Goal: Task Accomplishment & Management: Use online tool/utility

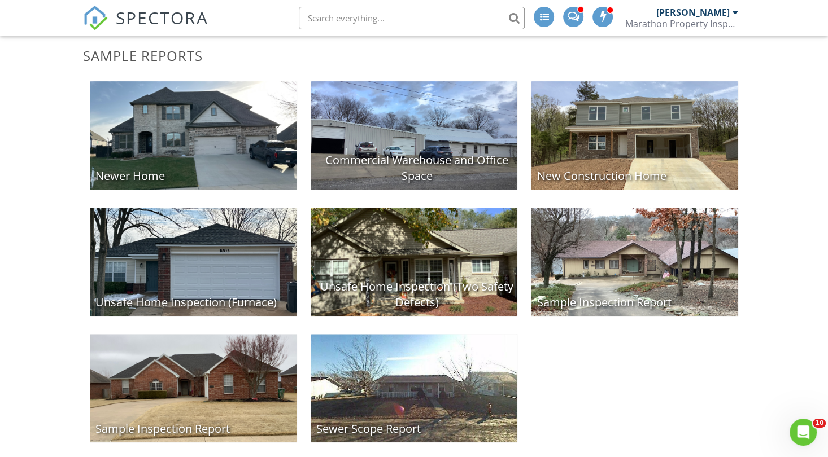
scroll to position [284, 0]
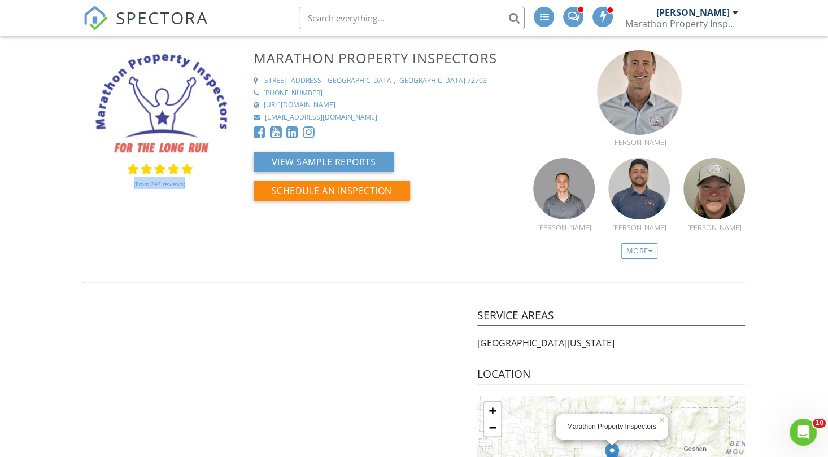
drag, startPoint x: 112, startPoint y: 184, endPoint x: 194, endPoint y: 188, distance: 82.6
click at [194, 188] on div "(From 247 reviews)" at bounding box center [160, 176] width 154 height 27
click at [160, 181] on link "(From 247 reviews)" at bounding box center [159, 184] width 51 height 19
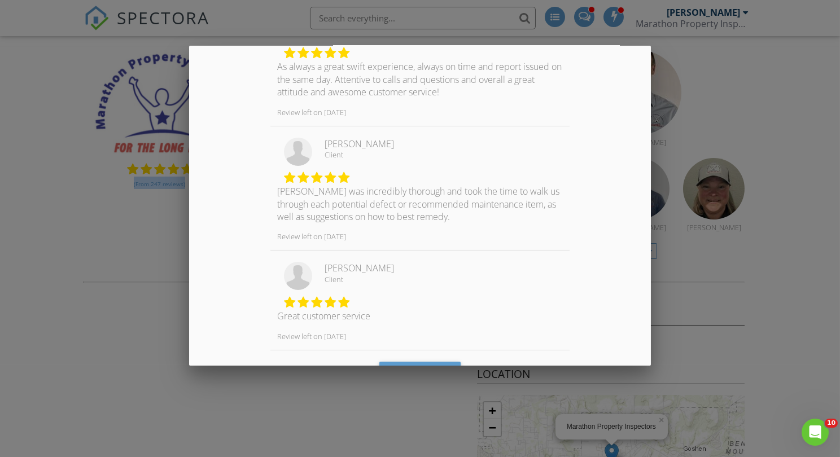
scroll to position [862, 0]
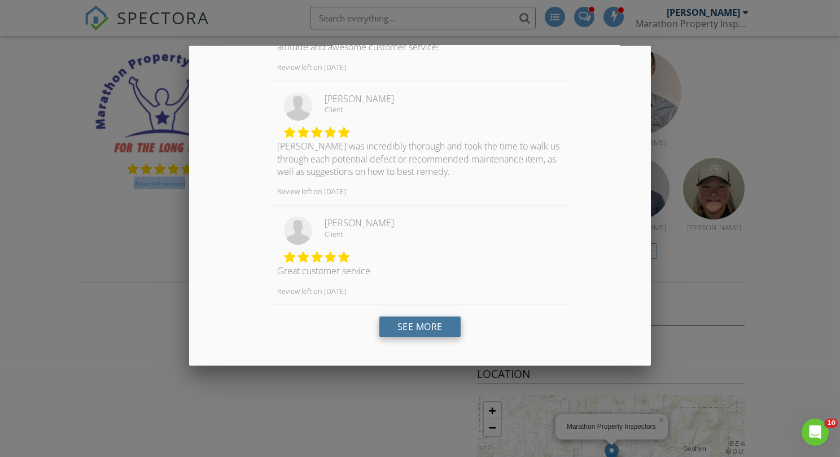
click at [425, 319] on link "See More" at bounding box center [420, 327] width 81 height 20
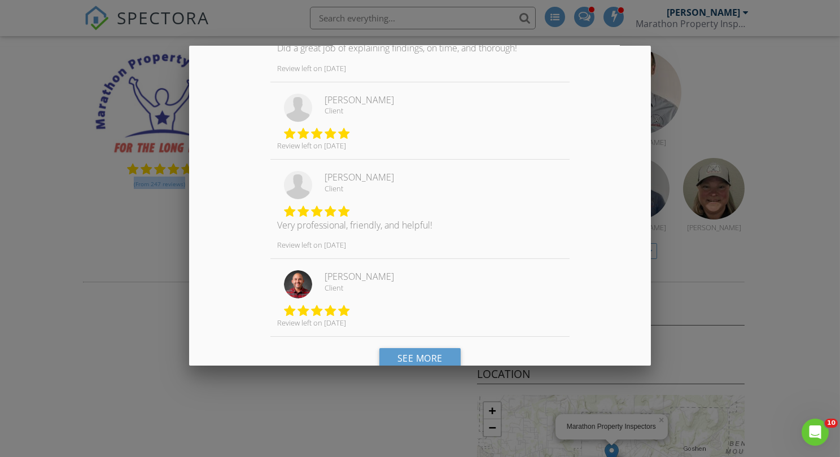
scroll to position [1701, 0]
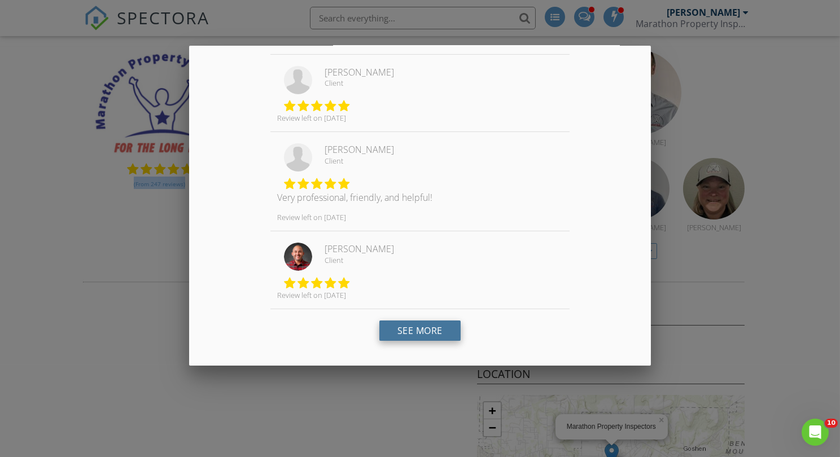
click at [419, 321] on link "See More" at bounding box center [420, 331] width 81 height 20
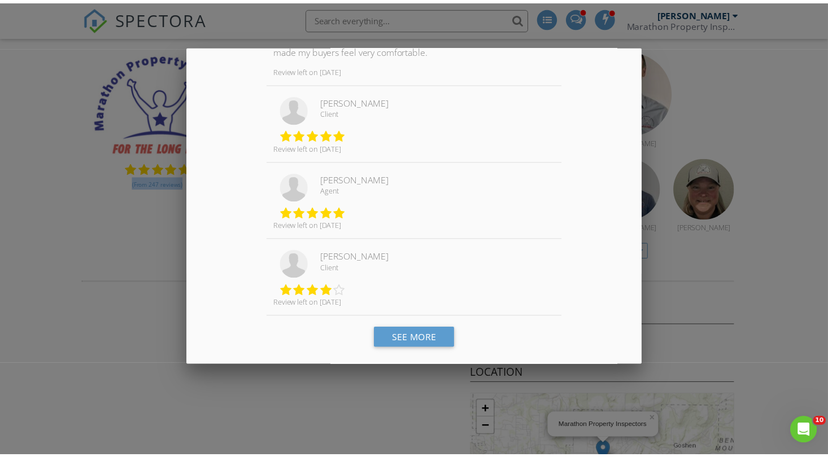
scroll to position [2543, 0]
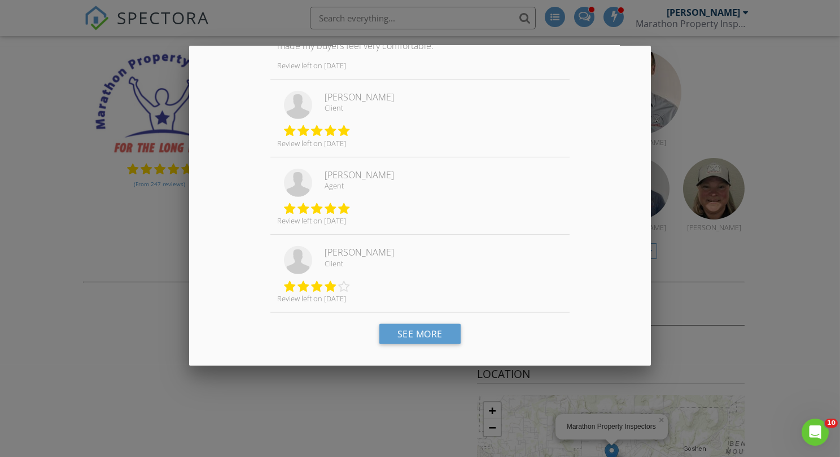
click at [709, 245] on div at bounding box center [420, 230] width 840 height 572
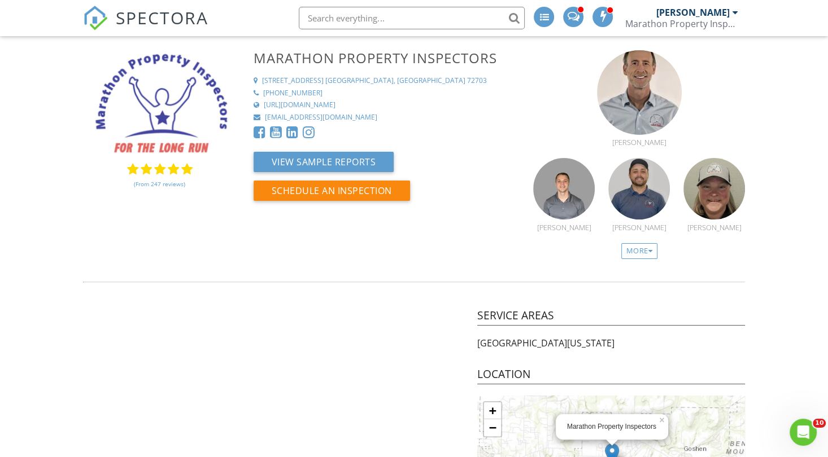
click at [172, 23] on span "SPECTORA" at bounding box center [162, 18] width 93 height 24
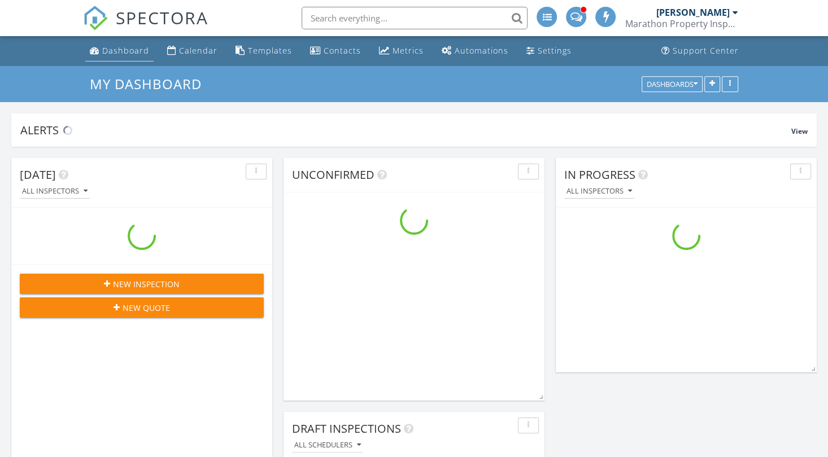
click at [110, 58] on link "Dashboard" at bounding box center [119, 51] width 68 height 21
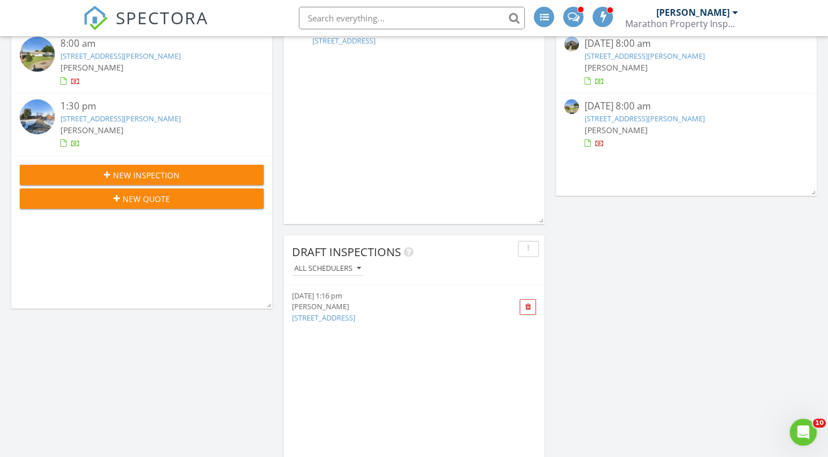
scroll to position [178, 0]
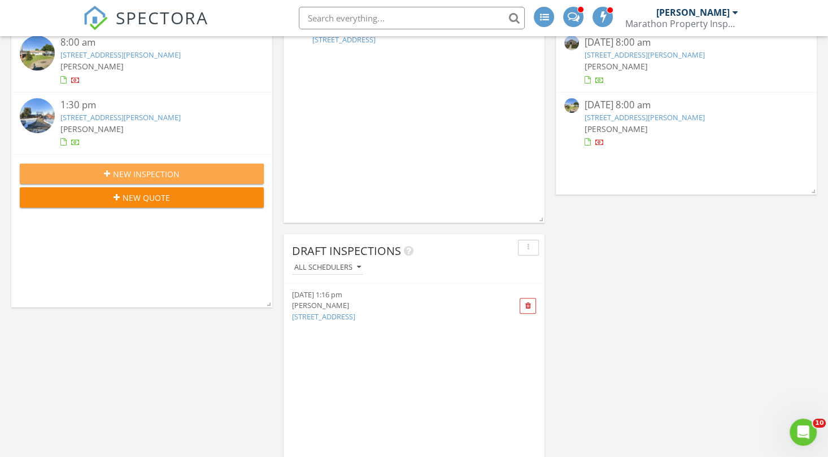
click at [152, 171] on span "New Inspection" at bounding box center [146, 174] width 67 height 12
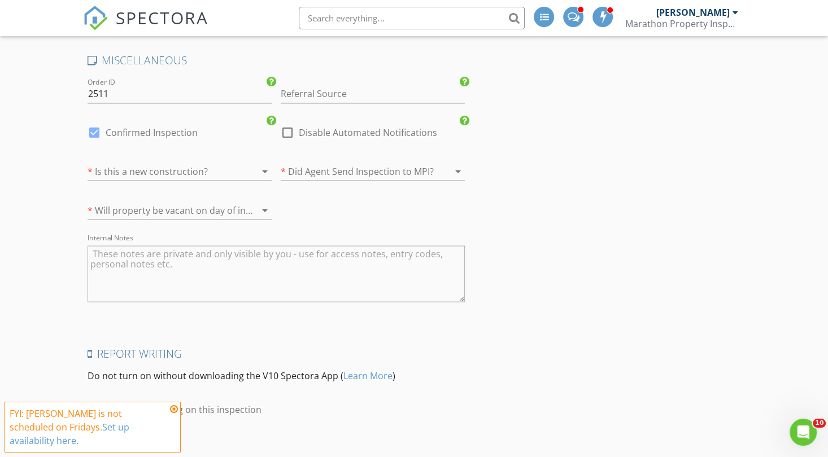
scroll to position [1682, 0]
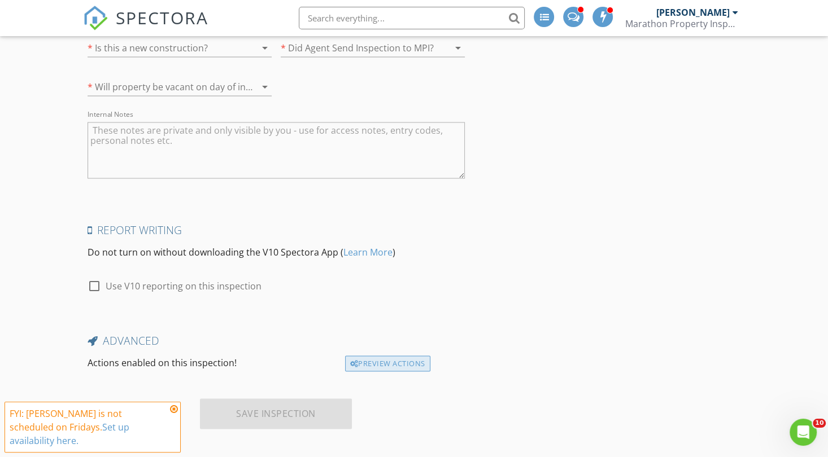
click at [378, 358] on div "Preview Actions" at bounding box center [387, 364] width 85 height 16
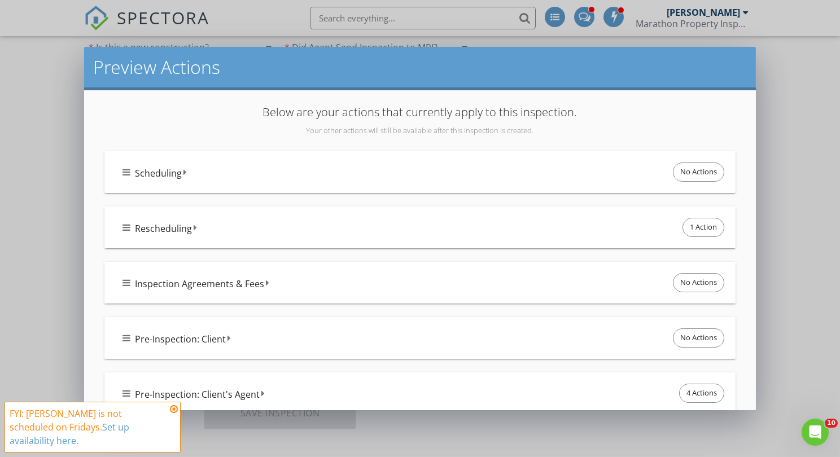
click at [125, 178] on div "Scheduling No Actions" at bounding box center [425, 172] width 604 height 24
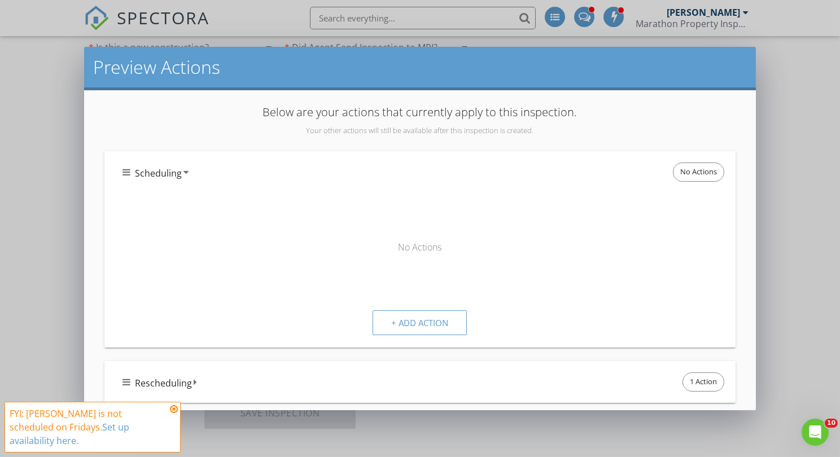
click at [51, 176] on div "Preview Actions Below are your actions that currently apply to this inspection.…" at bounding box center [420, 228] width 840 height 457
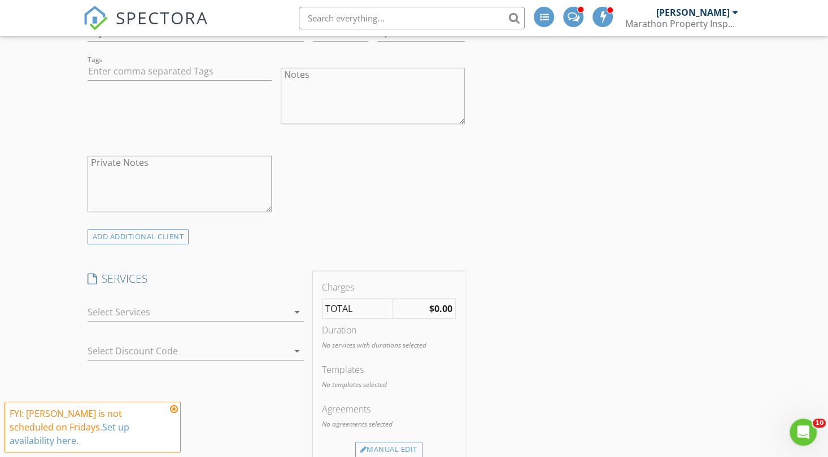
scroll to position [599, 0]
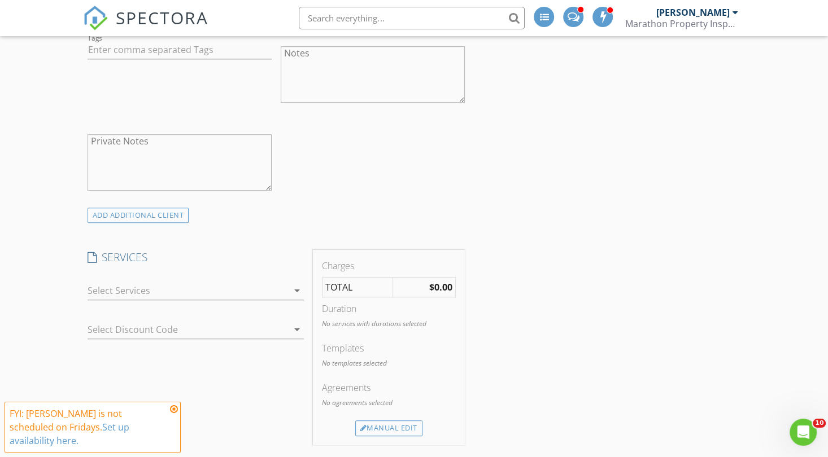
click at [133, 277] on div "check_box_outline_blank New Purchase Home Inspection Residential Home Inspectio…" at bounding box center [196, 293] width 216 height 37
click at [133, 284] on div at bounding box center [188, 291] width 201 height 18
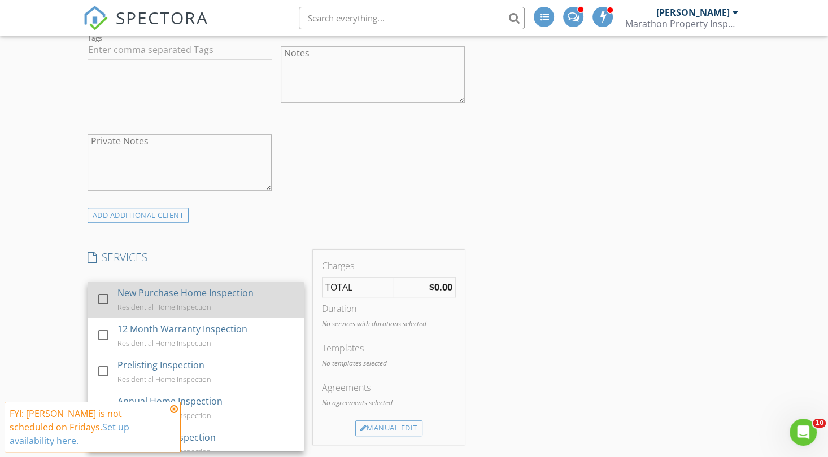
click at [121, 296] on div "New Purchase Home Inspection" at bounding box center [185, 293] width 136 height 14
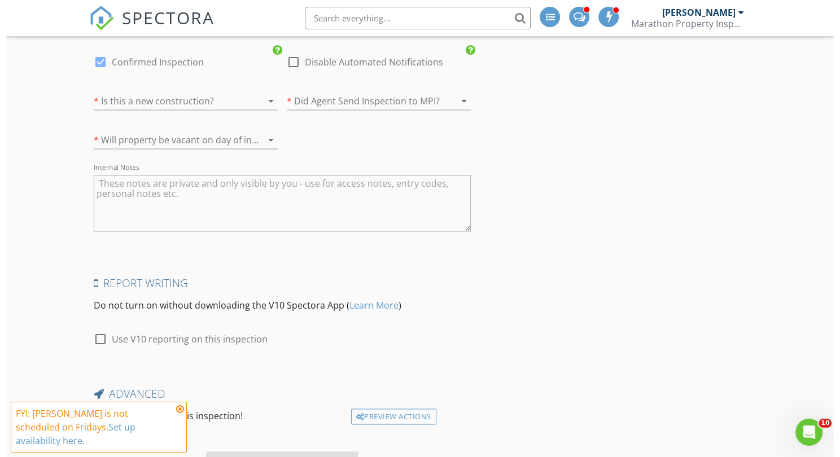
scroll to position [1708, 0]
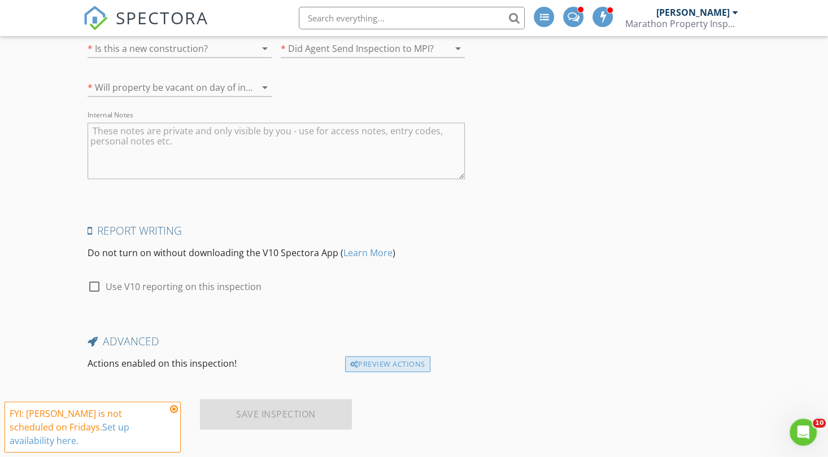
click at [378, 361] on div "Preview Actions" at bounding box center [387, 364] width 85 height 16
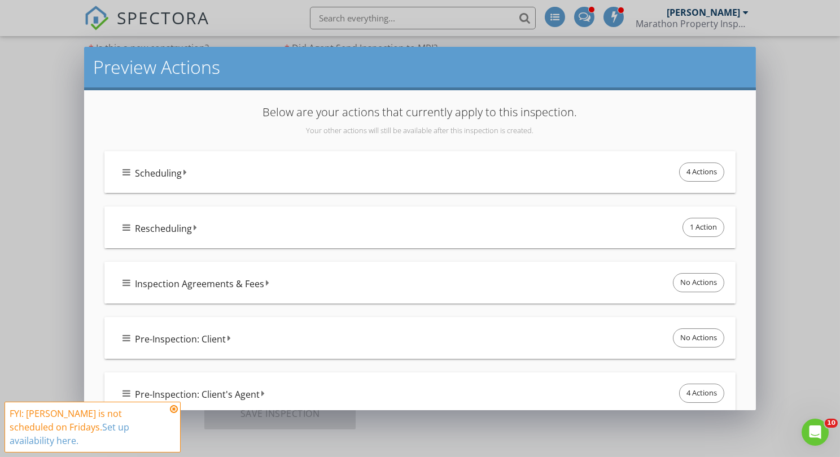
click at [131, 172] on div "Scheduling 4 Actions" at bounding box center [425, 172] width 604 height 24
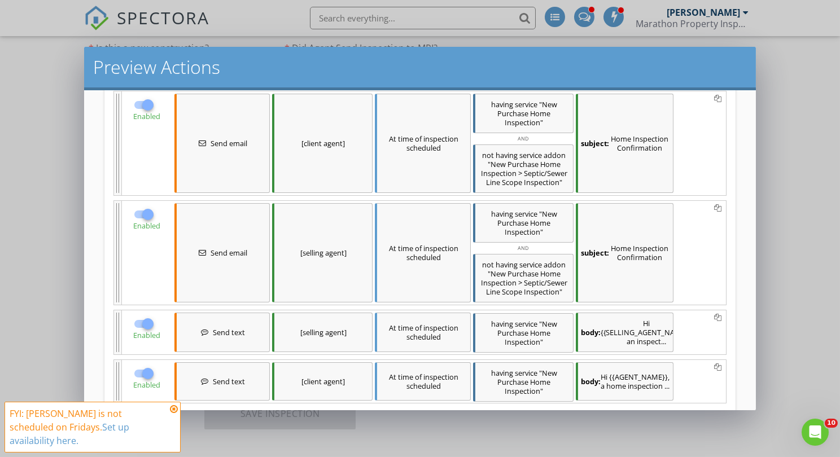
scroll to position [92, 0]
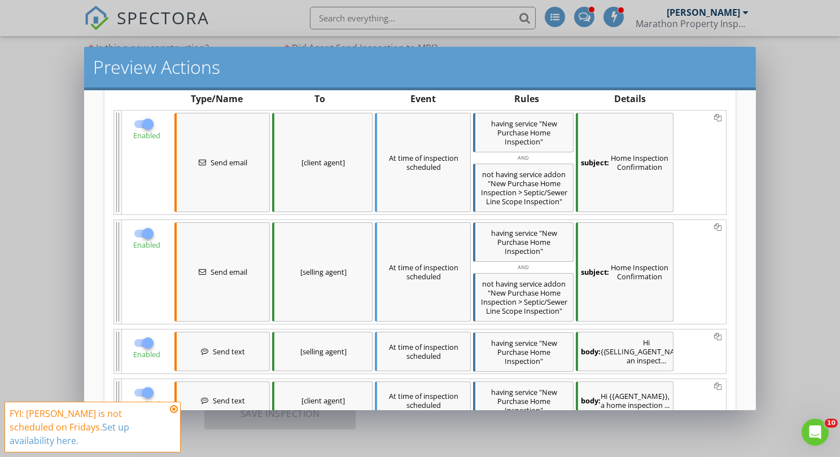
click at [616, 168] on div "subject: Home Inspection Confirmation" at bounding box center [625, 162] width 98 height 99
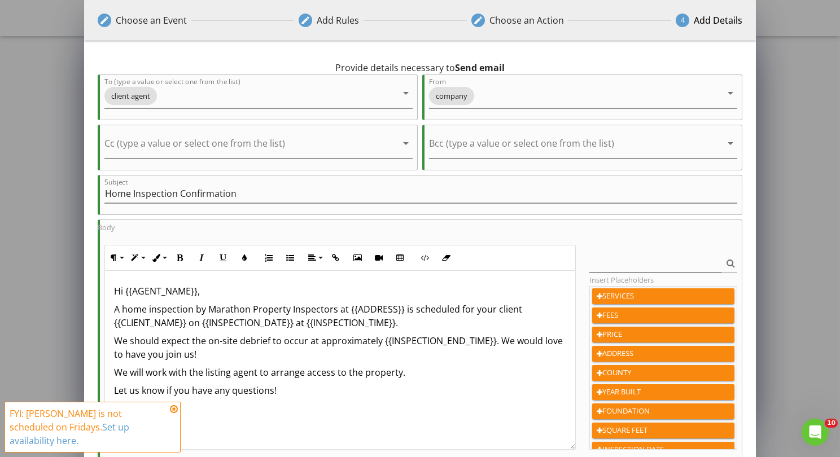
scroll to position [0, 0]
click at [802, 115] on div "edit Choose an Event edit Add Rules edit Choose an Action 4 Add Details 0 hours…" at bounding box center [420, 304] width 840 height 609
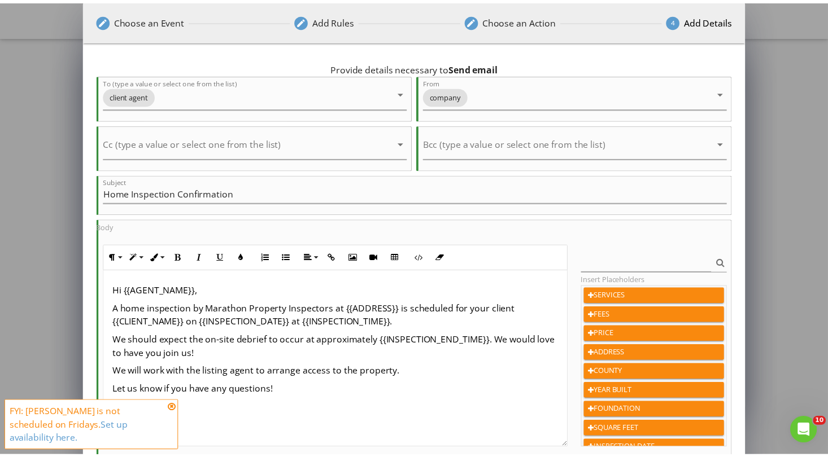
scroll to position [147, 0]
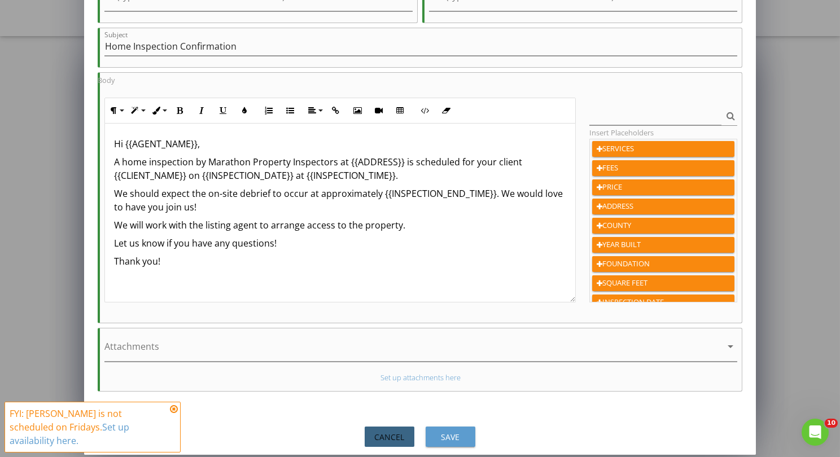
click at [393, 432] on div "Cancel" at bounding box center [390, 438] width 32 height 12
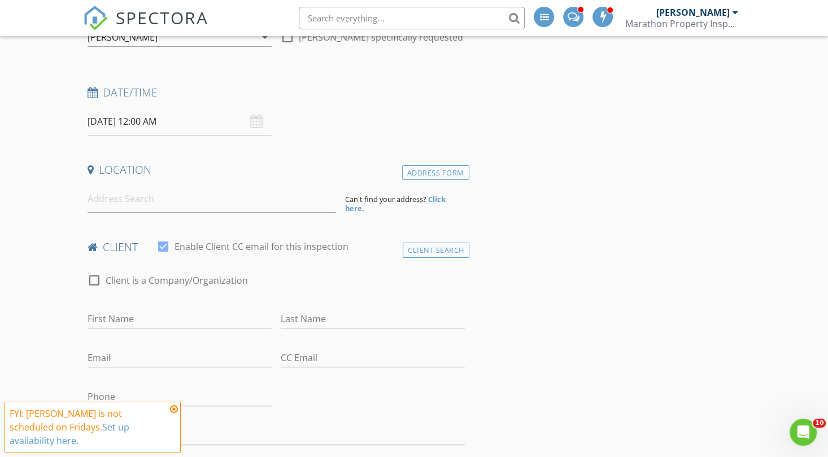
scroll to position [0, 0]
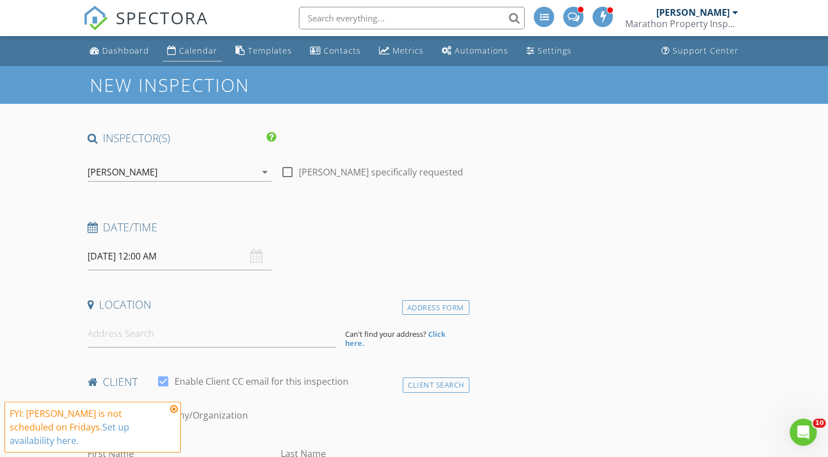
click at [172, 63] on li "Calendar" at bounding box center [192, 51] width 64 height 30
click at [181, 52] on div "Calendar" at bounding box center [198, 50] width 38 height 11
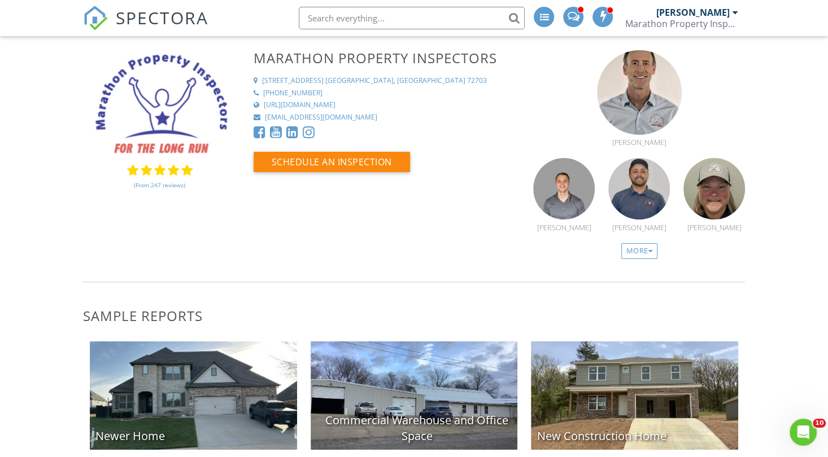
click at [369, 15] on input "text" at bounding box center [412, 18] width 226 height 23
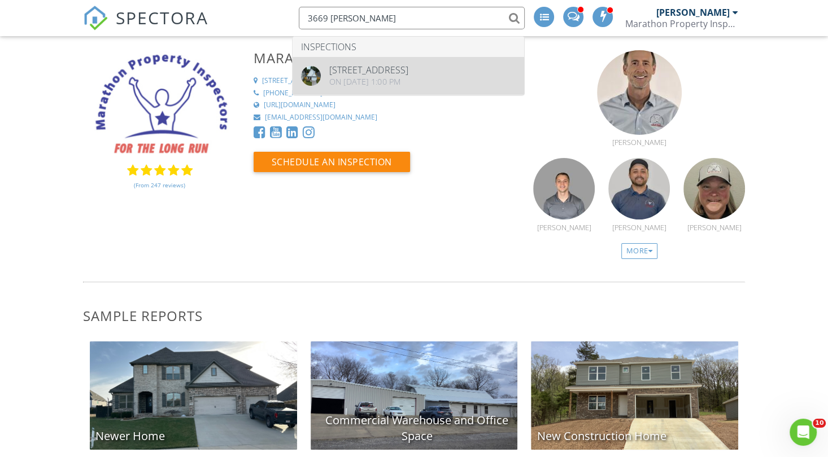
type input "3669 [PERSON_NAME]"
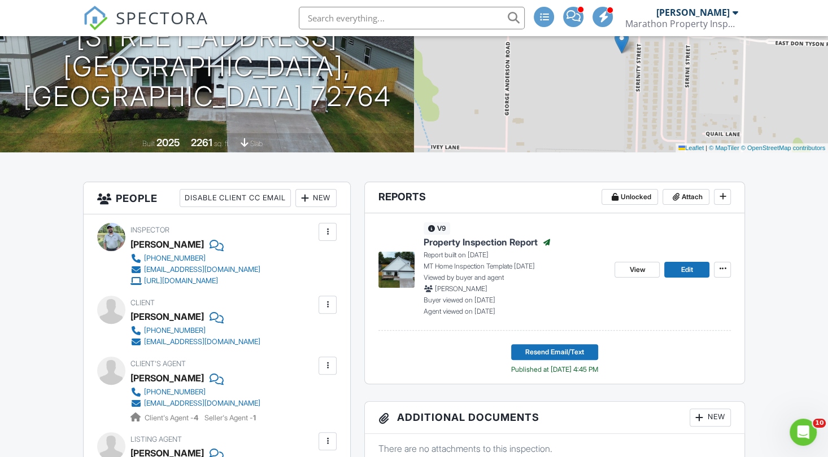
scroll to position [144, 0]
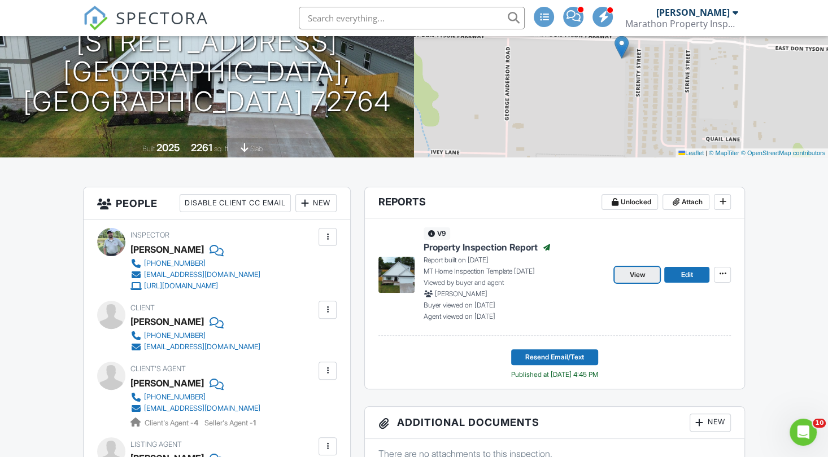
click at [637, 269] on span "View" at bounding box center [637, 274] width 16 height 11
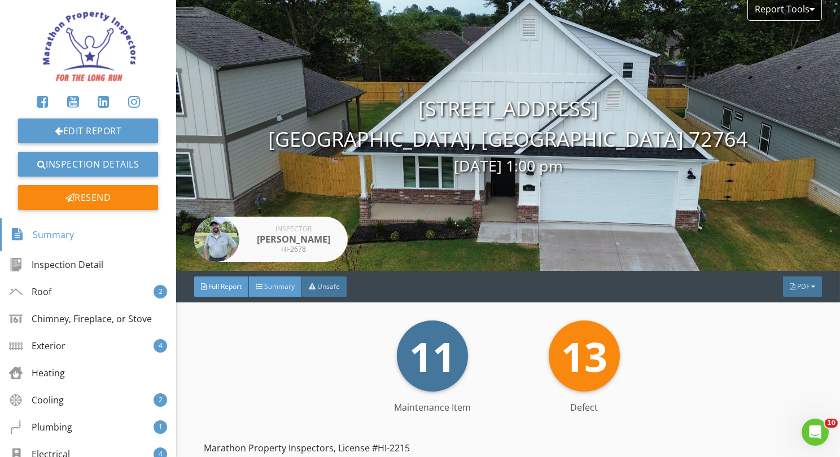
click at [277, 287] on span "Summary" at bounding box center [279, 287] width 30 height 10
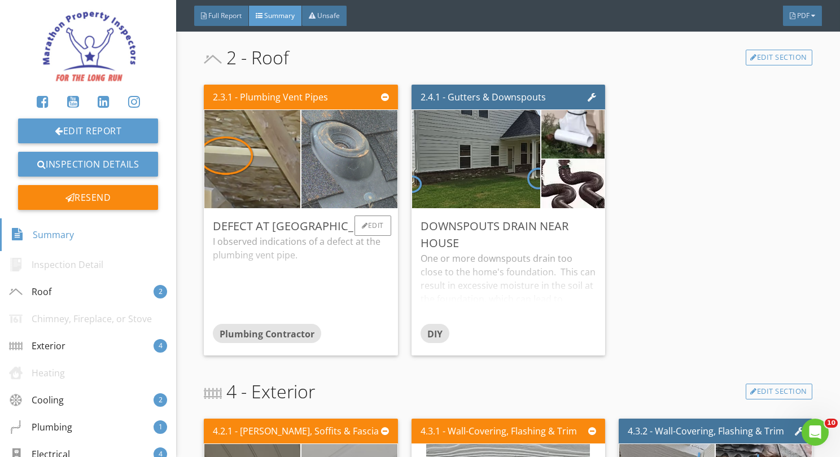
scroll to position [256, 0]
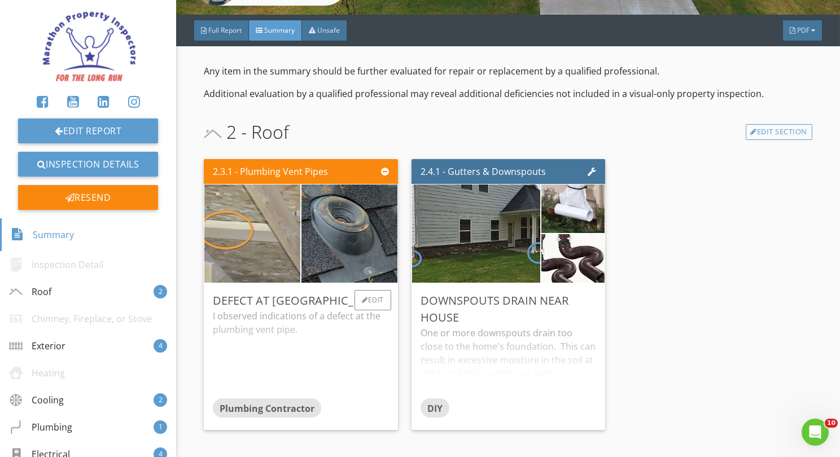
click at [249, 250] on img at bounding box center [253, 234] width 164 height 246
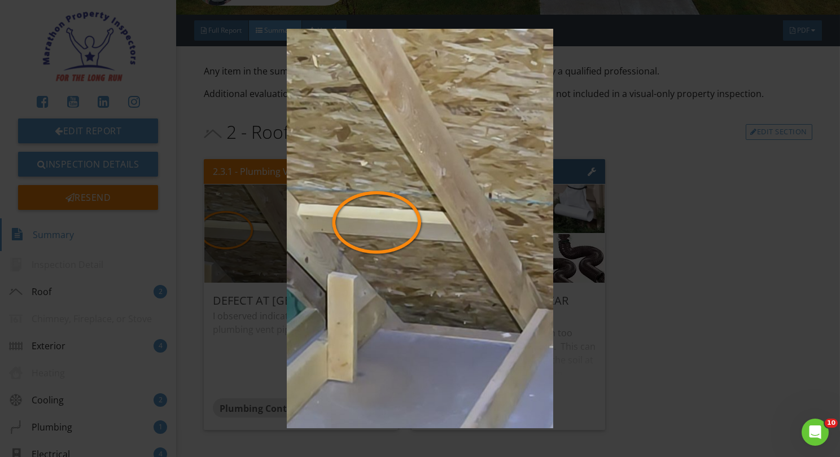
click at [410, 262] on img at bounding box center [420, 229] width 764 height 400
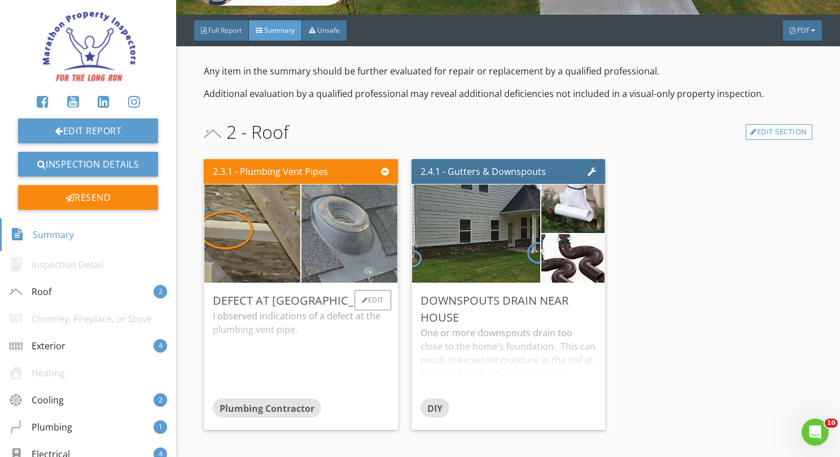
click at [332, 239] on img at bounding box center [349, 234] width 239 height 135
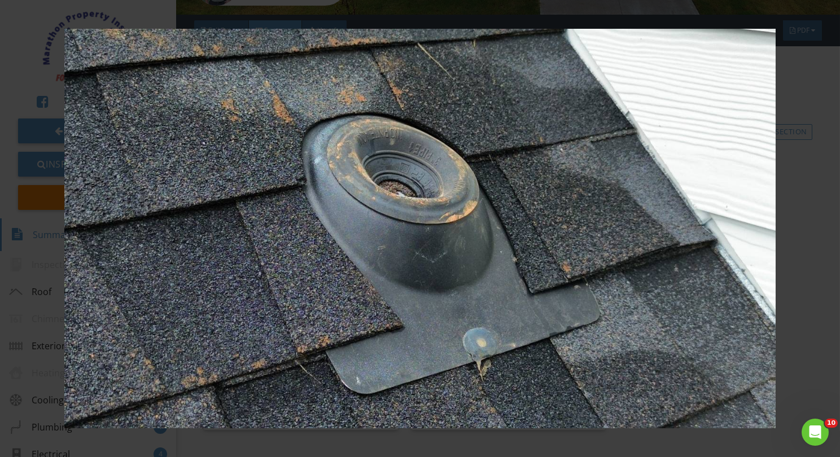
click at [332, 239] on img at bounding box center [420, 229] width 764 height 400
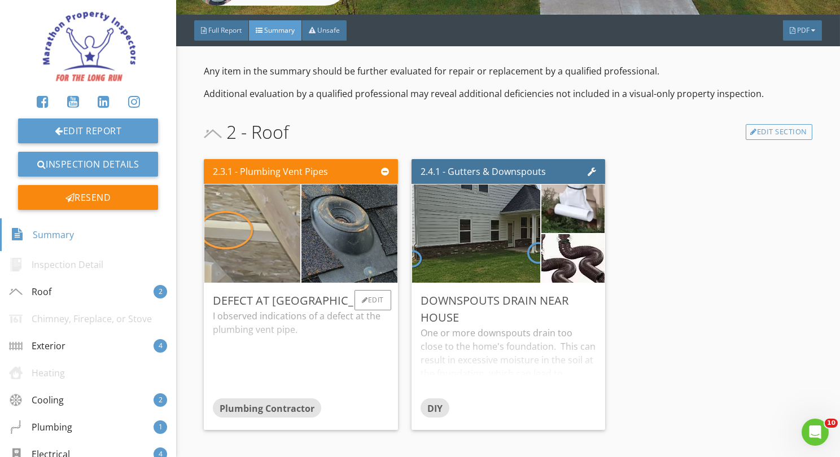
click at [272, 242] on img at bounding box center [253, 234] width 164 height 246
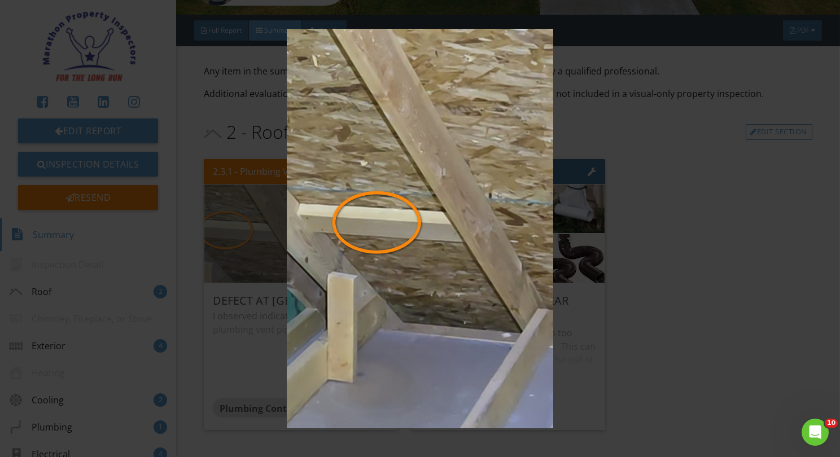
click at [272, 242] on img at bounding box center [420, 229] width 764 height 400
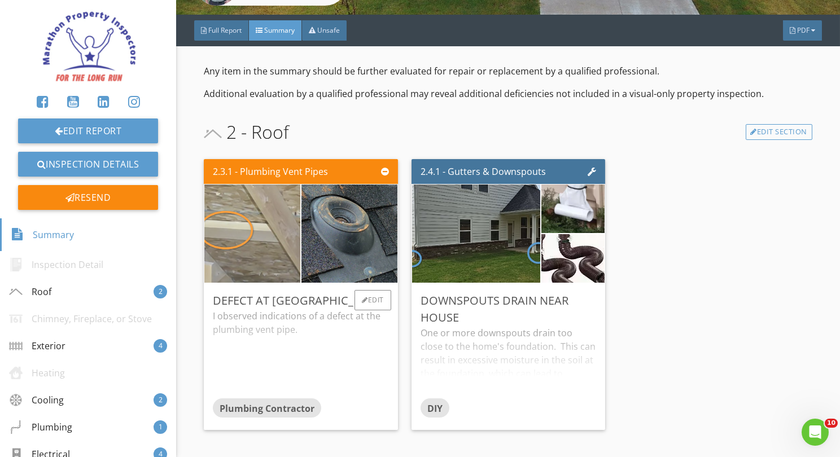
click at [272, 242] on img at bounding box center [420, 229] width 764 height 400
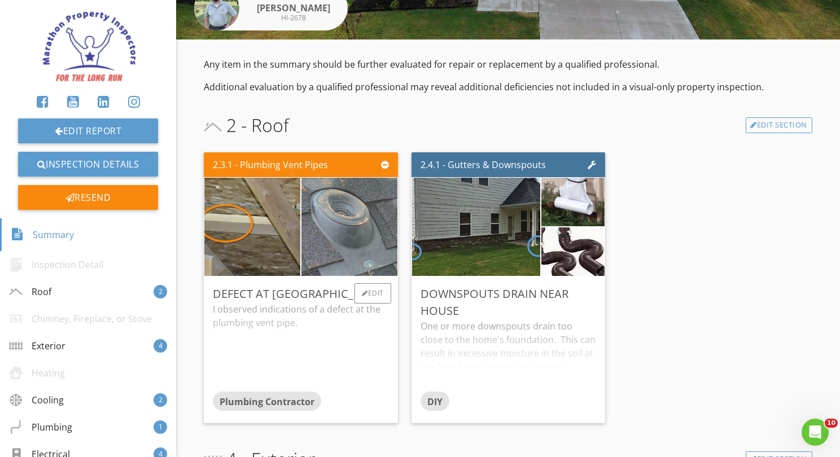
scroll to position [0, 0]
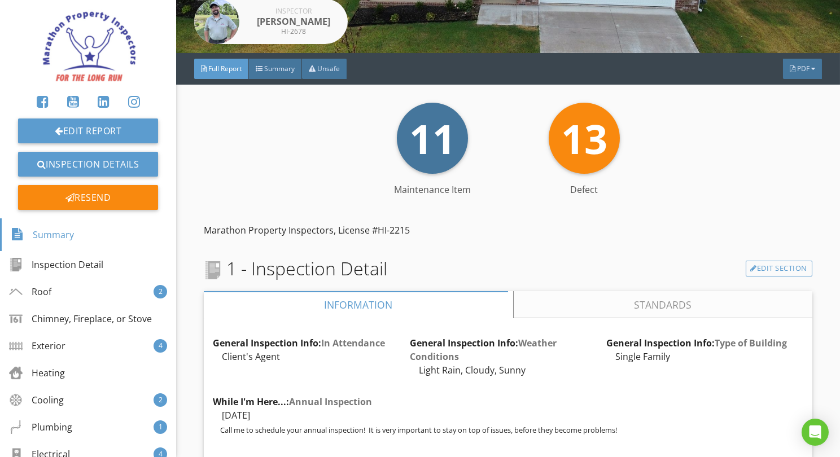
scroll to position [217, 0]
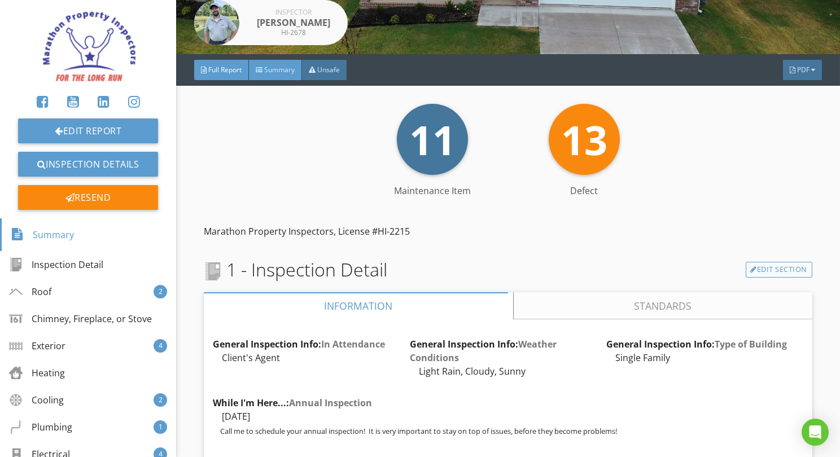
click at [277, 67] on span "Summary" at bounding box center [279, 70] width 30 height 10
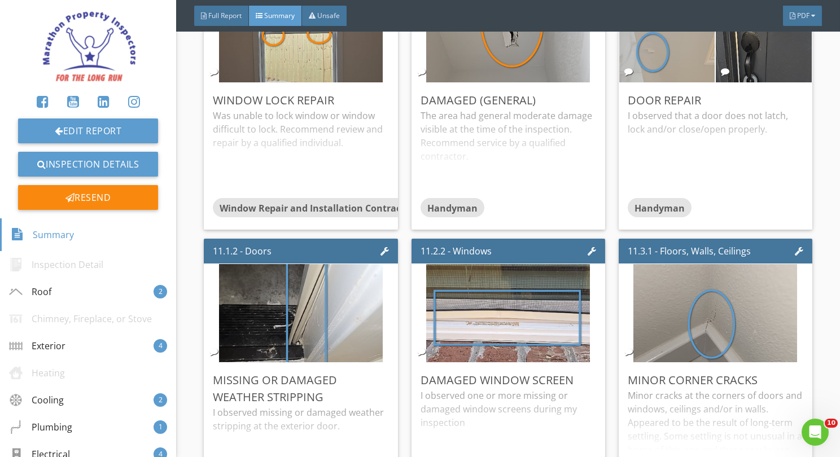
scroll to position [3326, 0]
click at [64, 237] on div "Summary" at bounding box center [42, 234] width 63 height 19
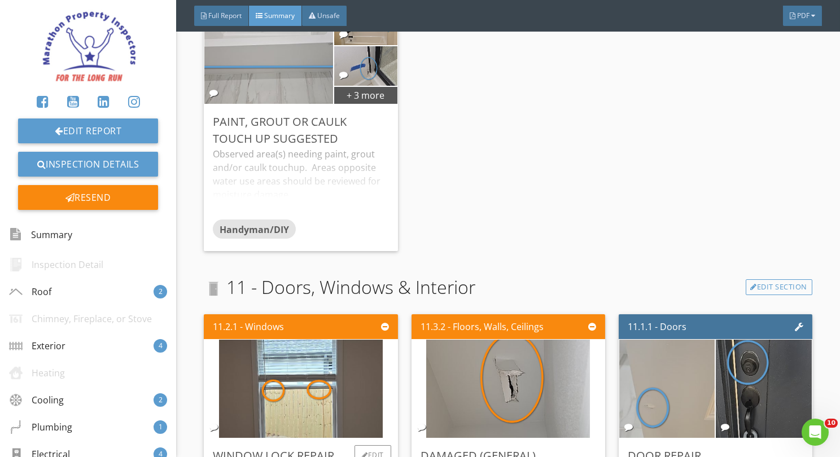
scroll to position [2970, 0]
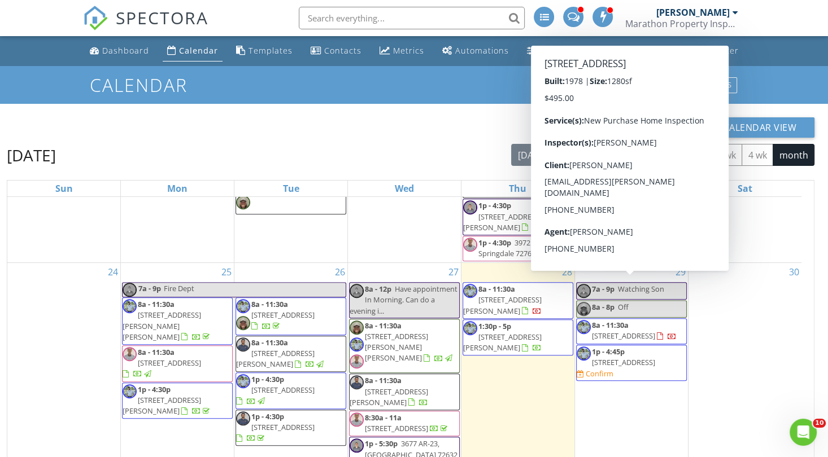
drag, startPoint x: 658, startPoint y: 291, endPoint x: 650, endPoint y: 293, distance: 8.6
click at [650, 358] on span "208 SE 13th St, Bentonville 72712" at bounding box center [623, 363] width 63 height 10
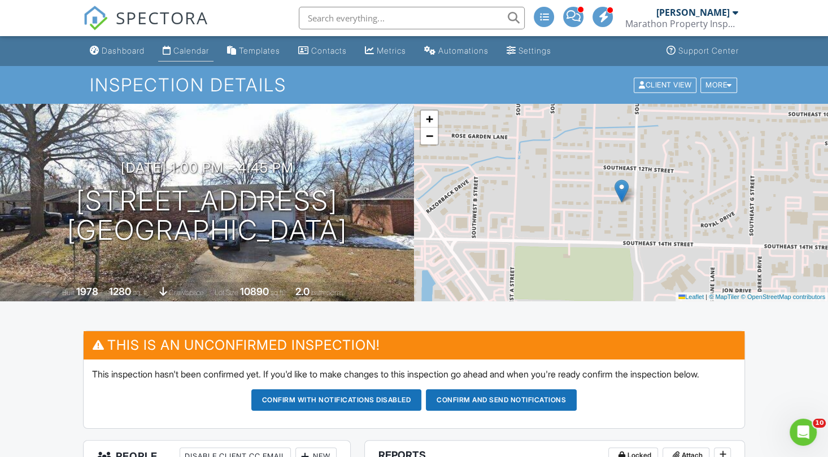
click at [192, 50] on div "Calendar" at bounding box center [191, 51] width 36 height 10
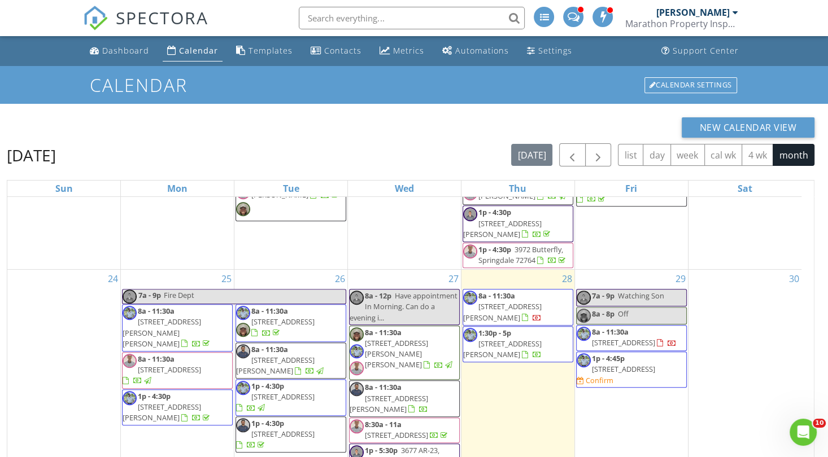
scroll to position [782, 0]
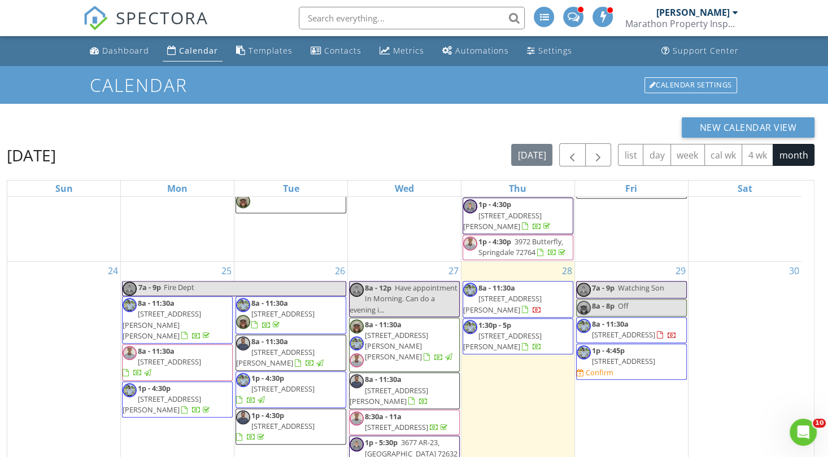
click at [637, 330] on span "13 Epping Dr, Bella Vista 72714" at bounding box center [623, 335] width 63 height 10
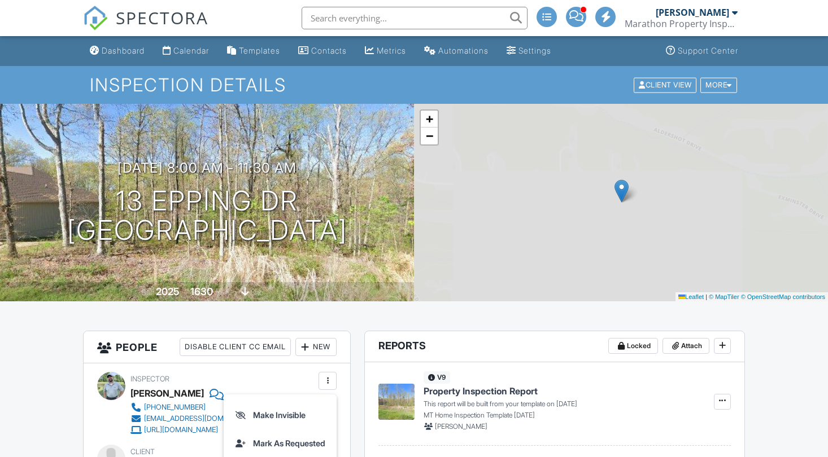
click at [327, 376] on div at bounding box center [327, 381] width 11 height 11
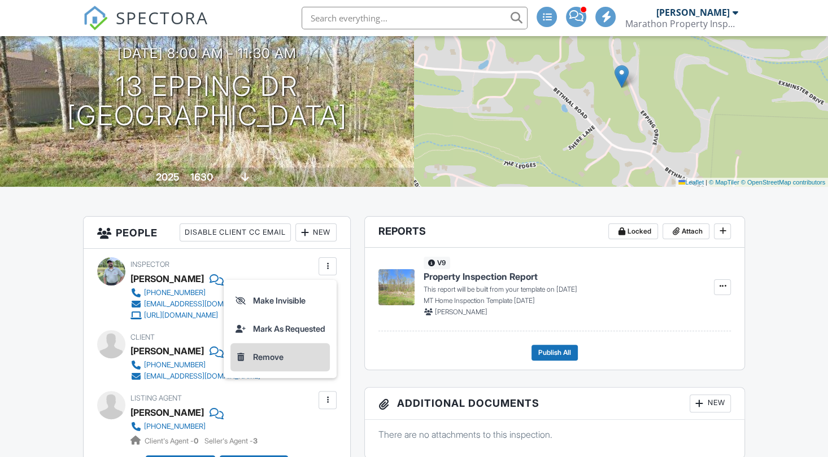
click at [285, 352] on li "Remove" at bounding box center [279, 357] width 99 height 28
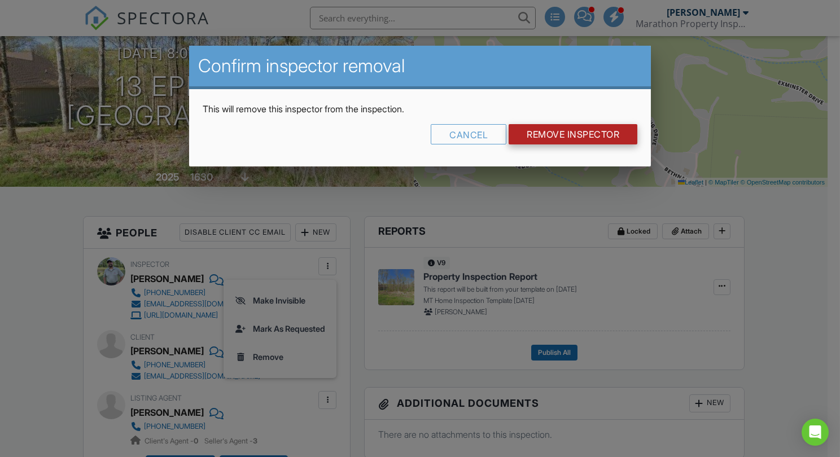
click at [559, 134] on input "Remove Inspector" at bounding box center [573, 134] width 129 height 20
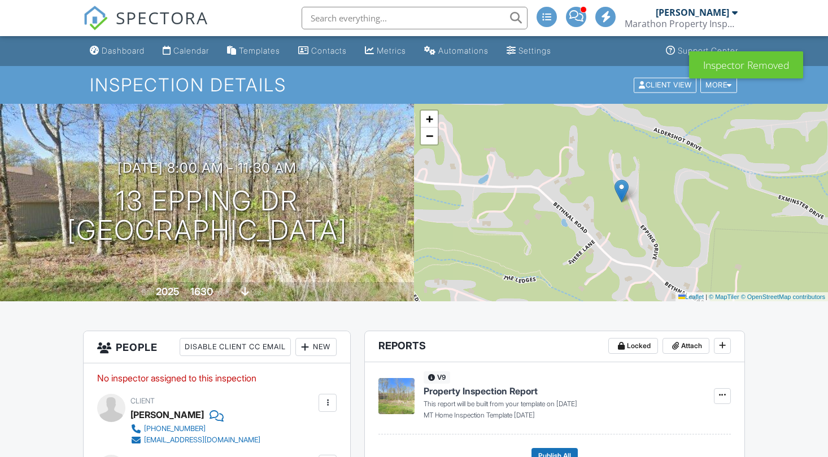
click at [308, 342] on div at bounding box center [304, 347] width 11 height 11
click at [0, 0] on li "Inspector" at bounding box center [0, 0] width 0 height 0
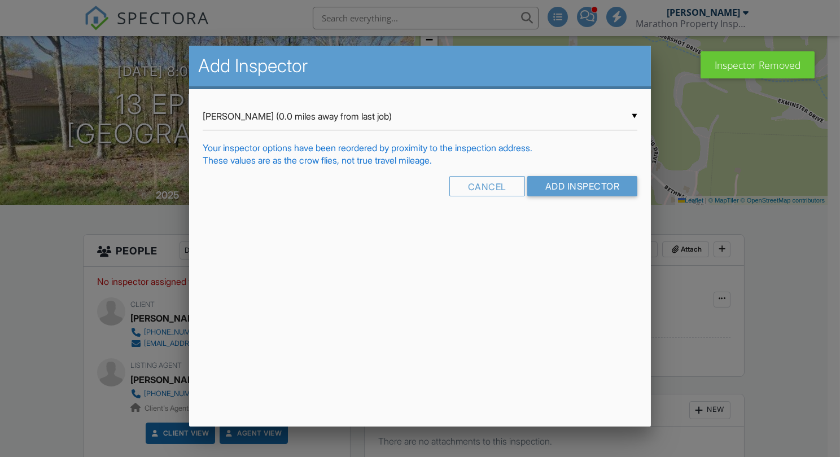
click at [305, 117] on input "[PERSON_NAME] (0.0 miles away from last job)" at bounding box center [420, 117] width 435 height 28
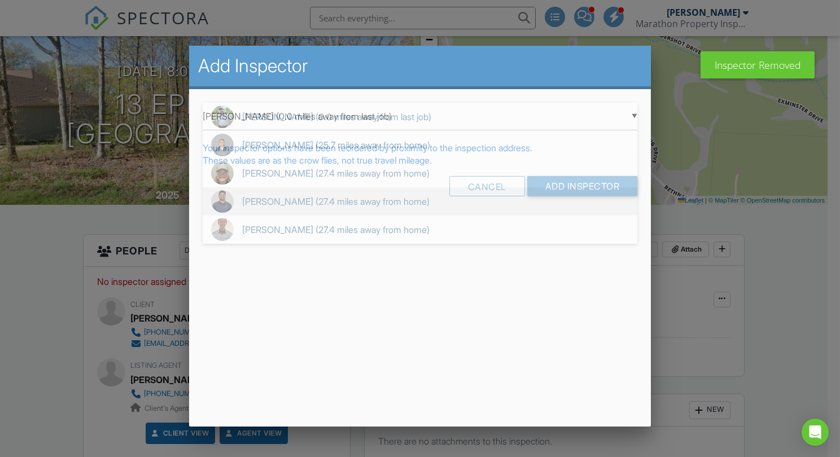
click at [311, 194] on span "[PERSON_NAME] (27.4 miles away from home)" at bounding box center [420, 202] width 435 height 28
type input "[PERSON_NAME] (27.4 miles away from home)"
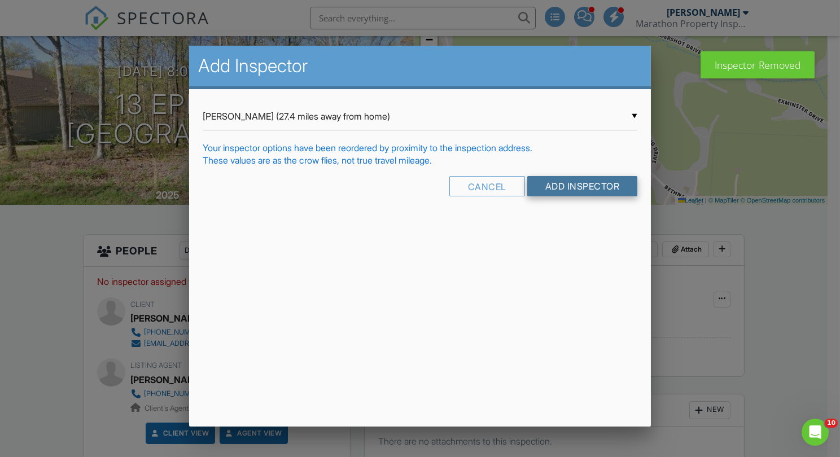
click at [573, 180] on input "Add Inspector" at bounding box center [583, 186] width 111 height 20
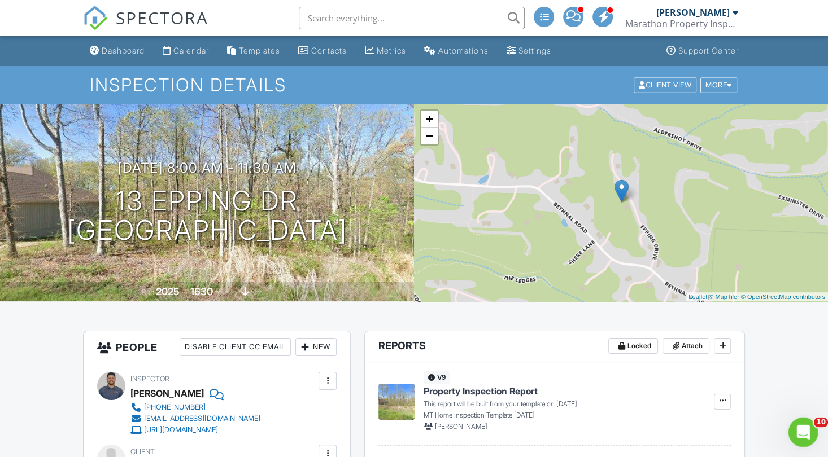
click at [796, 425] on icon "Open Intercom Messenger" at bounding box center [801, 431] width 19 height 19
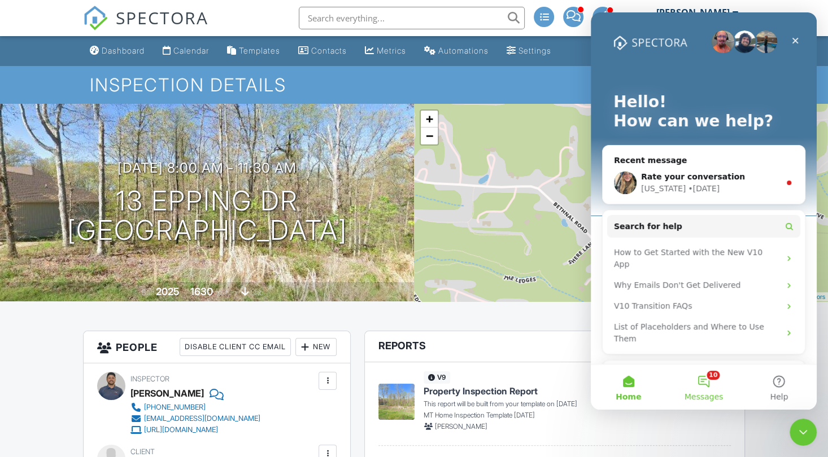
click at [705, 381] on button "10 Messages" at bounding box center [703, 387] width 75 height 45
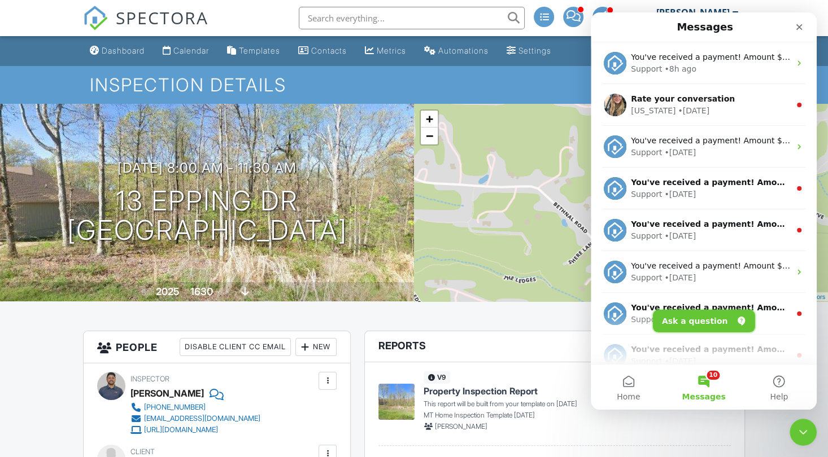
click at [702, 325] on button "Ask a question" at bounding box center [704, 321] width 102 height 23
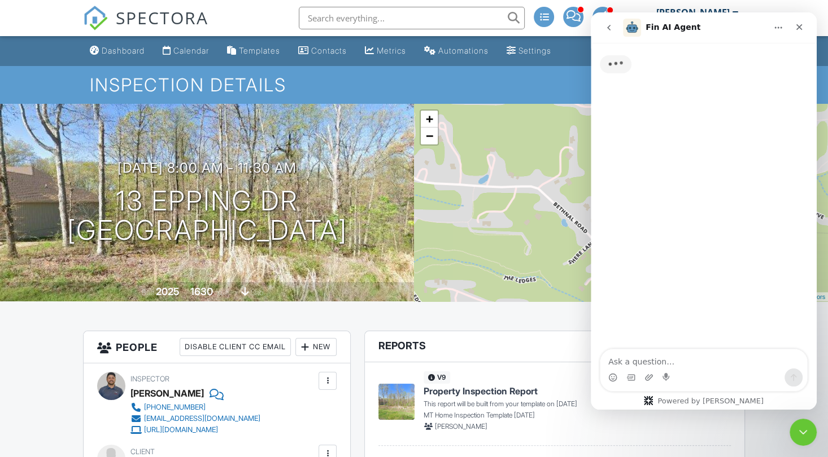
click at [680, 361] on textarea "Ask a question…" at bounding box center [703, 359] width 207 height 19
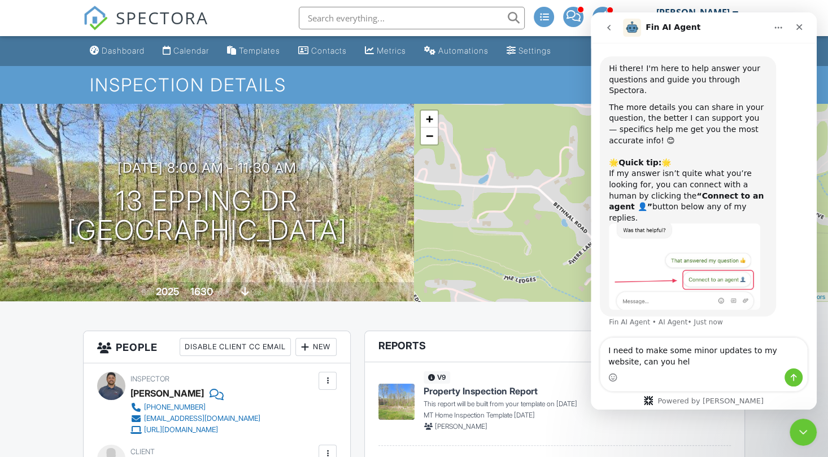
type textarea "I need to make some minor updates to my website, can you help"
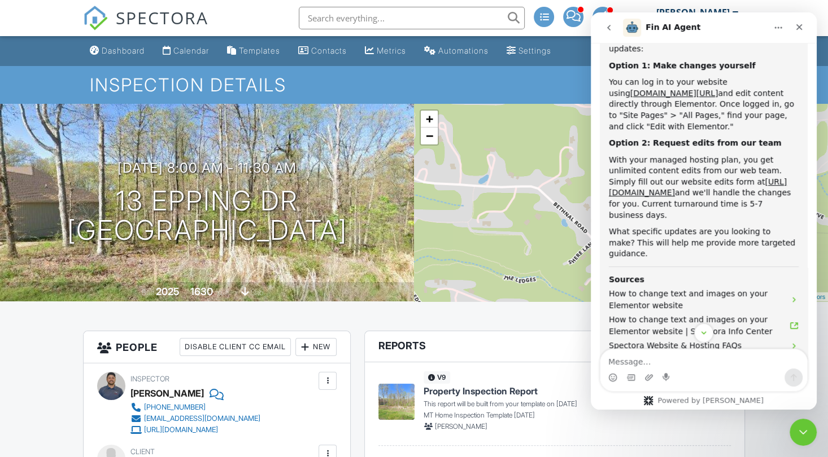
scroll to position [374, 0]
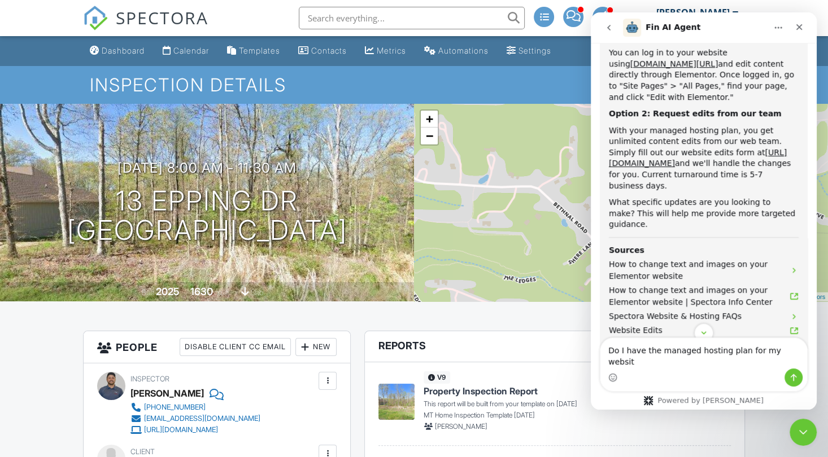
type textarea "Do I have the managed hosting plan for my website"
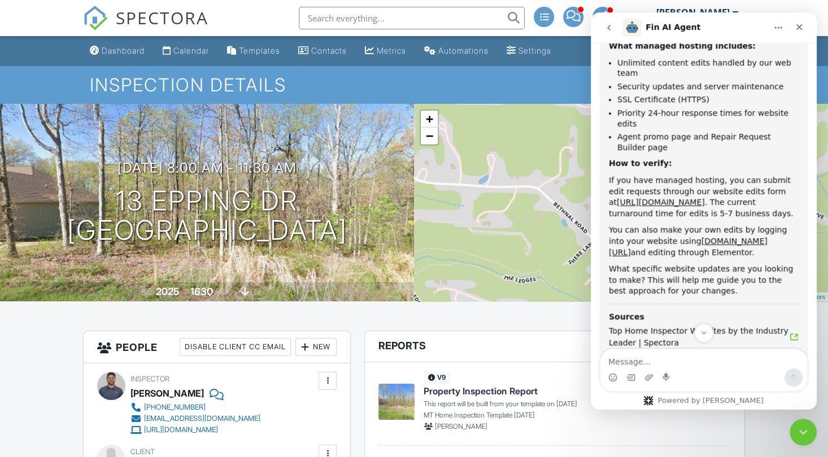
scroll to position [816, 0]
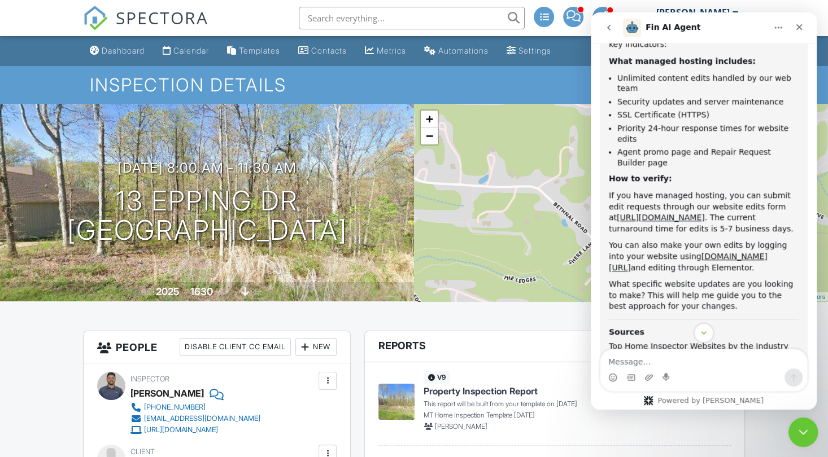
click at [804, 436] on icon "Close Intercom Messenger" at bounding box center [802, 431] width 14 height 14
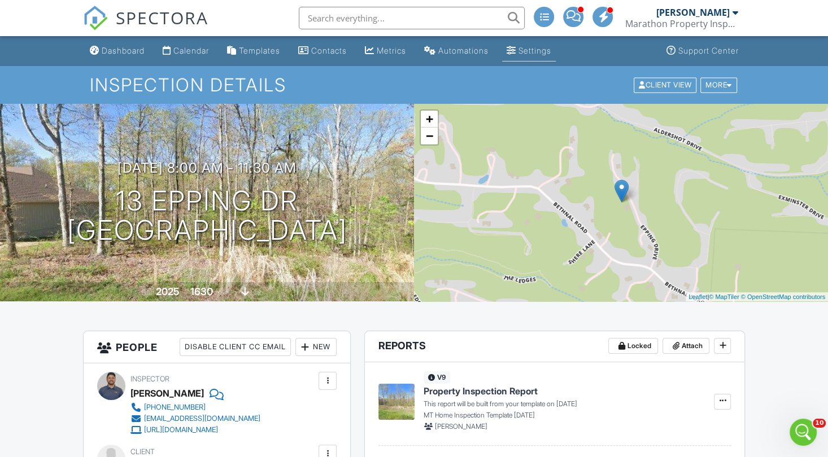
scroll to position [936, 0]
click at [533, 52] on link "Settings" at bounding box center [529, 51] width 54 height 21
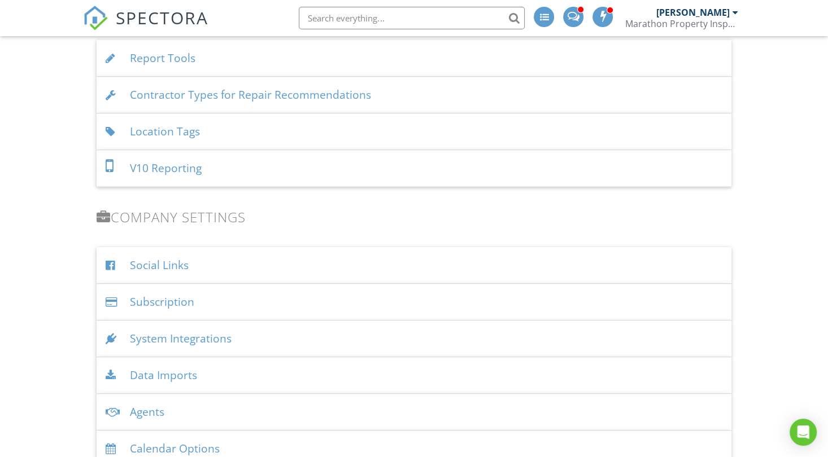
scroll to position [1120, 0]
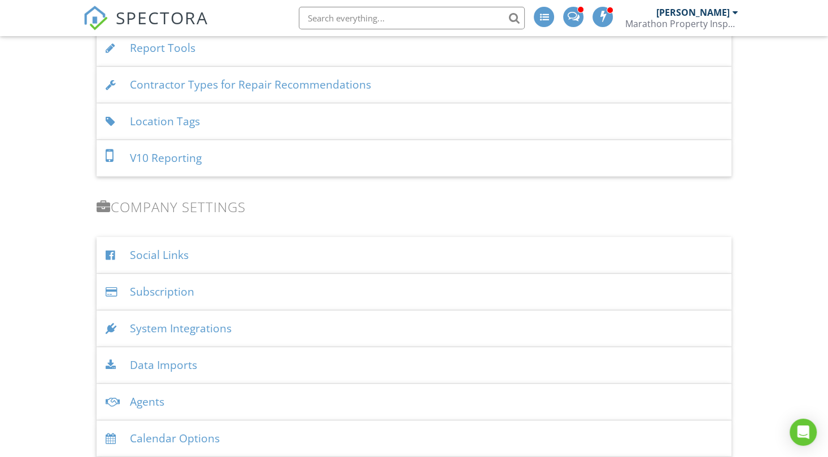
click at [162, 289] on div "Subscription" at bounding box center [414, 292] width 635 height 37
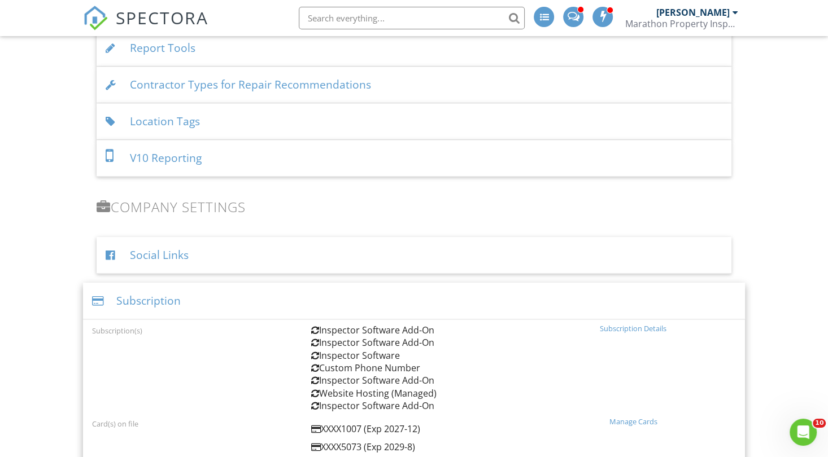
scroll to position [1318, 0]
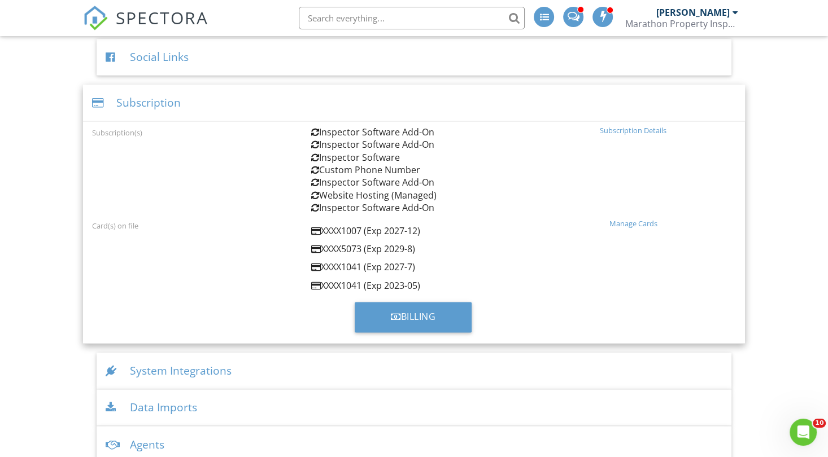
drag, startPoint x: 442, startPoint y: 191, endPoint x: 298, endPoint y: 192, distance: 144.0
click at [298, 192] on div "Subscription(s) Inspector Software Add-On Inspector Software Add-On Inspector S…" at bounding box center [414, 170] width 658 height 89
click at [796, 440] on div "Open Intercom Messenger" at bounding box center [801, 430] width 37 height 37
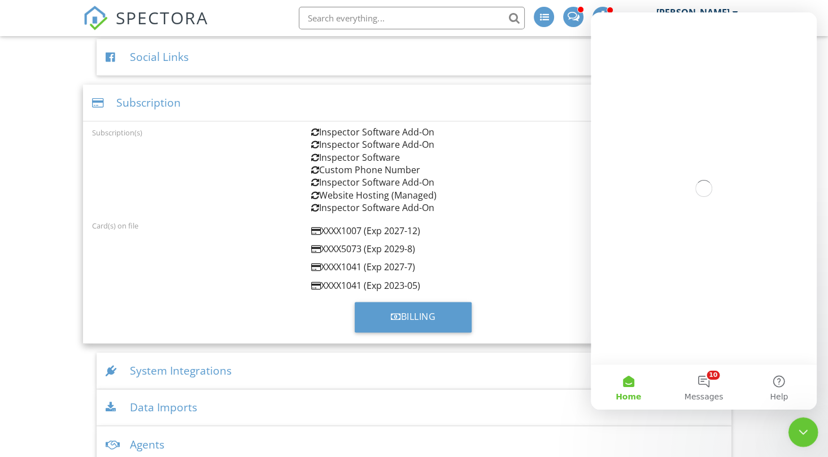
scroll to position [0, 0]
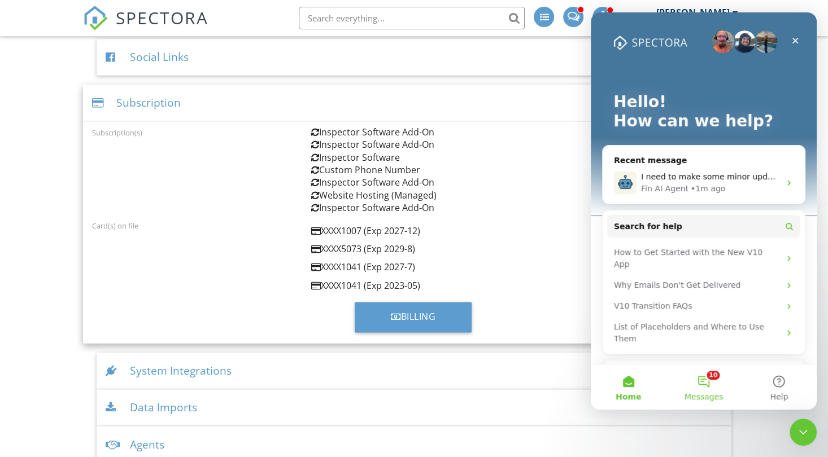
click at [703, 386] on button "10 Messages" at bounding box center [703, 387] width 75 height 45
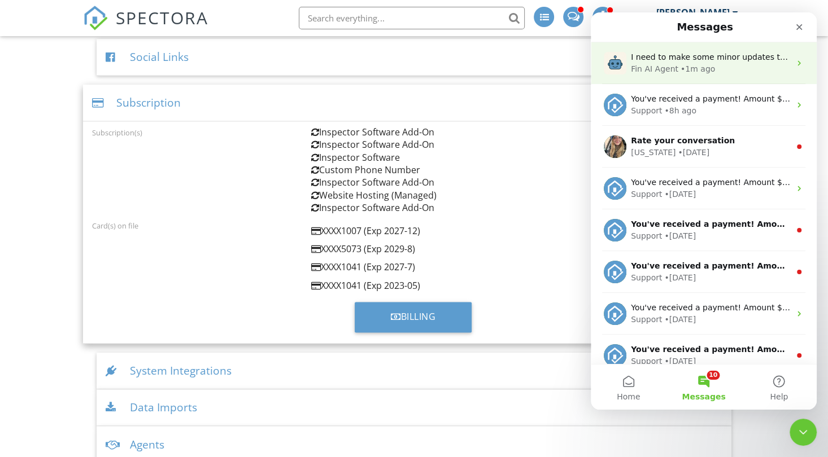
click at [687, 59] on span "I need to make some minor updates to my website, can you help" at bounding box center [760, 57] width 258 height 9
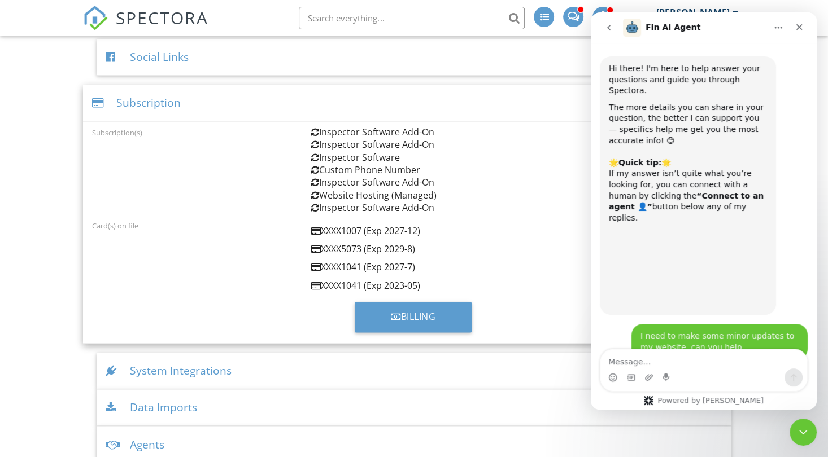
scroll to position [936, 0]
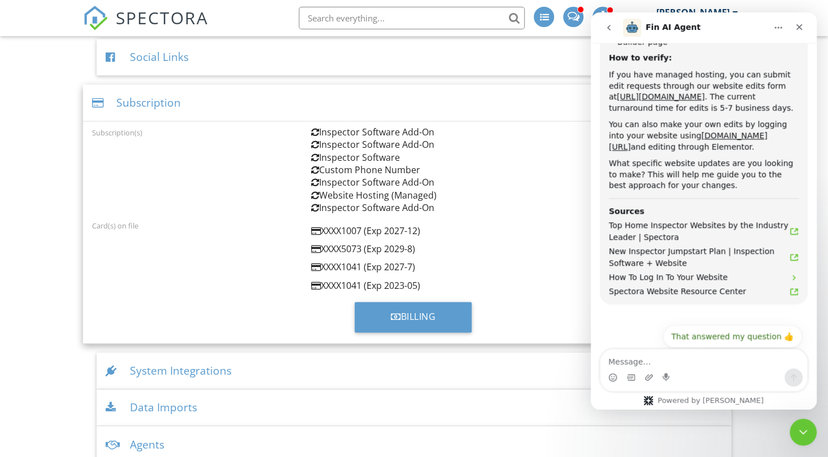
click at [752, 353] on button "Connect to an agent 👤" at bounding box center [747, 364] width 110 height 23
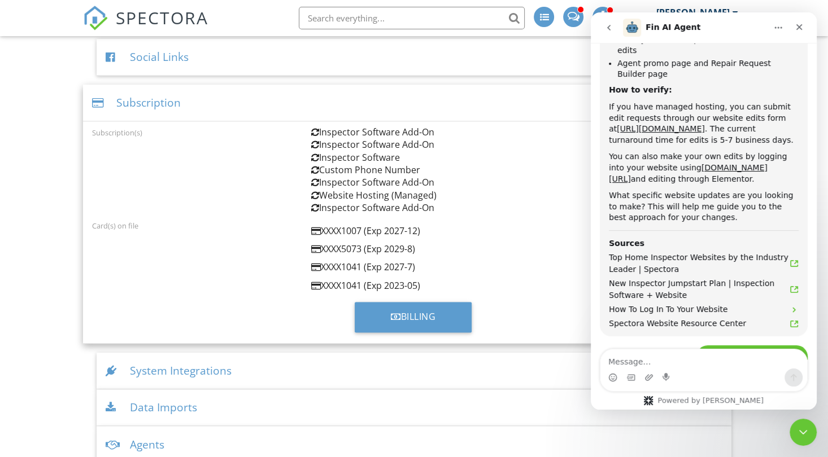
scroll to position [941, 0]
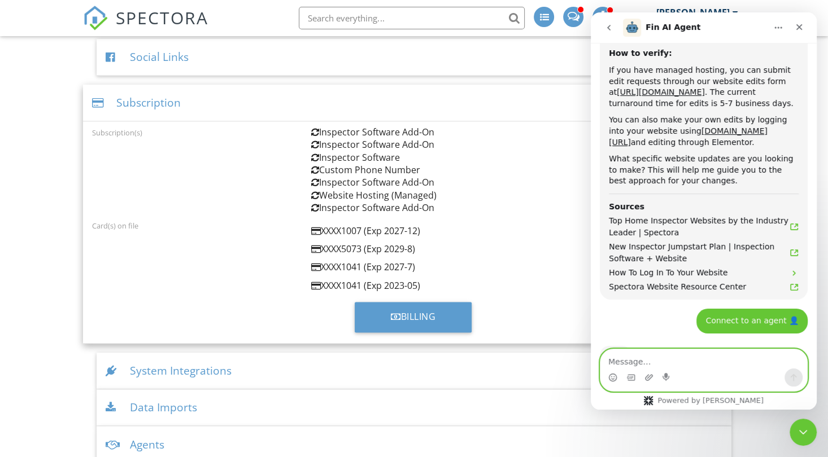
click at [662, 355] on textarea "Message…" at bounding box center [703, 359] width 207 height 19
type textarea "I"
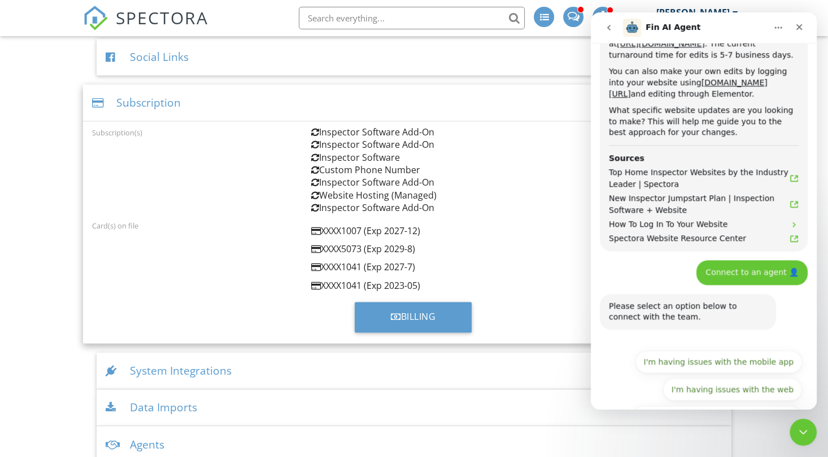
scroll to position [993, 0]
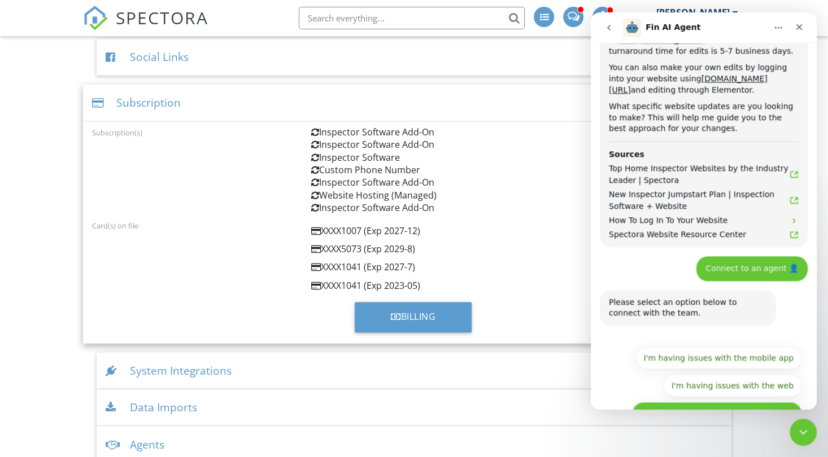
click at [689, 402] on button "I have questions about something else" at bounding box center [717, 413] width 170 height 23
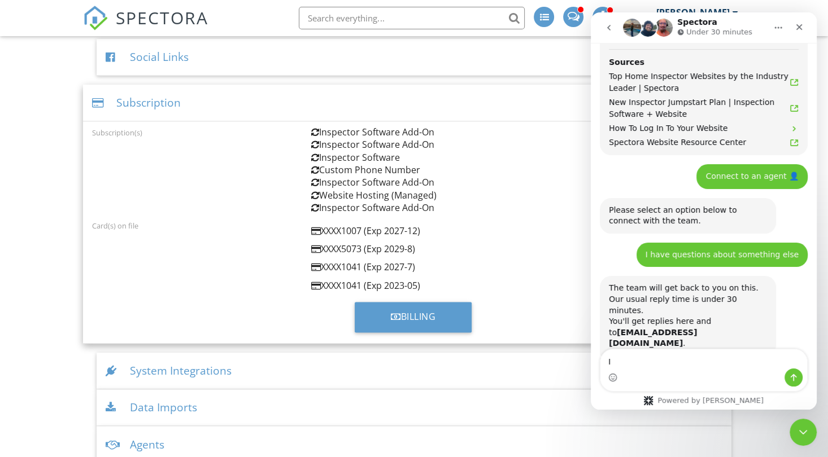
scroll to position [1162, 0]
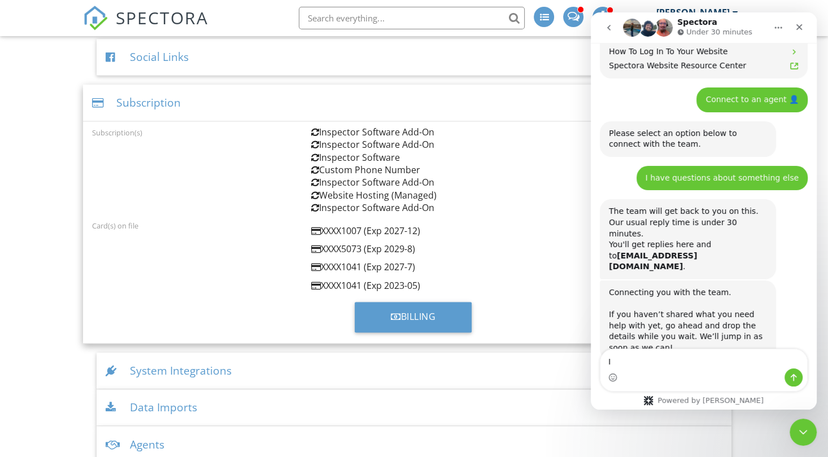
type textarea "I"
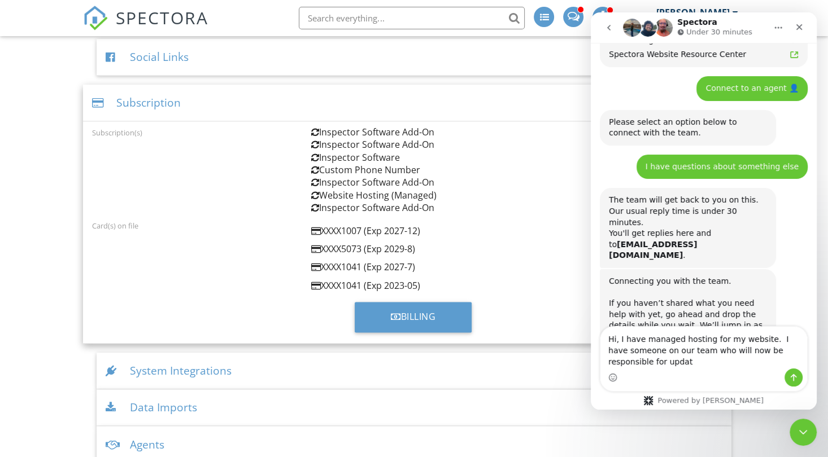
scroll to position [1185, 0]
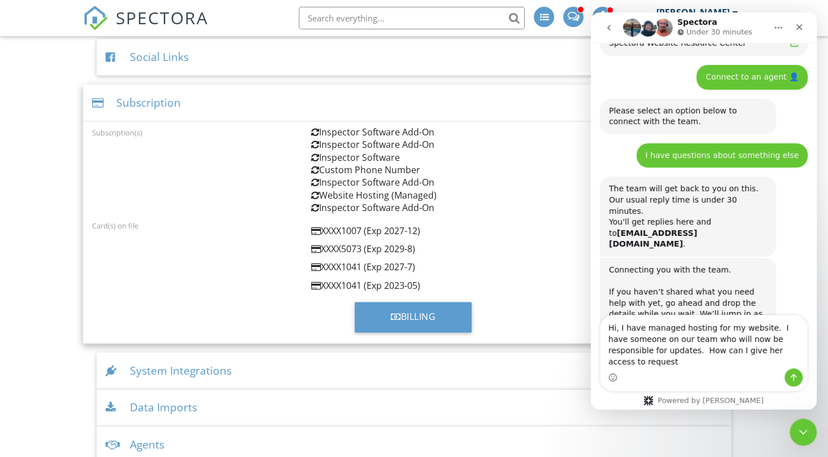
type textarea "Hi, I have managed hosting for my website. I have someone on our team who will …"
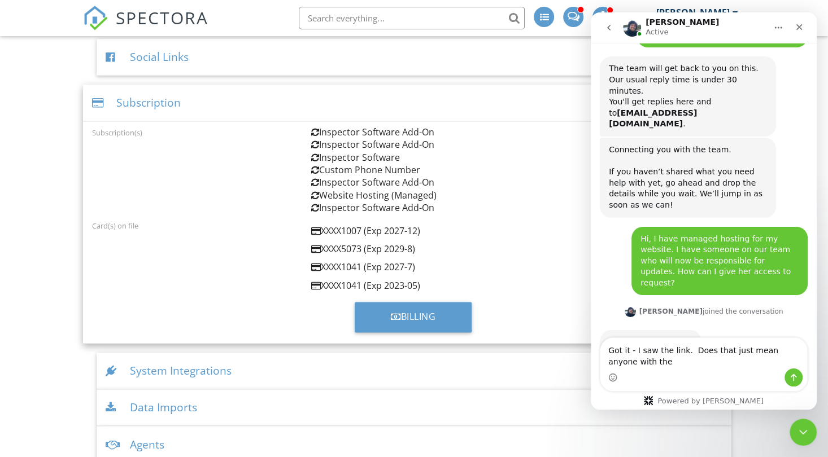
scroll to position [1316, 0]
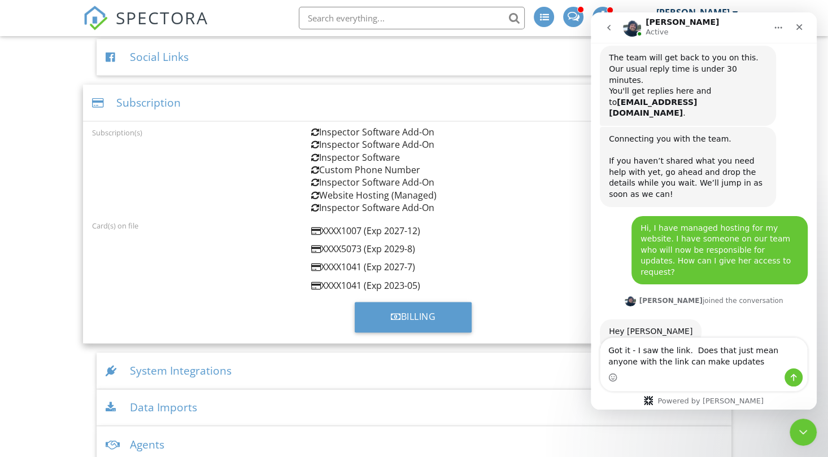
type textarea "Got it - I saw the link. Does that just mean anyone with the link can make upda…"
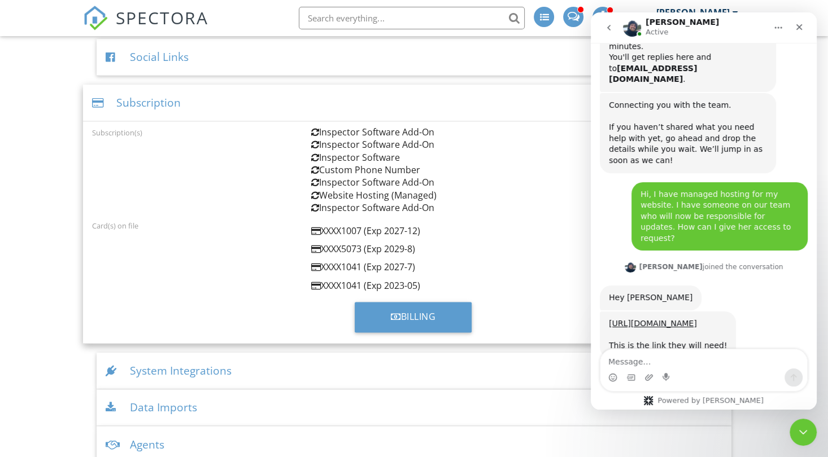
drag, startPoint x: 754, startPoint y: 248, endPoint x: 600, endPoint y: 241, distance: 153.8
click at [600, 312] on div "https://www.spectora.com/website-edits/ This is the link they will need! Ryan •…" at bounding box center [668, 335] width 136 height 47
copy link "https://www.spectora.com/website-edits/"
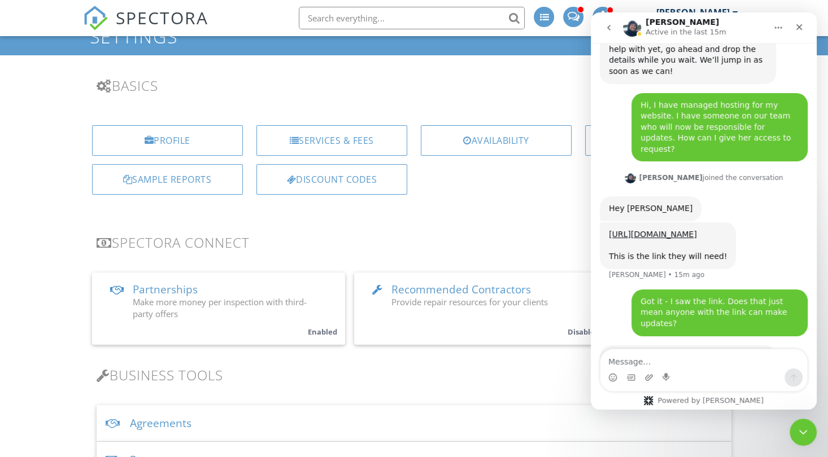
scroll to position [0, 0]
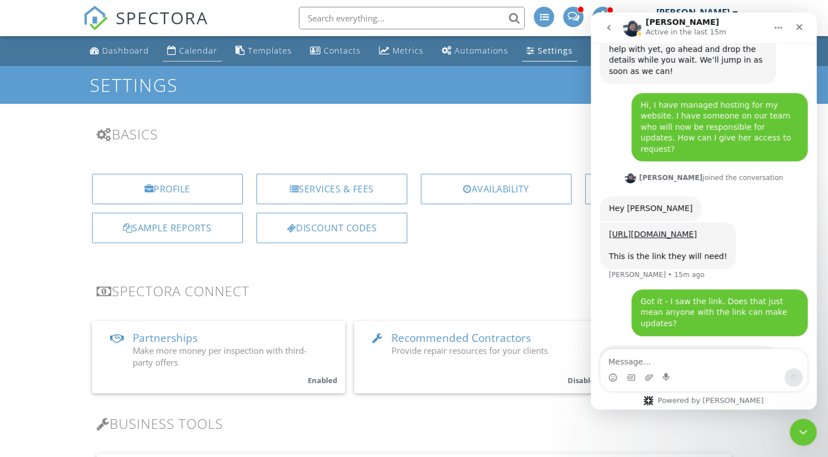
click at [200, 46] on div "Calendar" at bounding box center [198, 50] width 38 height 11
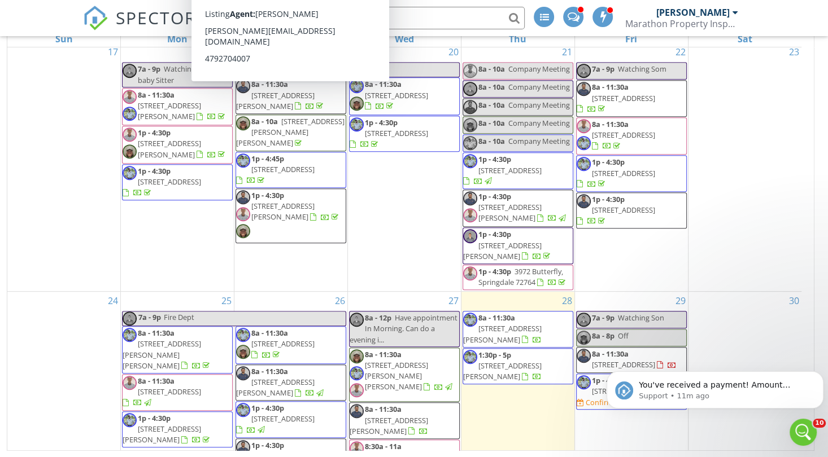
scroll to position [1428, 0]
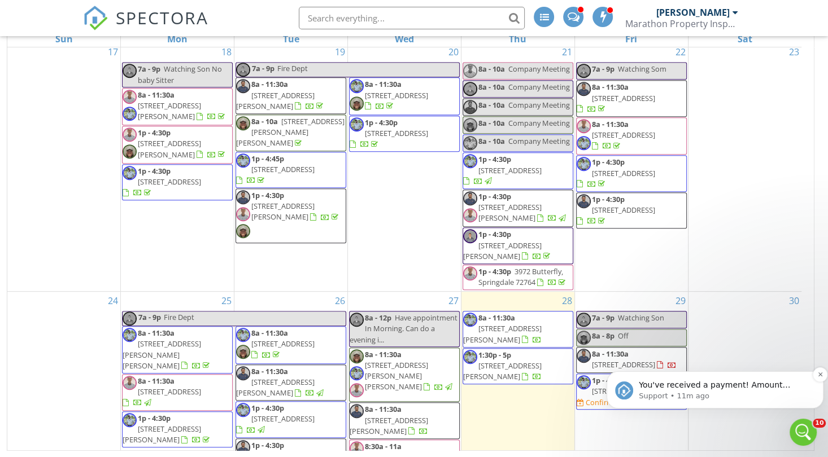
click at [690, 390] on p "You've received a payment! Amount $525.00 Fee $14.74 Net $510.26 Transaction # …" at bounding box center [724, 385] width 171 height 11
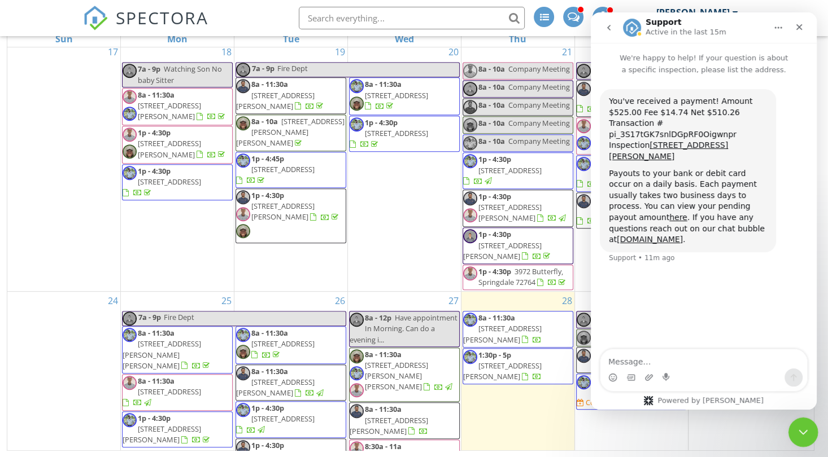
click at [807, 426] on icon "Close Intercom Messenger" at bounding box center [802, 431] width 14 height 14
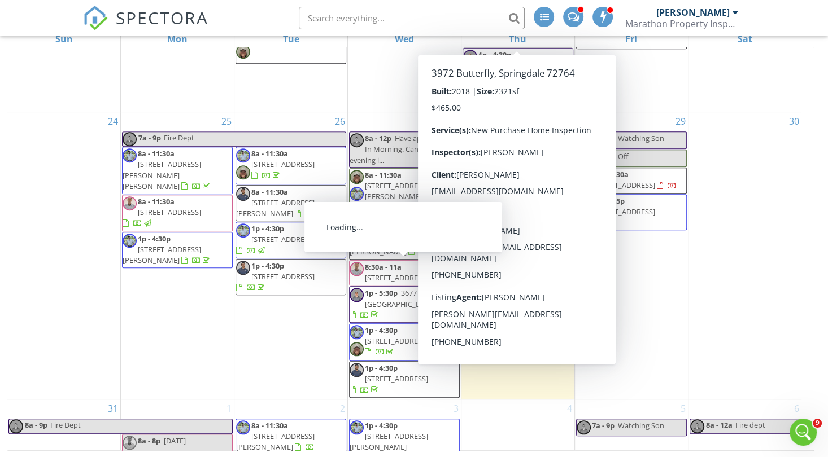
scroll to position [777, 0]
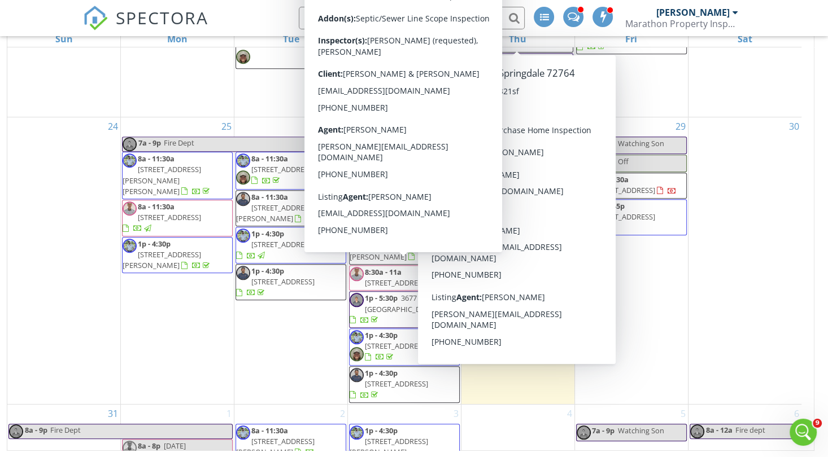
click at [59, 263] on div "24" at bounding box center [63, 260] width 113 height 287
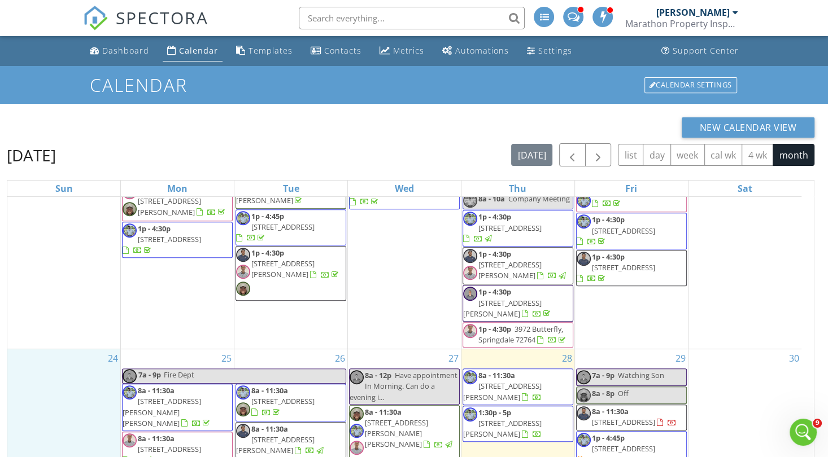
scroll to position [0, 0]
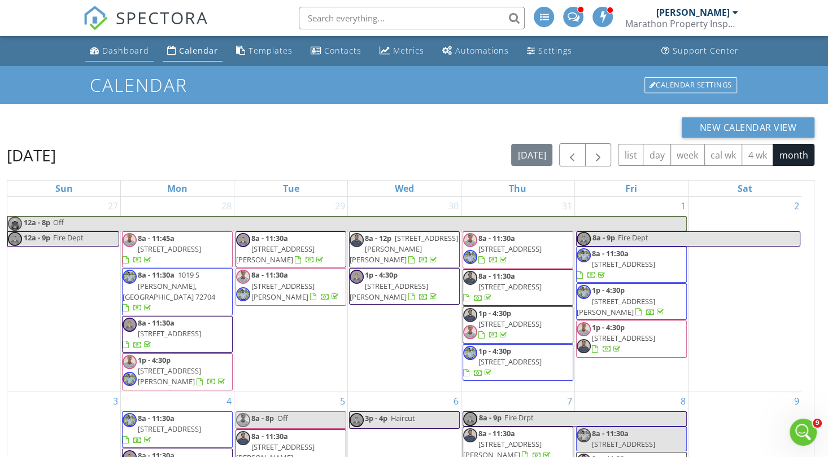
click at [107, 48] on div "Dashboard" at bounding box center [125, 50] width 47 height 11
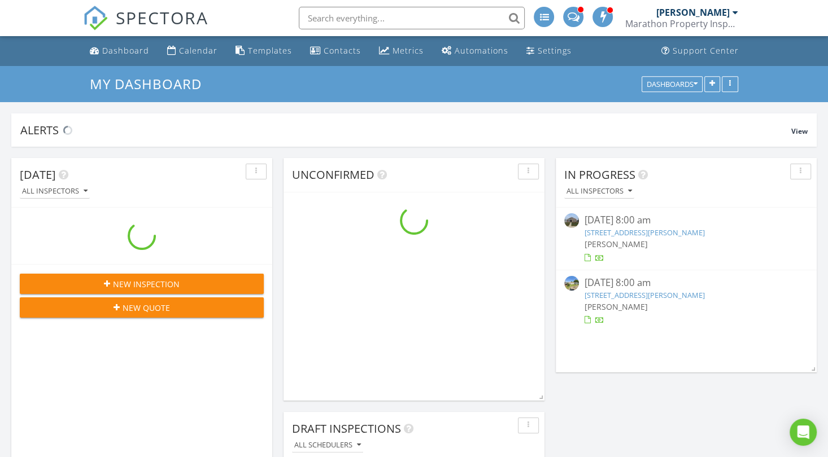
scroll to position [1843, 853]
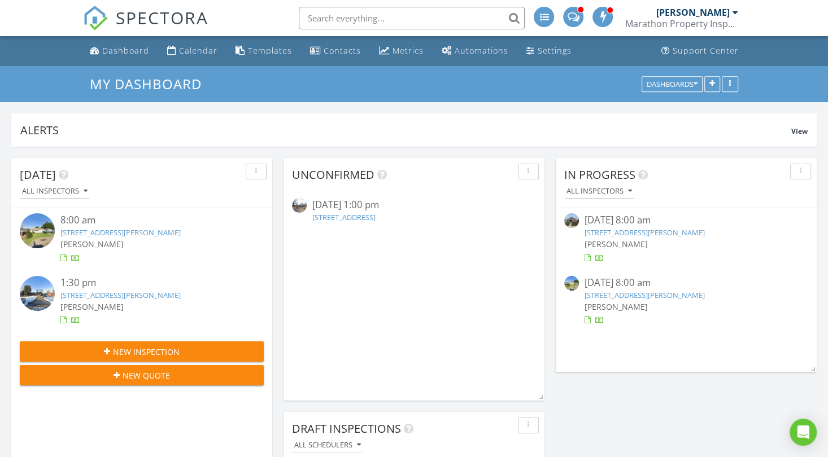
click at [145, 343] on button "New Inspection" at bounding box center [142, 352] width 244 height 20
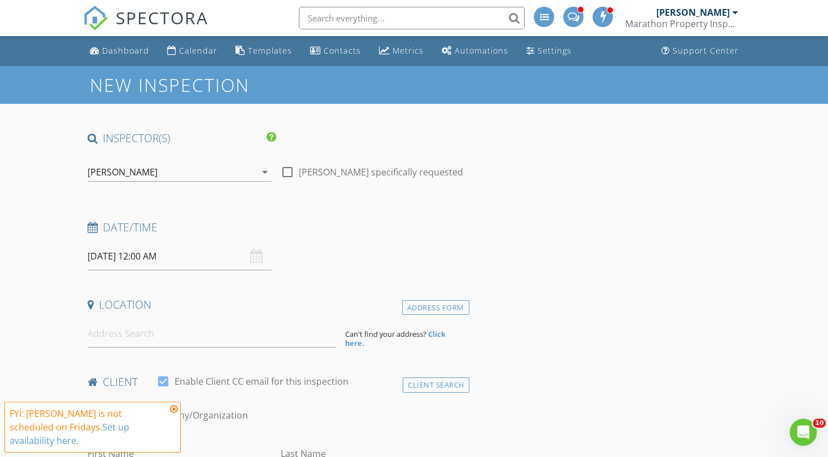
click at [138, 175] on div "[PERSON_NAME]" at bounding box center [123, 172] width 70 height 10
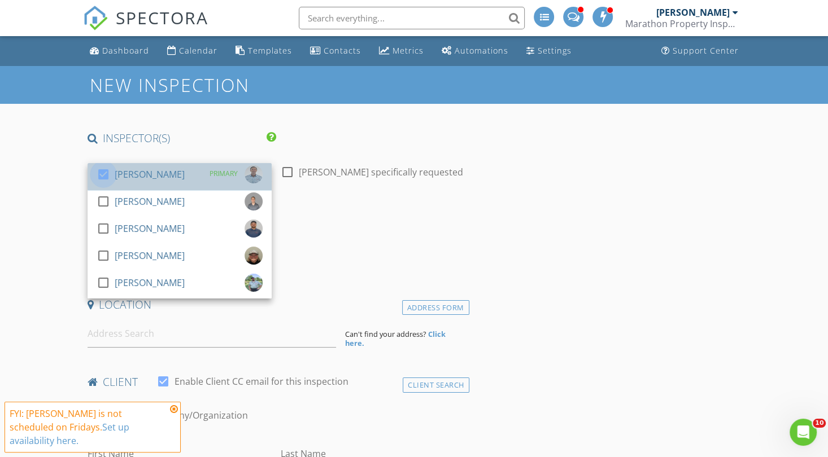
click at [100, 175] on div at bounding box center [103, 174] width 19 height 19
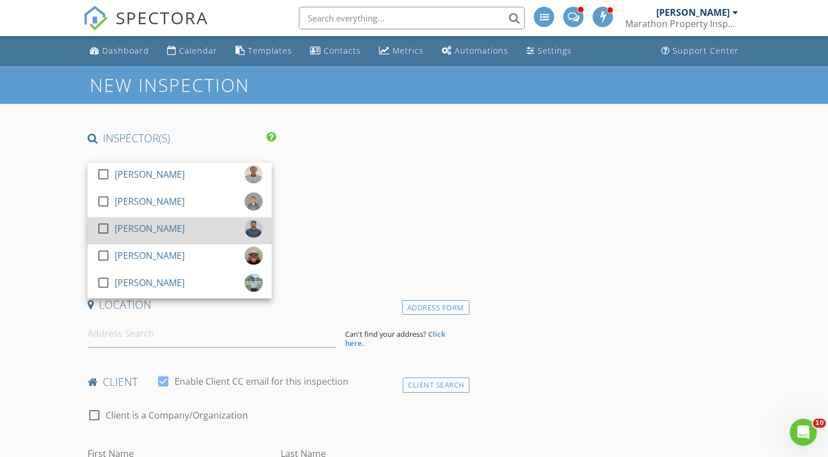
click at [99, 228] on div at bounding box center [103, 228] width 19 height 19
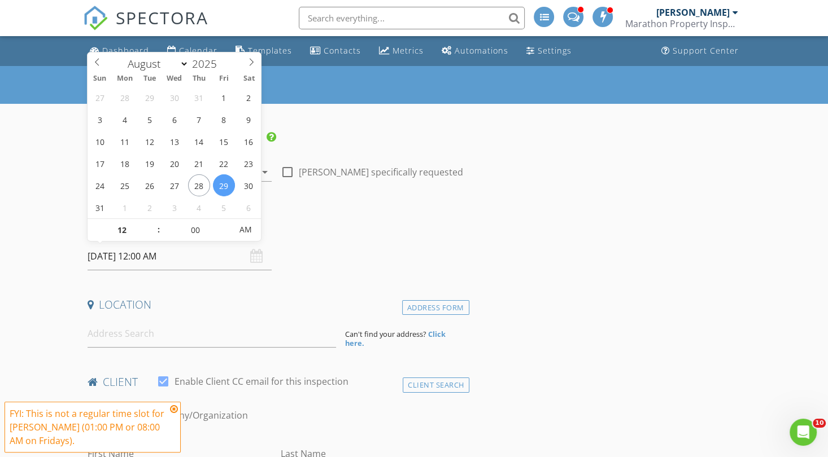
click at [167, 252] on input "[DATE] 12:00 AM" at bounding box center [180, 257] width 184 height 28
type input "01"
click at [153, 223] on span at bounding box center [153, 224] width 8 height 11
type input "[DATE] 1:00 PM"
click at [239, 232] on span "AM" at bounding box center [245, 230] width 31 height 23
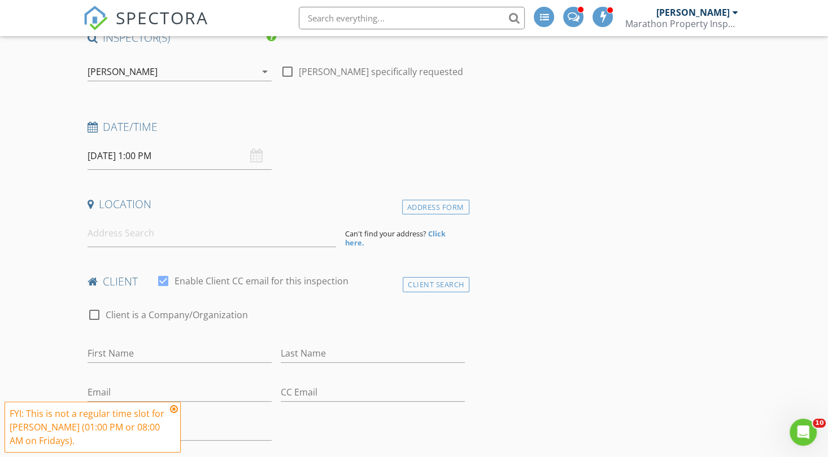
scroll to position [102, 0]
click at [117, 150] on input "[DATE] 1:00 PM" at bounding box center [180, 155] width 184 height 28
click at [432, 151] on div "Date/Time 08/29/2025 1:00 PM" at bounding box center [276, 143] width 386 height 50
click at [140, 233] on input at bounding box center [212, 232] width 249 height 28
paste input "4606 W Mossy Oak Trl"
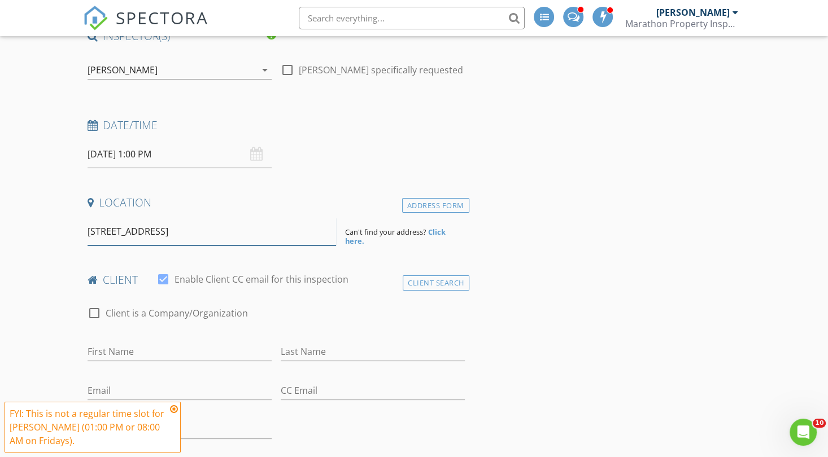
click at [281, 234] on input "4606 West Mossy Oak Trail, Rogers, AR, USA" at bounding box center [212, 232] width 249 height 28
type input "4606 West Mossy Oak Trail, Rogers, A"
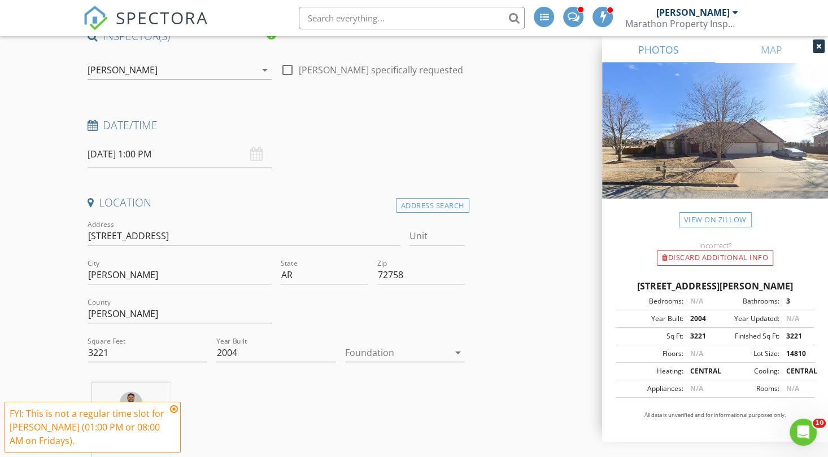
click at [367, 350] on div at bounding box center [397, 353] width 104 height 18
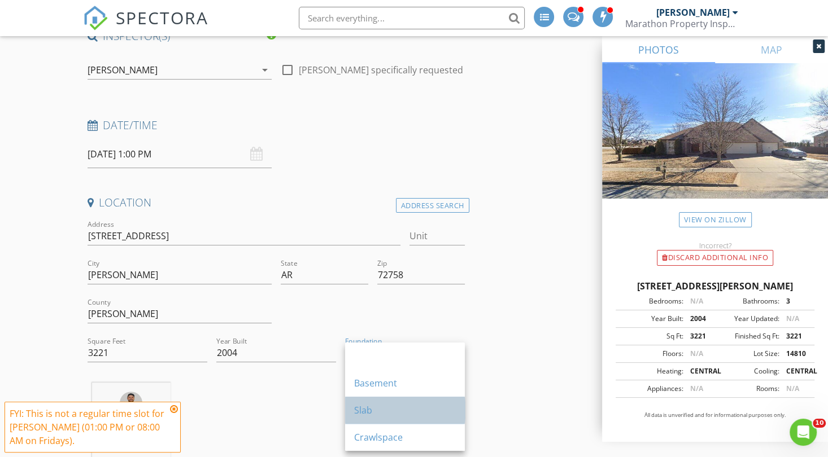
click at [389, 407] on div "Slab" at bounding box center [405, 411] width 102 height 14
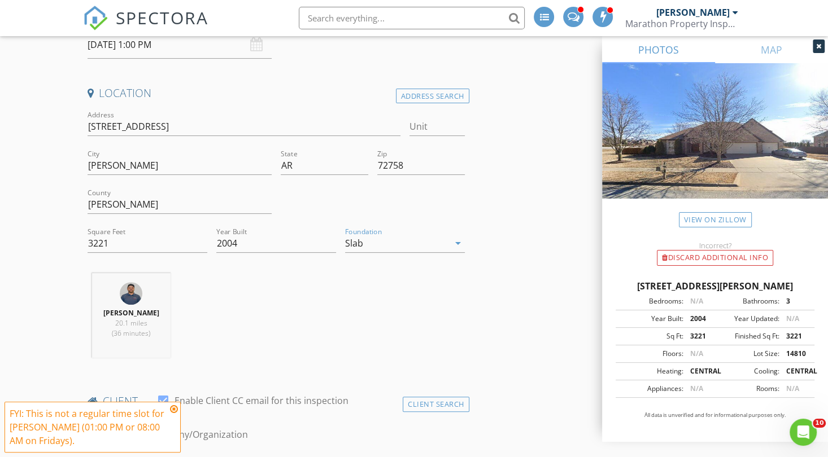
scroll to position [292, 0]
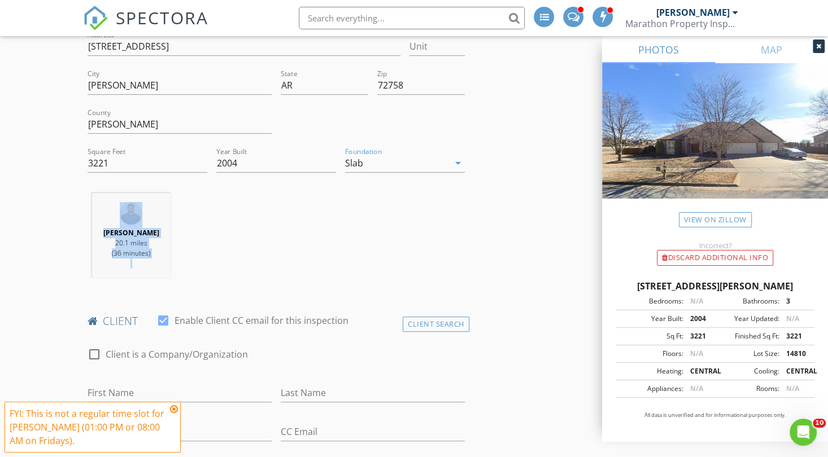
drag, startPoint x: 16, startPoint y: 302, endPoint x: 43, endPoint y: 174, distance: 131.2
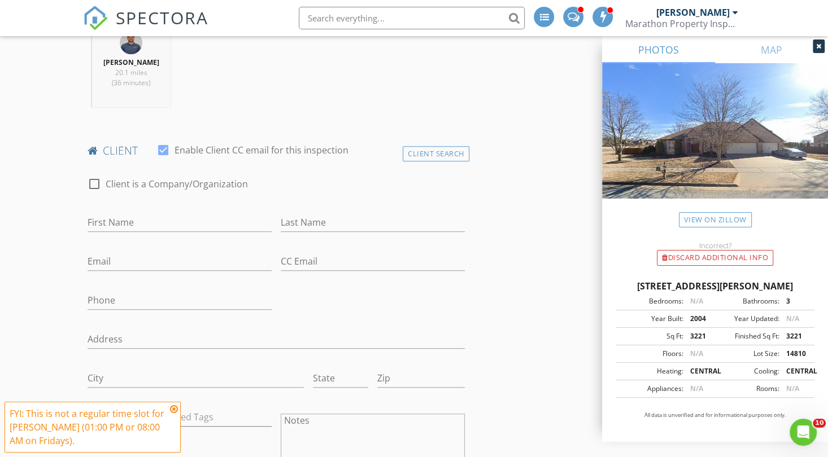
scroll to position [463, 0]
click at [131, 232] on input "First Name" at bounding box center [180, 222] width 184 height 19
type input "[PERSON_NAME]"
type input "Cremo"
click at [117, 262] on input "Email" at bounding box center [180, 261] width 184 height 19
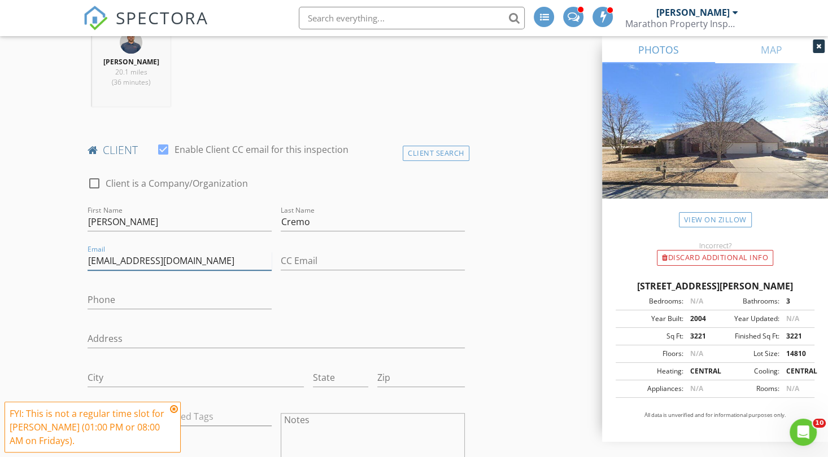
type input "[EMAIL_ADDRESS][DOMAIN_NAME]"
click at [160, 310] on input "Phone" at bounding box center [180, 300] width 184 height 19
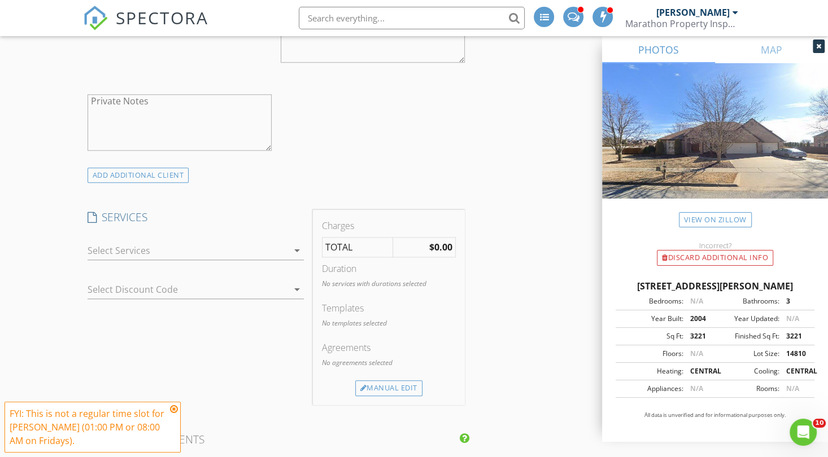
scroll to position [939, 0]
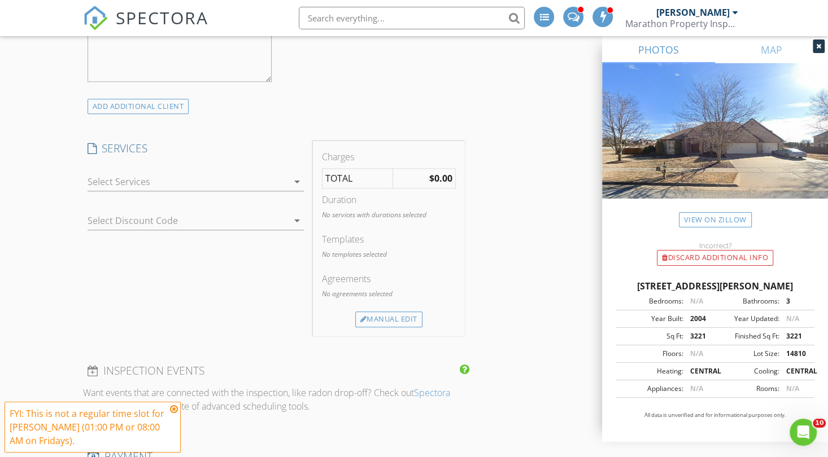
click at [119, 191] on div at bounding box center [188, 182] width 201 height 18
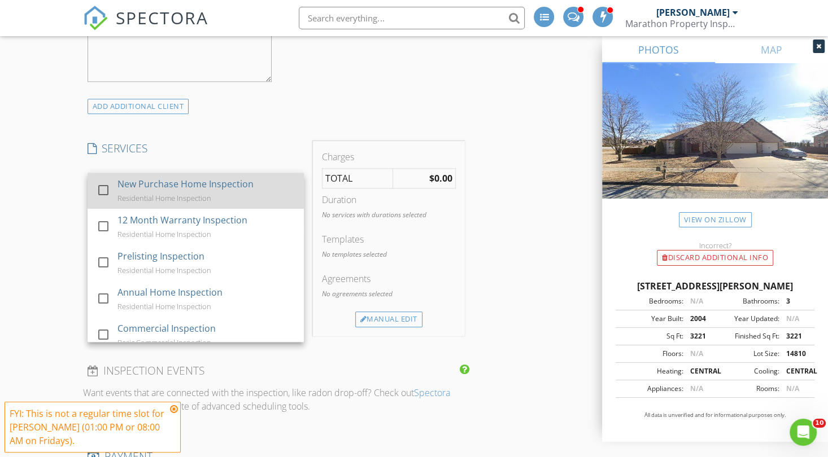
click at [128, 191] on div "New Purchase Home Inspection" at bounding box center [185, 184] width 136 height 14
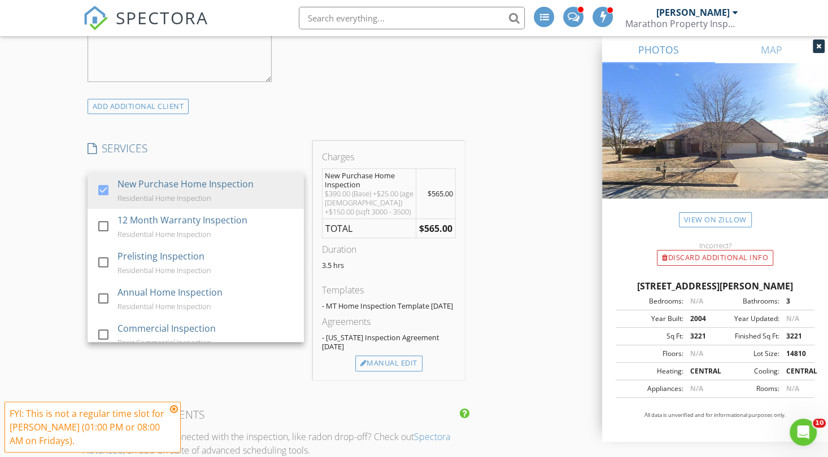
click at [44, 234] on div "New Inspection INSPECTOR(S) check_box_outline_blank Michael Thompson check_box_…" at bounding box center [414, 305] width 828 height 2356
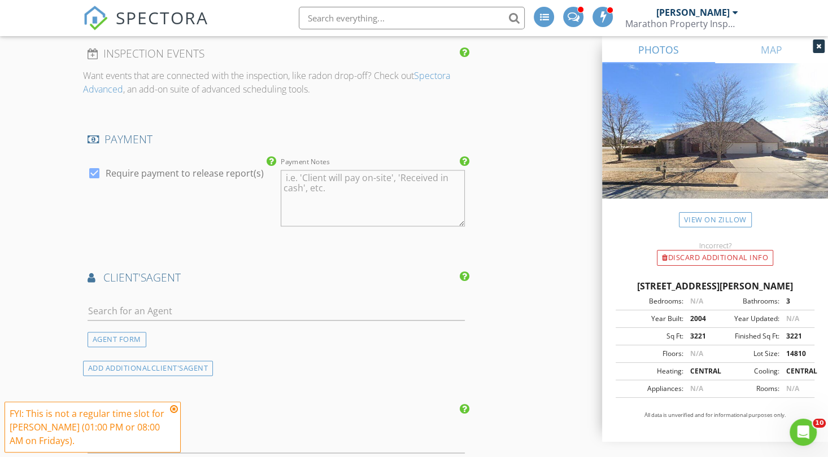
scroll to position [1375, 0]
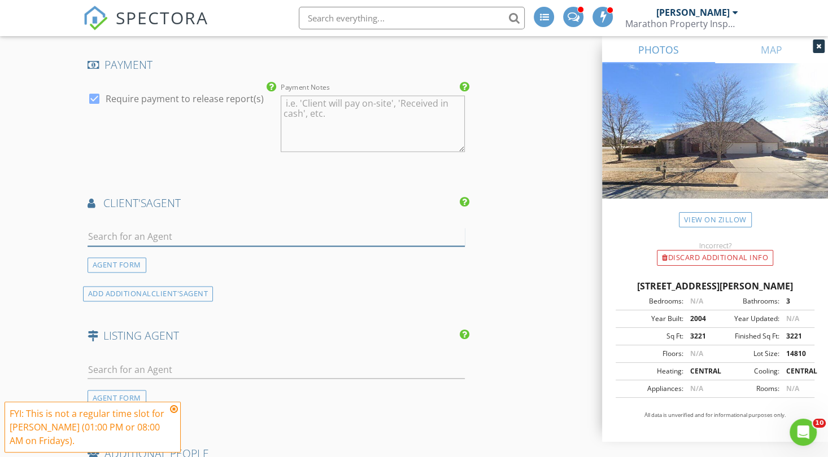
click at [132, 233] on input "text" at bounding box center [276, 237] width 377 height 19
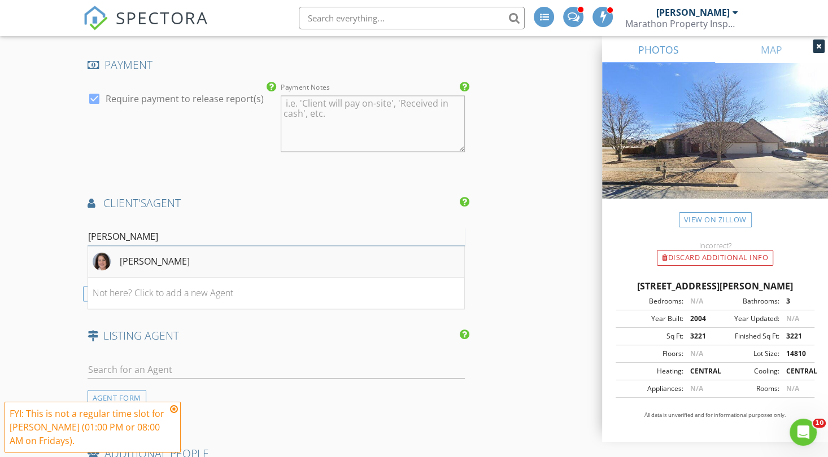
type input "Sandy"
click at [128, 268] on div "Sandy Mecca" at bounding box center [155, 262] width 70 height 14
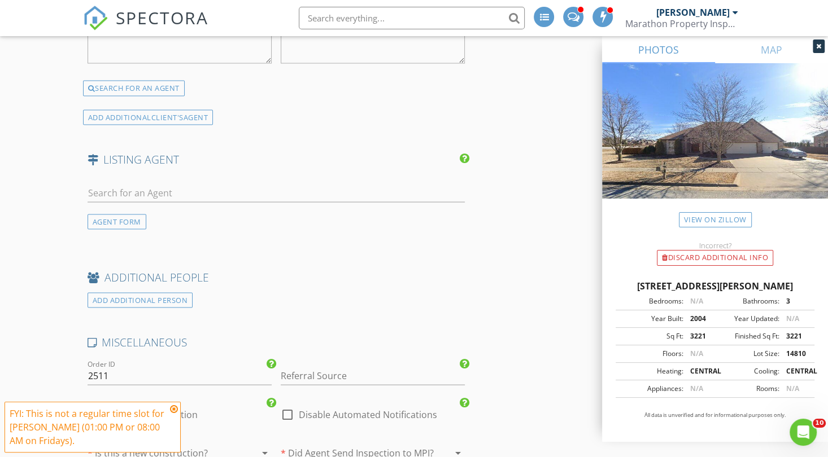
scroll to position [1953, 0]
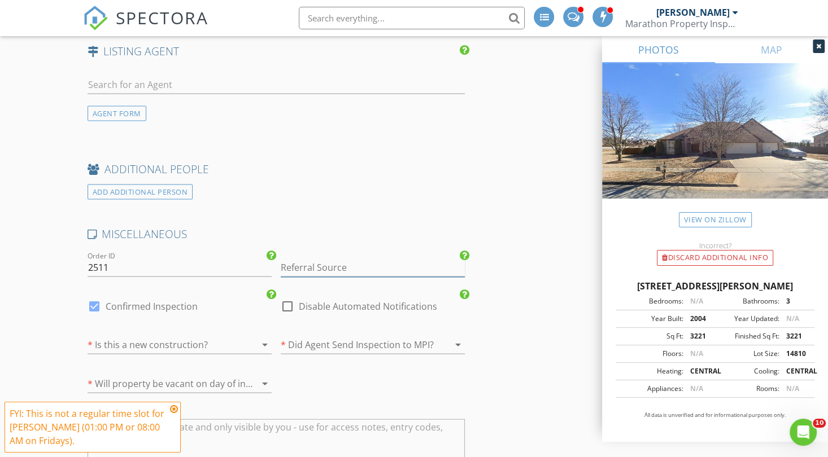
click at [330, 261] on input "Referral Source" at bounding box center [373, 268] width 184 height 19
type input "a"
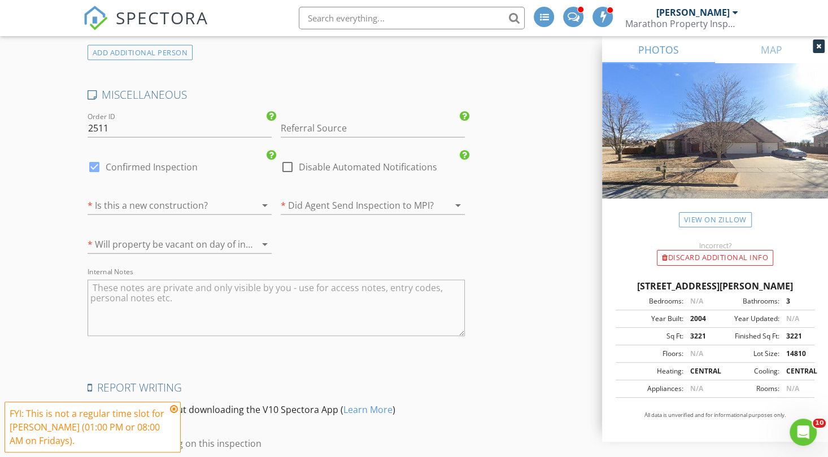
scroll to position [2090, 0]
click at [170, 207] on div at bounding box center [164, 208] width 152 height 18
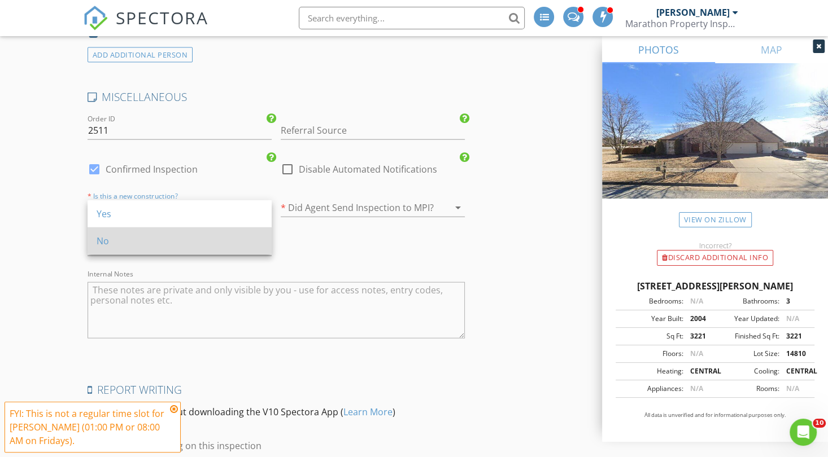
click at [129, 244] on div "No" at bounding box center [180, 241] width 166 height 14
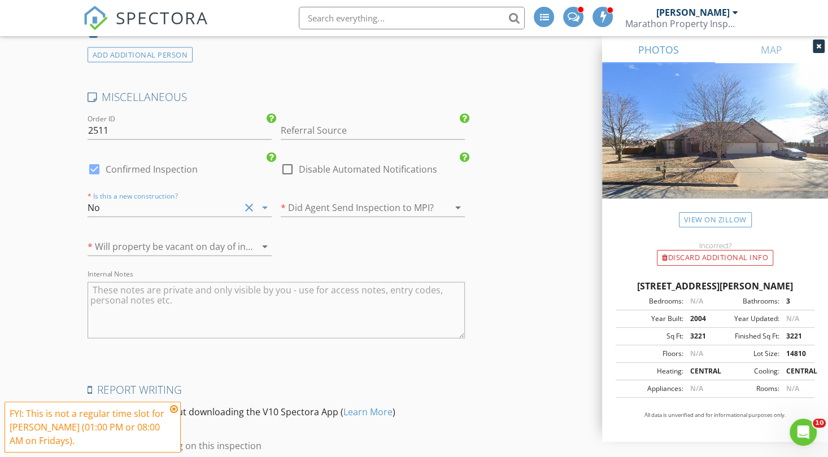
click at [136, 249] on div at bounding box center [164, 247] width 152 height 18
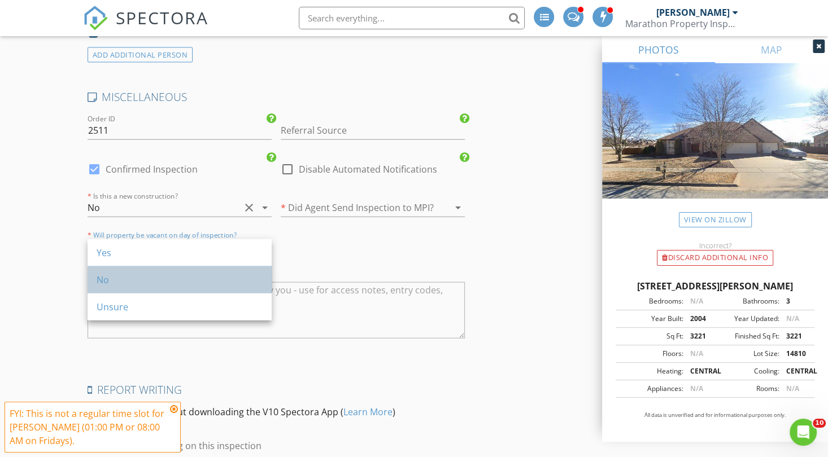
click at [153, 278] on div "No" at bounding box center [180, 280] width 166 height 14
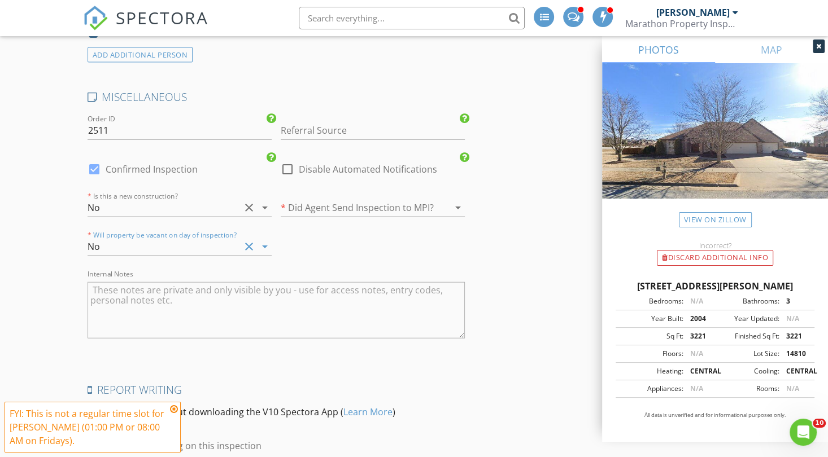
click at [330, 209] on div at bounding box center [357, 208] width 152 height 18
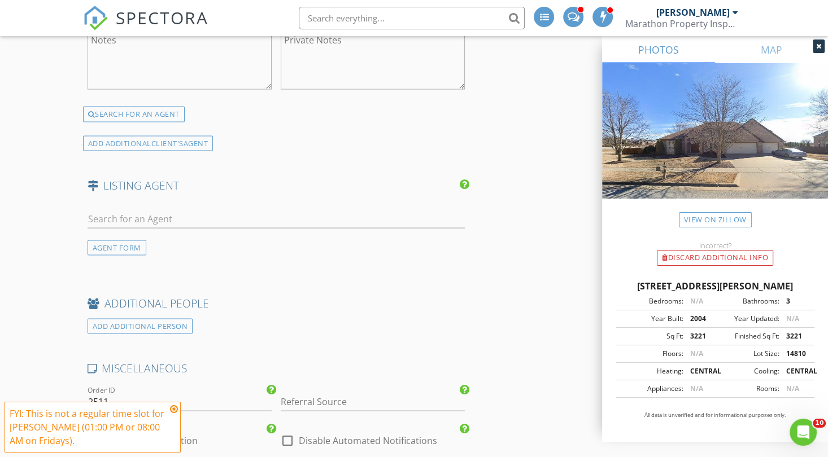
scroll to position [1746, 0]
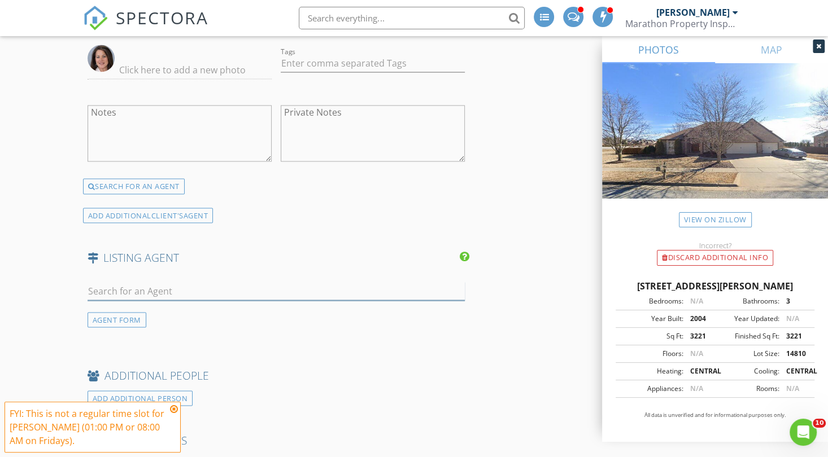
click at [167, 294] on input "text" at bounding box center [276, 291] width 377 height 19
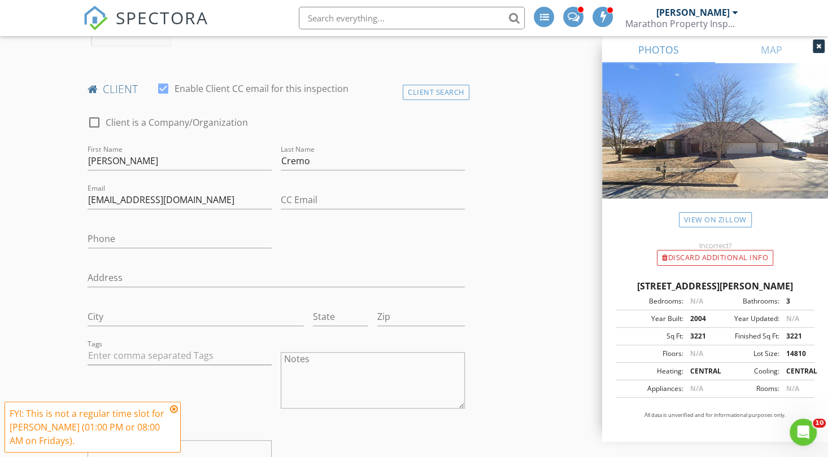
scroll to position [507, 0]
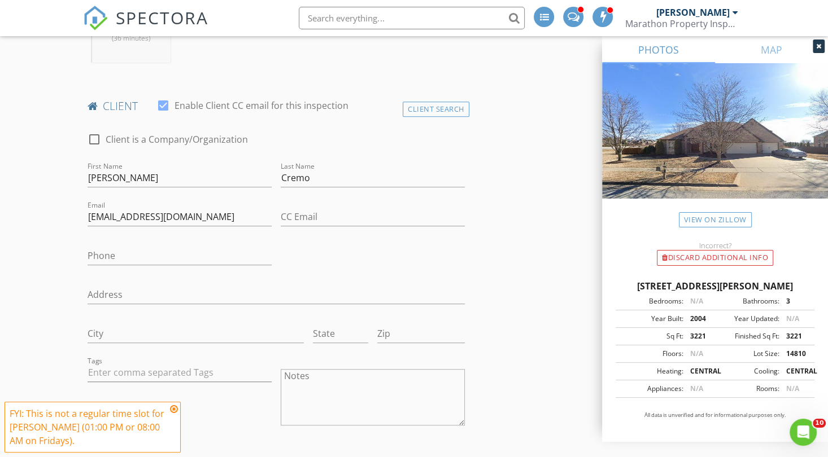
type input "Chip"
click at [120, 258] on input "Phone" at bounding box center [180, 256] width 184 height 19
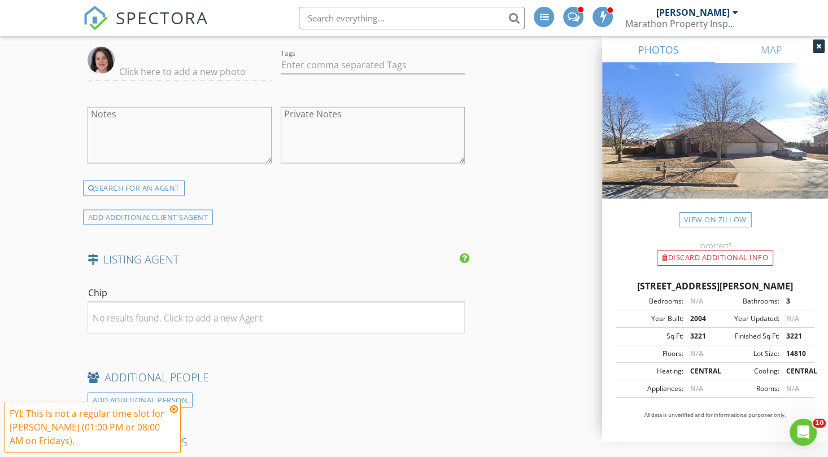
scroll to position [1871, 0]
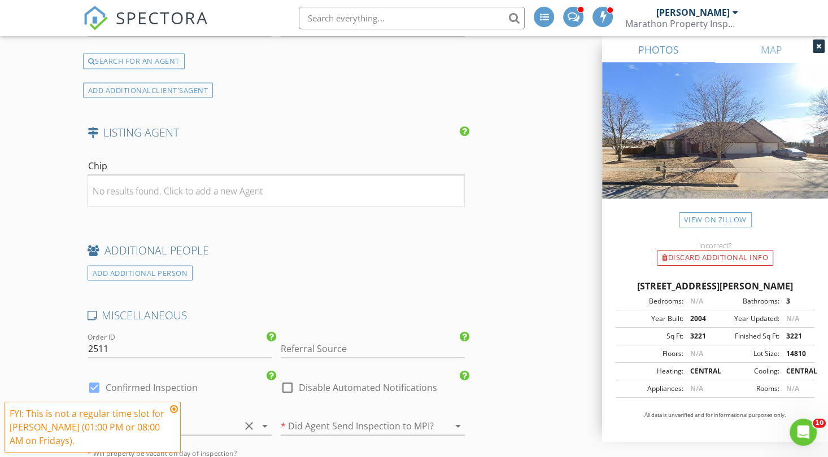
type input "479-335-4402"
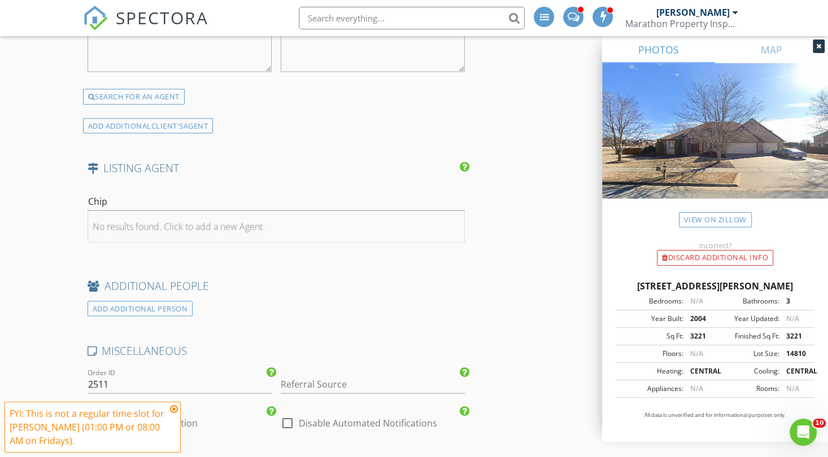
click at [182, 229] on div "No results found. Click to add a new Agent" at bounding box center [178, 227] width 170 height 14
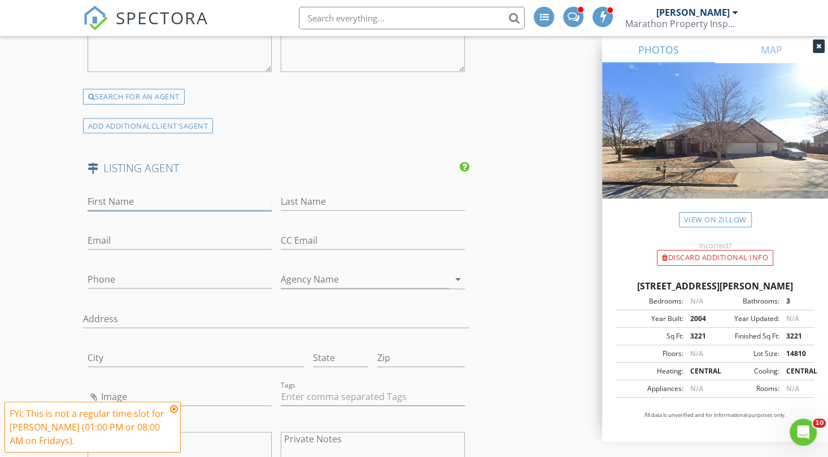
click at [136, 209] on input "First Name" at bounding box center [180, 202] width 184 height 19
type input "Chip"
type input "Sizemore"
click at [114, 241] on input "Email" at bounding box center [180, 241] width 184 height 19
paste input "chip.sizemore@exprealty.com"
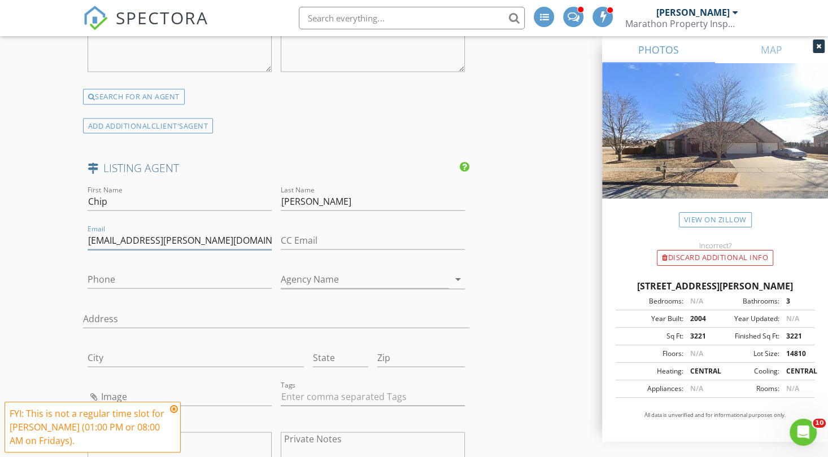
type input "chip.sizemore@exprealty.com"
click at [159, 289] on input "Phone" at bounding box center [180, 280] width 184 height 19
paste input "479-531-8320"
type input "479-531-8320"
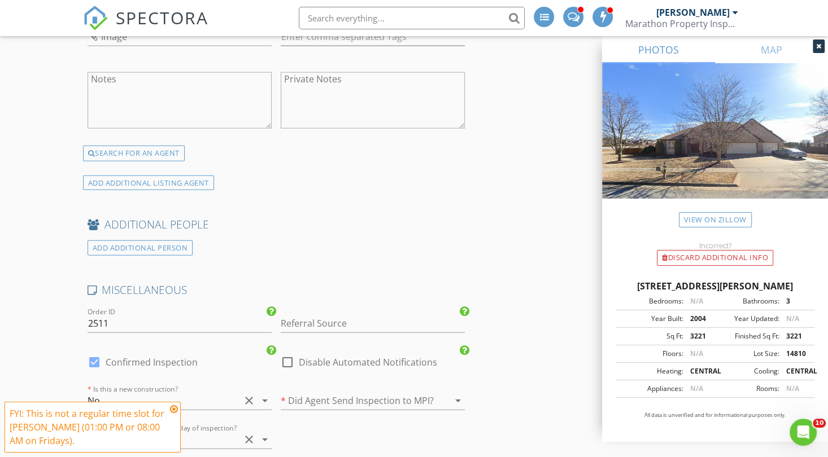
scroll to position [2363, 0]
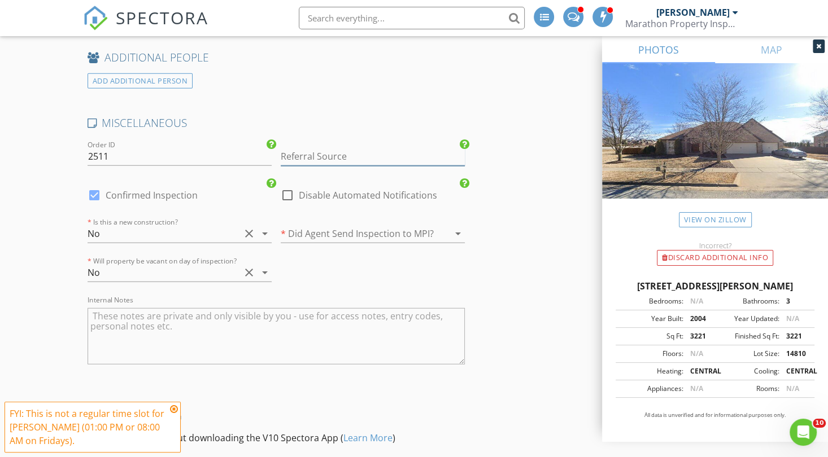
click at [359, 154] on input "Referral Source" at bounding box center [373, 156] width 184 height 19
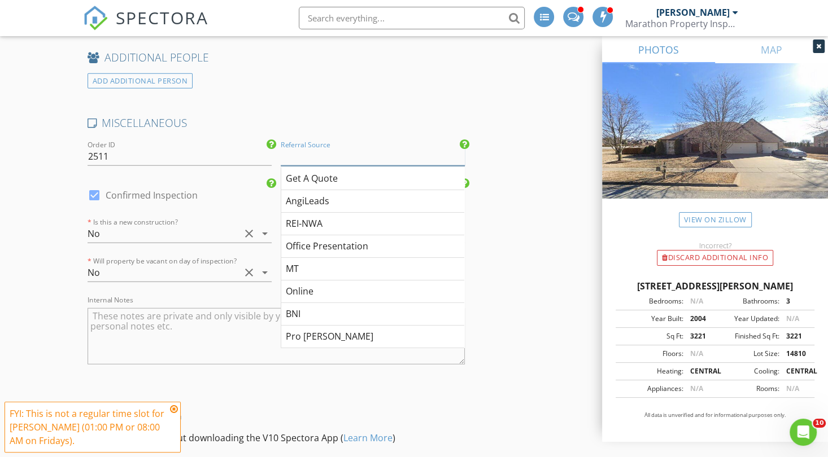
type input "g"
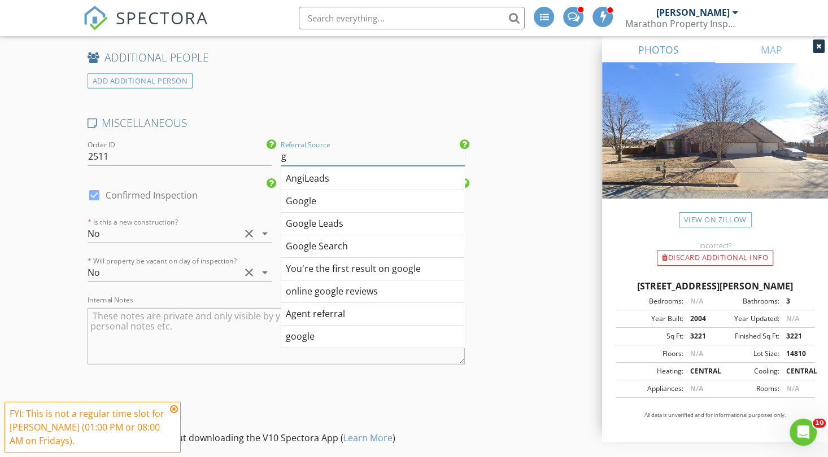
click at [359, 154] on input "g" at bounding box center [373, 156] width 184 height 19
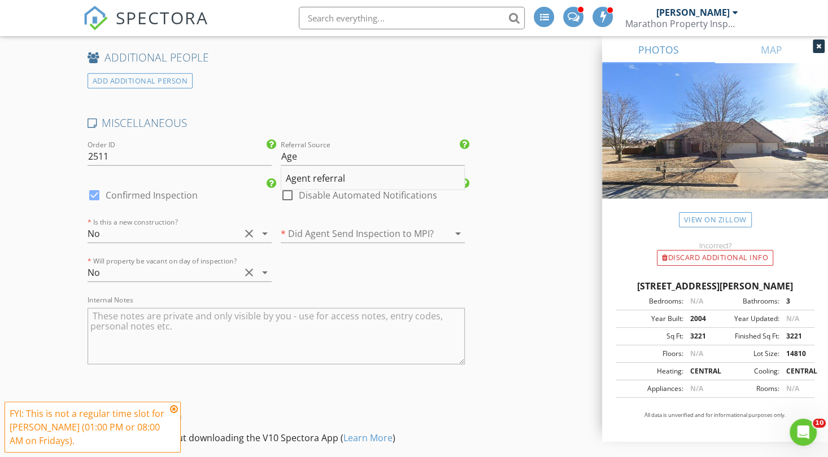
click at [333, 175] on div "Agent referral" at bounding box center [372, 179] width 183 height 23
type input "Agent referral"
click at [354, 238] on div at bounding box center [357, 234] width 152 height 18
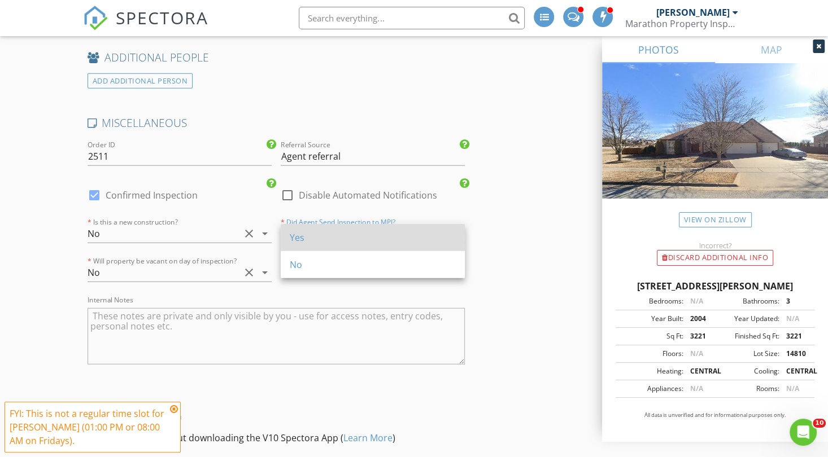
click at [329, 239] on div "Yes" at bounding box center [373, 238] width 166 height 14
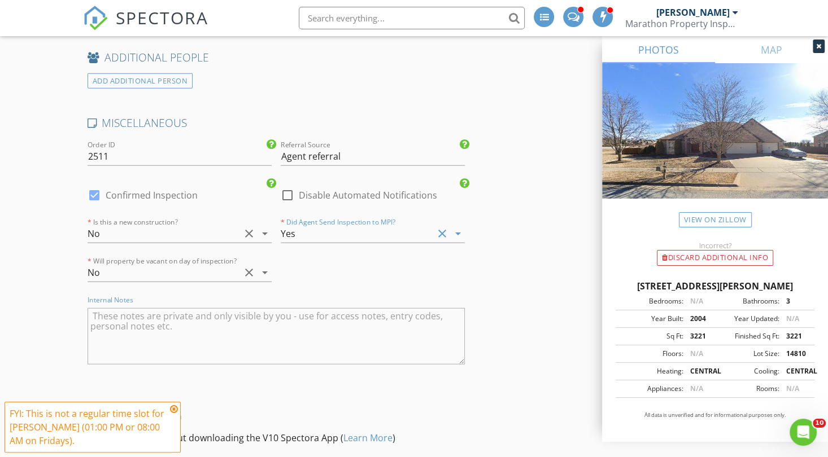
click at [265, 312] on textarea "Internal Notes" at bounding box center [276, 336] width 377 height 56
type textarea "A"
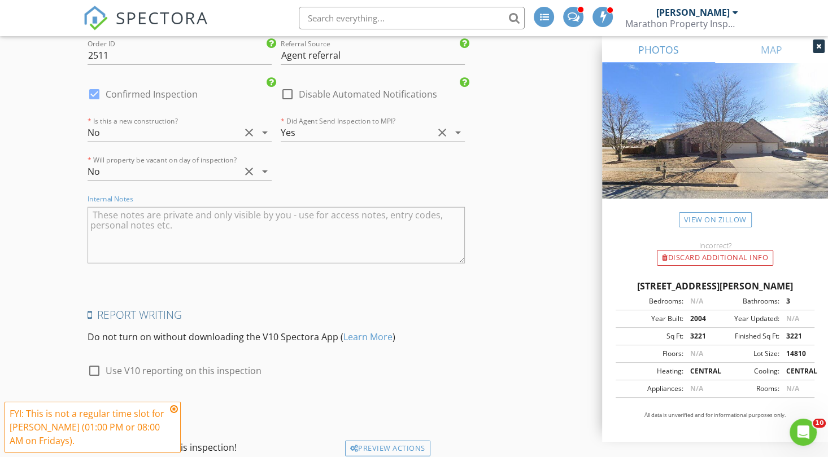
scroll to position [2514, 0]
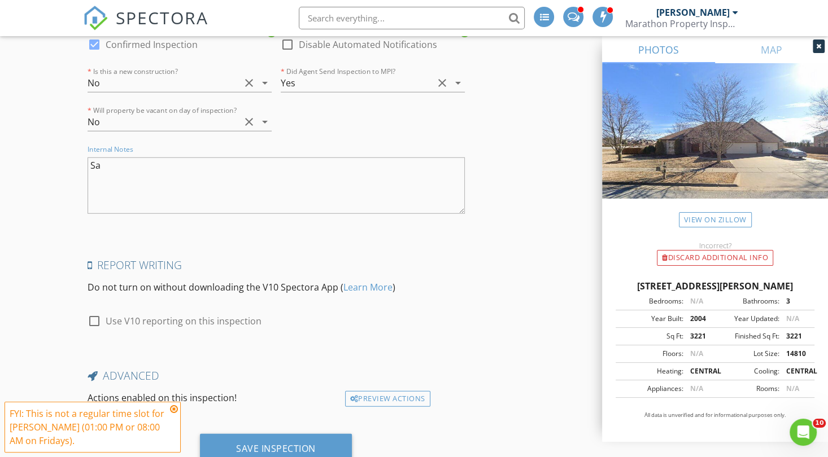
type textarea "S"
drag, startPoint x: 195, startPoint y: 171, endPoint x: 63, endPoint y: 160, distance: 133.2
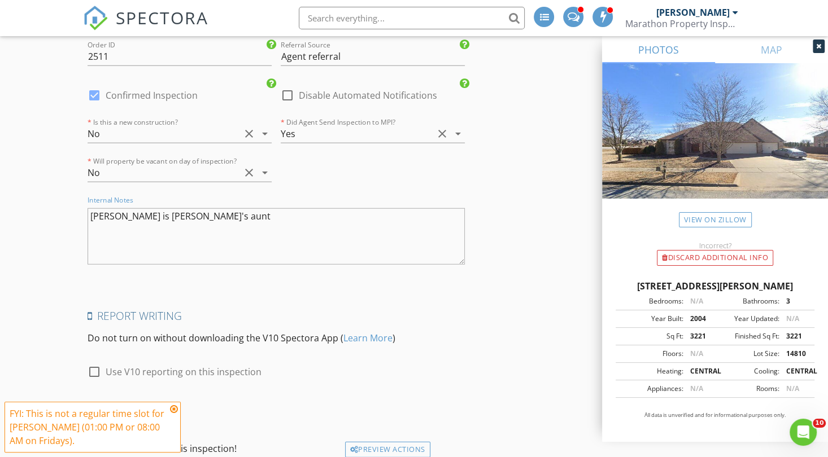
click at [142, 217] on textarea "Sandy is Alesei's aunt" at bounding box center [276, 236] width 377 height 56
click at [265, 224] on textarea "Sandy is Aleksei's aunt" at bounding box center [276, 236] width 377 height 56
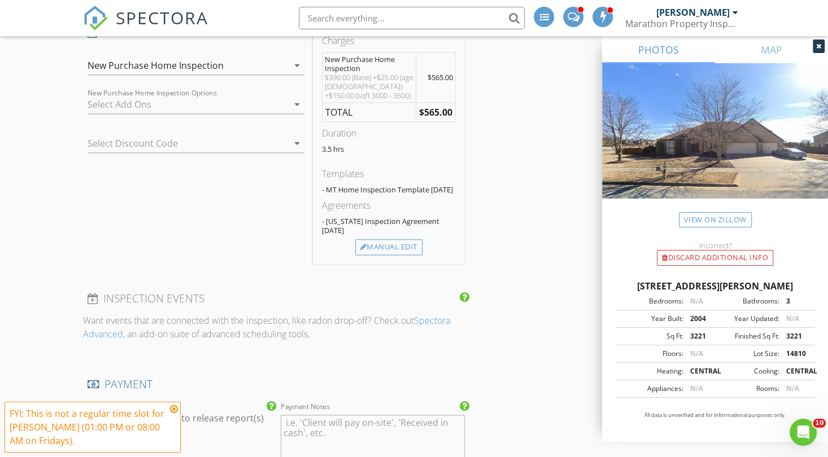
scroll to position [1051, 0]
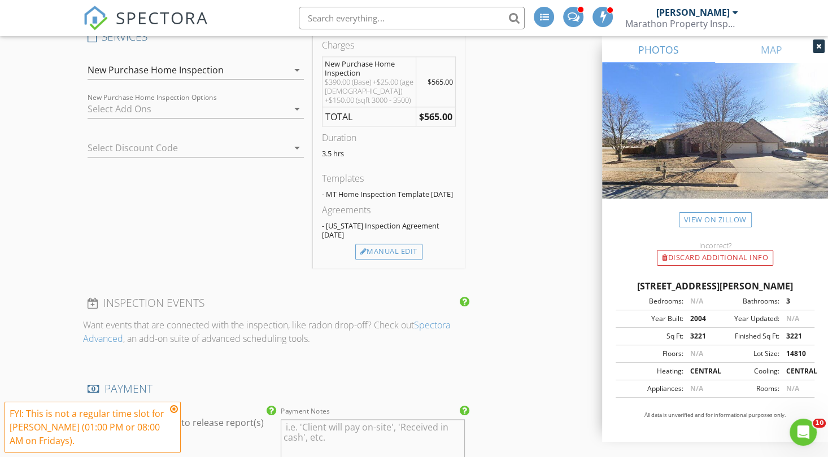
type textarea "Sandy is Aleksei's aunt"
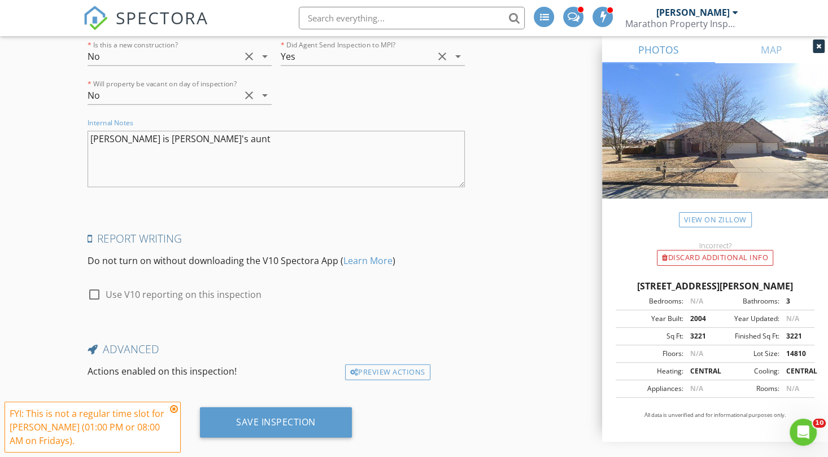
scroll to position [2555, 0]
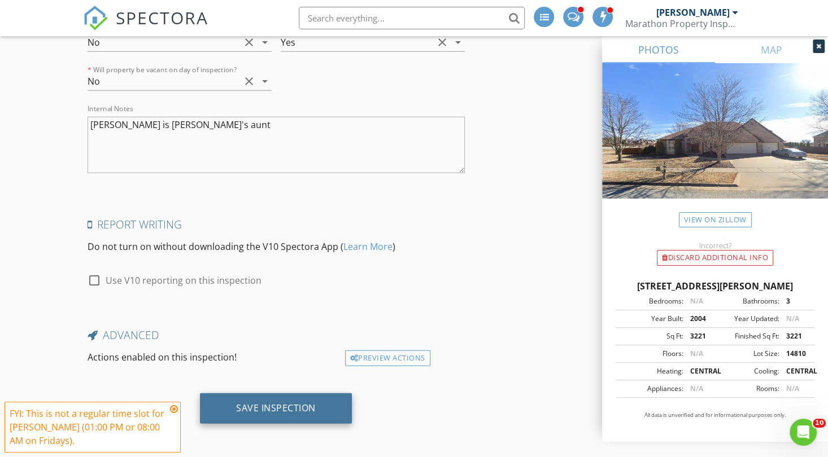
click at [284, 410] on div "Save Inspection" at bounding box center [276, 408] width 80 height 11
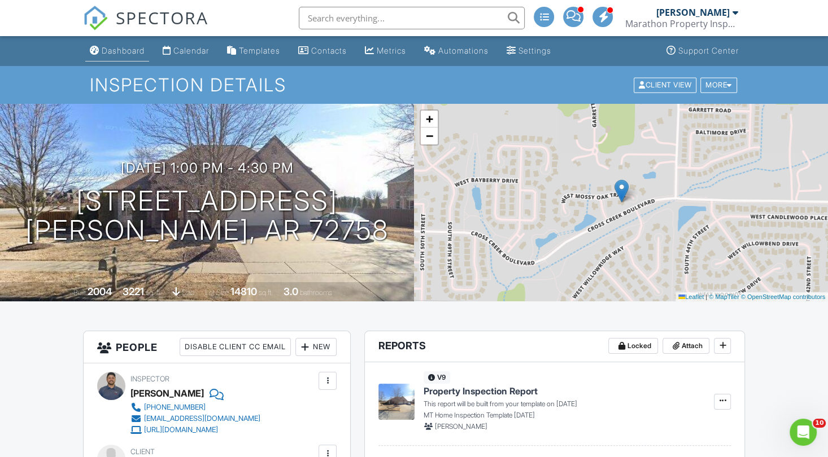
click at [109, 52] on div "Dashboard" at bounding box center [123, 51] width 43 height 10
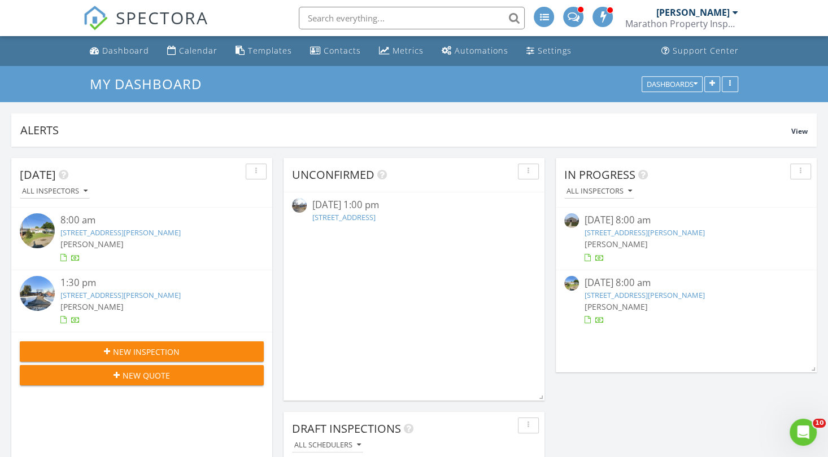
click at [352, 8] on input "text" at bounding box center [412, 18] width 226 height 23
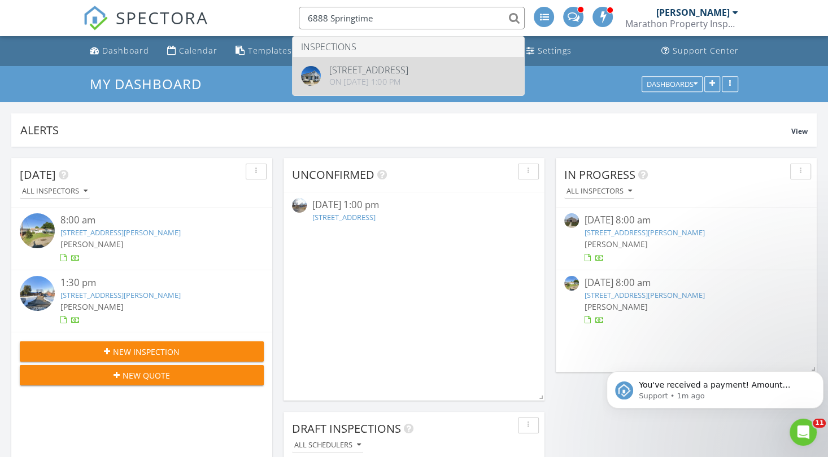
type input "6888 Springtime"
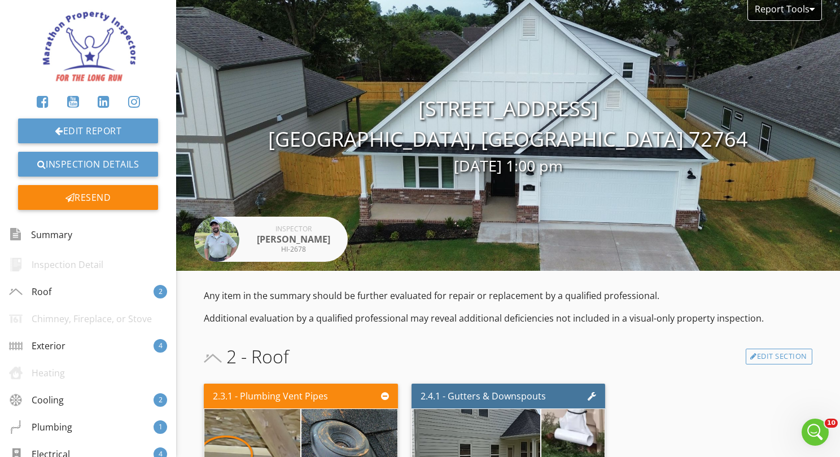
scroll to position [2970, 0]
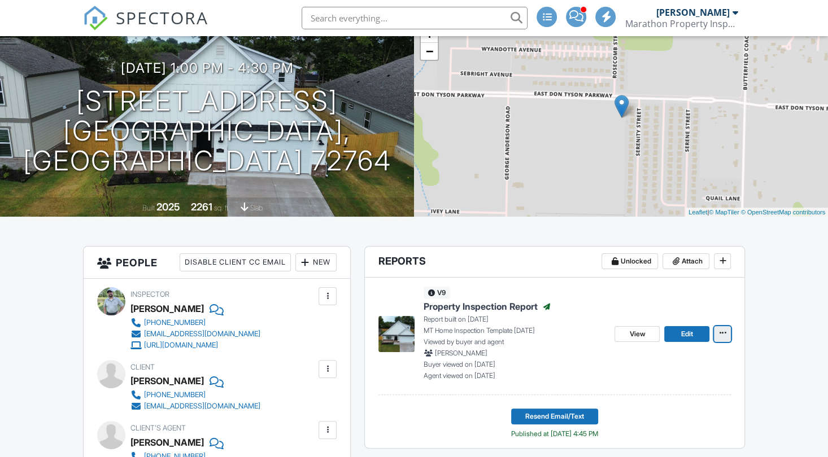
click at [718, 330] on span at bounding box center [722, 333] width 11 height 11
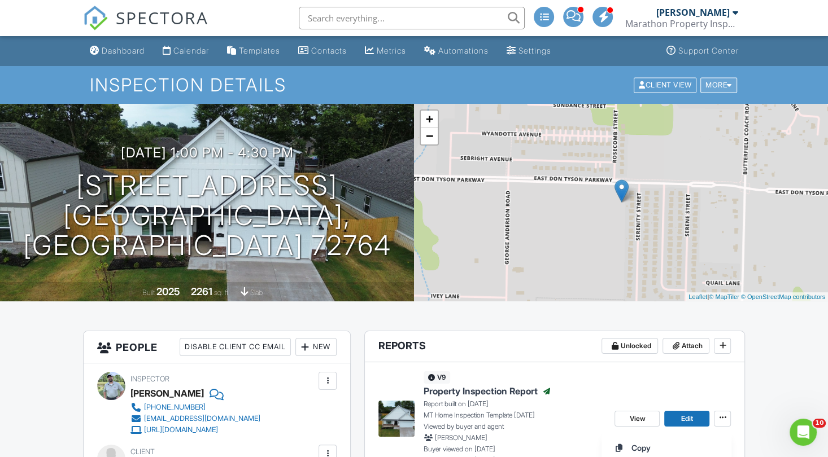
click at [721, 81] on div "More" at bounding box center [718, 84] width 37 height 15
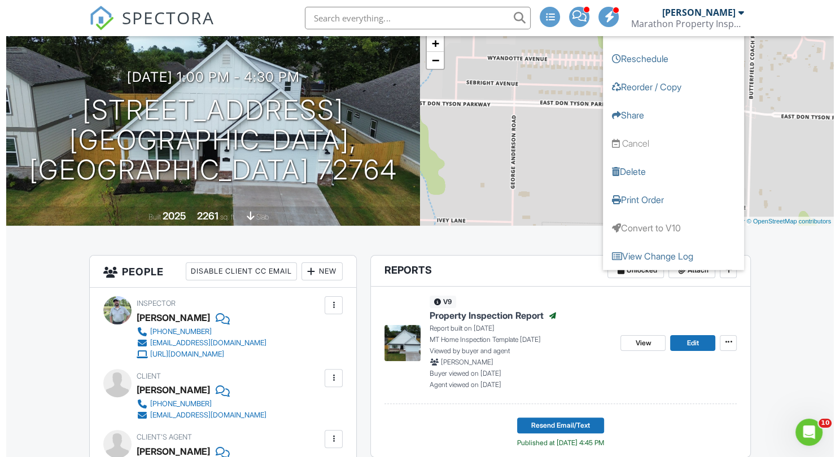
scroll to position [85, 0]
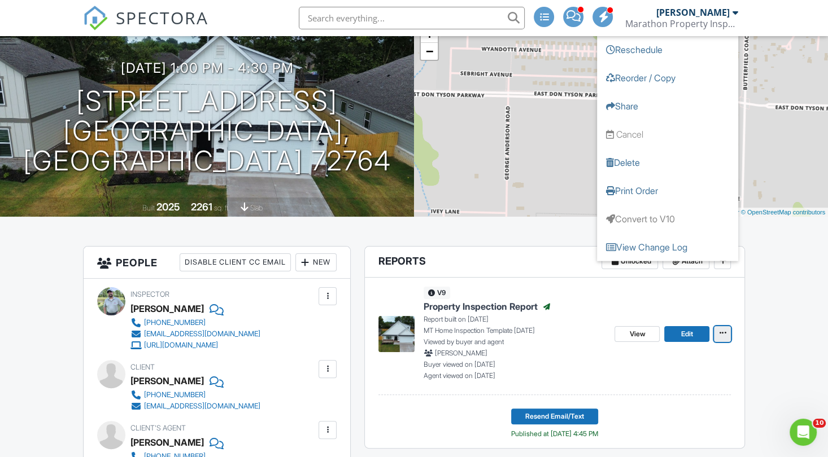
click at [729, 335] on button at bounding box center [722, 334] width 17 height 16
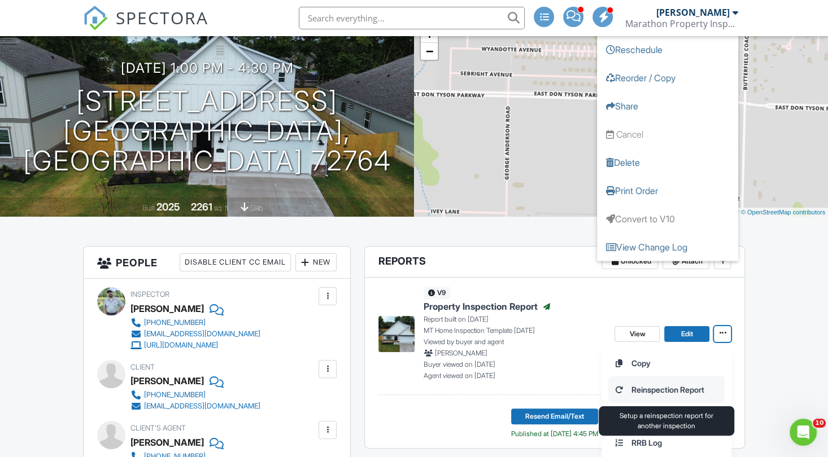
click at [682, 382] on input "Reinspection Report" at bounding box center [666, 389] width 115 height 25
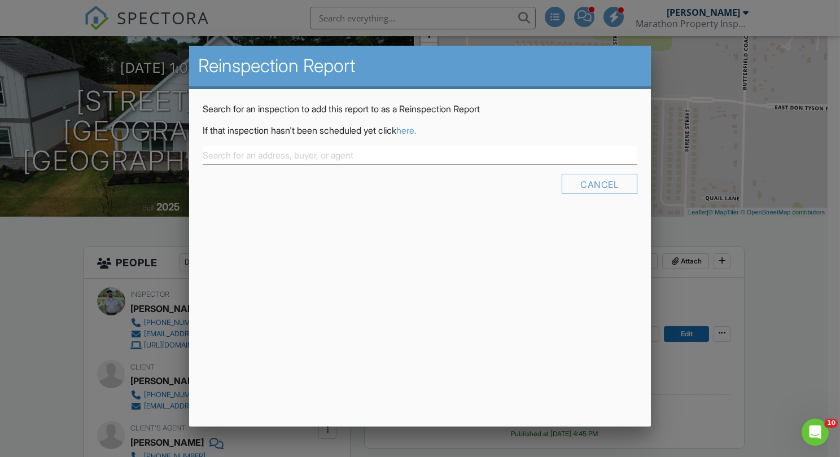
click at [417, 128] on link "here." at bounding box center [406, 130] width 20 height 11
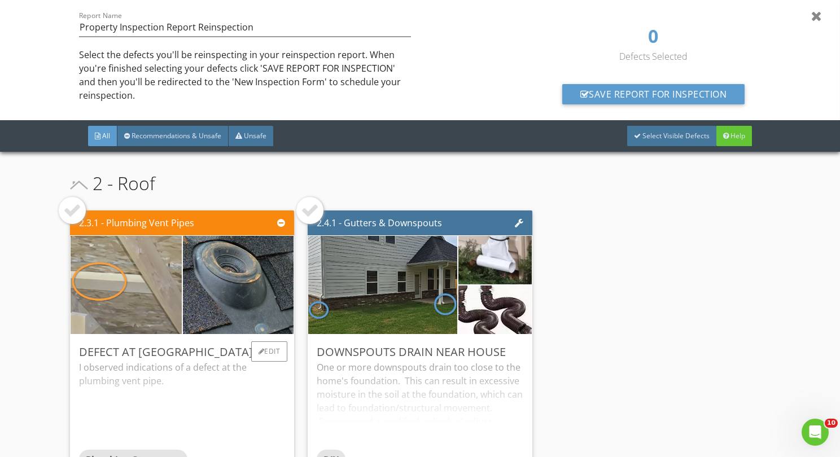
click at [156, 283] on img at bounding box center [126, 286] width 164 height 246
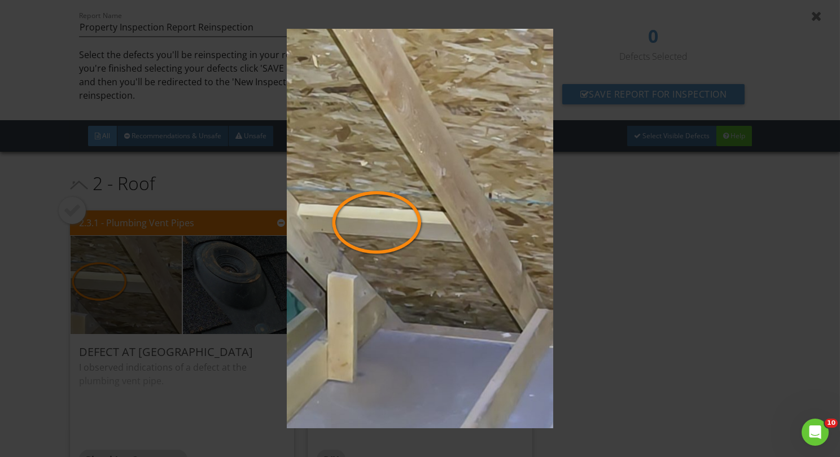
click at [224, 266] on img at bounding box center [420, 229] width 764 height 400
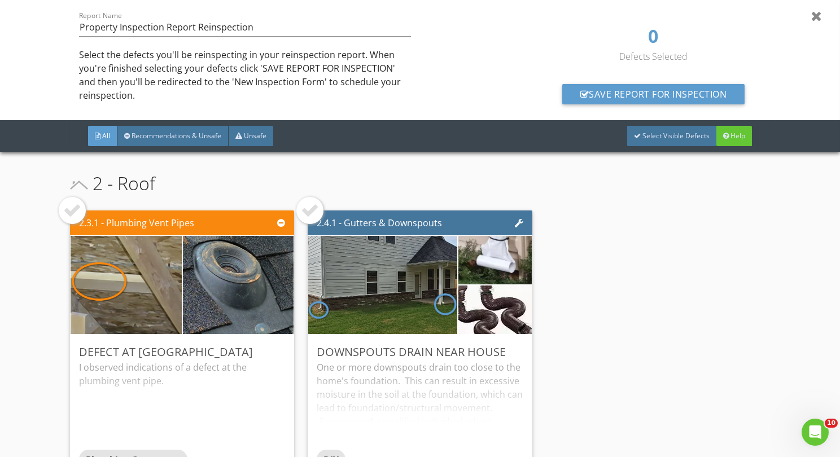
click at [224, 266] on img at bounding box center [238, 285] width 278 height 156
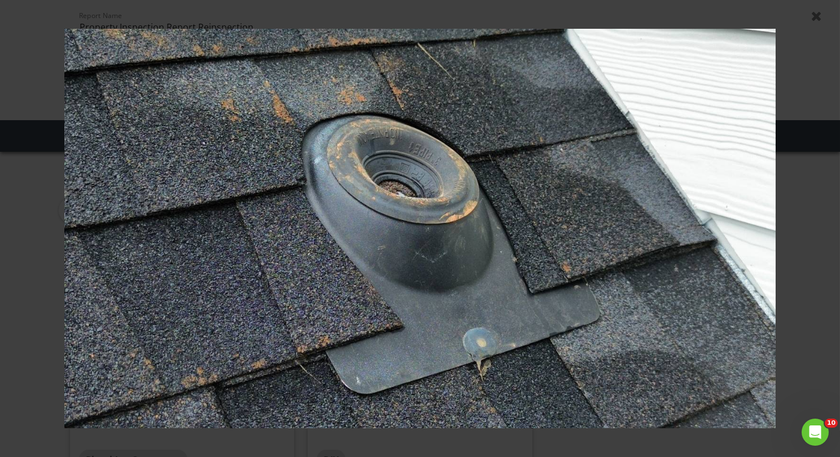
click at [27, 193] on div at bounding box center [420, 228] width 840 height 457
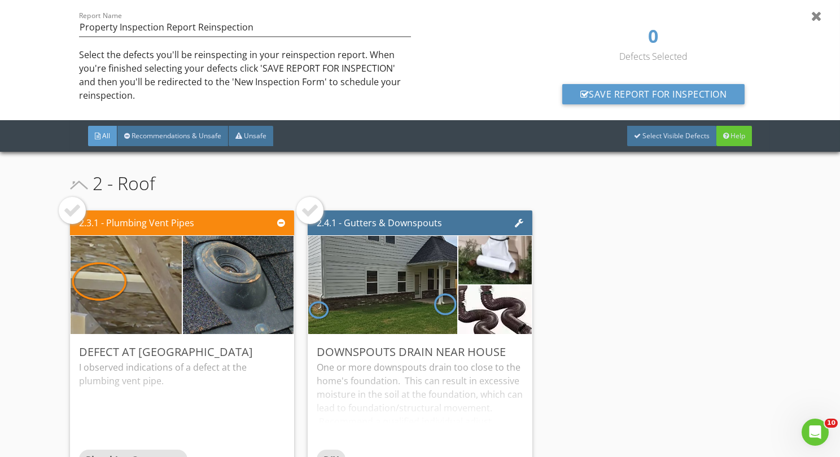
click at [827, 224] on div at bounding box center [420, 228] width 840 height 457
click at [76, 209] on div at bounding box center [72, 211] width 18 height 18
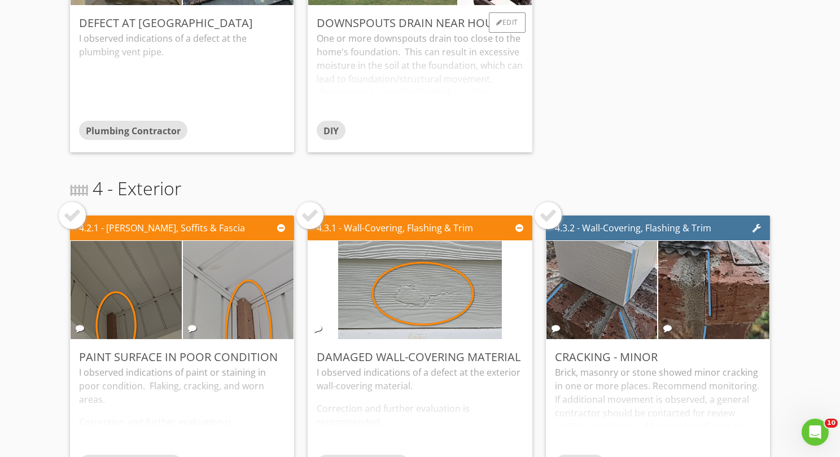
scroll to position [339, 0]
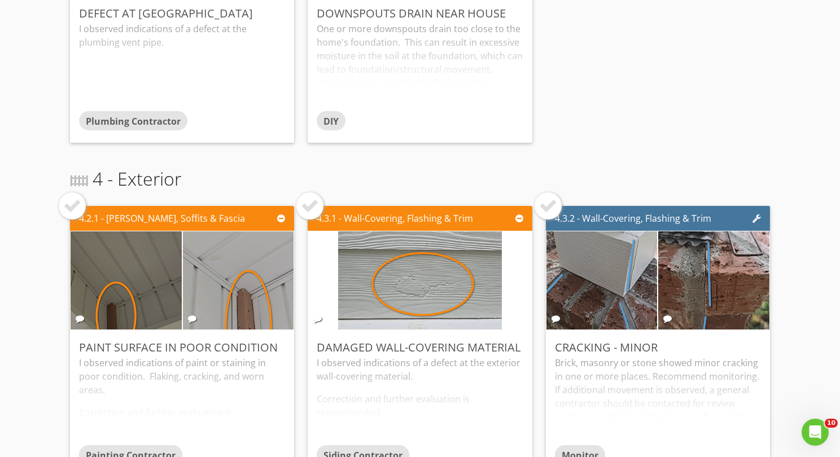
click at [74, 203] on div at bounding box center [72, 206] width 18 height 18
click at [299, 196] on div at bounding box center [310, 206] width 27 height 27
click at [544, 199] on div at bounding box center [548, 206] width 18 height 18
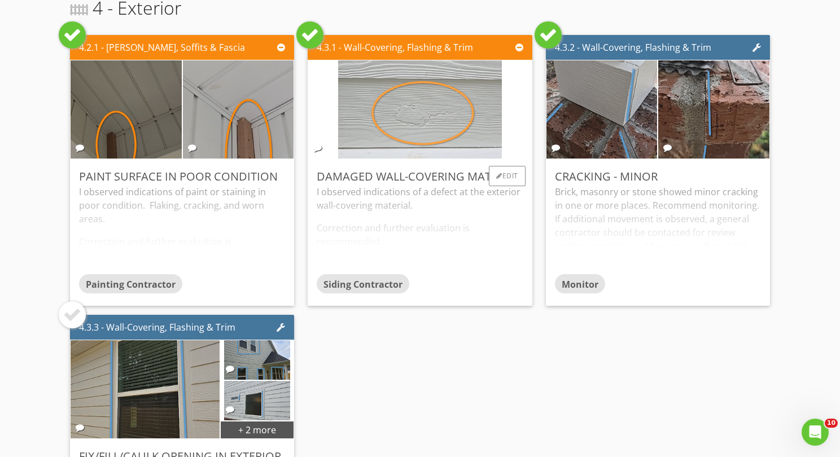
scroll to position [593, 0]
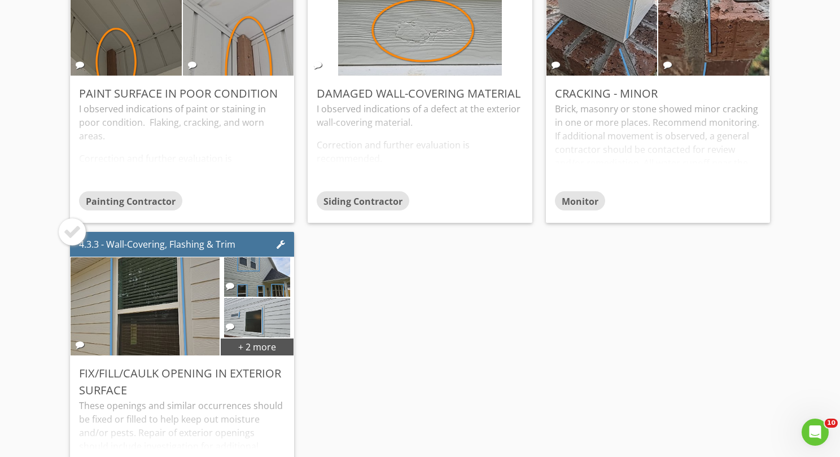
click at [66, 220] on div at bounding box center [72, 232] width 27 height 27
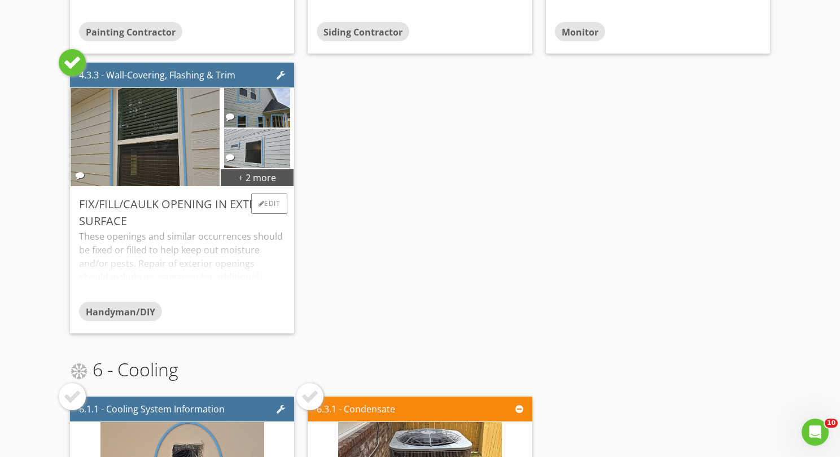
scroll to position [932, 0]
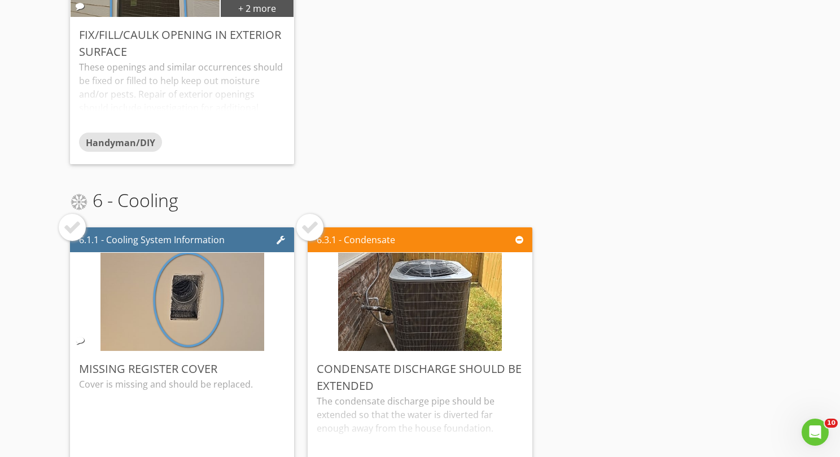
click at [76, 228] on div at bounding box center [72, 228] width 18 height 18
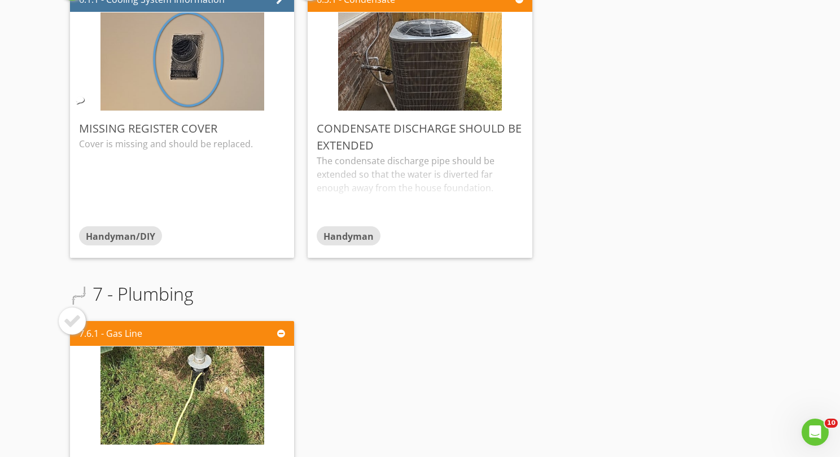
scroll to position [1186, 0]
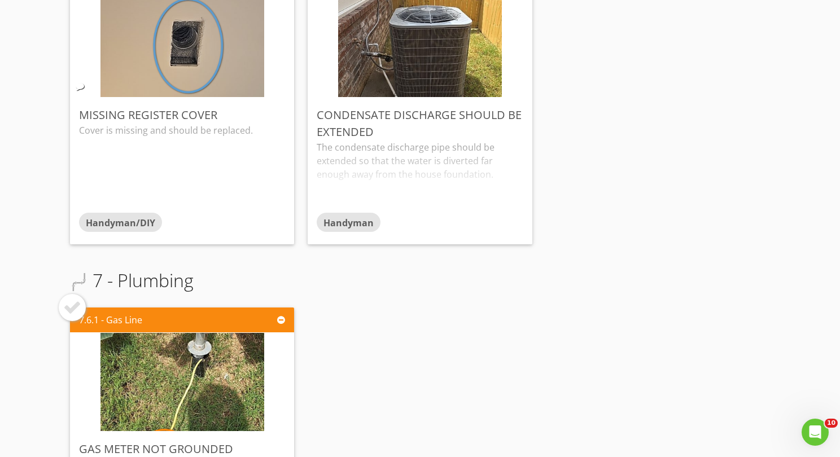
click at [77, 305] on div at bounding box center [72, 308] width 18 height 18
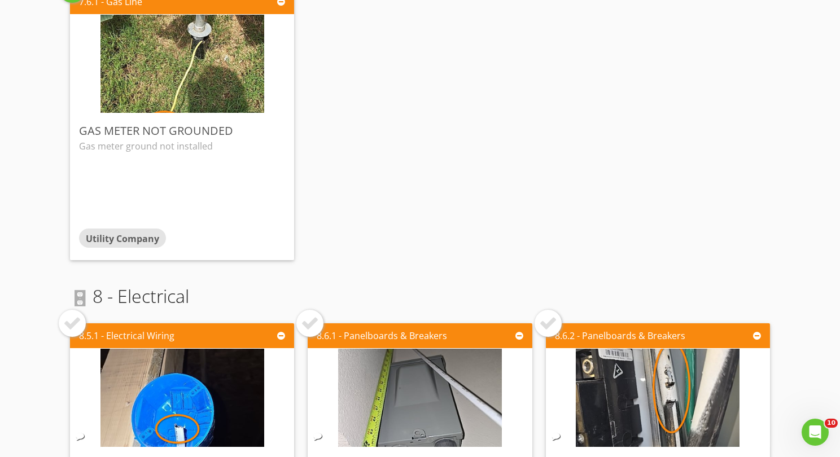
scroll to position [1525, 0]
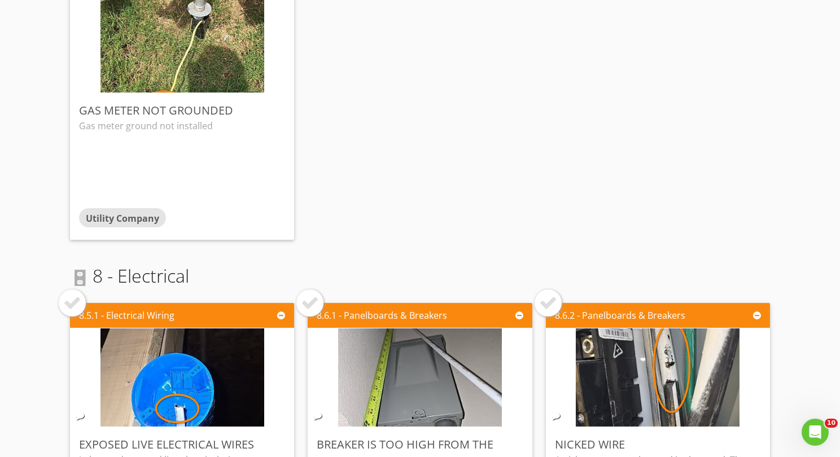
click at [539, 309] on div at bounding box center [548, 303] width 18 height 18
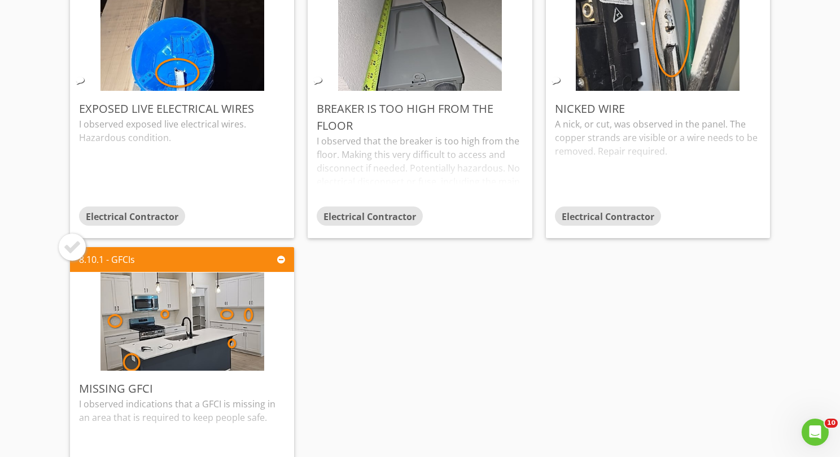
scroll to position [1864, 0]
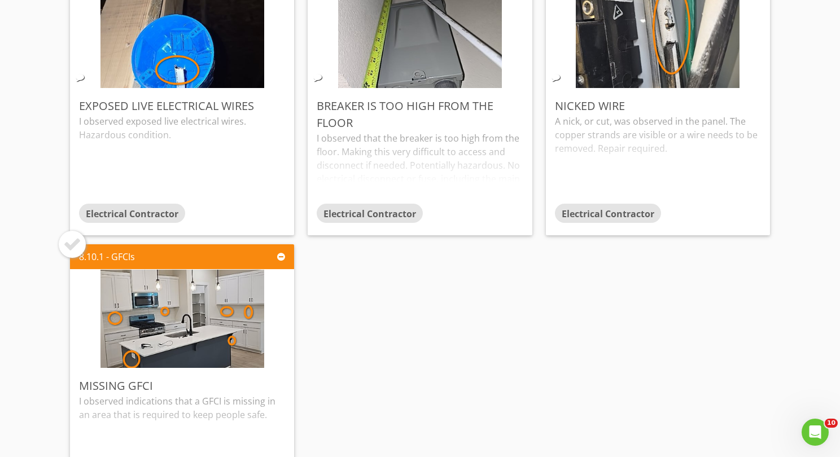
click at [65, 237] on div at bounding box center [72, 245] width 18 height 18
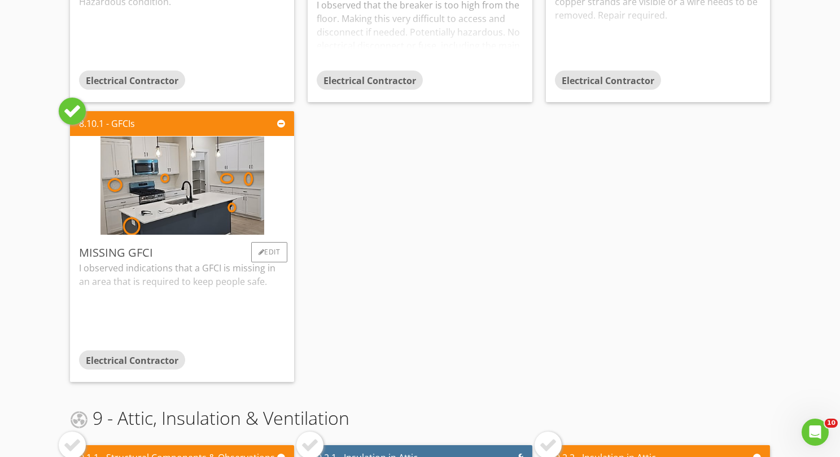
scroll to position [2118, 0]
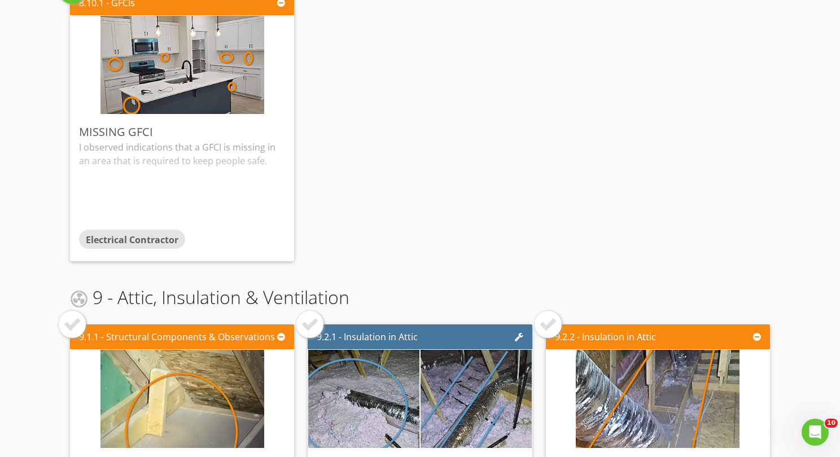
click at [542, 331] on div at bounding box center [548, 325] width 18 height 18
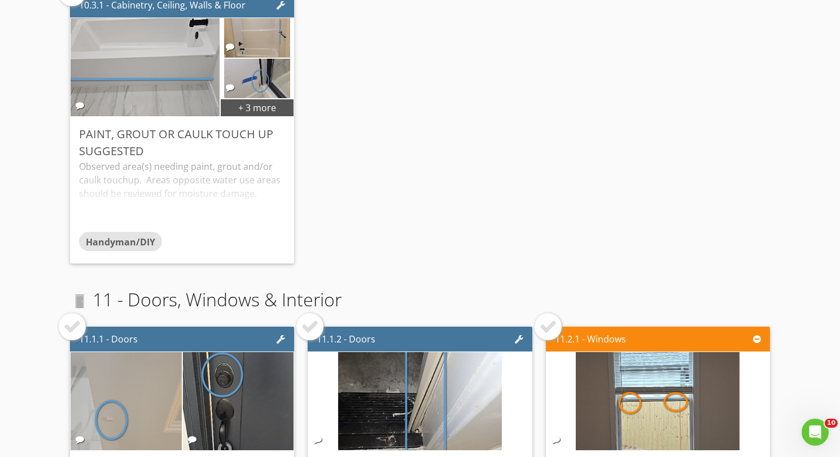
scroll to position [2796, 0]
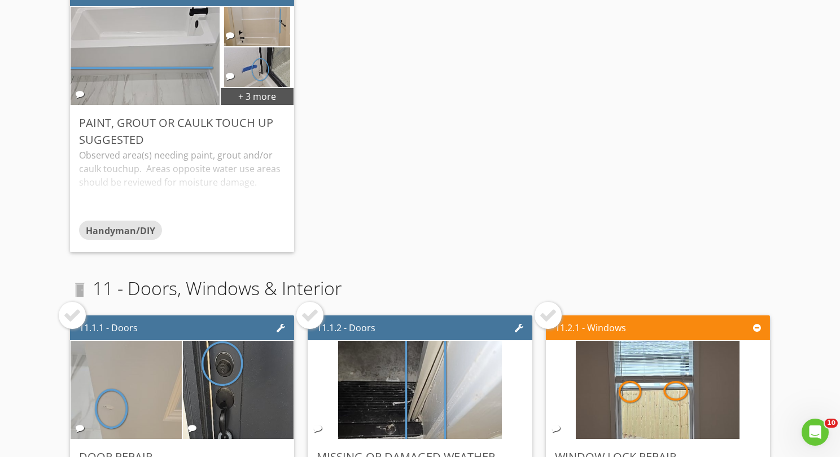
click at [71, 304] on div at bounding box center [72, 315] width 27 height 27
click at [539, 316] on div at bounding box center [548, 316] width 18 height 18
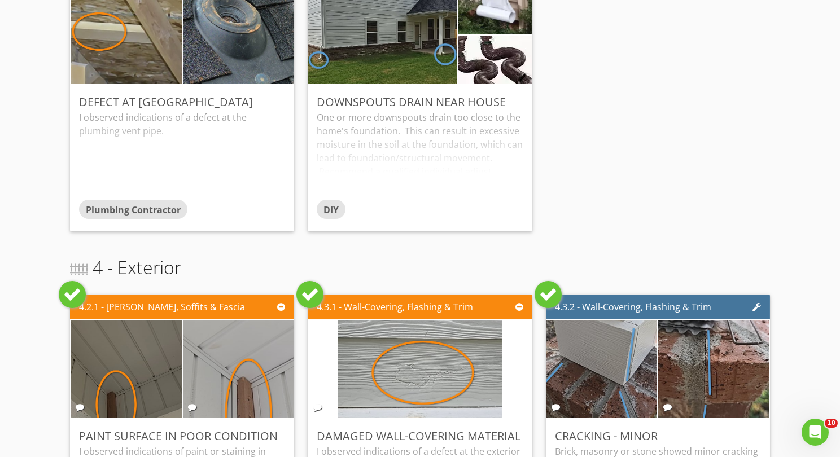
scroll to position [0, 0]
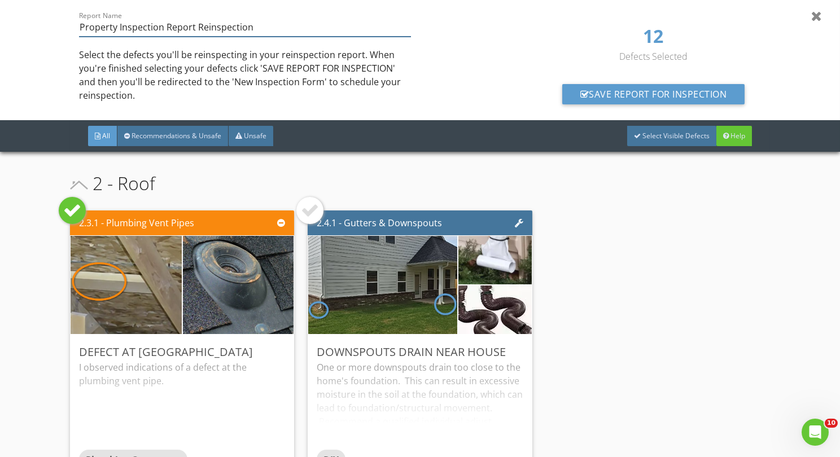
click at [193, 37] on div "Report Name Property Inspection Report Reinspection" at bounding box center [245, 27] width 332 height 19
click at [194, 33] on input "Property Inspection Report Reinspection" at bounding box center [245, 27] width 332 height 19
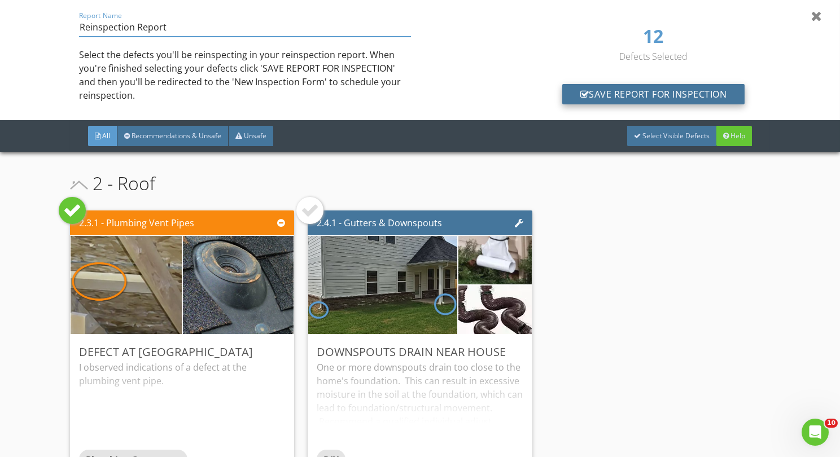
type input "Reinspection Report"
click at [637, 87] on div "Save Report for Inspection" at bounding box center [654, 94] width 183 height 20
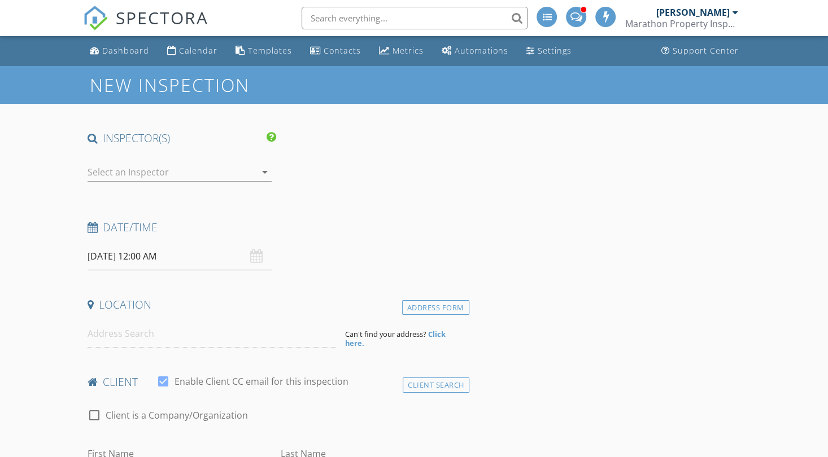
type input "[PERSON_NAME]"
type input "[EMAIL_ADDRESS][DOMAIN_NAME]"
type input "[PHONE_NUMBER]"
type input "CA"
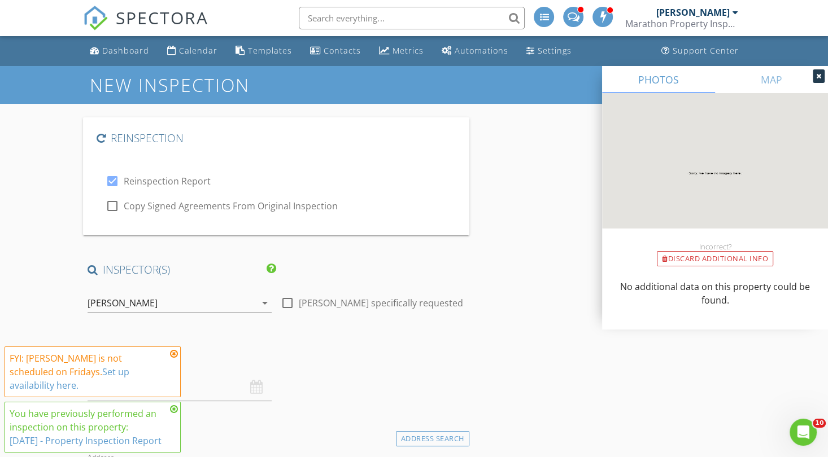
click at [817, 76] on icon at bounding box center [818, 76] width 5 height 7
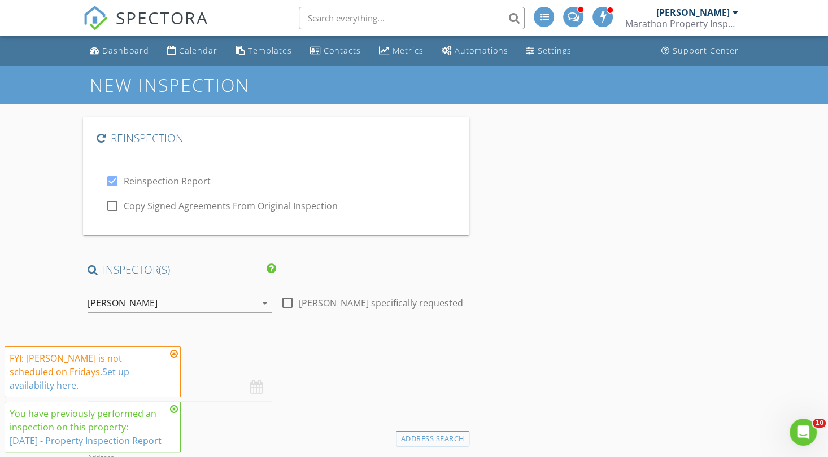
click at [266, 303] on icon "arrow_drop_down" at bounding box center [265, 304] width 14 height 14
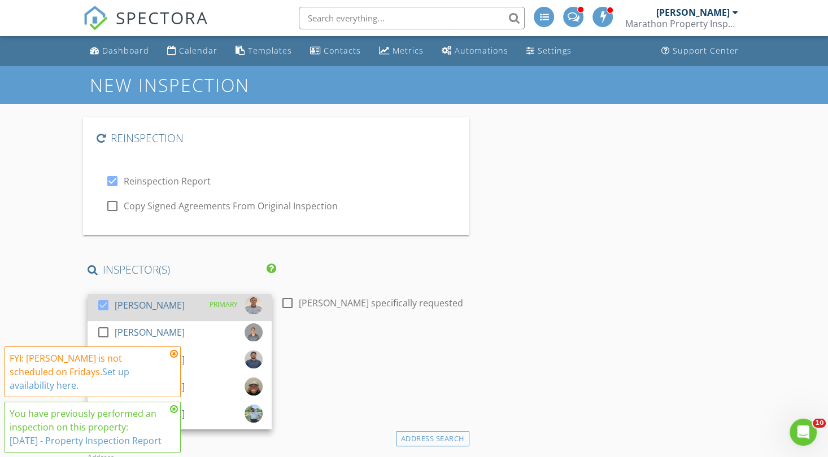
click at [104, 298] on div at bounding box center [103, 305] width 19 height 19
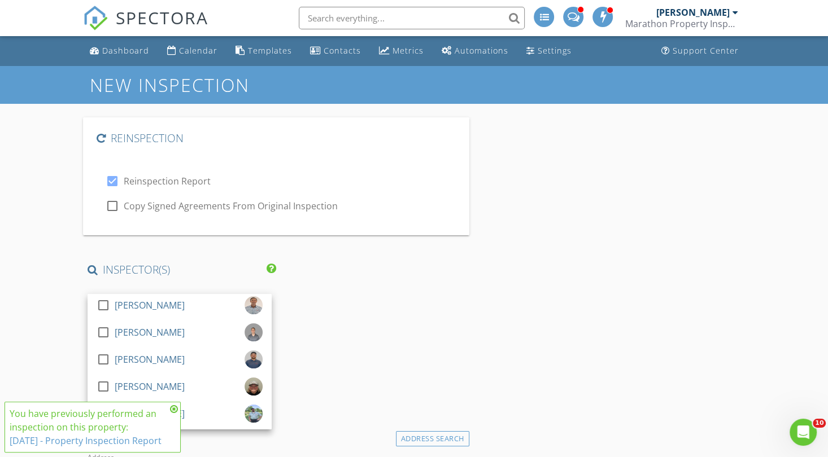
click at [173, 405] on icon at bounding box center [174, 409] width 8 height 9
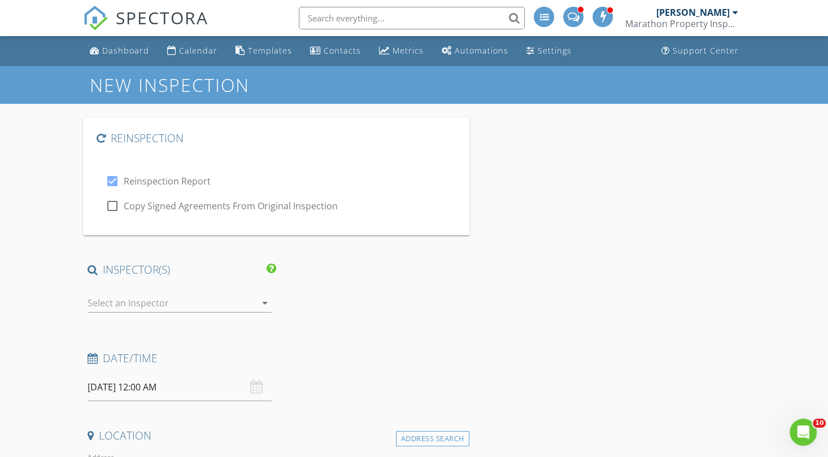
click at [197, 302] on div at bounding box center [172, 303] width 168 height 18
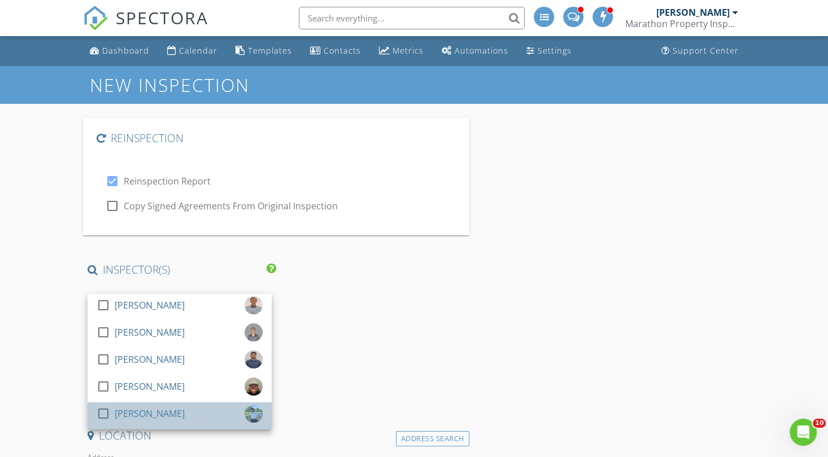
click at [160, 407] on div "[PERSON_NAME]" at bounding box center [150, 414] width 70 height 18
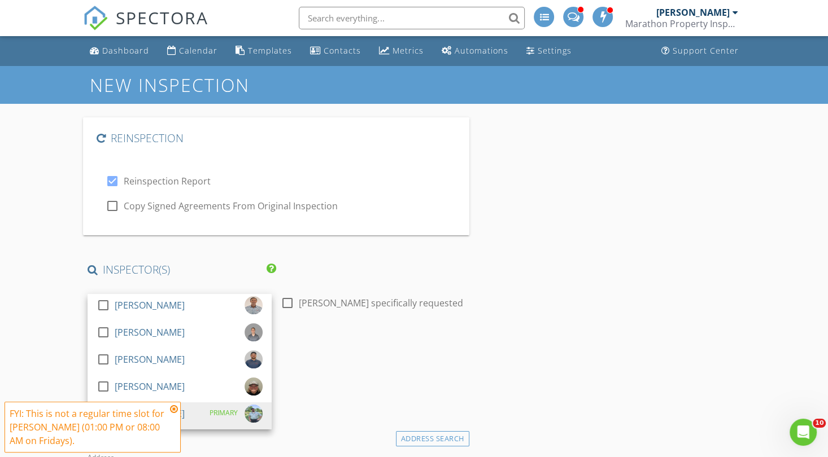
click at [174, 408] on icon at bounding box center [174, 409] width 8 height 9
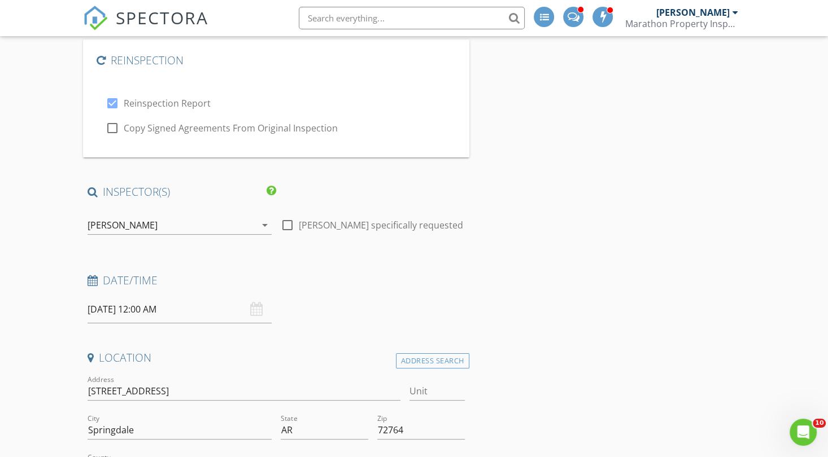
scroll to position [85, 0]
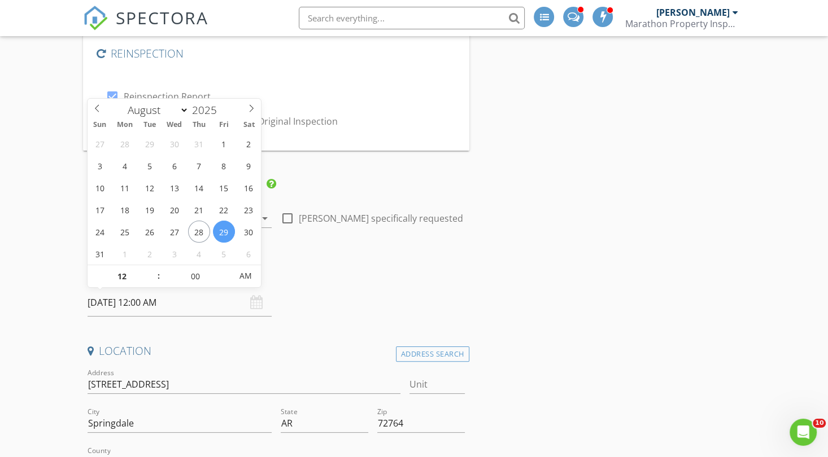
click at [152, 296] on input "08/29/2025 12:00 AM" at bounding box center [180, 303] width 184 height 28
type input "01"
type input "08/29/2025 1:00 AM"
click at [150, 267] on span at bounding box center [153, 270] width 8 height 11
type input "02"
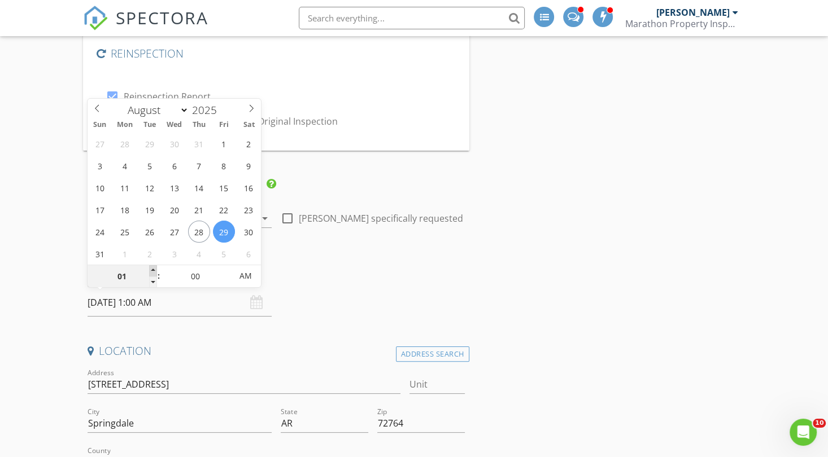
type input "08/29/2025 2:00 AM"
click at [150, 267] on span at bounding box center [153, 270] width 8 height 11
type input "03"
type input "08/29/2025 3:00 AM"
click at [150, 267] on span at bounding box center [153, 270] width 8 height 11
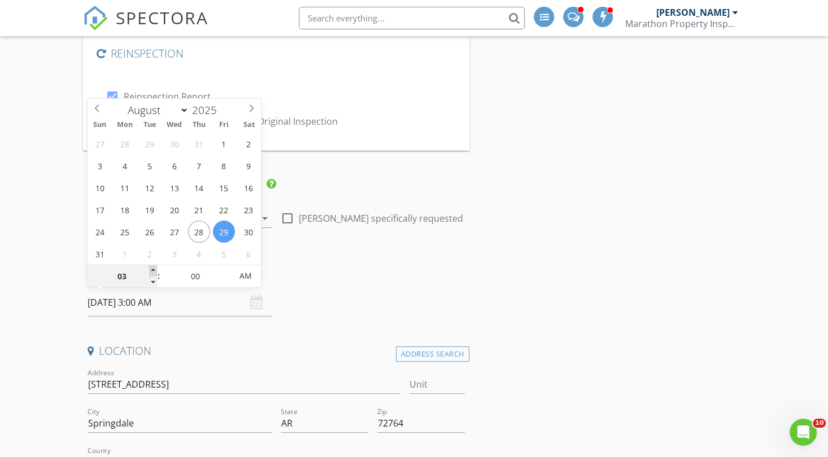
type input "04"
type input "08/29/2025 4:00 AM"
click at [150, 267] on span at bounding box center [153, 270] width 8 height 11
type input "05"
type input "08/29/2025 5:00 AM"
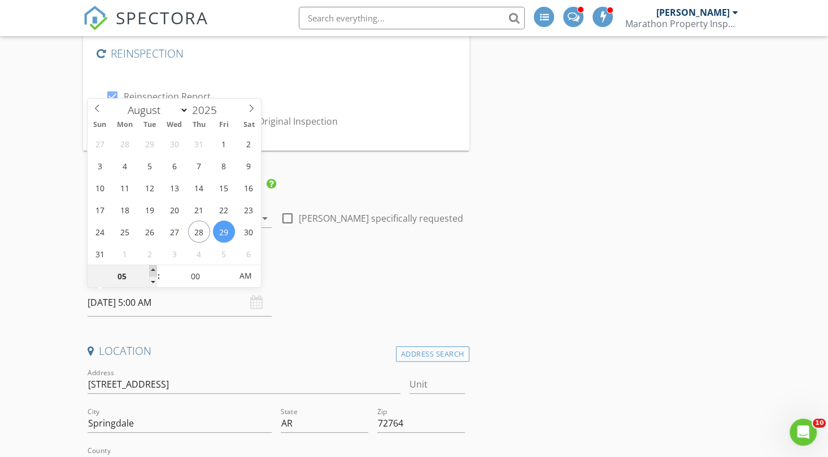
click at [150, 267] on span at bounding box center [153, 270] width 8 height 11
type input "06"
type input "08/29/2025 6:00 AM"
click at [150, 267] on span at bounding box center [153, 270] width 8 height 11
type input "07"
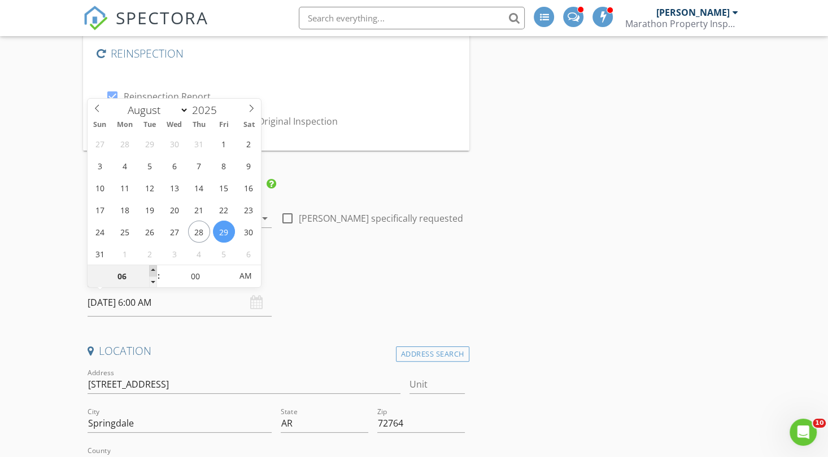
type input "08/29/2025 7:00 AM"
click at [150, 267] on span at bounding box center [153, 270] width 8 height 11
type input "08"
type input "[DATE] 8:00 AM"
click at [150, 267] on span at bounding box center [153, 270] width 8 height 11
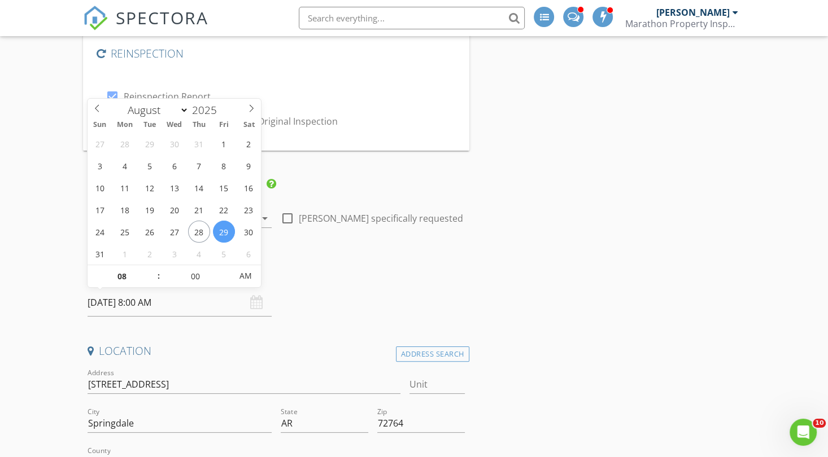
click at [304, 287] on div "Date/Time" at bounding box center [276, 278] width 386 height 23
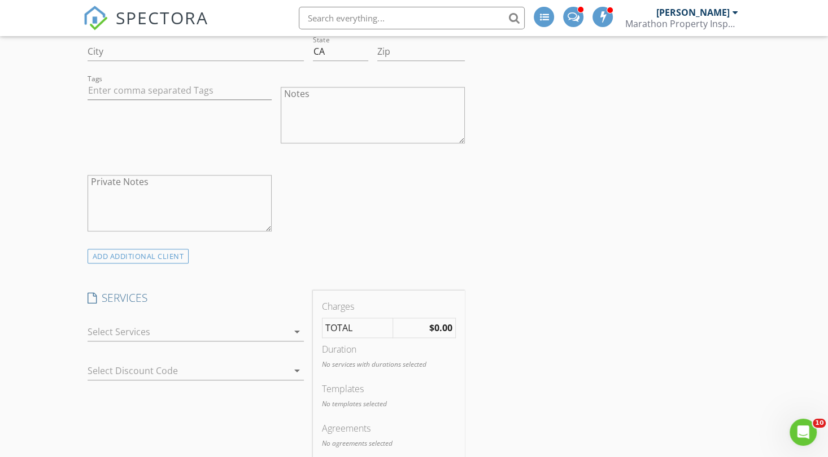
scroll to position [932, 0]
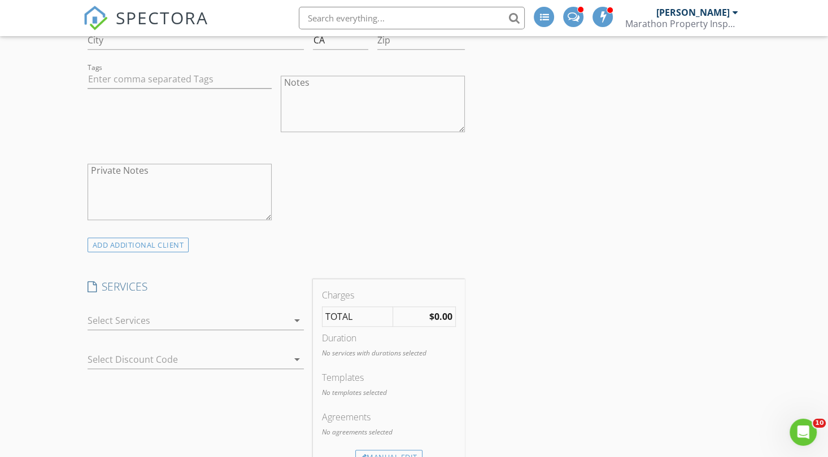
click at [218, 326] on div at bounding box center [188, 321] width 201 height 18
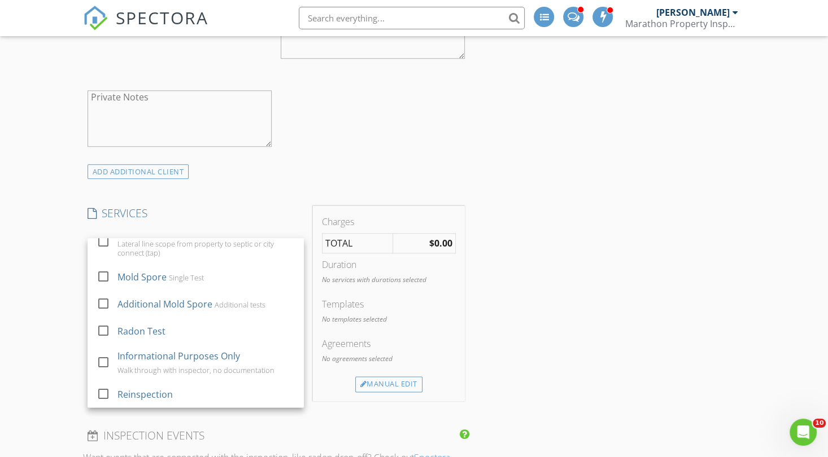
scroll to position [1017, 0]
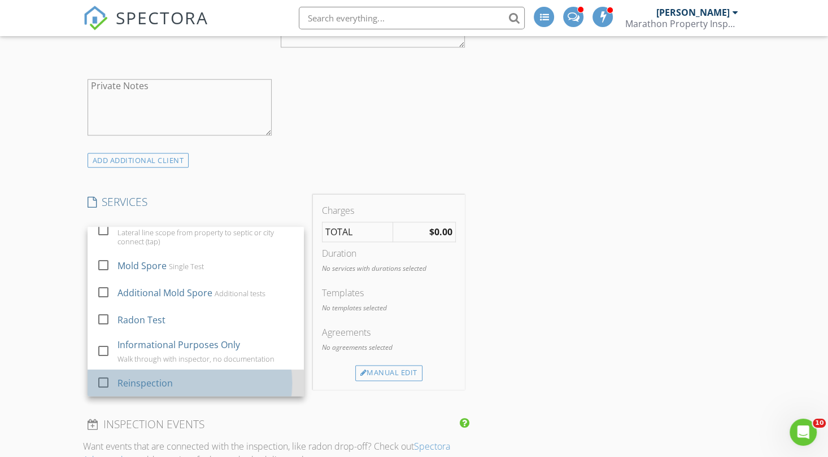
click at [188, 381] on div "Reinspection" at bounding box center [205, 383] width 177 height 23
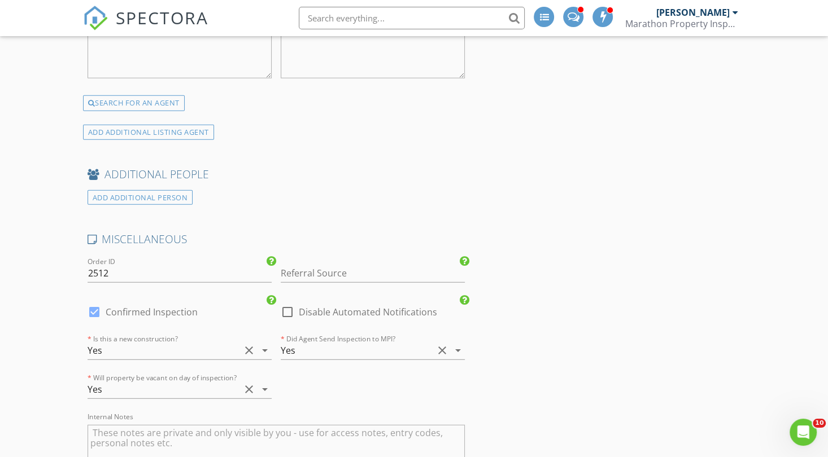
scroll to position [2372, 0]
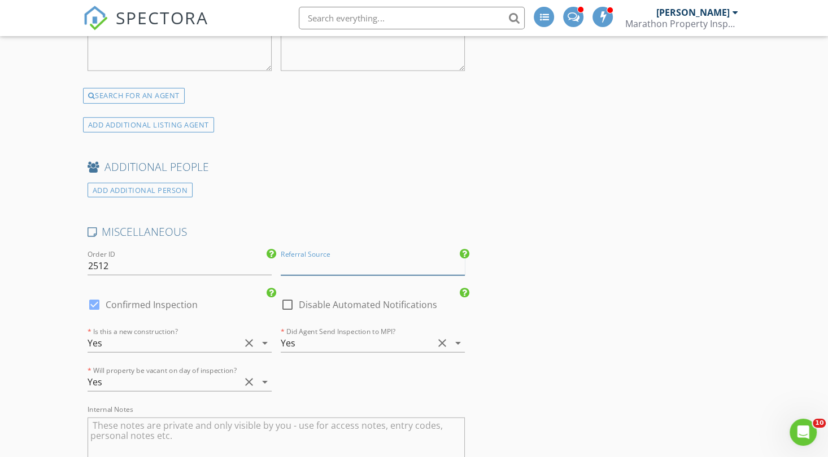
click at [395, 260] on input "Referral Source" at bounding box center [373, 266] width 184 height 19
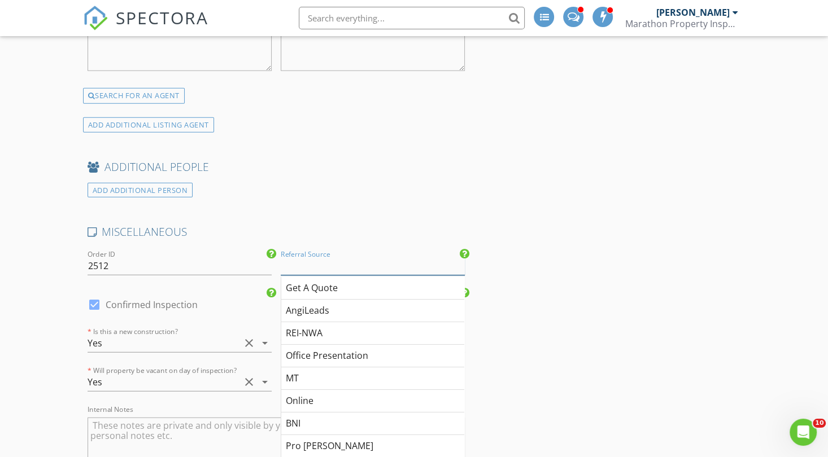
type input "r"
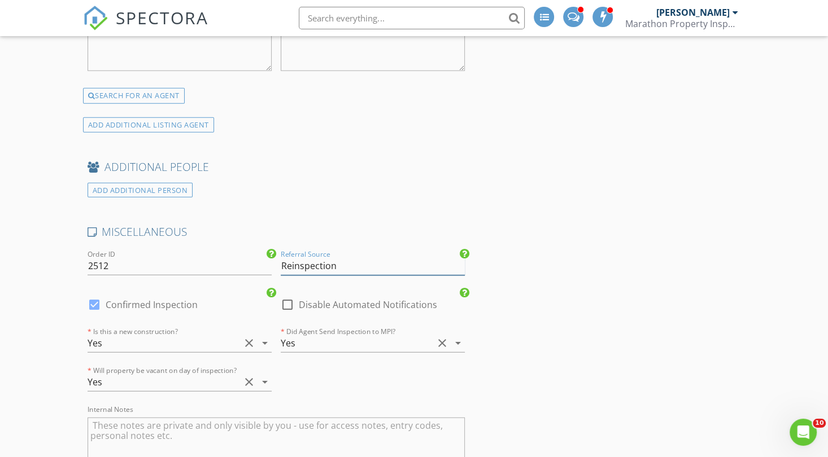
type input "Reinspection"
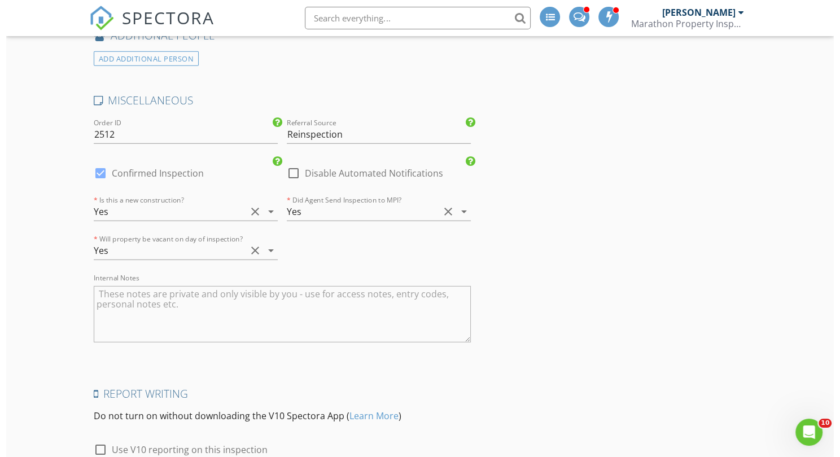
scroll to position [2673, 0]
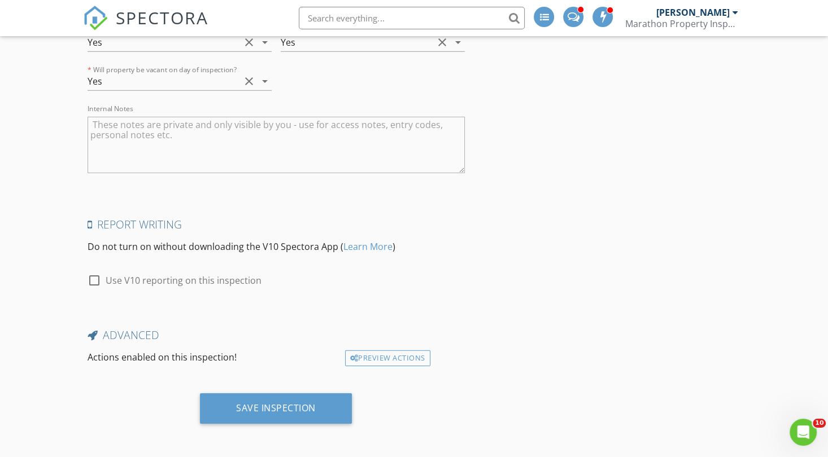
click at [416, 348] on div "Advanced" at bounding box center [276, 339] width 386 height 23
click at [367, 351] on div "Preview Actions" at bounding box center [387, 359] width 85 height 16
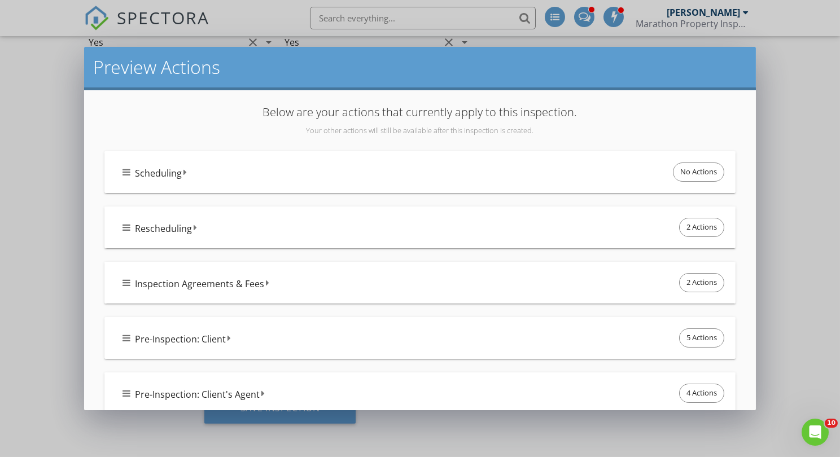
click at [294, 178] on div "Scheduling No Actions" at bounding box center [425, 172] width 604 height 24
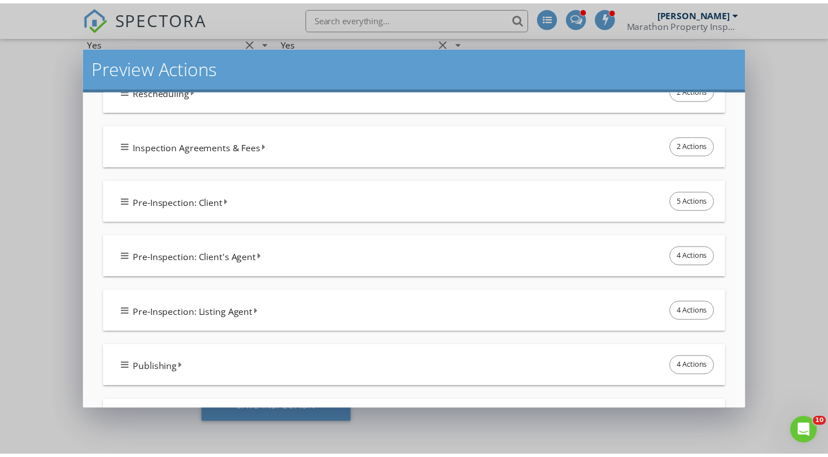
scroll to position [123, 0]
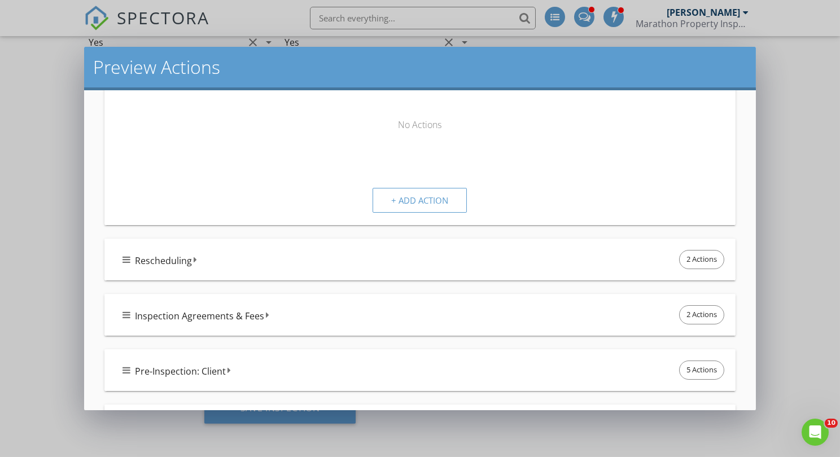
click at [298, 175] on div "+ Add Action" at bounding box center [420, 196] width 273 height 42
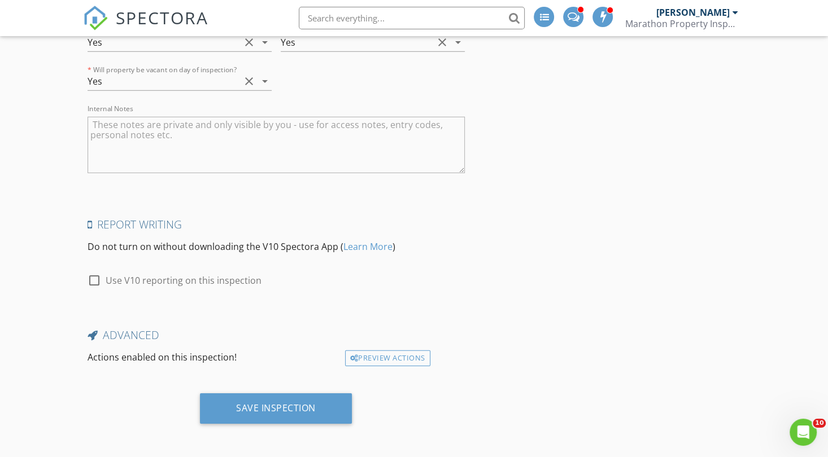
click at [48, 275] on div at bounding box center [414, 228] width 828 height 457
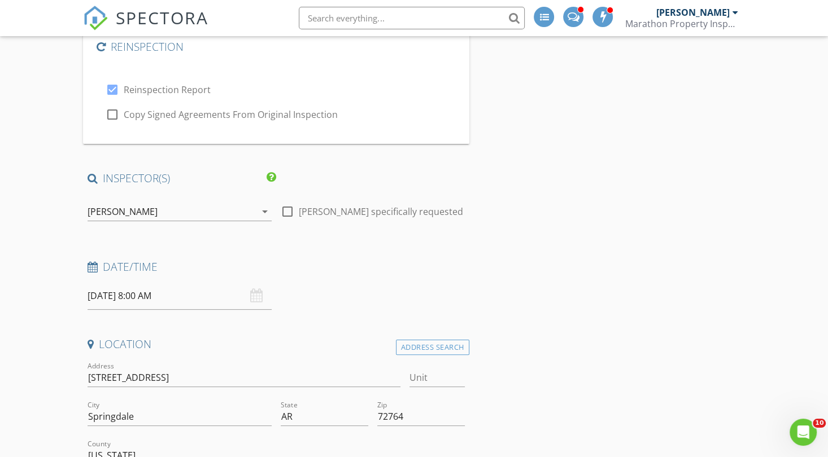
scroll to position [93, 0]
click at [90, 266] on icon at bounding box center [93, 265] width 10 height 11
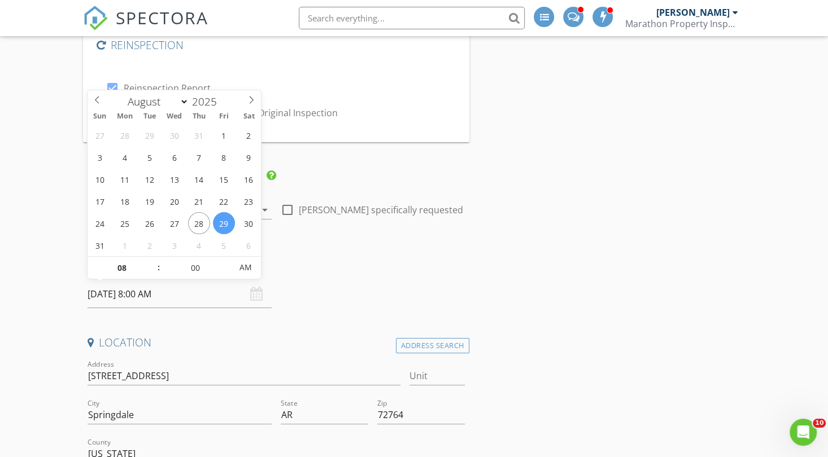
click at [98, 289] on input "08/29/2025 8:00 AM" at bounding box center [180, 295] width 184 height 28
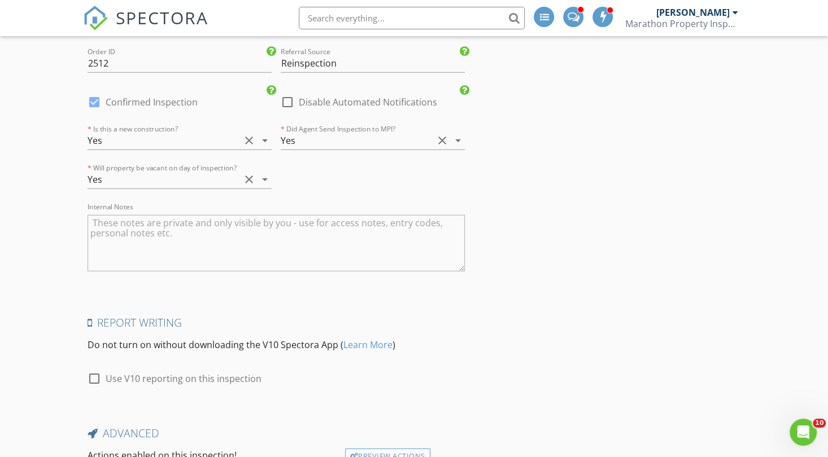
scroll to position [2584, 0]
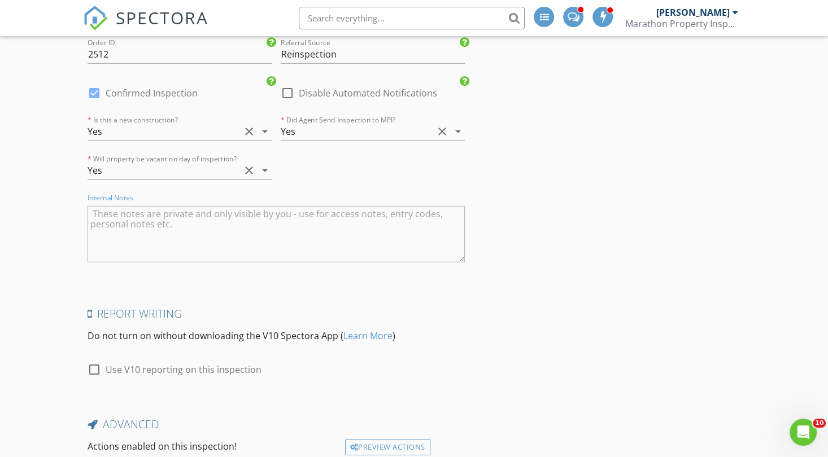
click at [259, 226] on textarea "Internal Notes" at bounding box center [276, 234] width 377 height 56
type textarea "Client verbalized importance of roof repair"
click at [374, 168] on div "MISCELLANEOUS Order ID 2512 Referral Source Reinspection check_box Confirmed In…" at bounding box center [276, 146] width 386 height 266
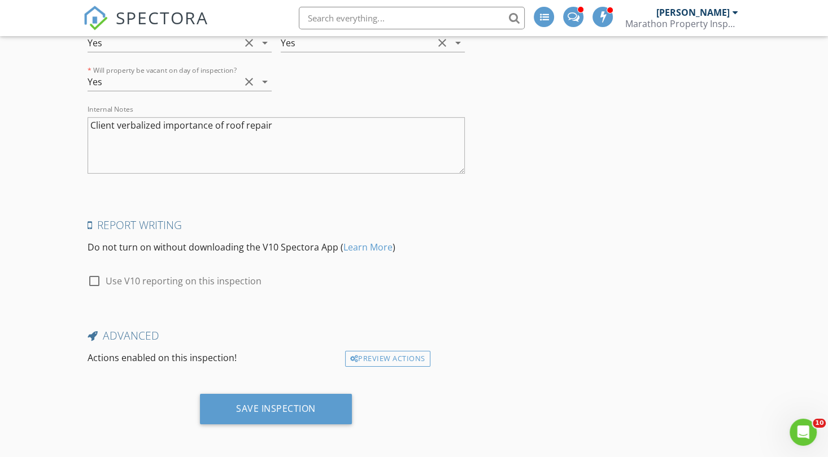
scroll to position [2673, 0]
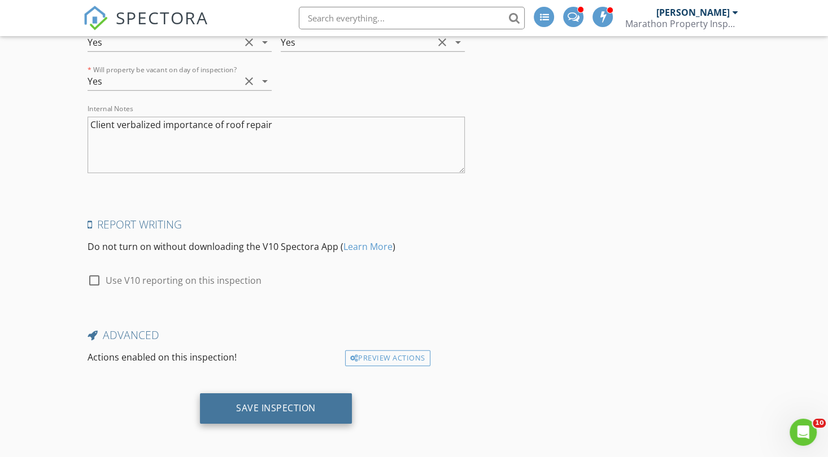
click at [277, 413] on div "Save Inspection" at bounding box center [276, 409] width 152 height 30
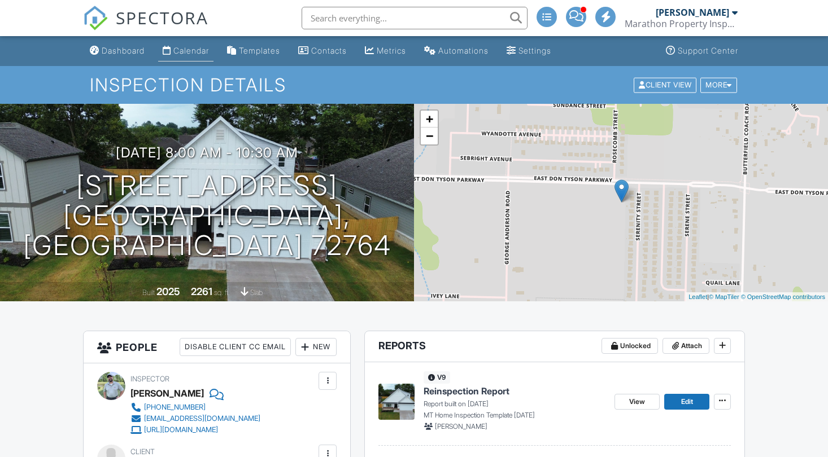
click at [210, 56] on link "Calendar" at bounding box center [185, 51] width 55 height 21
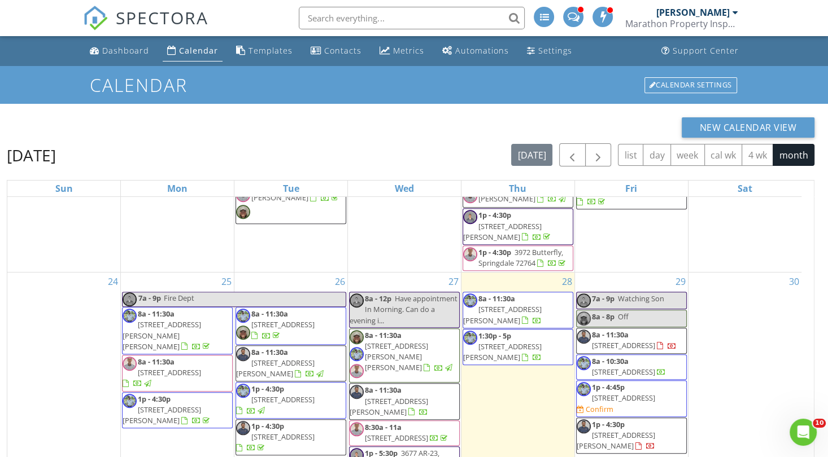
scroll to position [776, 0]
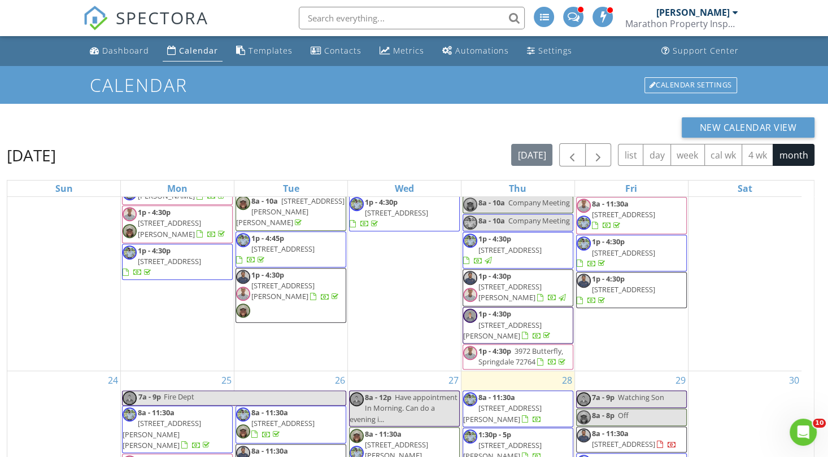
scroll to position [782, 0]
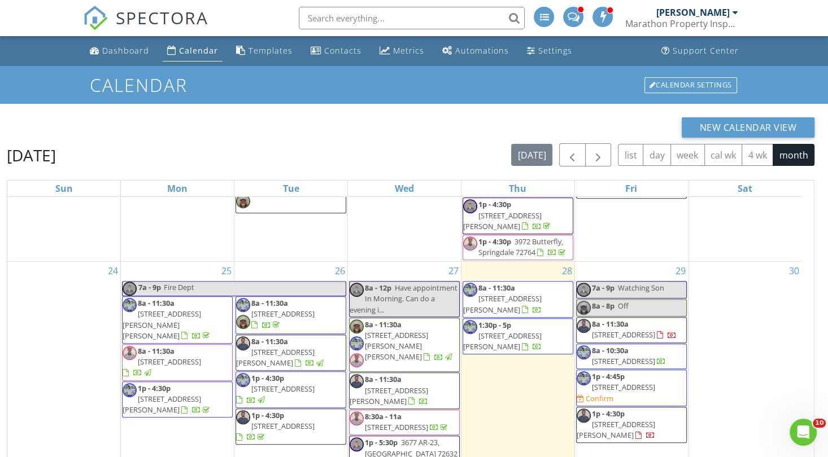
click at [605, 356] on span "3669 Tranquility St, Springdale 72764" at bounding box center [623, 361] width 63 height 10
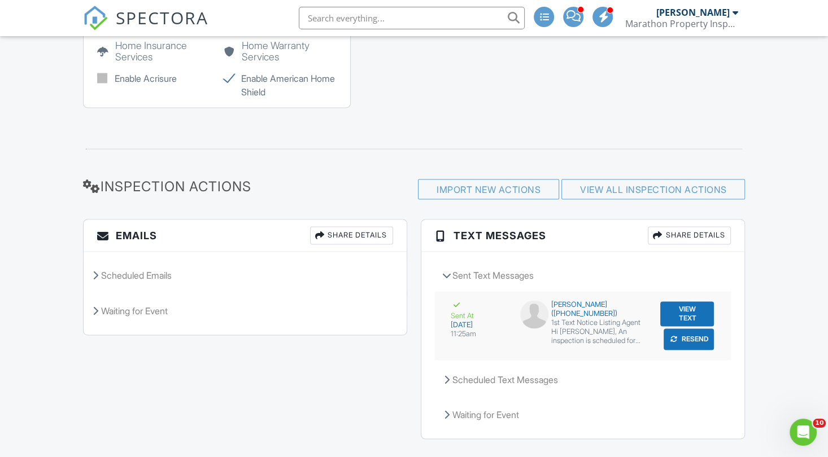
click at [595, 300] on div "Heather Campbell (+14793663026)" at bounding box center [582, 309] width 125 height 18
click at [152, 260] on div "Scheduled Emails" at bounding box center [245, 275] width 323 height 30
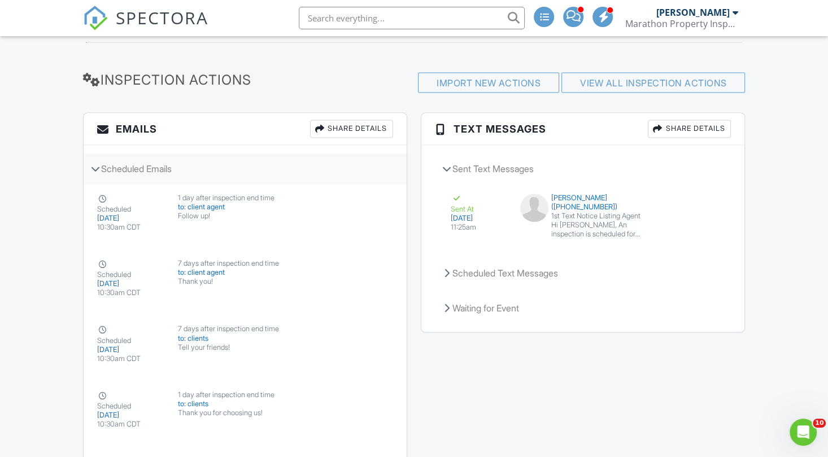
scroll to position [1435, 0]
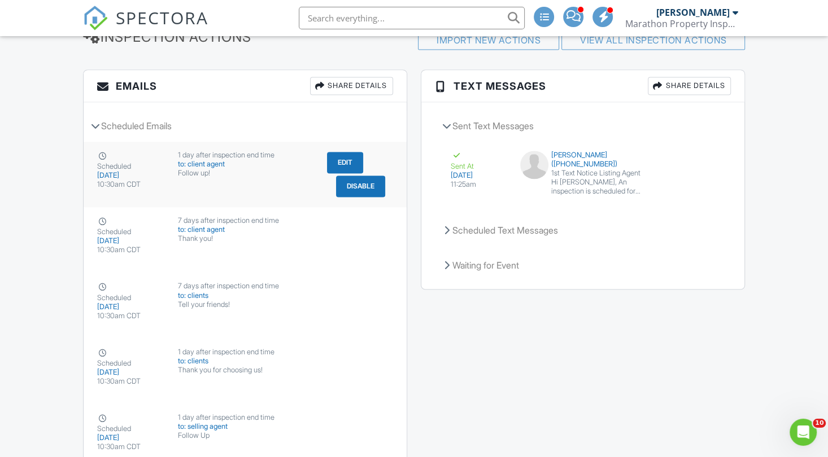
click at [203, 169] on div "Follow up!" at bounding box center [245, 173] width 134 height 9
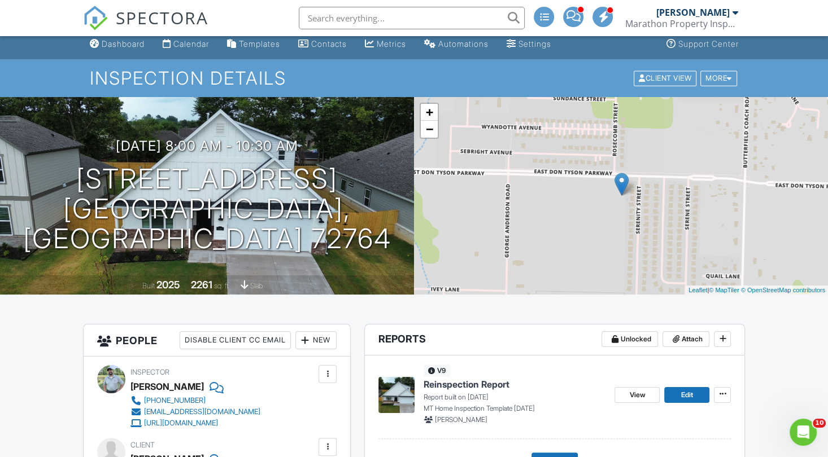
scroll to position [0, 0]
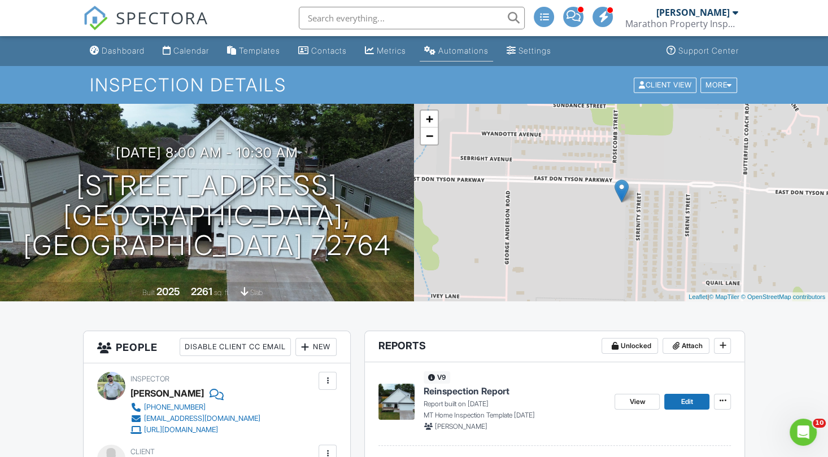
click at [472, 54] on div "Automations" at bounding box center [463, 51] width 50 height 10
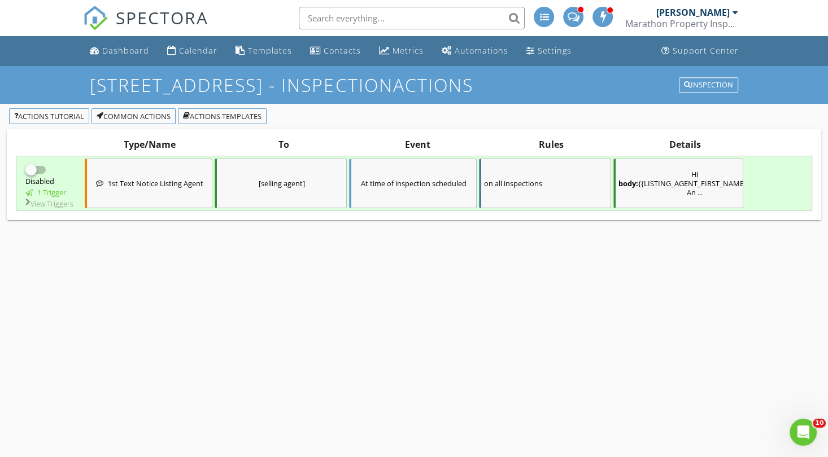
click at [697, 201] on div "body: Hi {{LISTING_AGENT_FIRST_NAME}}, An ..." at bounding box center [678, 184] width 130 height 50
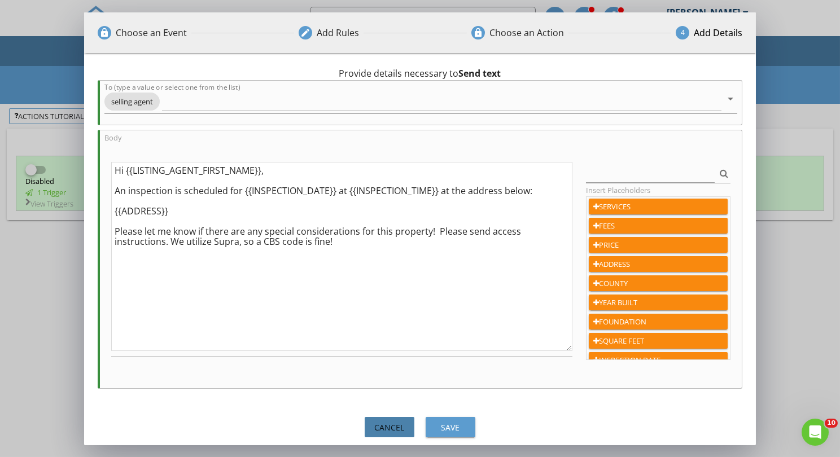
click at [393, 430] on div "Cancel" at bounding box center [390, 428] width 32 height 12
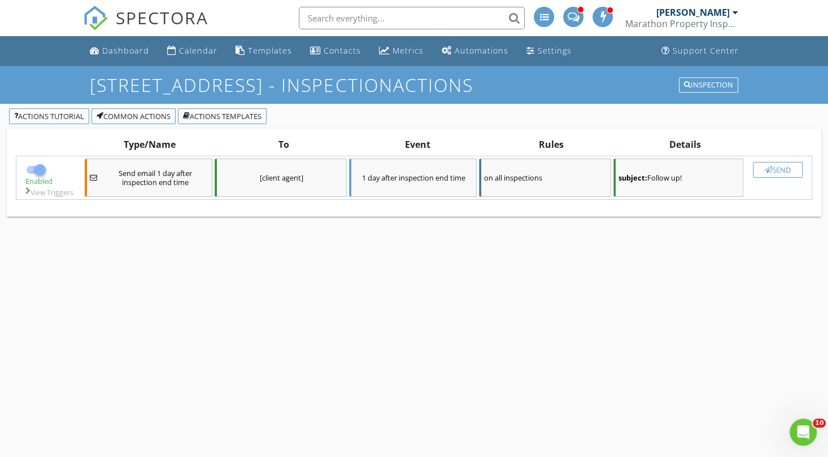
click at [671, 190] on div "subject: Follow up!" at bounding box center [678, 178] width 130 height 38
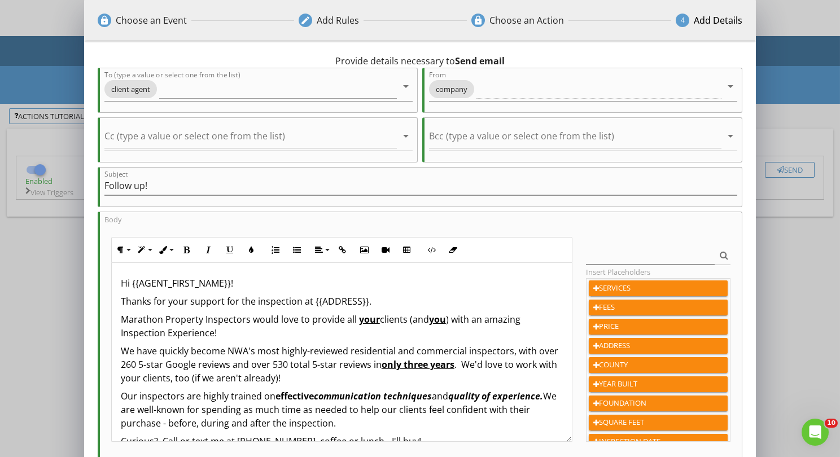
click at [25, 325] on div "lock Choose an Event edit Add Rules lock Choose an Action 4 Add Details 1 days …" at bounding box center [420, 297] width 840 height 594
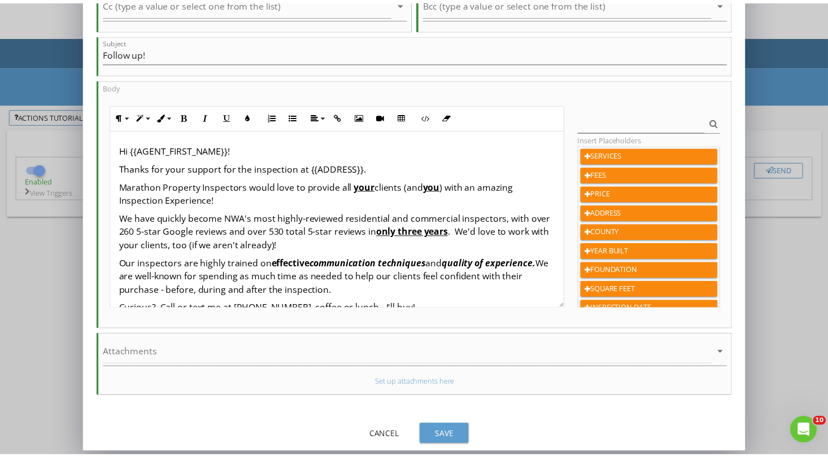
scroll to position [133, 0]
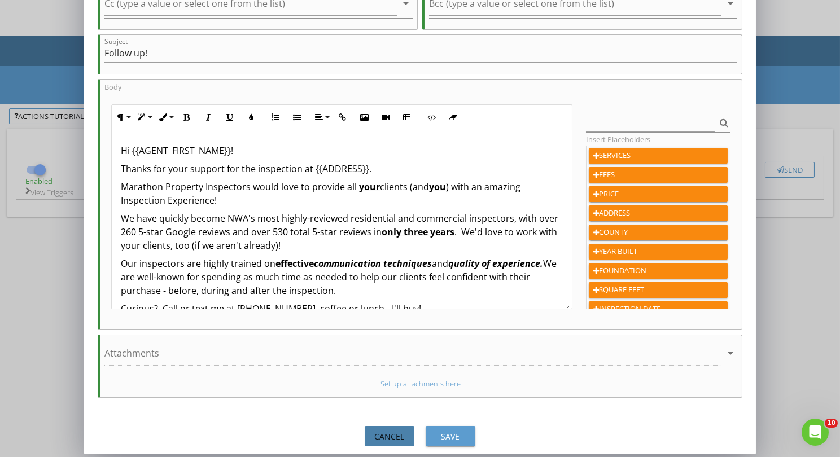
click at [379, 438] on div "Cancel" at bounding box center [390, 437] width 32 height 12
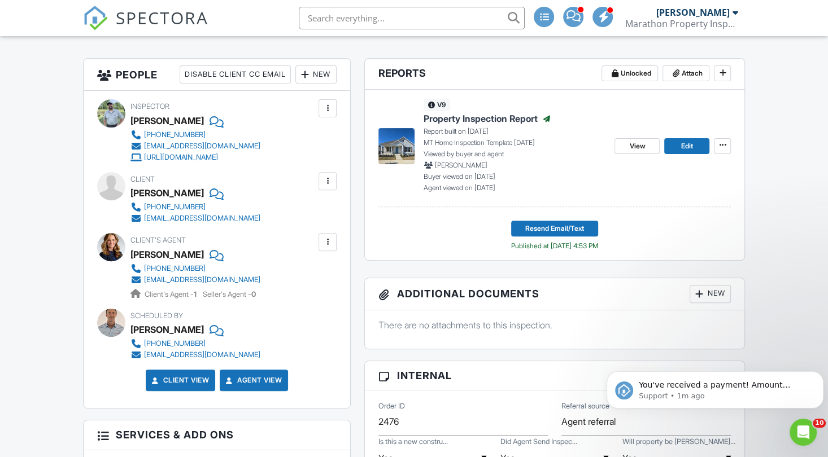
scroll to position [206, 0]
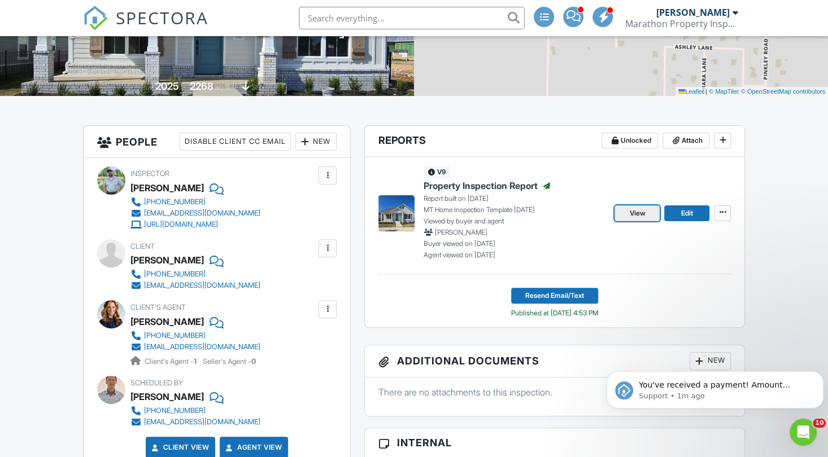
click at [634, 211] on span "View" at bounding box center [637, 213] width 16 height 11
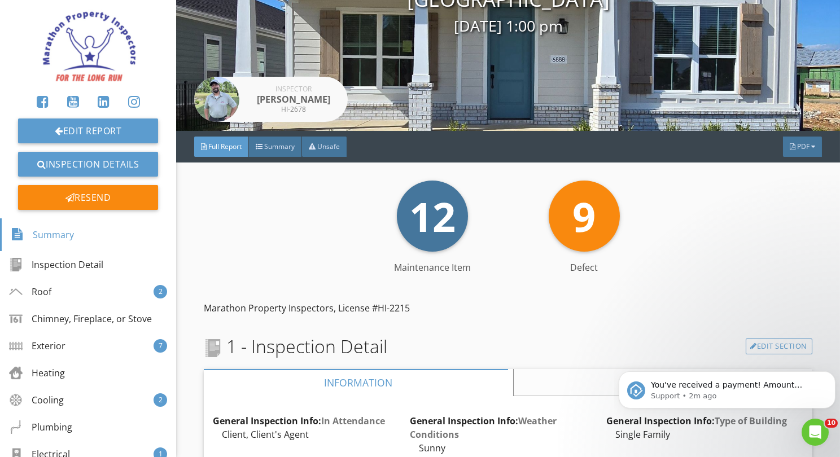
scroll to position [141, 0]
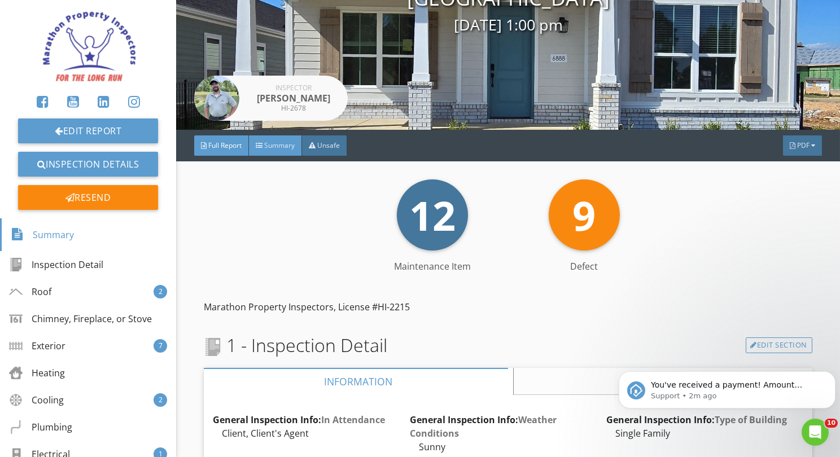
click at [278, 137] on div "Summary" at bounding box center [275, 146] width 53 height 20
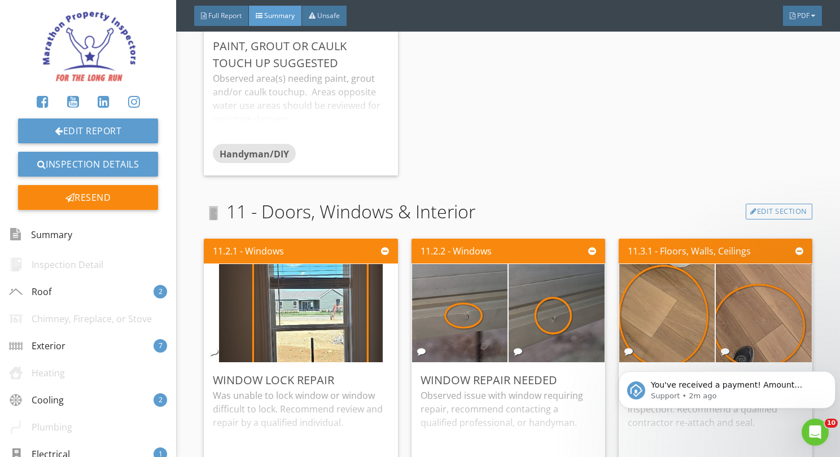
scroll to position [2710, 0]
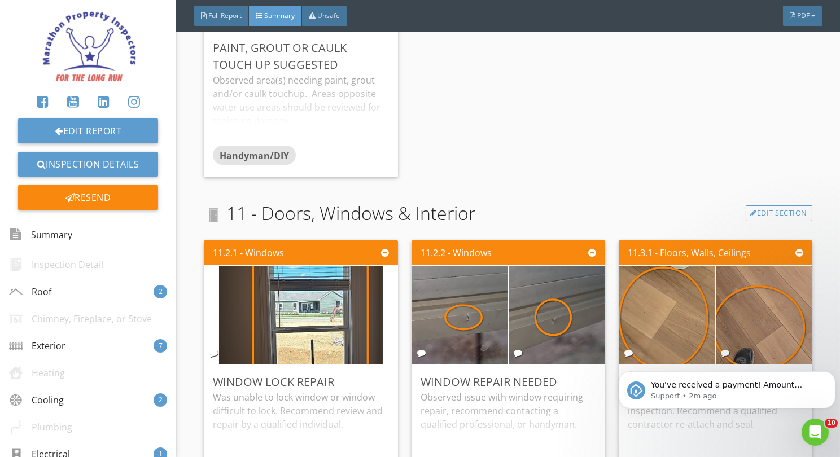
click at [505, 109] on div "10.3.1 - Cabinetry, Ceiling, Walls & Floor + 1 more Paint, Grout or Caulk Touch…" at bounding box center [508, 42] width 609 height 280
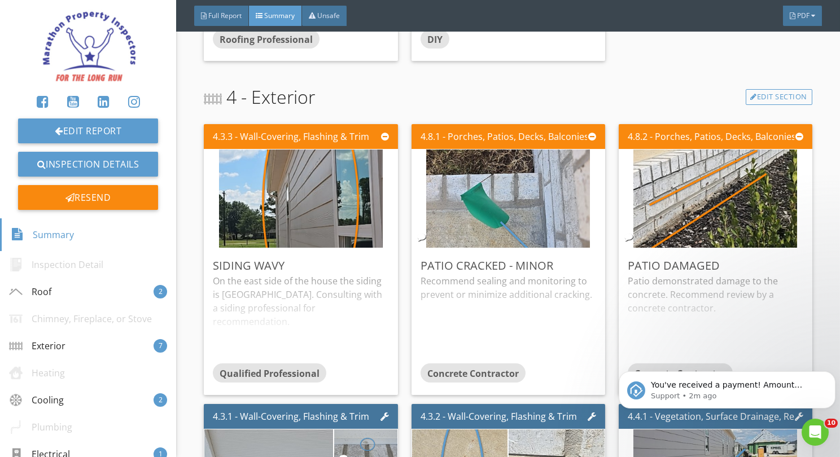
scroll to position [708, 0]
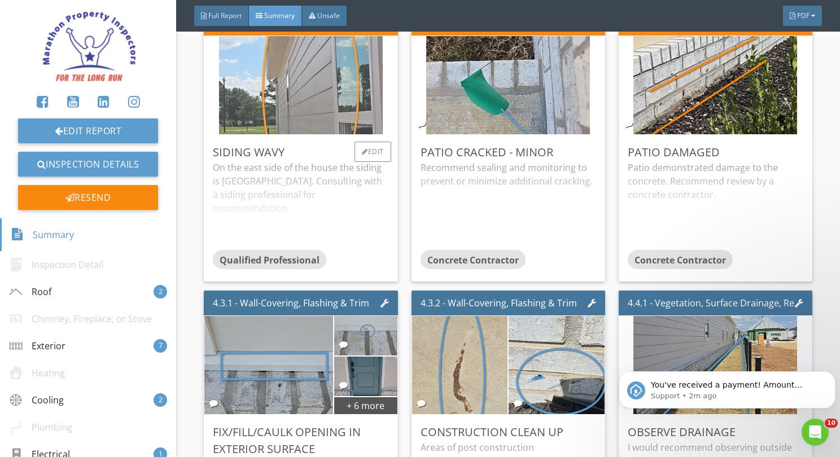
click at [281, 112] on img at bounding box center [301, 86] width 164 height 246
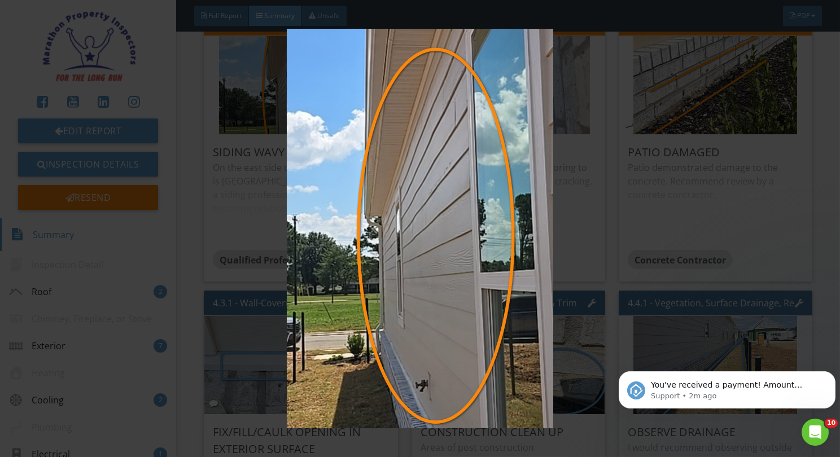
click at [598, 219] on img at bounding box center [420, 229] width 764 height 400
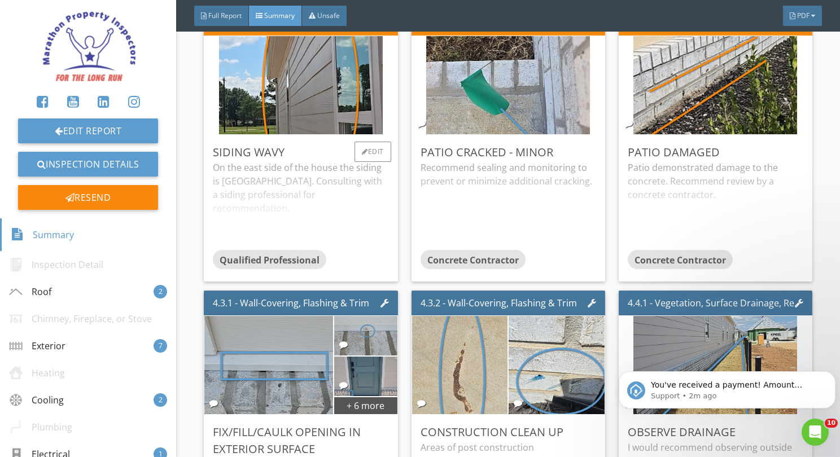
click at [321, 222] on div "On the east side of the house the siding is wavy. Consulting with a siding prof…" at bounding box center [301, 205] width 176 height 89
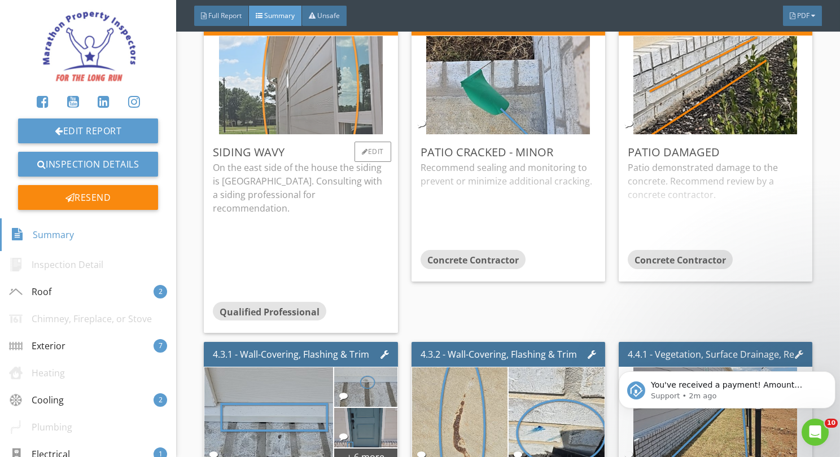
click at [260, 96] on img at bounding box center [301, 86] width 164 height 246
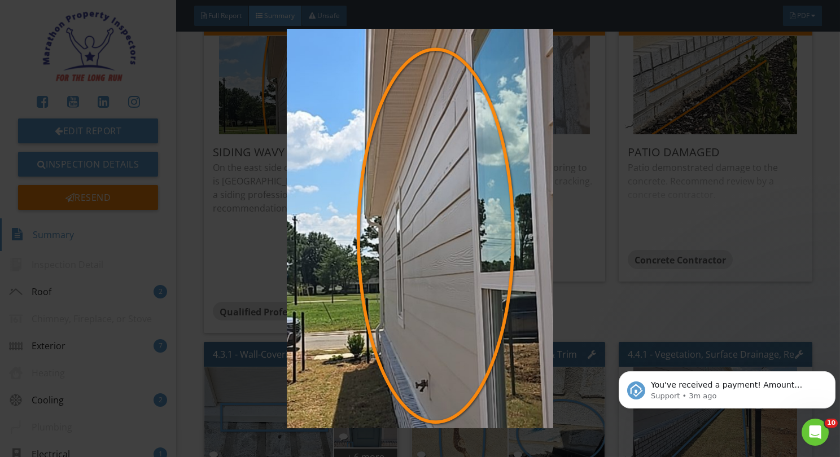
click at [229, 210] on img at bounding box center [420, 229] width 764 height 400
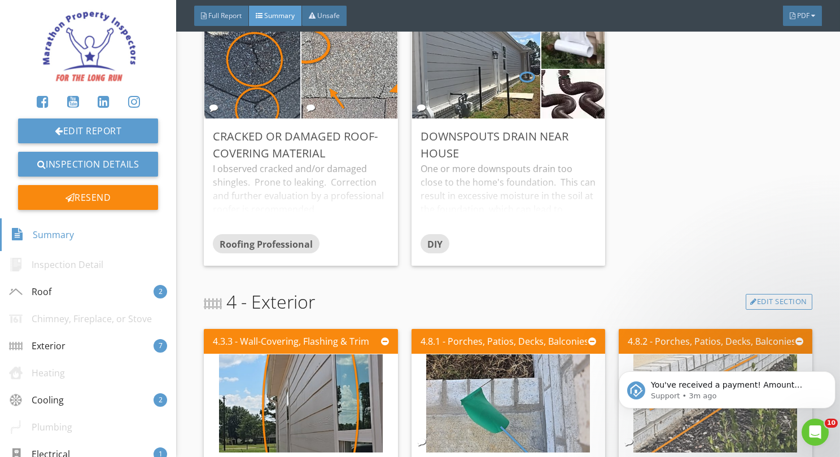
scroll to position [387, 0]
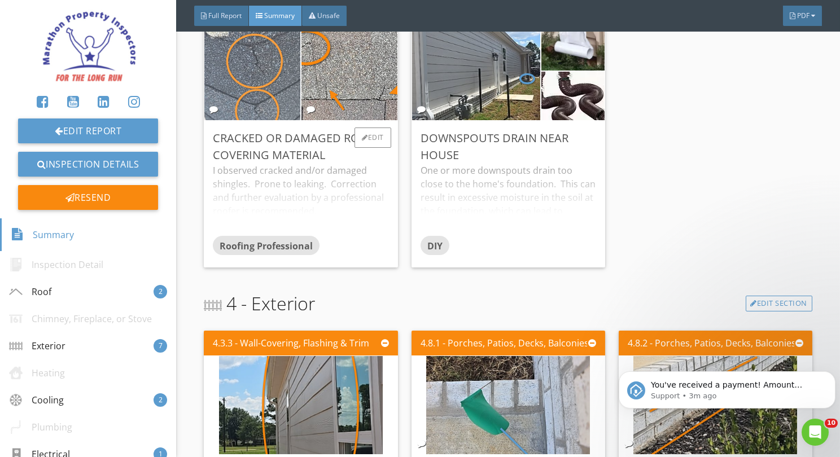
click at [245, 93] on img at bounding box center [253, 72] width 164 height 246
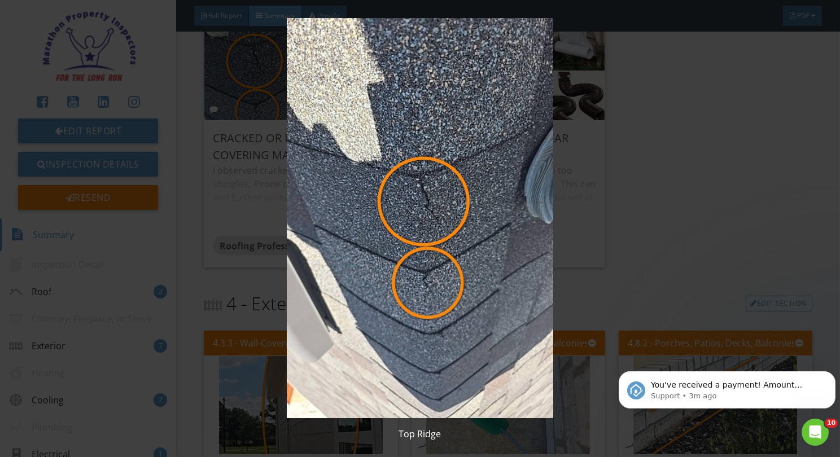
click at [197, 253] on img at bounding box center [420, 218] width 764 height 400
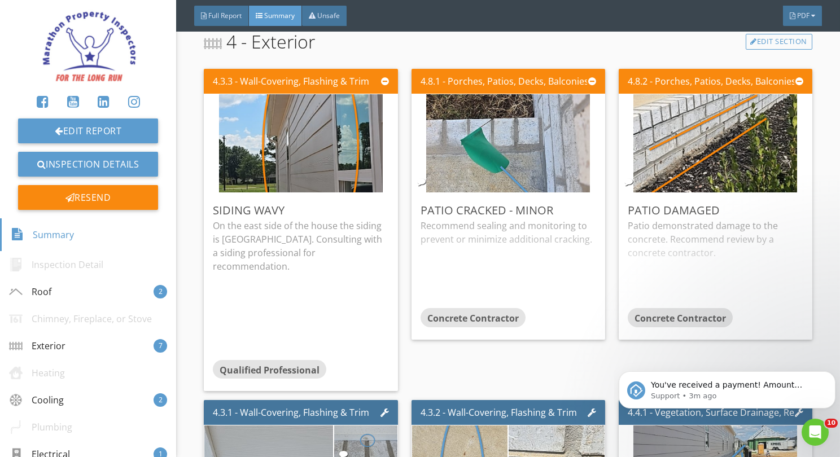
scroll to position [651, 0]
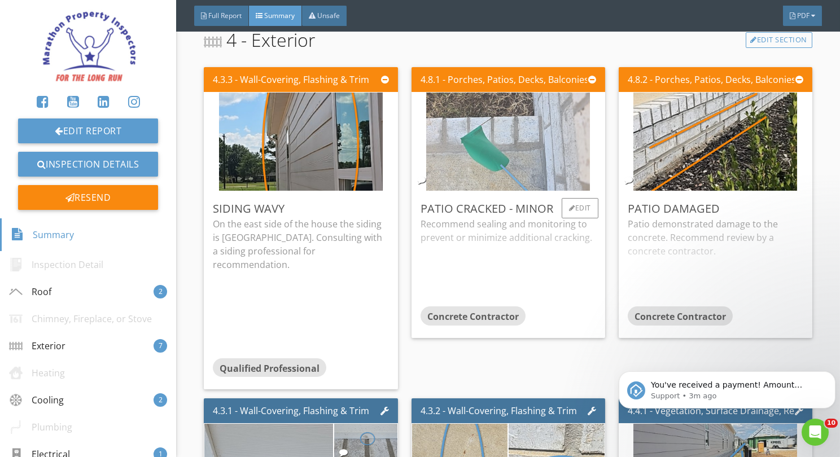
click at [488, 185] on img at bounding box center [508, 142] width 164 height 246
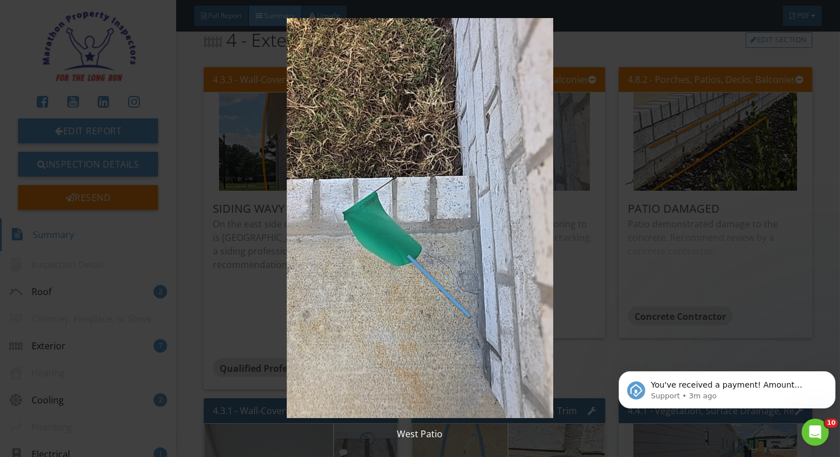
click at [577, 233] on img at bounding box center [420, 218] width 764 height 400
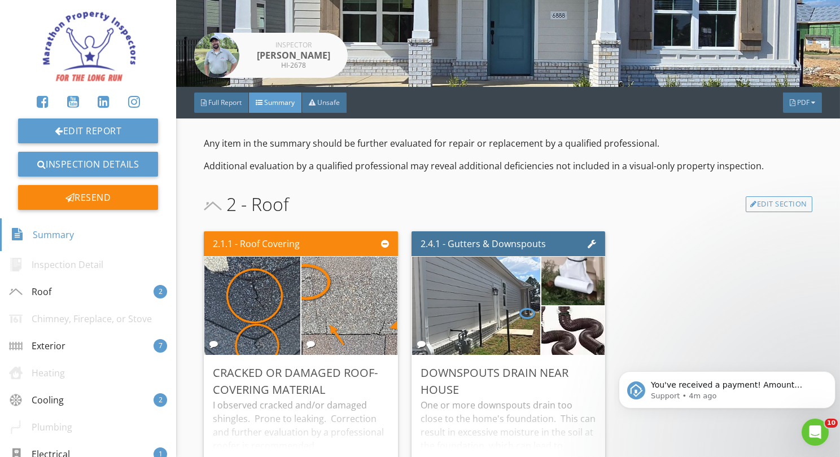
scroll to position [0, 0]
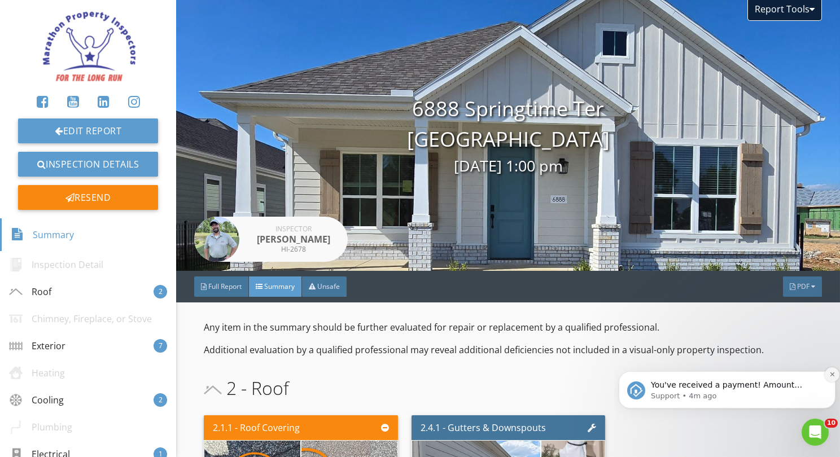
click at [833, 376] on icon "Dismiss notification" at bounding box center [832, 374] width 6 height 6
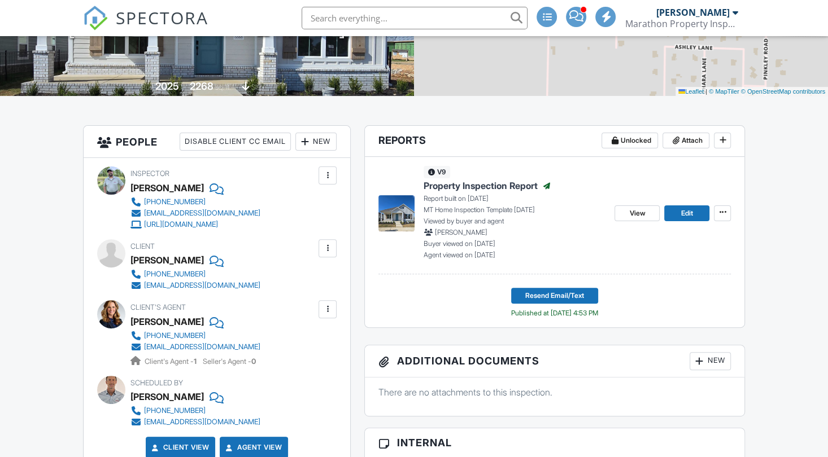
click at [159, 319] on div "[PERSON_NAME]" at bounding box center [166, 321] width 73 height 17
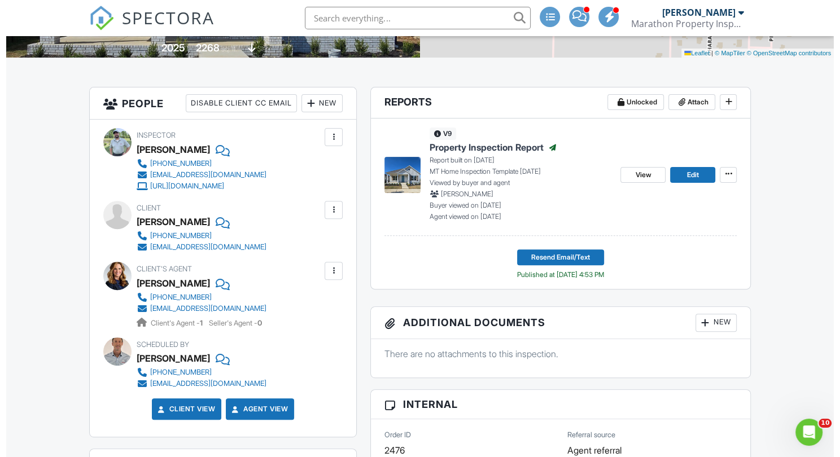
scroll to position [237, 0]
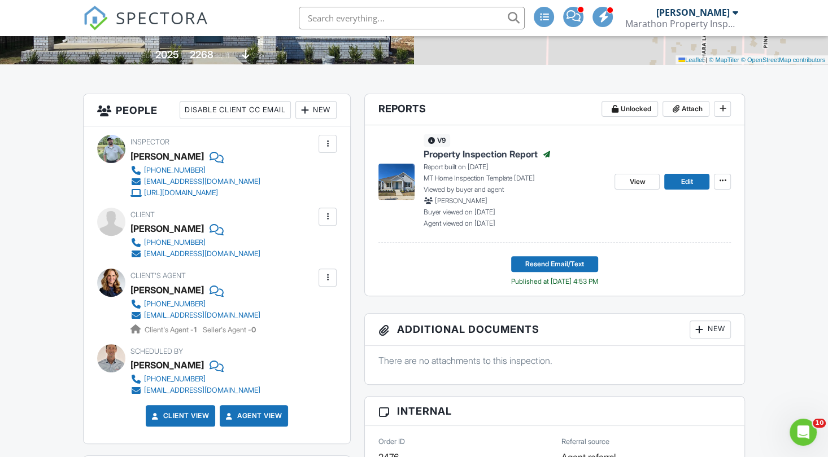
click at [321, 104] on div "New" at bounding box center [315, 110] width 41 height 18
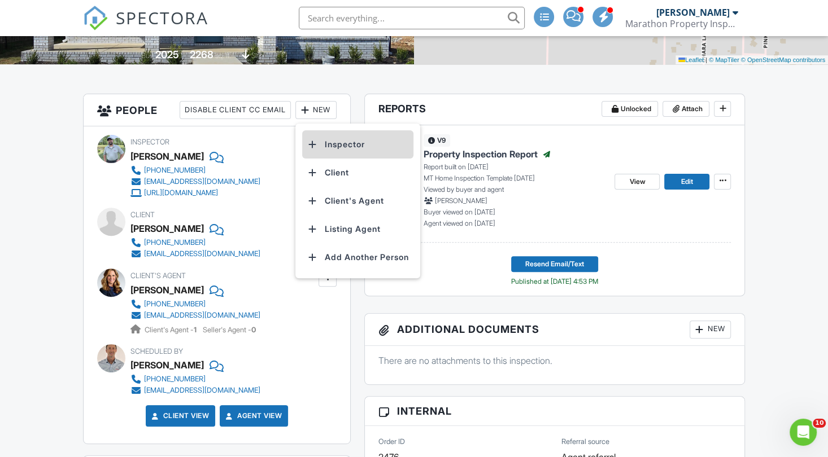
click at [362, 151] on li "Inspector" at bounding box center [357, 144] width 111 height 28
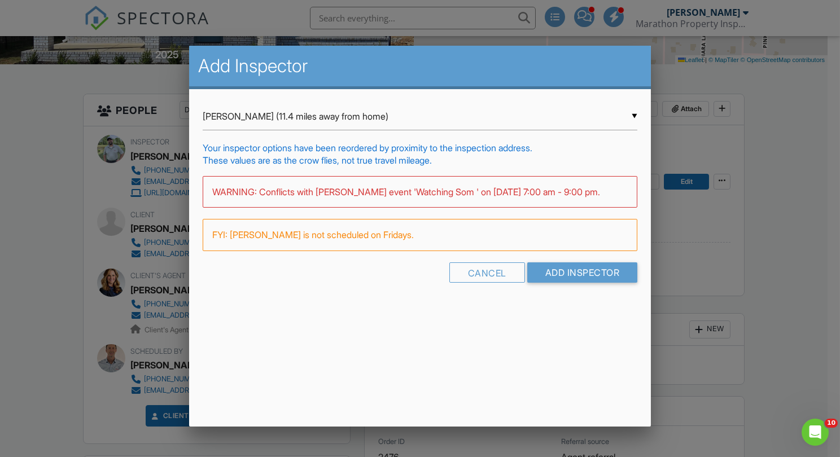
click at [292, 111] on div "▼ Andrew Rogers (11.4 miles away from home) Michael Thompson (6.9 miles away fr…" at bounding box center [420, 117] width 435 height 28
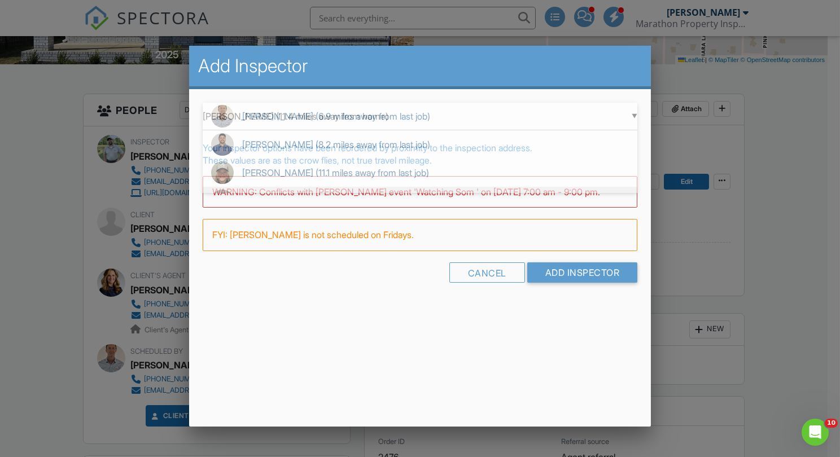
scroll to position [0, 0]
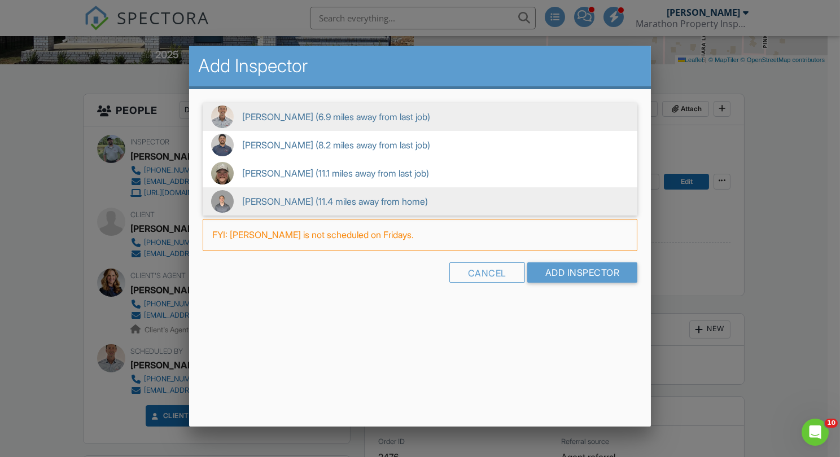
click at [313, 116] on span "Michael Thompson (6.9 miles away from last job)" at bounding box center [420, 117] width 435 height 28
type input "Michael Thompson (6.9 miles away from last job)"
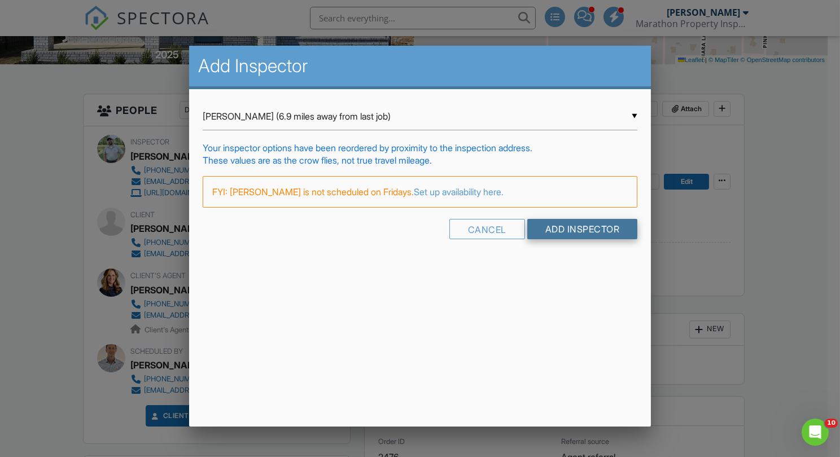
click at [579, 221] on input "Add Inspector" at bounding box center [583, 229] width 111 height 20
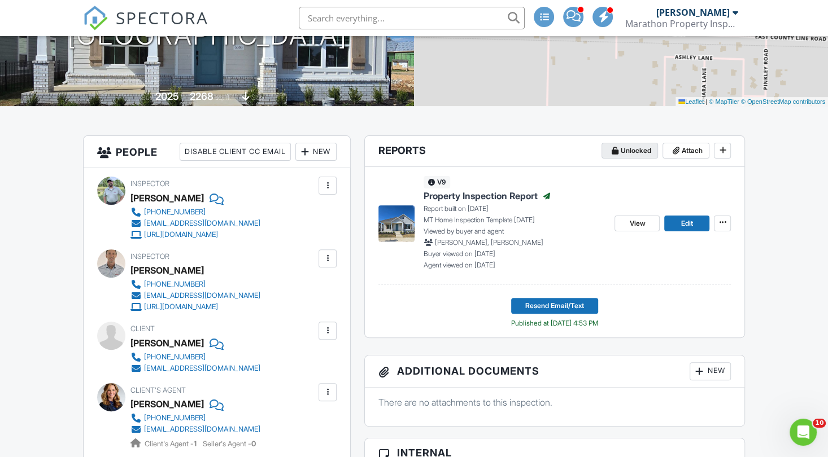
scroll to position [201, 0]
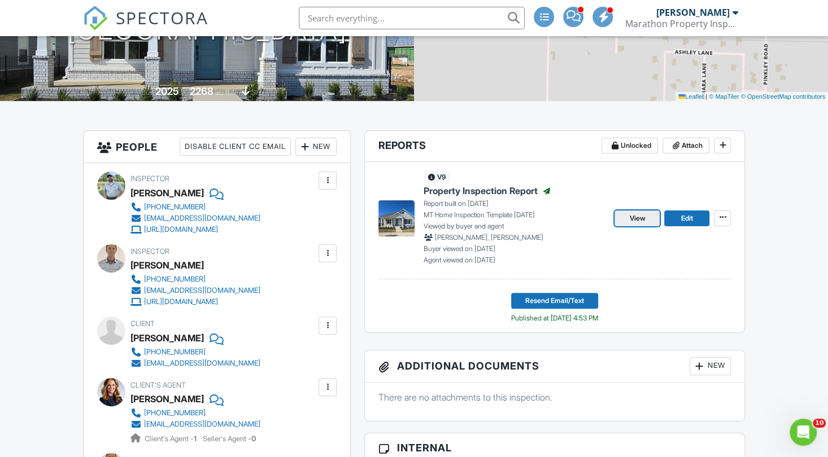
click at [647, 211] on link "View" at bounding box center [636, 219] width 45 height 16
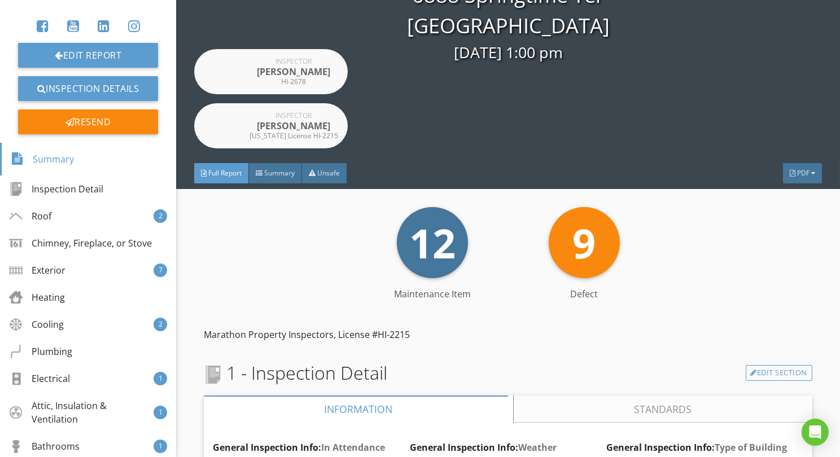
scroll to position [115, 0]
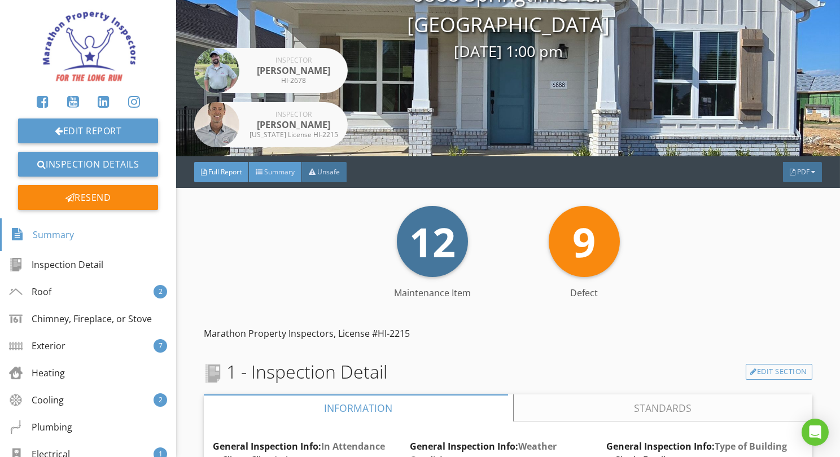
click at [279, 171] on span "Summary" at bounding box center [279, 172] width 30 height 10
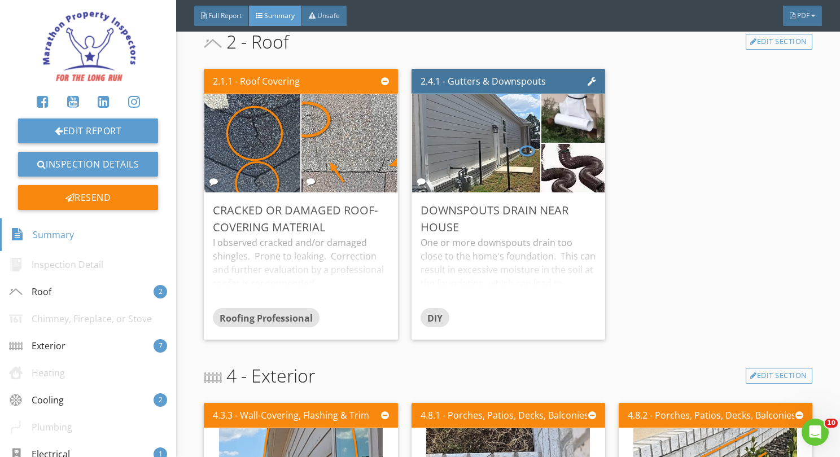
scroll to position [0, 0]
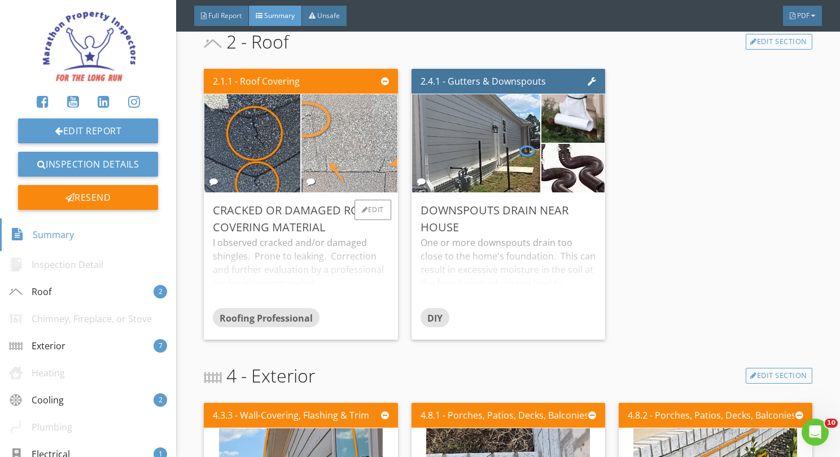
click at [333, 161] on img at bounding box center [349, 144] width 239 height 160
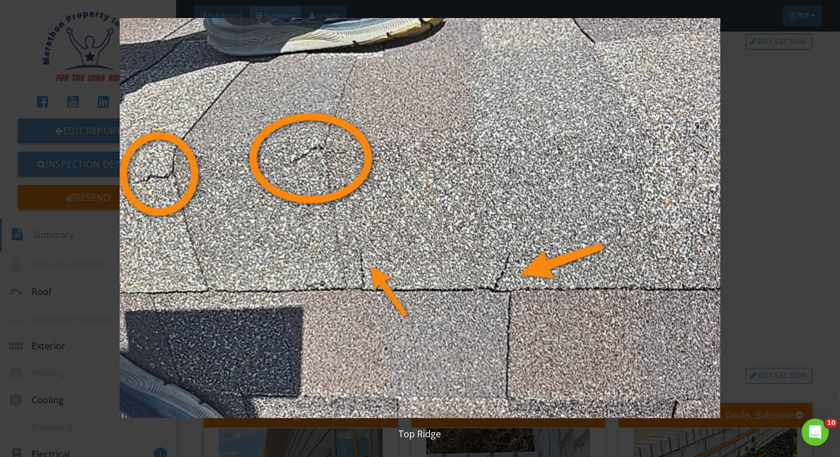
click at [333, 161] on img at bounding box center [420, 218] width 764 height 400
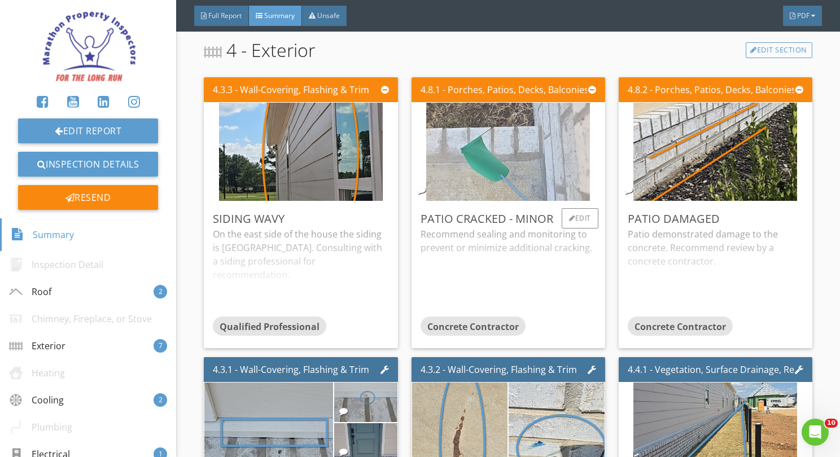
scroll to position [644, 0]
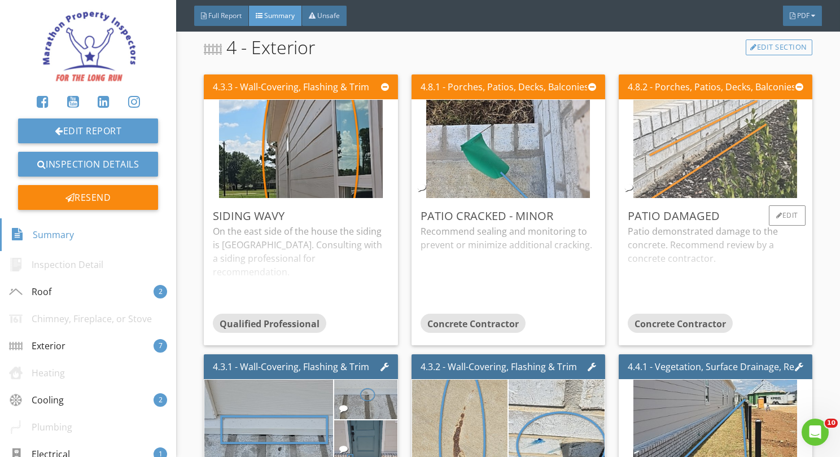
click at [673, 155] on img at bounding box center [716, 150] width 164 height 246
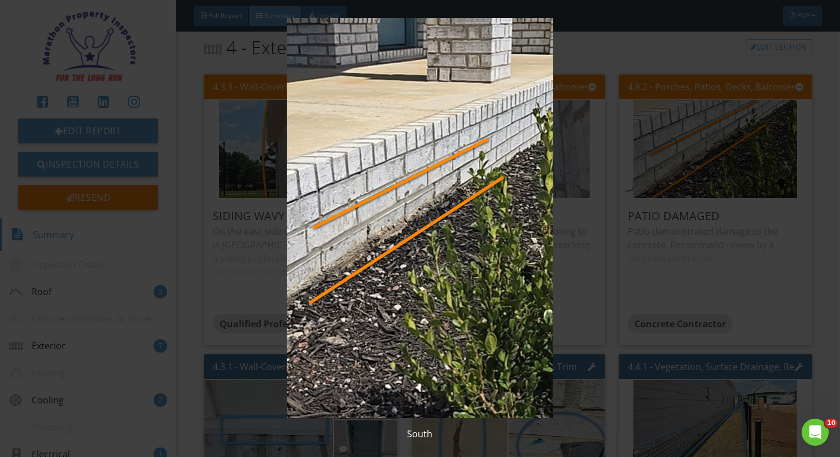
click at [429, 230] on img at bounding box center [420, 218] width 764 height 400
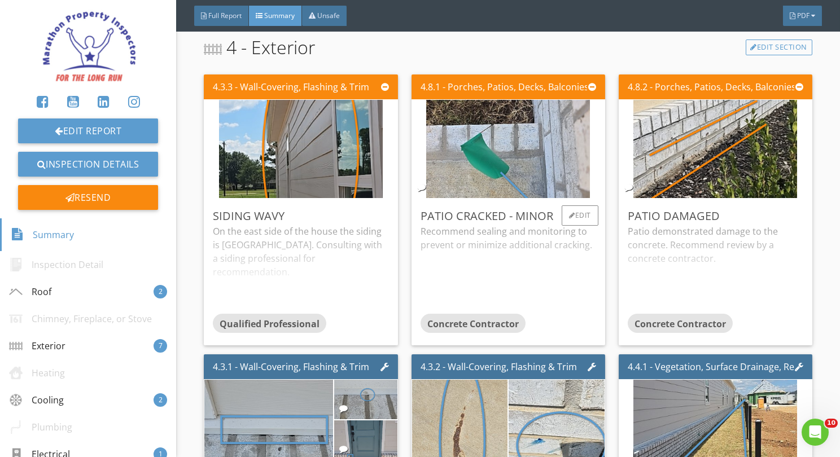
scroll to position [679, 0]
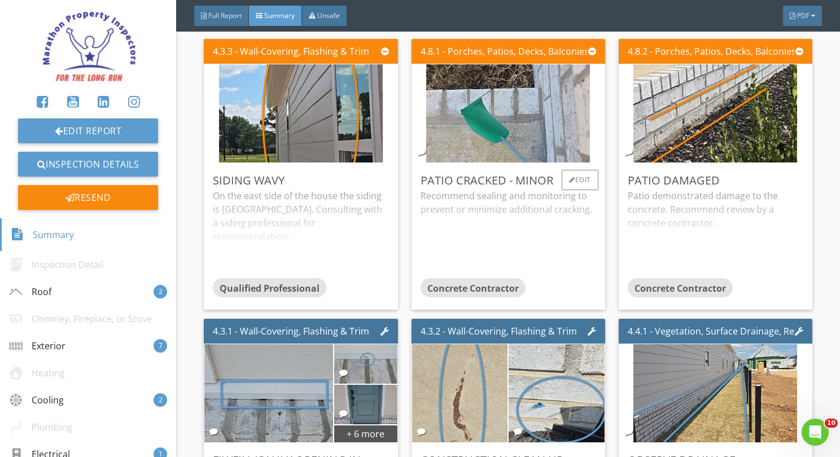
drag, startPoint x: 515, startPoint y: 241, endPoint x: 452, endPoint y: 239, distance: 62.7
click at [452, 239] on div "Recommend sealing and monitoring to prevent or minimize additional cracking." at bounding box center [509, 233] width 176 height 89
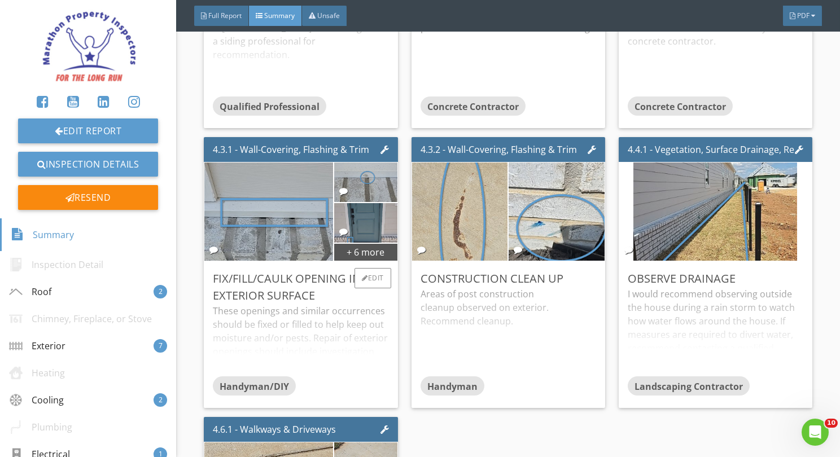
scroll to position [930, 0]
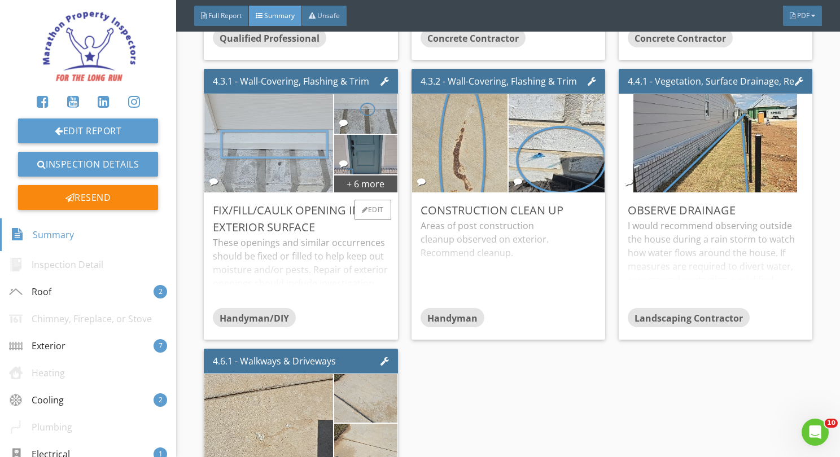
click at [284, 167] on img at bounding box center [269, 144] width 164 height 246
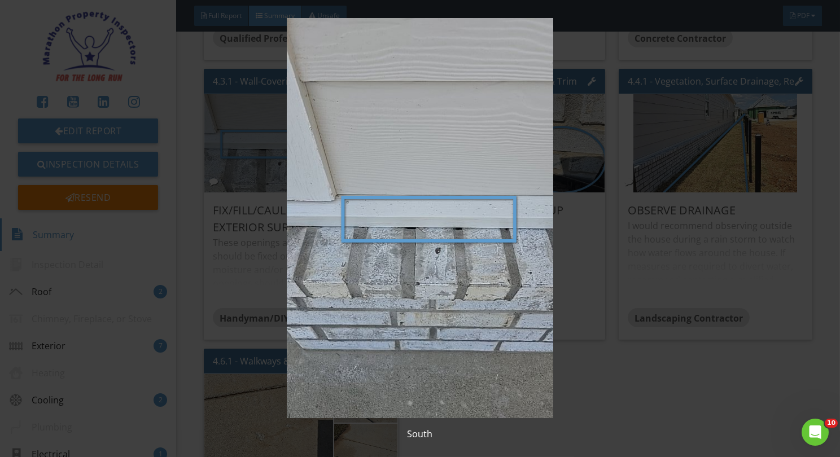
click at [264, 320] on img at bounding box center [420, 218] width 764 height 400
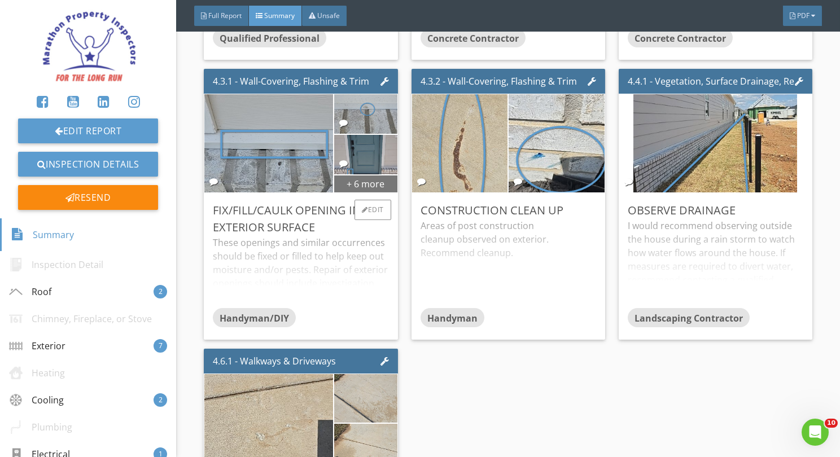
click at [341, 186] on div "+ 6 more" at bounding box center [365, 184] width 63 height 18
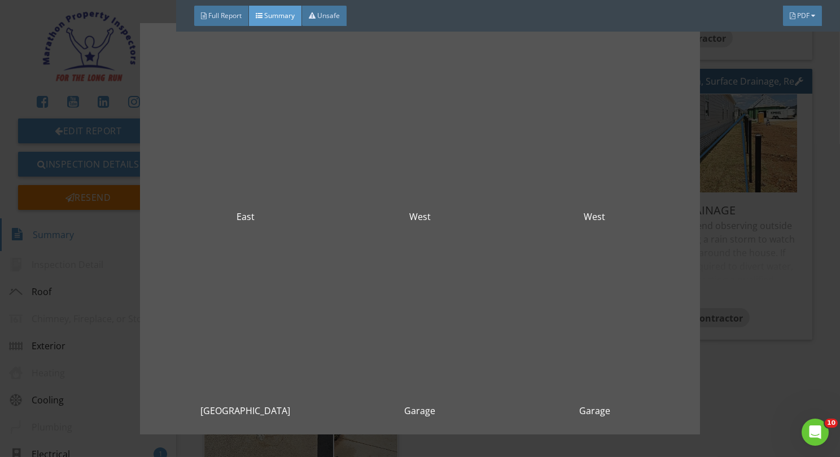
scroll to position [207, 0]
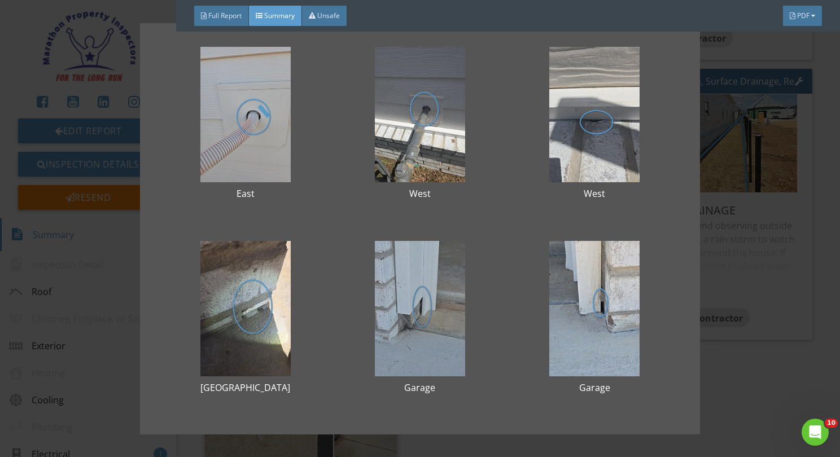
click at [409, 334] on div at bounding box center [420, 309] width 138 height 136
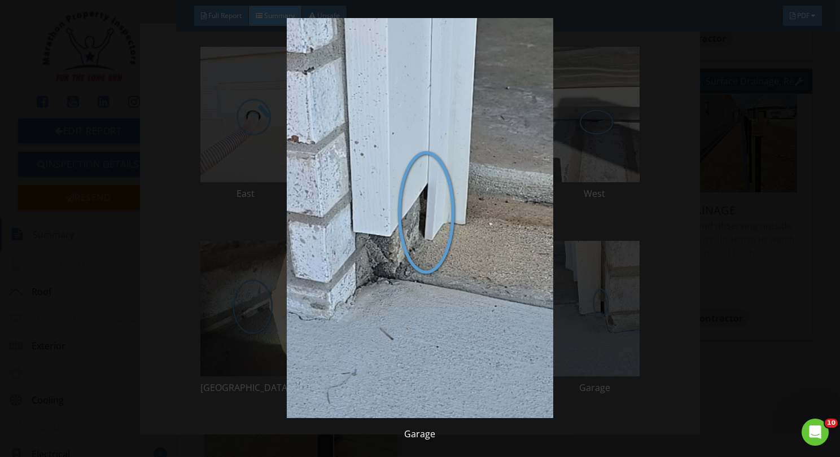
click at [411, 295] on img at bounding box center [420, 218] width 764 height 400
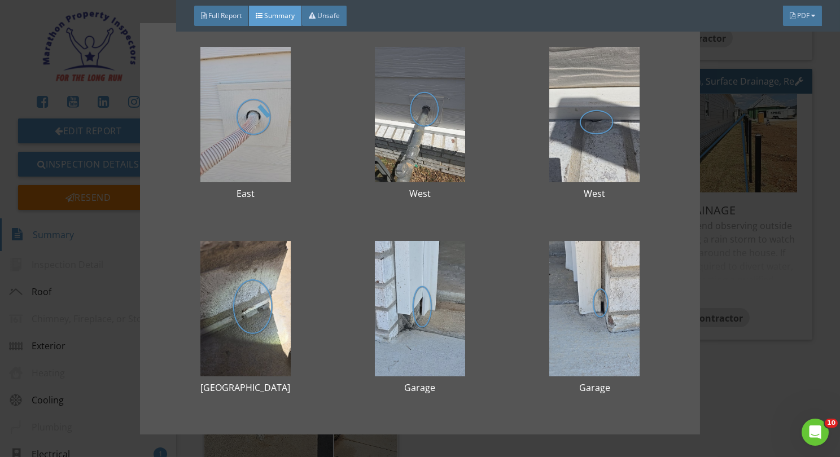
drag, startPoint x: 720, startPoint y: 207, endPoint x: 68, endPoint y: 266, distance: 655.0
click at [68, 266] on div "South South South East West West West patio Garage Garage" at bounding box center [420, 228] width 840 height 457
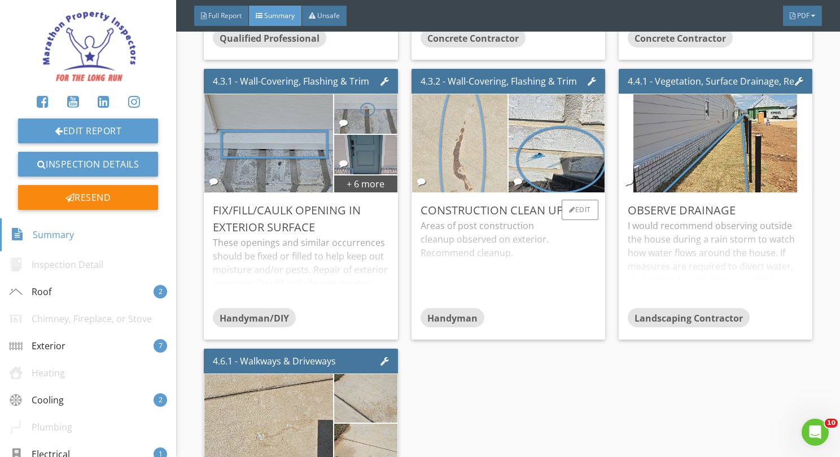
click at [453, 150] on img at bounding box center [460, 144] width 164 height 246
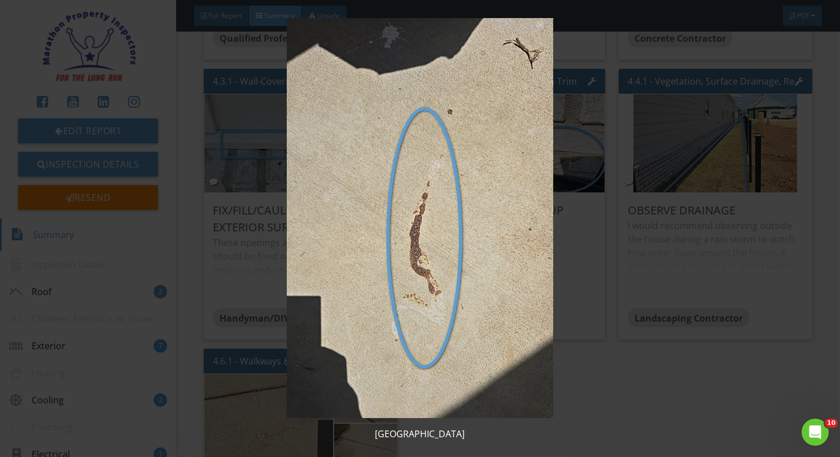
click at [257, 335] on img at bounding box center [420, 218] width 764 height 400
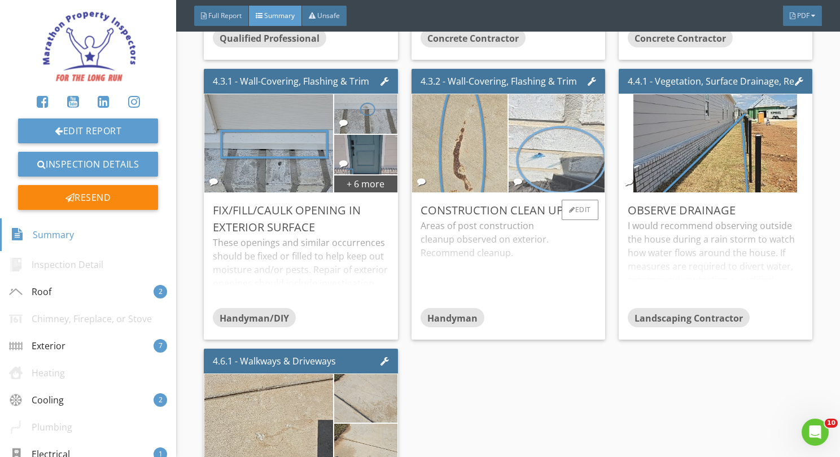
click at [533, 171] on img at bounding box center [557, 144] width 164 height 246
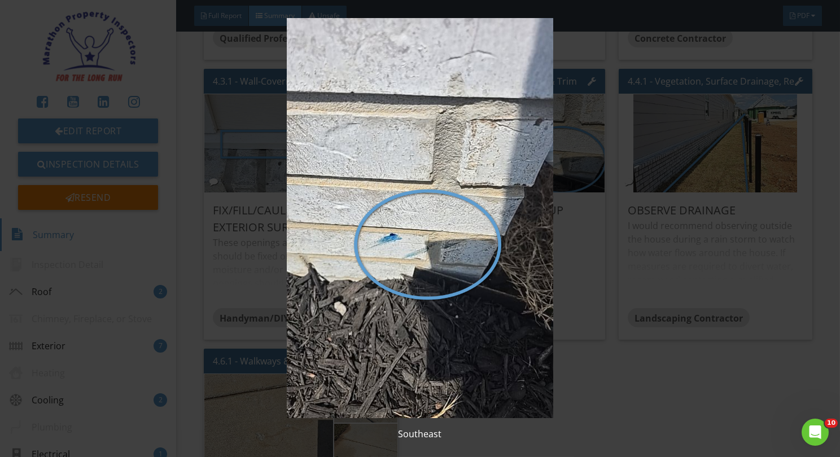
click at [247, 315] on img at bounding box center [420, 218] width 764 height 400
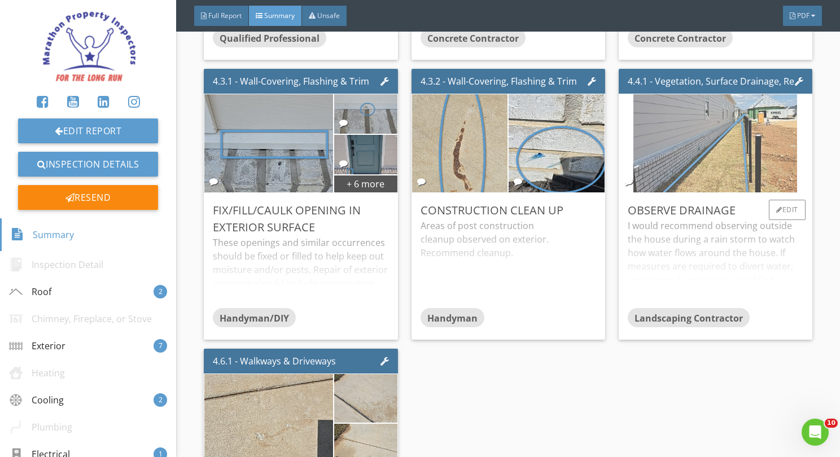
click at [716, 162] on img at bounding box center [716, 144] width 164 height 246
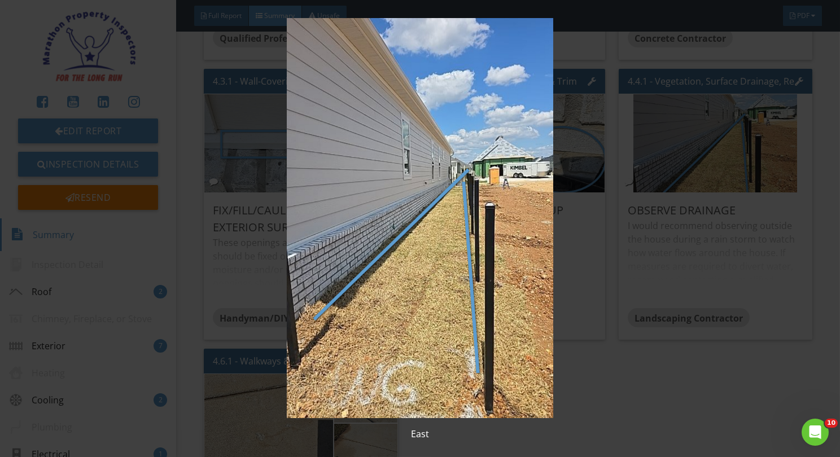
click at [608, 286] on img at bounding box center [420, 218] width 764 height 400
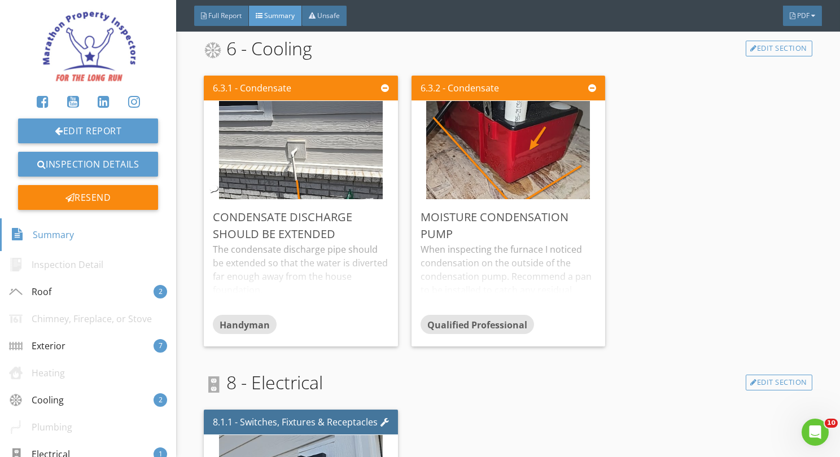
scroll to position [1538, 0]
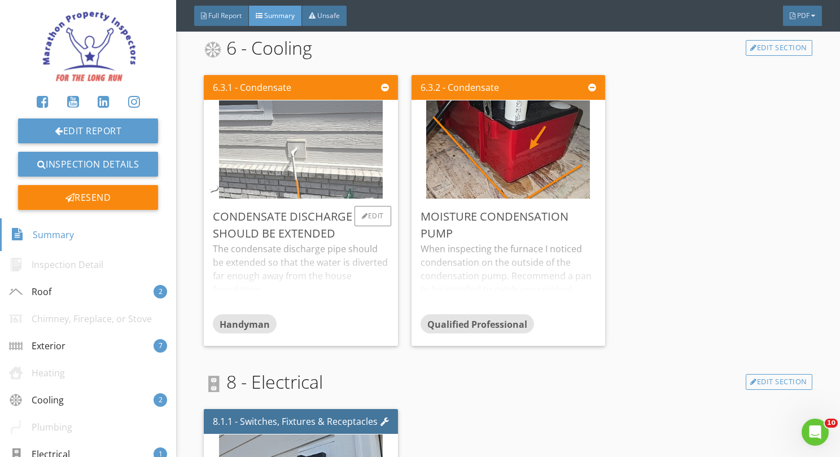
click at [328, 156] on img at bounding box center [301, 150] width 164 height 246
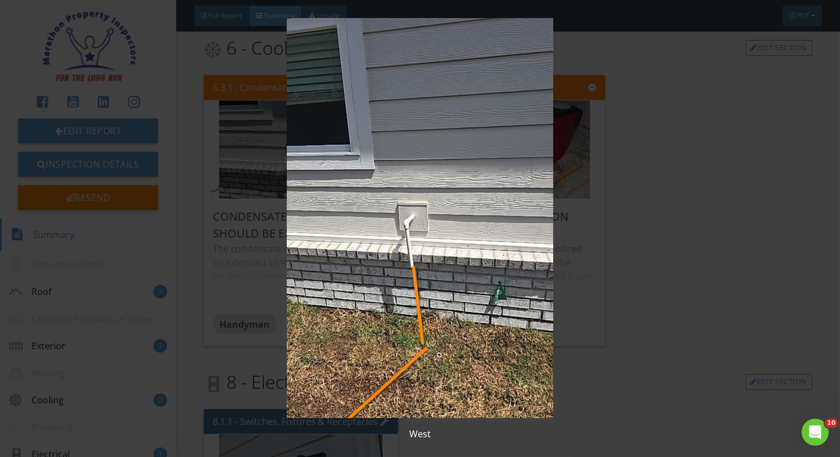
click at [256, 277] on img at bounding box center [420, 218] width 764 height 400
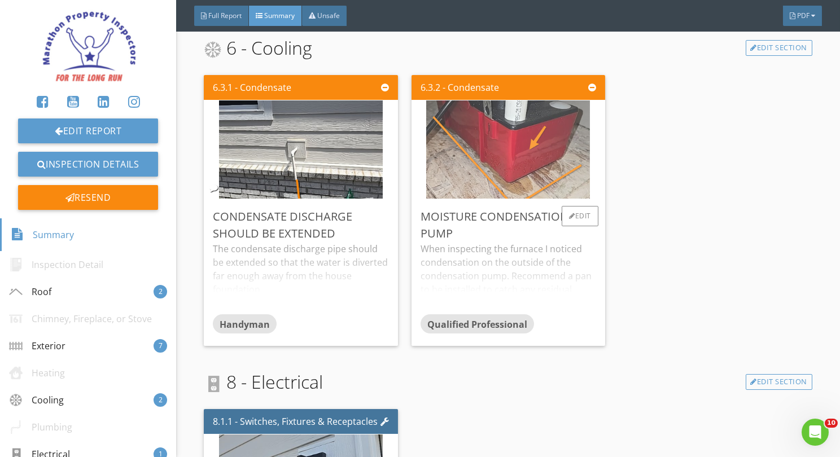
click at [505, 186] on img at bounding box center [508, 150] width 164 height 246
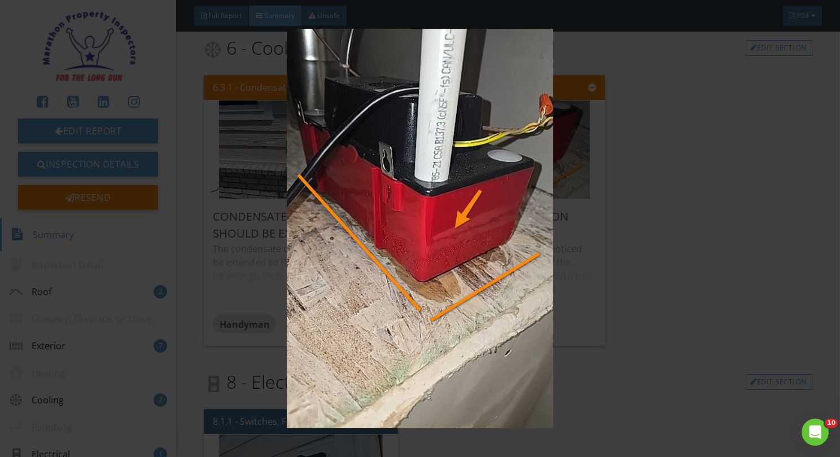
click at [220, 281] on img at bounding box center [420, 229] width 764 height 400
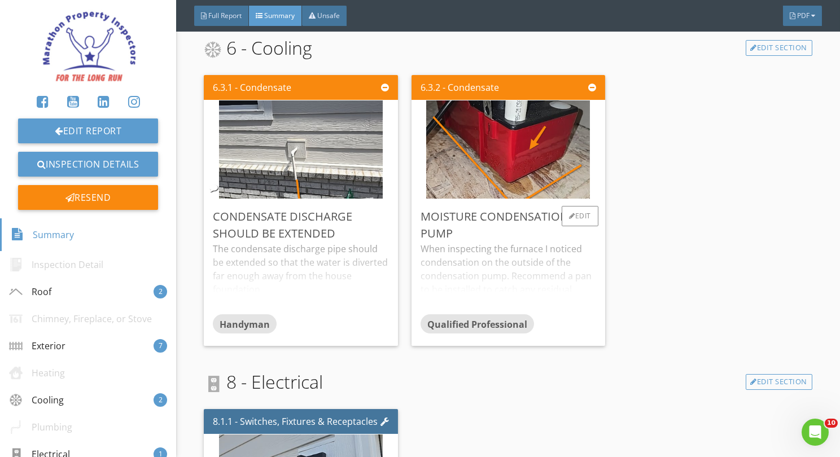
click at [503, 262] on div "When inspecting the furnace I noticed condensation on the outside of the conden…" at bounding box center [509, 278] width 176 height 72
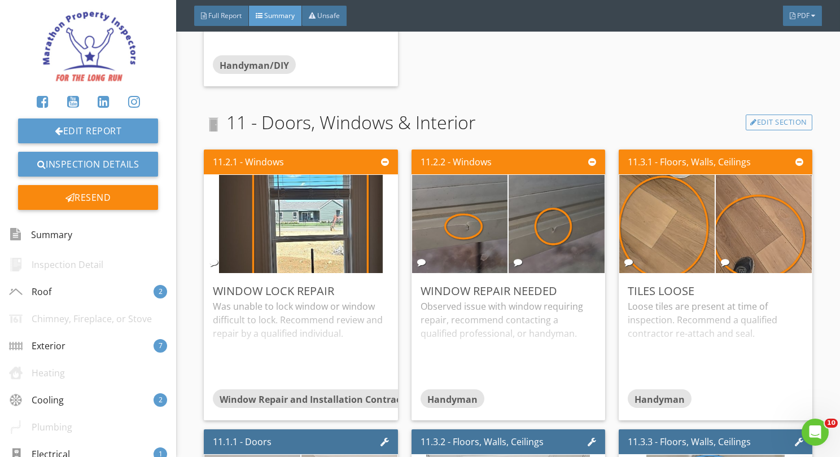
scroll to position [2857, 0]
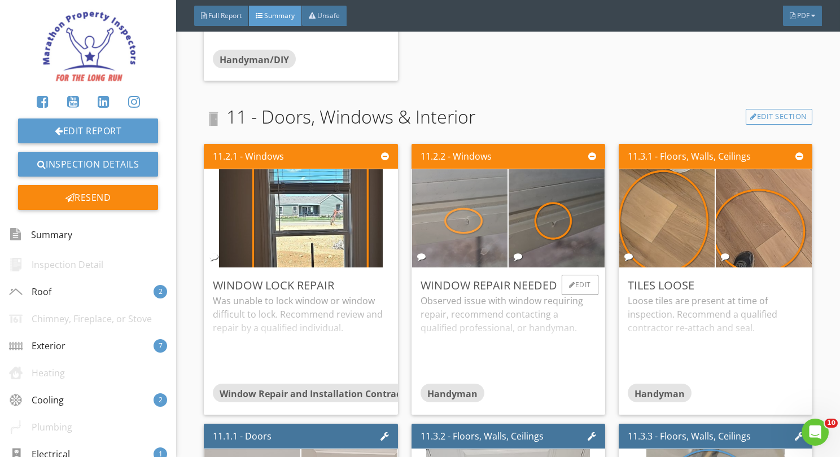
click at [450, 252] on img at bounding box center [460, 219] width 164 height 246
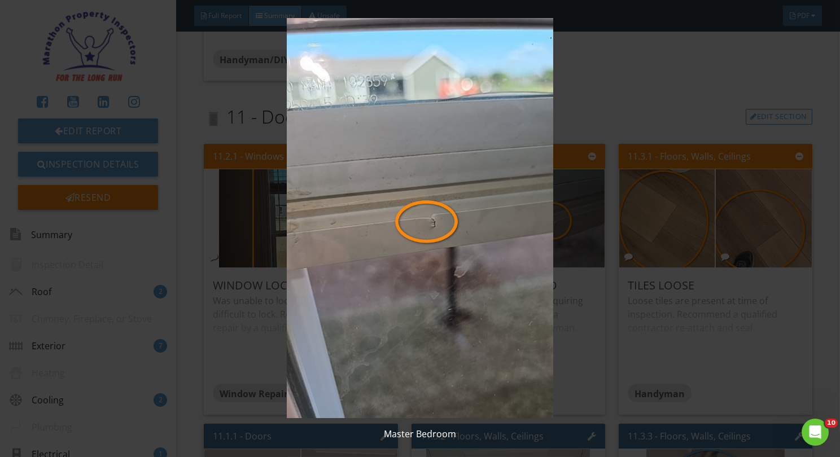
click at [274, 297] on img at bounding box center [420, 218] width 764 height 400
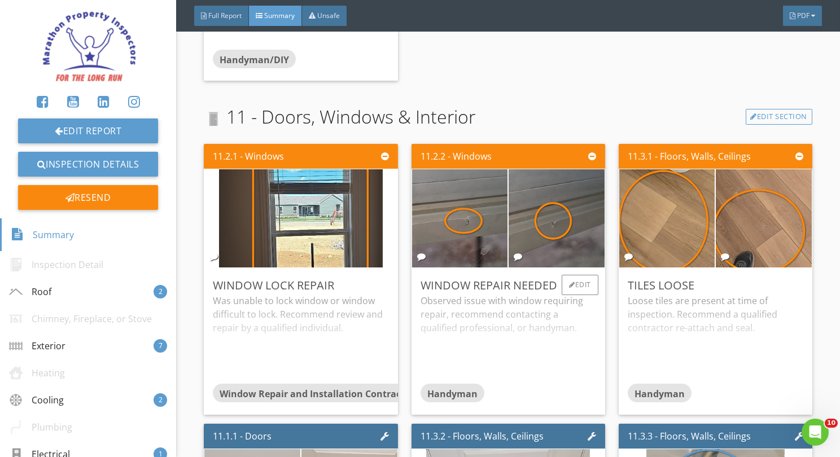
scroll to position [2978, 0]
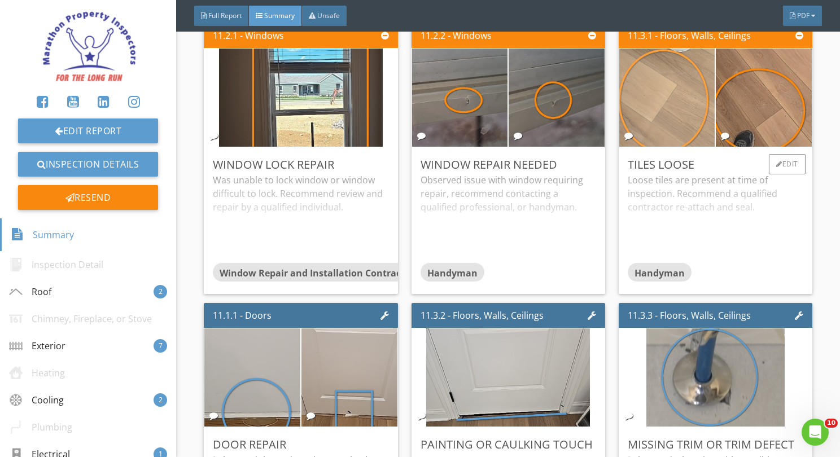
click at [673, 125] on img at bounding box center [668, 98] width 164 height 246
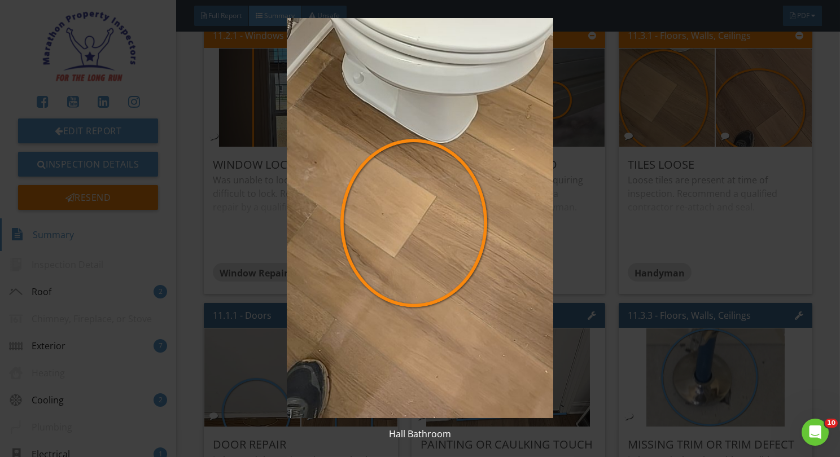
click at [650, 186] on img at bounding box center [420, 218] width 764 height 400
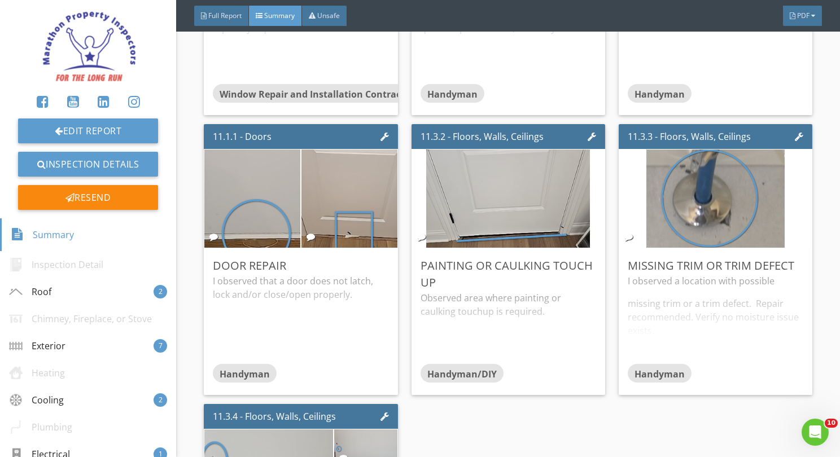
scroll to position [3157, 0]
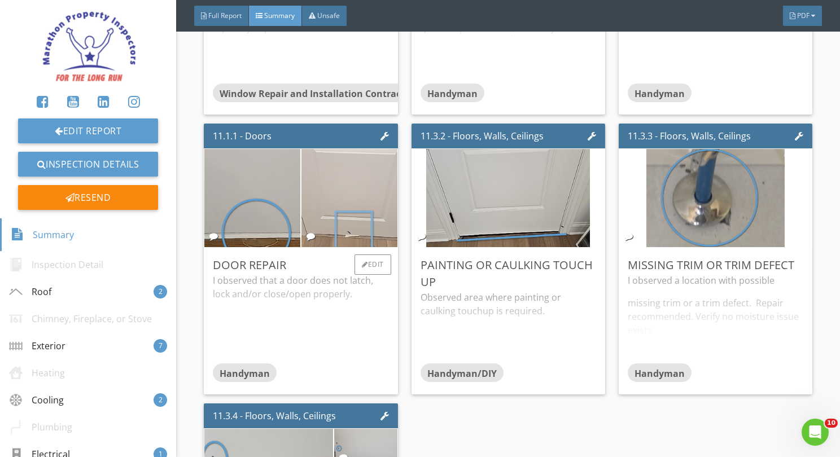
click at [358, 219] on img at bounding box center [350, 199] width 164 height 246
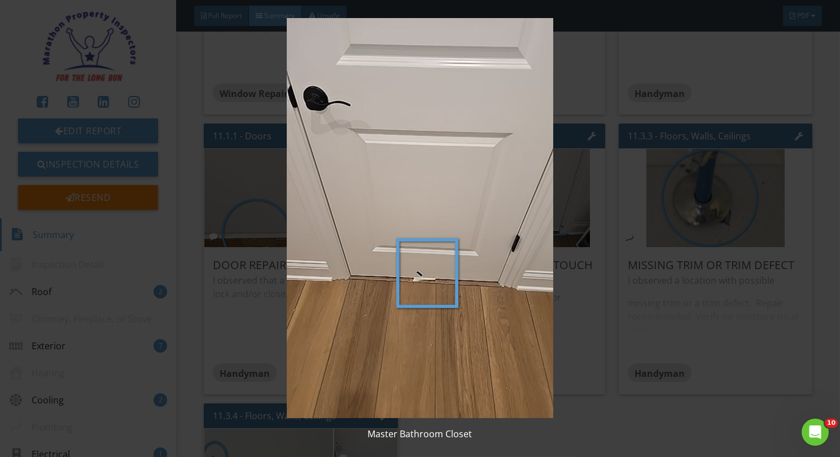
click at [229, 316] on img at bounding box center [420, 218] width 764 height 400
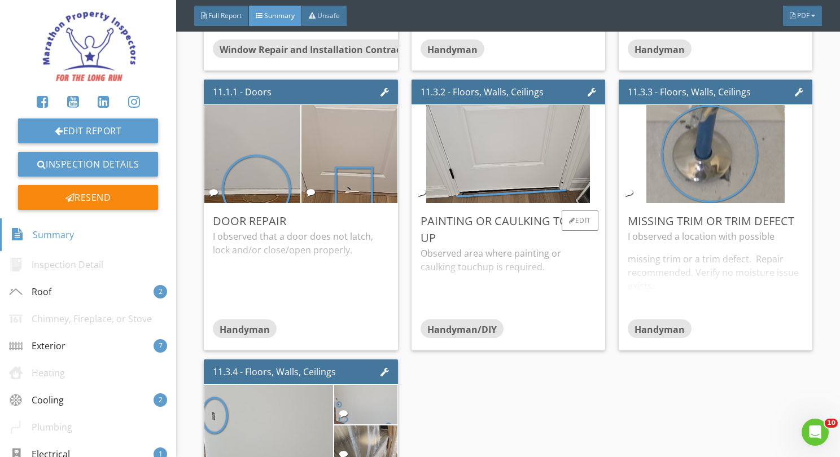
scroll to position [3200, 0]
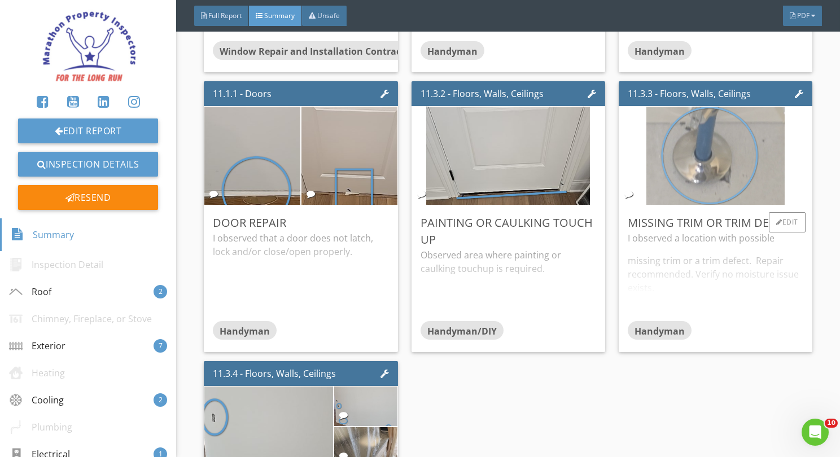
click at [761, 167] on img at bounding box center [716, 156] width 138 height 246
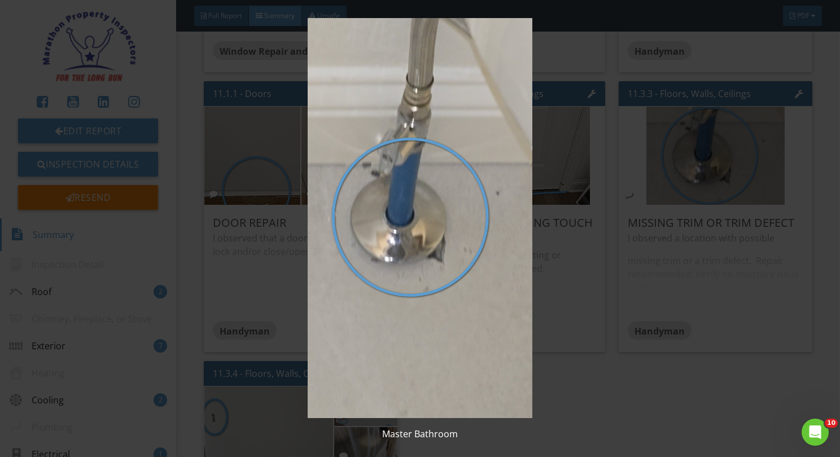
click at [596, 307] on img at bounding box center [420, 218] width 764 height 400
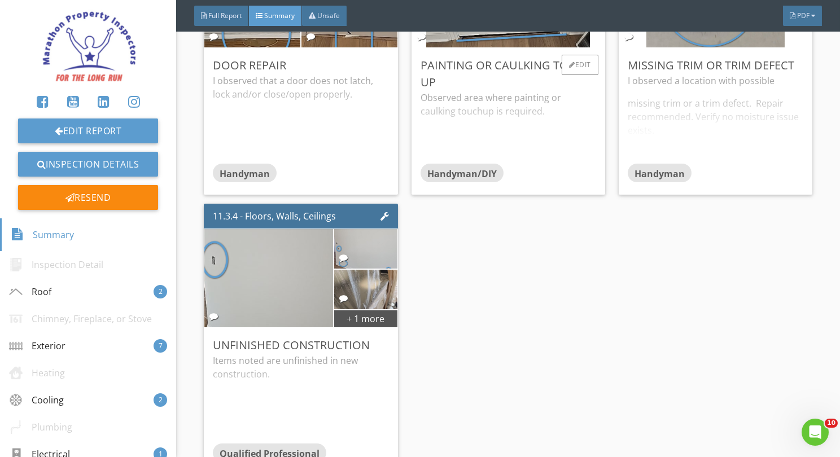
scroll to position [3391, 0]
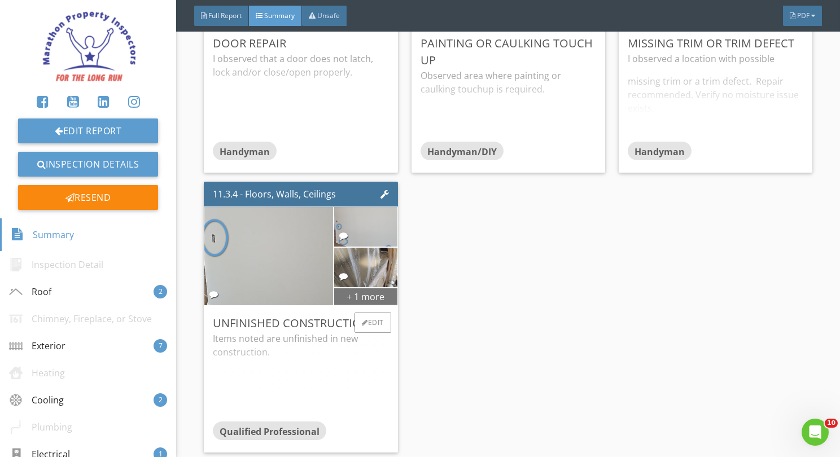
click at [362, 287] on div "+ 1 more" at bounding box center [365, 296] width 63 height 18
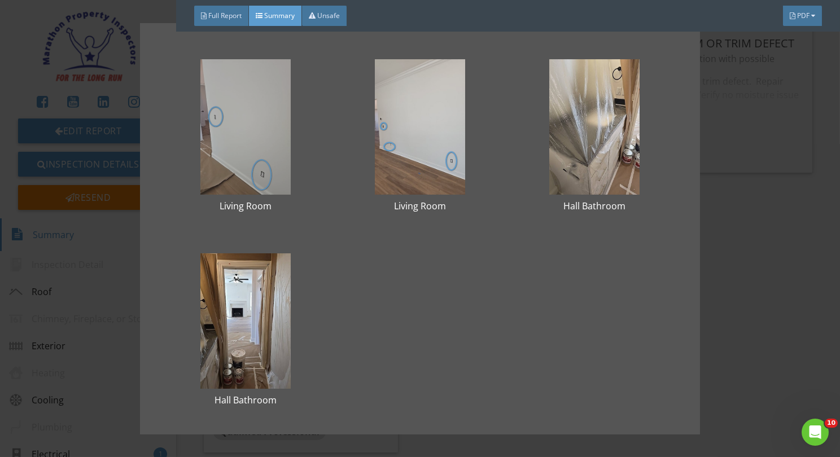
click at [277, 178] on div at bounding box center [245, 127] width 138 height 136
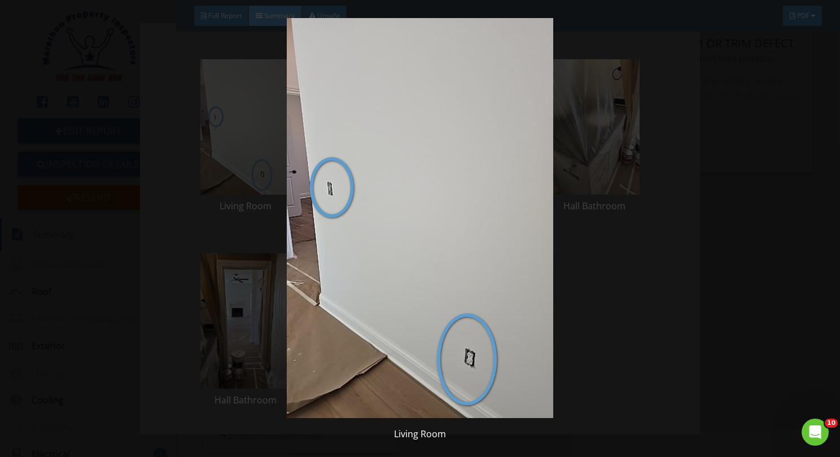
click at [570, 293] on img at bounding box center [420, 218] width 764 height 400
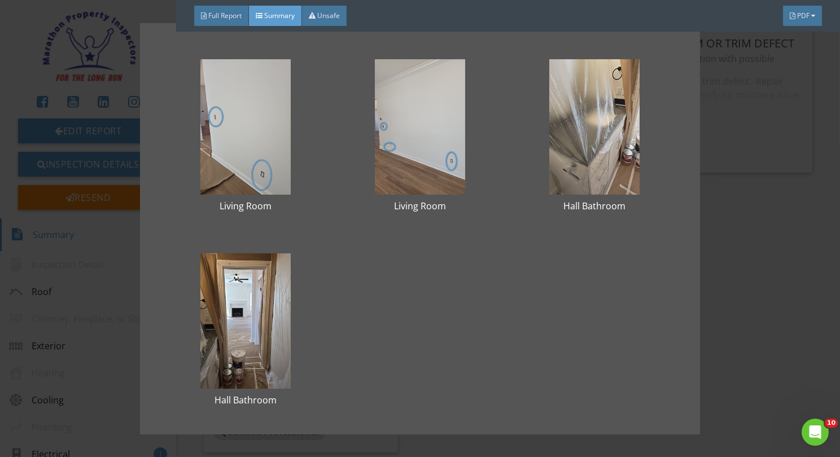
drag, startPoint x: 608, startPoint y: 181, endPoint x: 623, endPoint y: 260, distance: 80.5
click at [623, 260] on div "Living Room Living Room Hall Bathroom Hall Bathroom" at bounding box center [420, 229] width 524 height 376
click at [791, 225] on div "Living Room Living Room Hall Bathroom Hall Bathroom" at bounding box center [420, 228] width 840 height 457
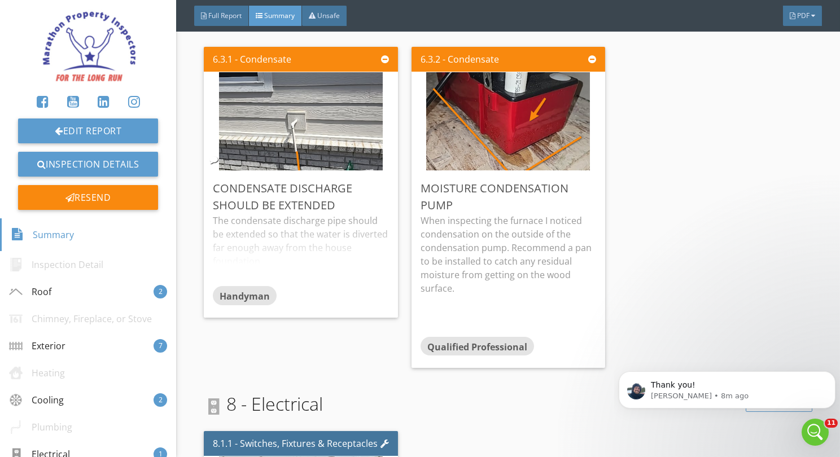
scroll to position [0, 0]
click at [669, 379] on div "Thank you! Ryan • 8m ago" at bounding box center [727, 389] width 200 height 23
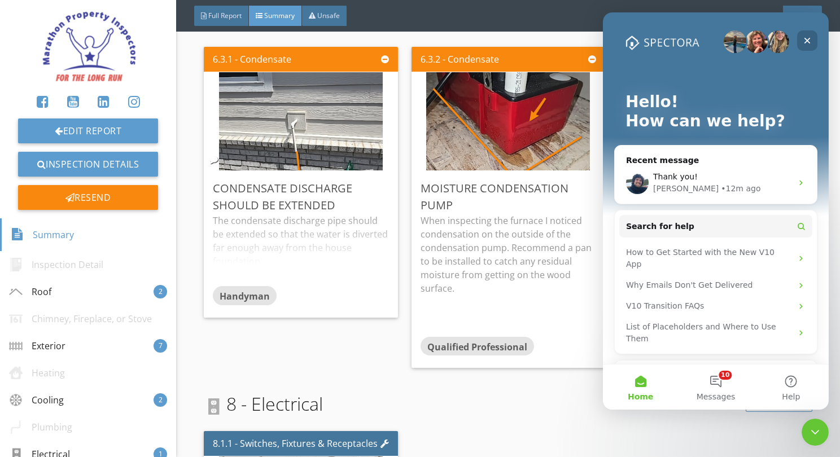
click at [805, 38] on icon "Close" at bounding box center [807, 41] width 6 height 6
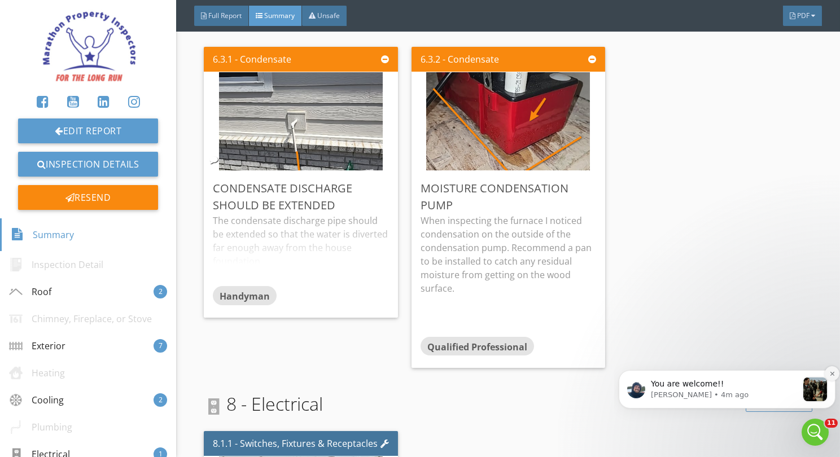
click at [833, 372] on icon "Dismiss notification" at bounding box center [832, 373] width 4 height 4
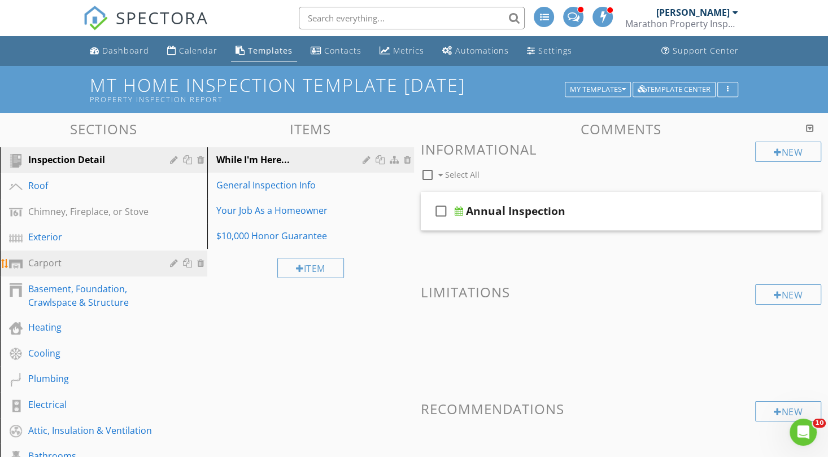
scroll to position [85, 0]
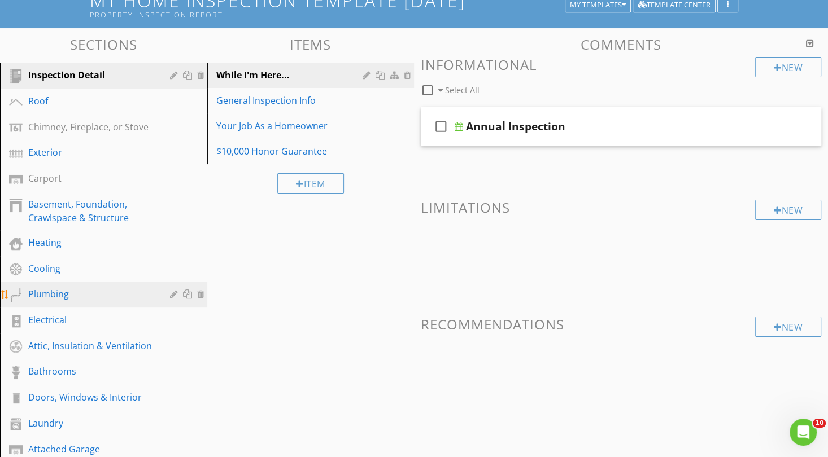
click at [90, 292] on div "Plumbing" at bounding box center [90, 294] width 125 height 14
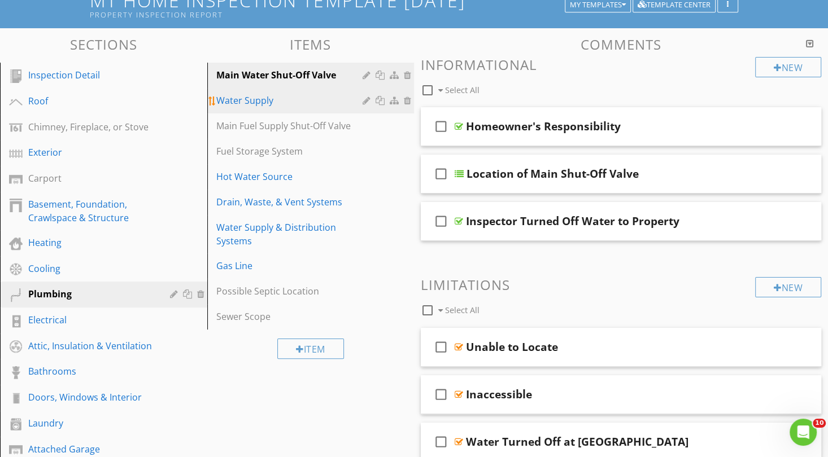
click at [309, 101] on div "Water Supply" at bounding box center [291, 101] width 150 height 14
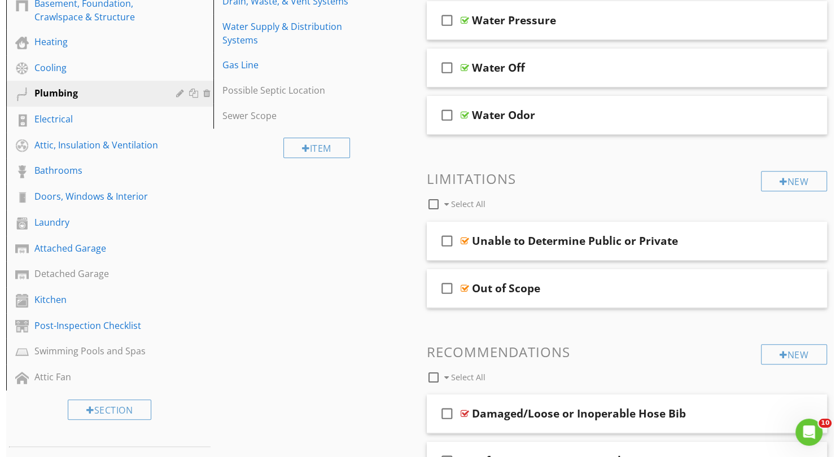
scroll to position [401, 0]
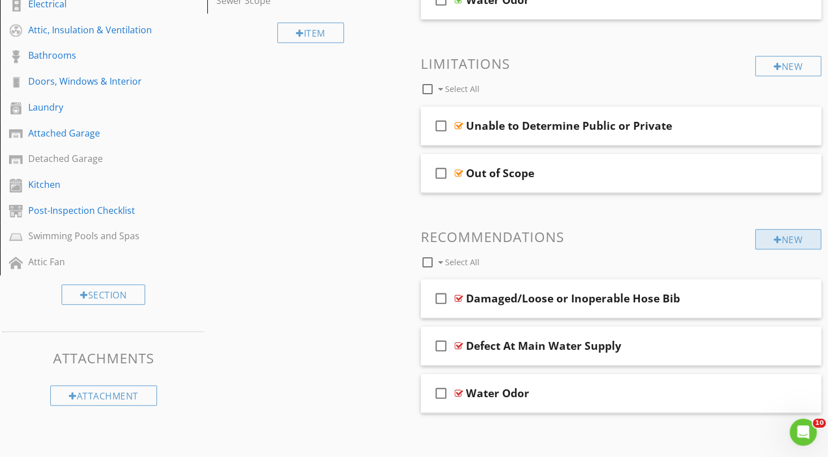
click at [787, 232] on div "New" at bounding box center [788, 239] width 66 height 20
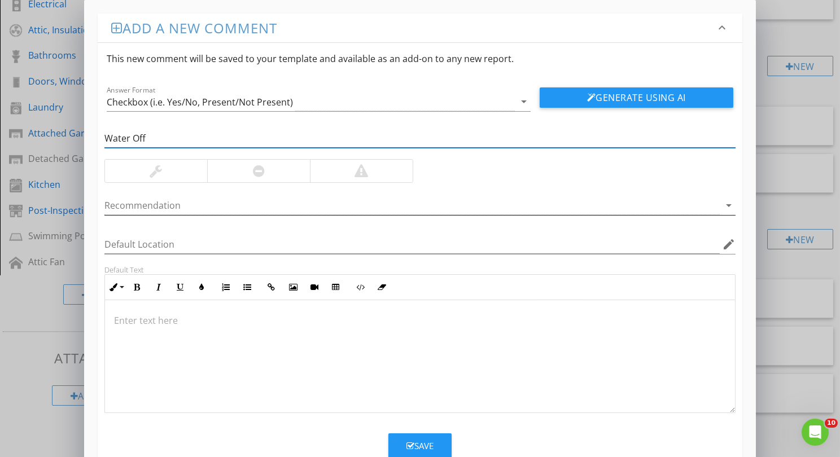
type input "Water Off"
click at [192, 199] on div at bounding box center [412, 206] width 616 height 19
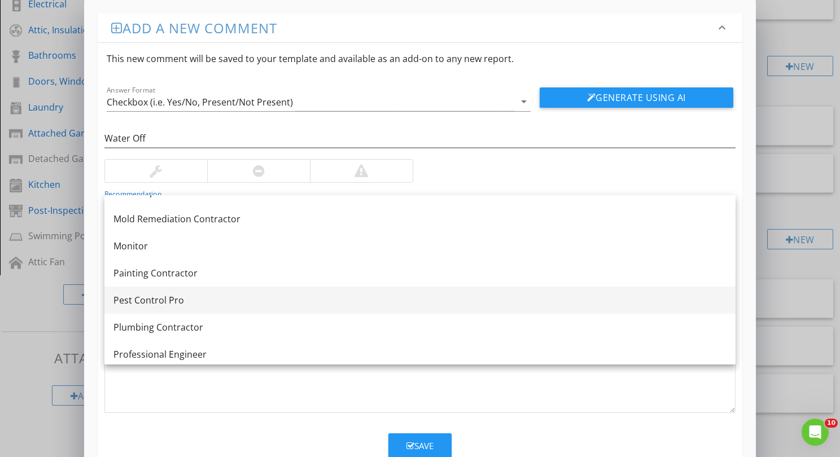
scroll to position [1186, 0]
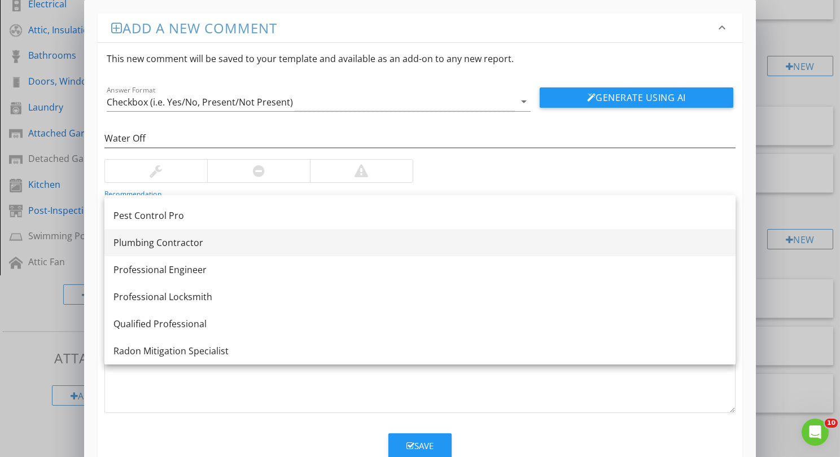
click at [225, 248] on div "Plumbing Contractor" at bounding box center [420, 243] width 613 height 14
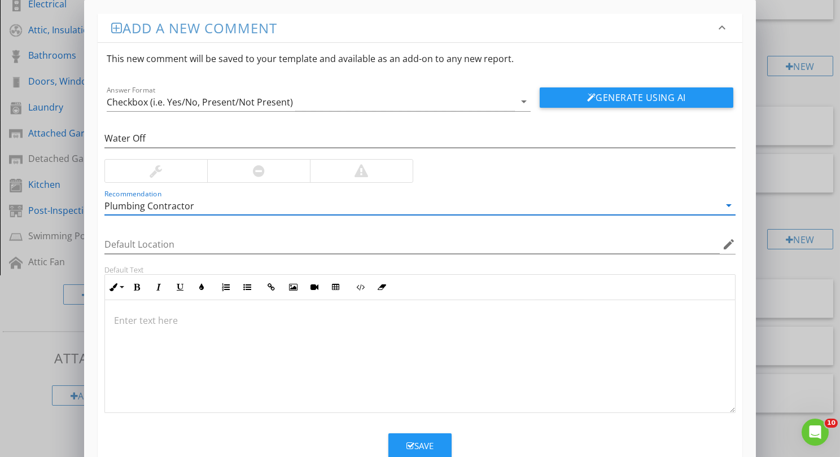
click at [184, 319] on p at bounding box center [420, 321] width 612 height 14
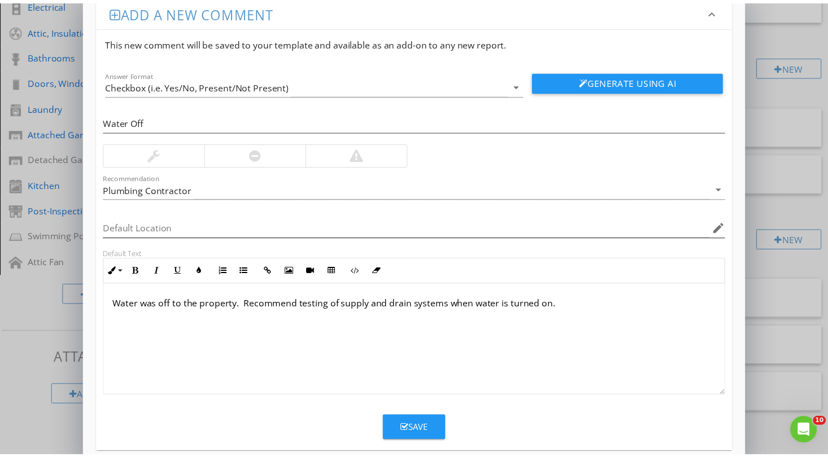
scroll to position [30, 0]
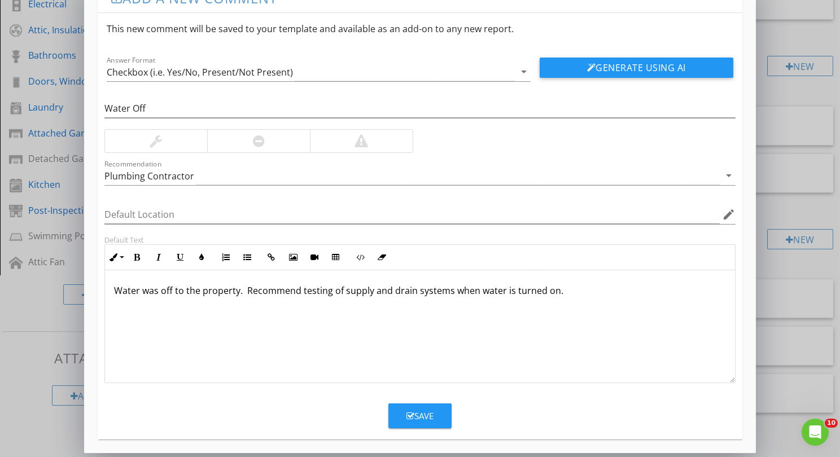
click at [434, 415] on button "Save" at bounding box center [420, 416] width 63 height 25
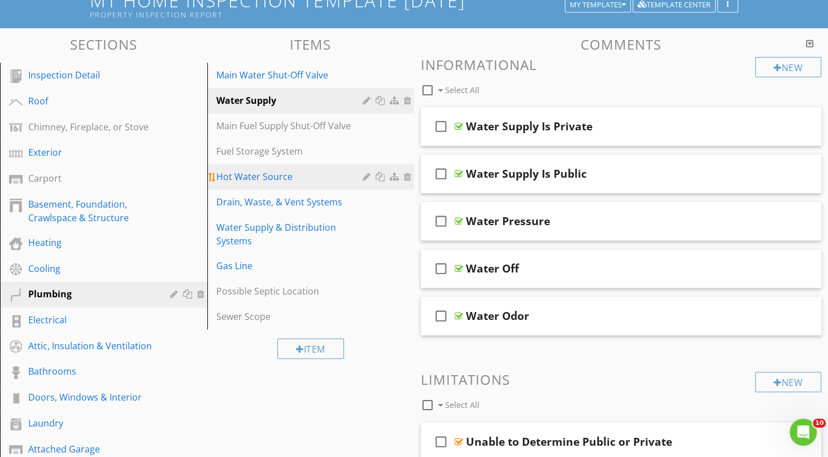
scroll to position [0, 0]
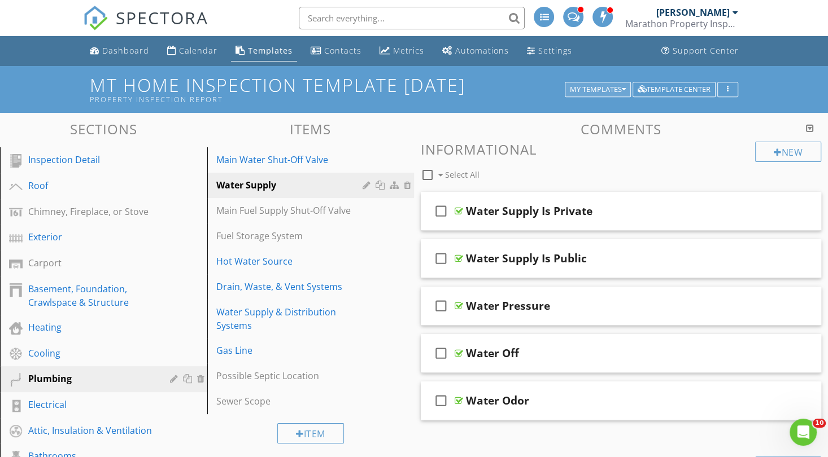
click at [627, 93] on button "My Templates" at bounding box center [598, 90] width 66 height 16
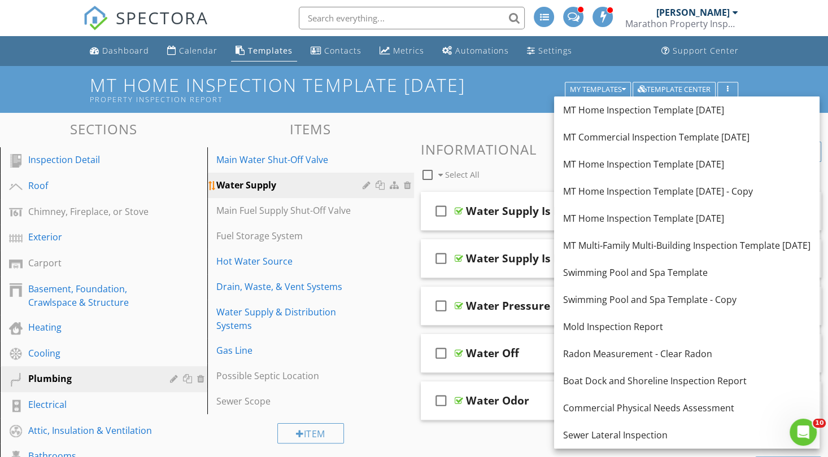
click at [293, 177] on link "Water Supply" at bounding box center [313, 185] width 204 height 25
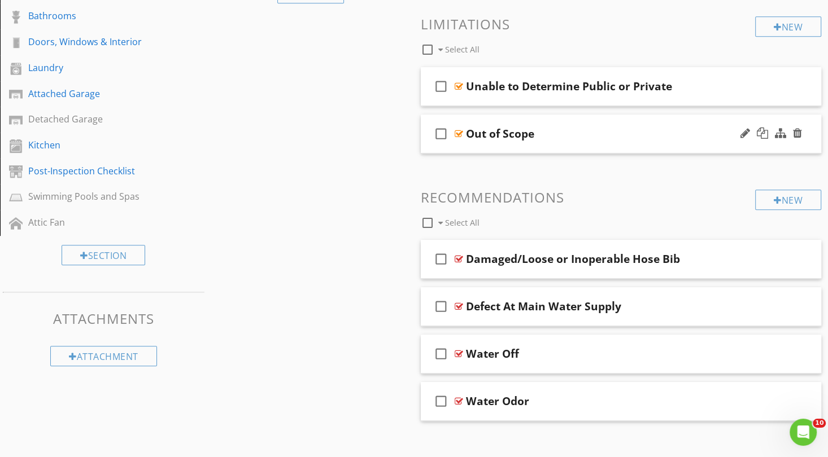
scroll to position [448, 0]
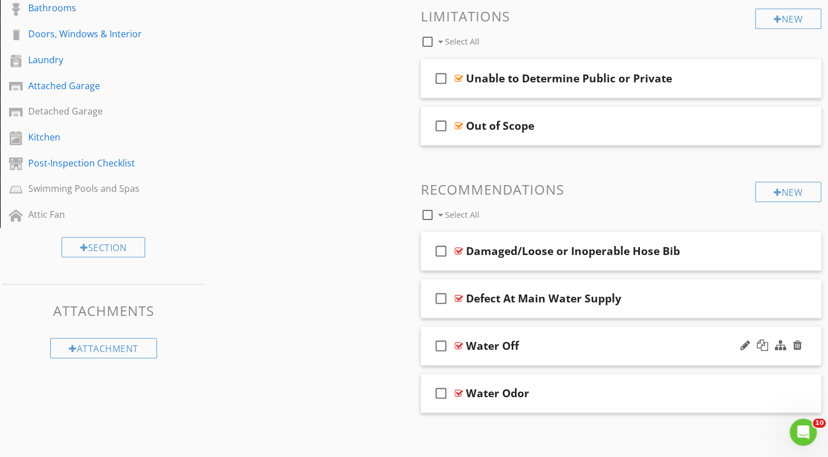
click at [500, 346] on div "Water Off" at bounding box center [492, 346] width 53 height 14
click at [450, 357] on div "check_box_outline_blank Water Off" at bounding box center [621, 346] width 400 height 39
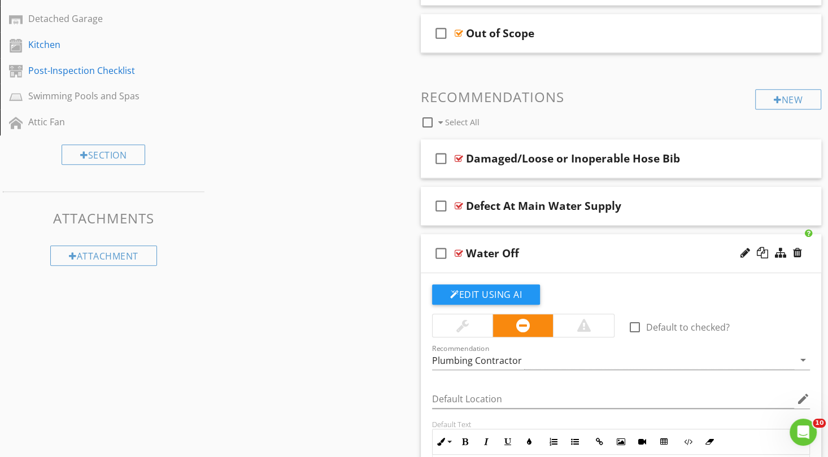
scroll to position [618, 0]
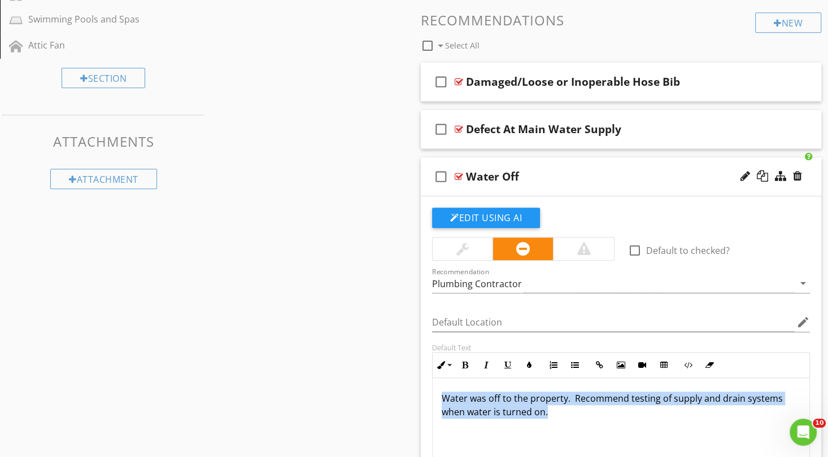
drag, startPoint x: 557, startPoint y: 408, endPoint x: 429, endPoint y: 376, distance: 132.7
click at [429, 376] on div "Default Text Inline Style XLarge Large Normal Small Light Small/Light Bold Ital…" at bounding box center [620, 417] width 391 height 148
copy p "Water was off to the property. Recommend testing of supply and drain systems wh…"
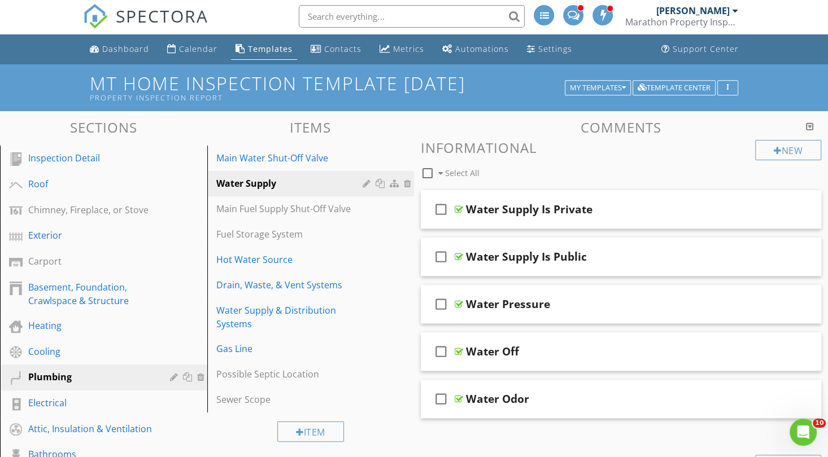
scroll to position [0, 0]
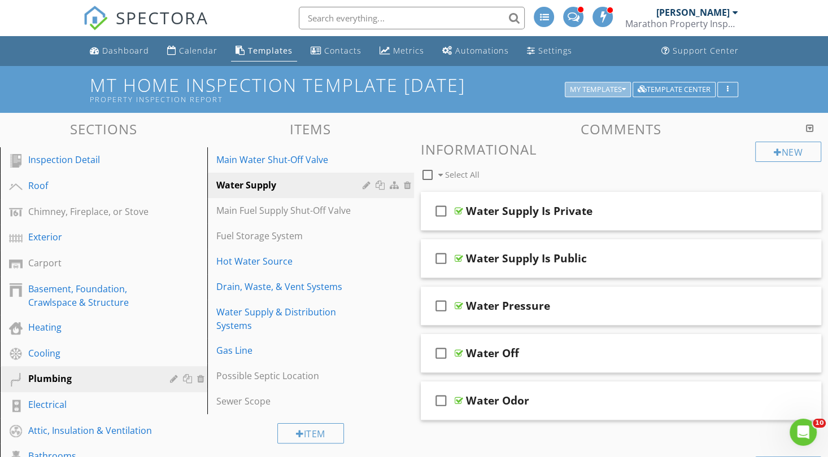
click at [616, 88] on div "My Templates" at bounding box center [598, 90] width 56 height 8
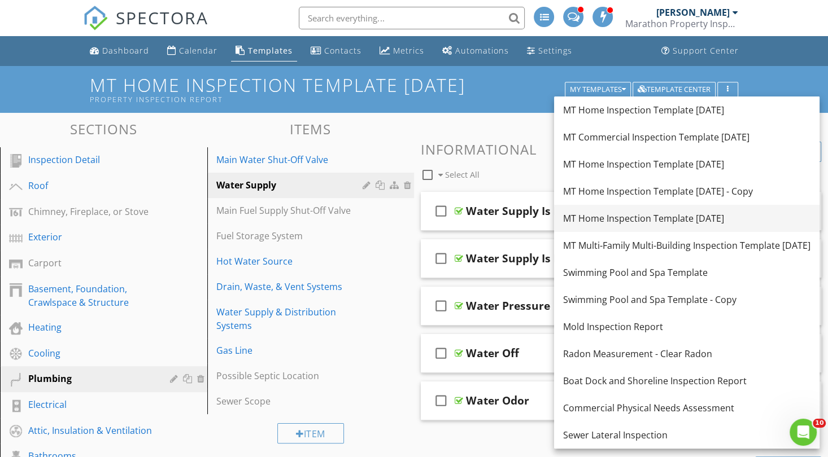
click at [620, 221] on div "MT Home Inspection Template [DATE]" at bounding box center [686, 219] width 247 height 14
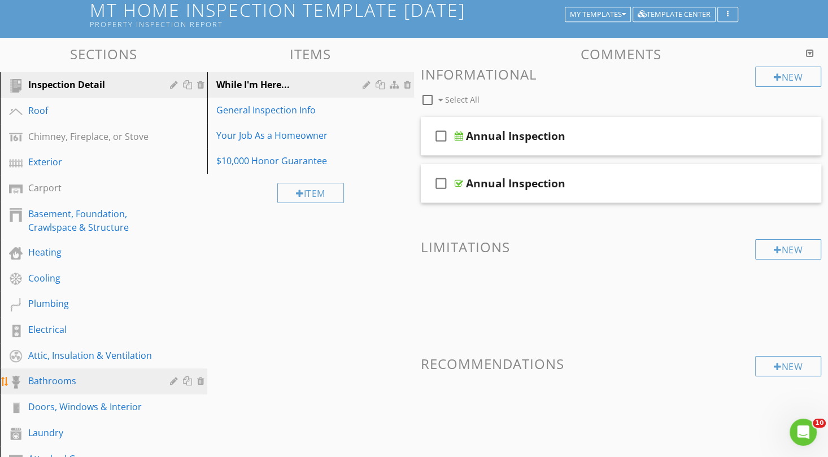
scroll to position [85, 0]
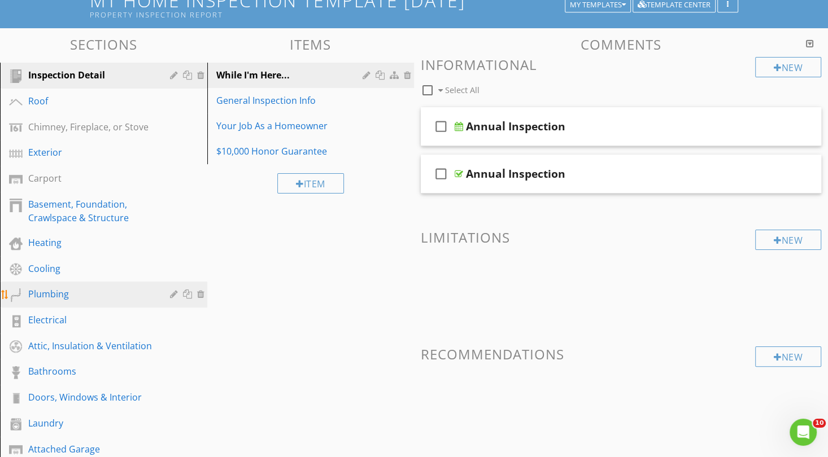
click at [62, 289] on div "Plumbing" at bounding box center [90, 294] width 125 height 14
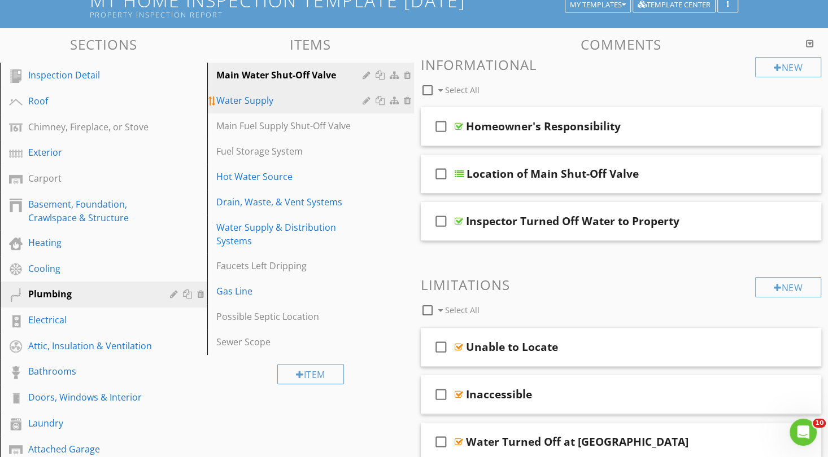
click at [278, 105] on div "Water Supply" at bounding box center [291, 101] width 150 height 14
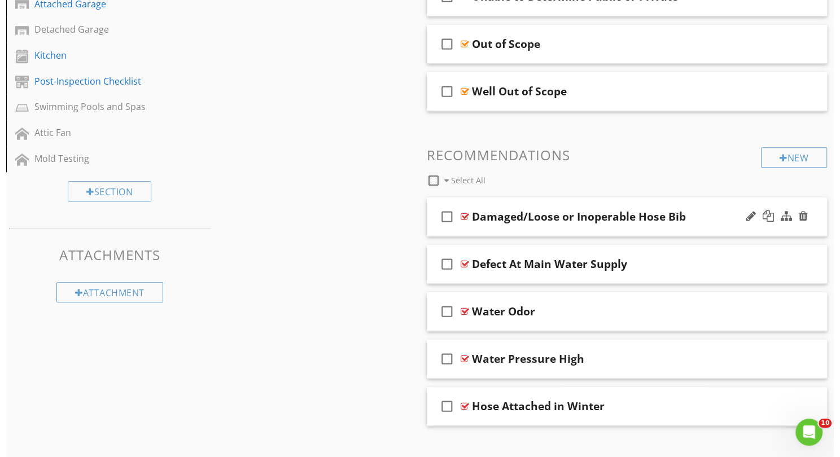
scroll to position [543, 0]
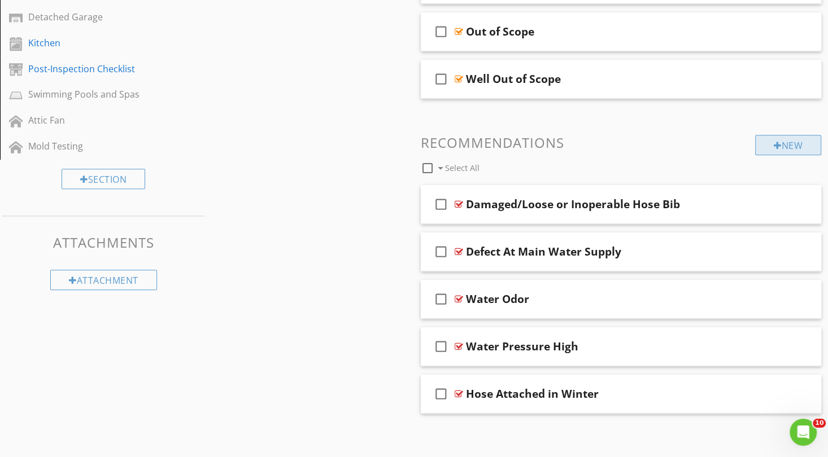
click at [770, 141] on div "New" at bounding box center [788, 145] width 66 height 20
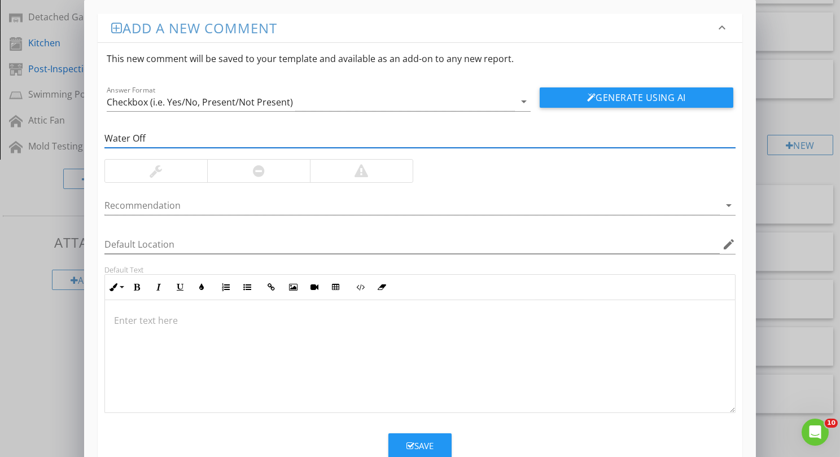
type input "Water Off"
click at [260, 178] on div at bounding box center [258, 171] width 103 height 23
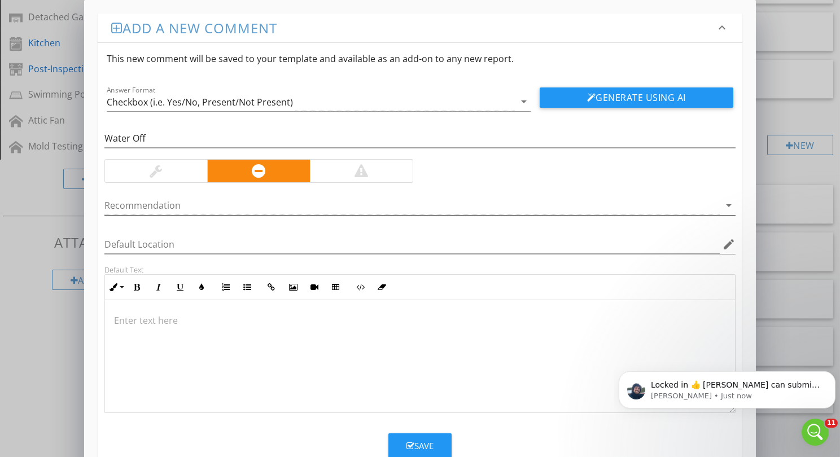
scroll to position [0, 0]
click at [187, 198] on div at bounding box center [412, 206] width 616 height 19
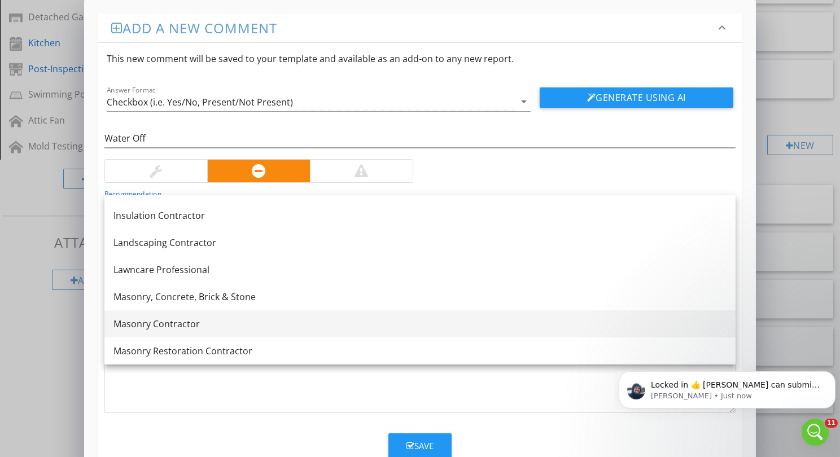
scroll to position [1084, 0]
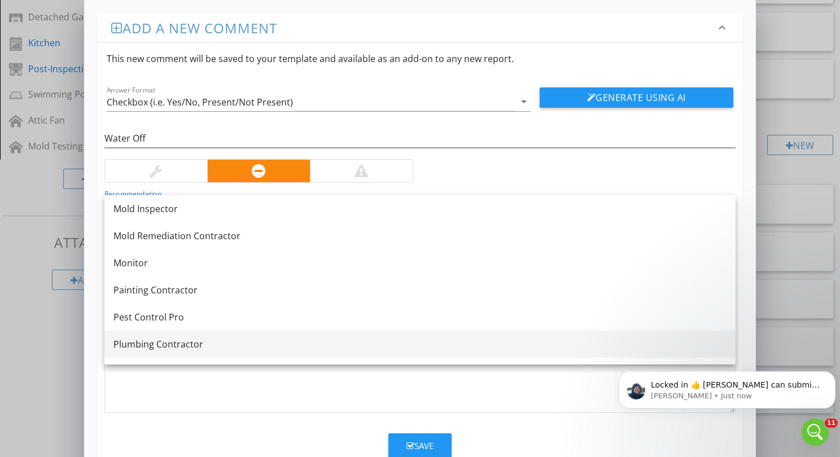
click at [186, 344] on div "Plumbing Contractor" at bounding box center [420, 345] width 613 height 14
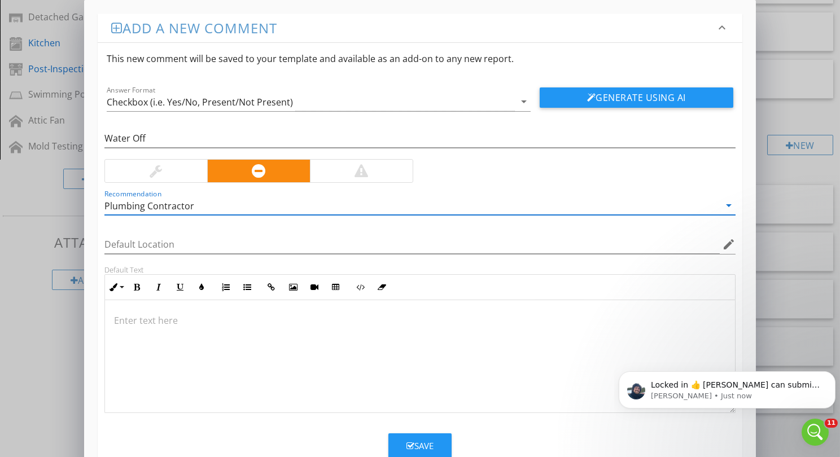
click at [168, 323] on p at bounding box center [420, 321] width 612 height 14
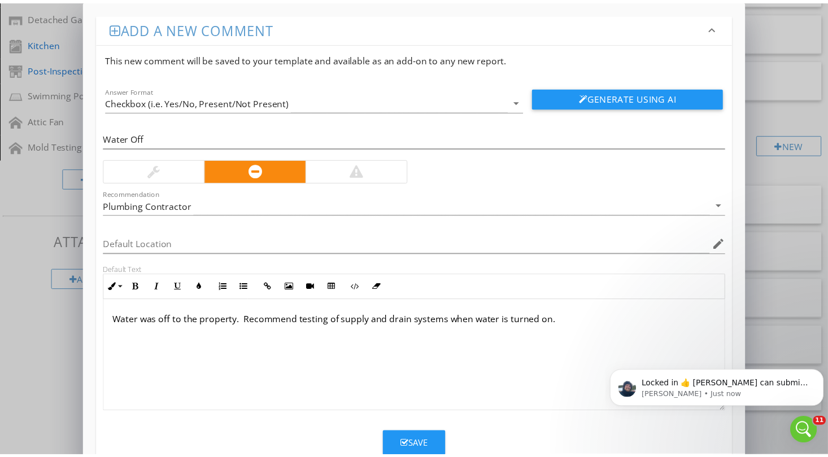
scroll to position [0, 0]
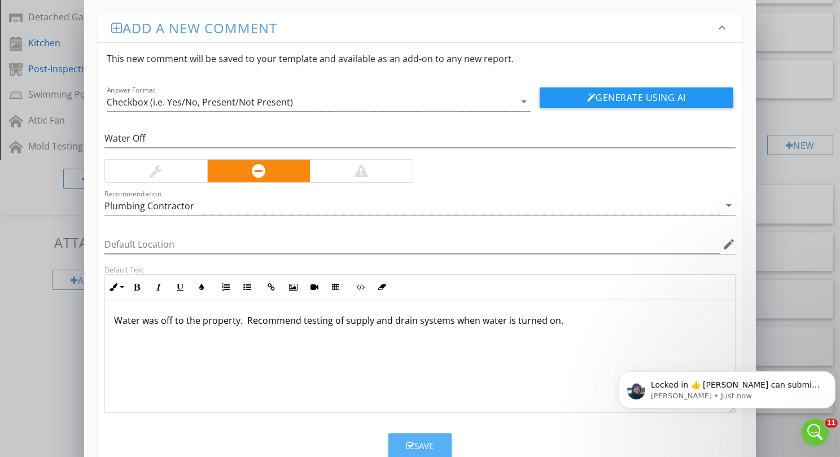
click at [400, 442] on button "Save" at bounding box center [420, 446] width 63 height 25
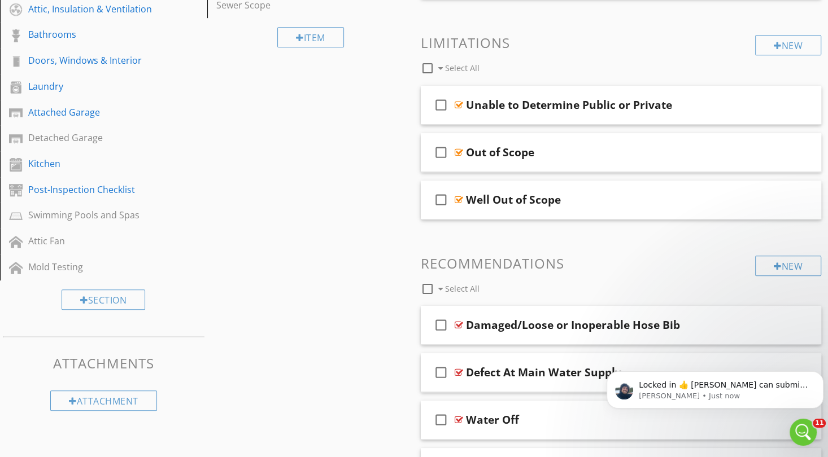
scroll to position [373, 0]
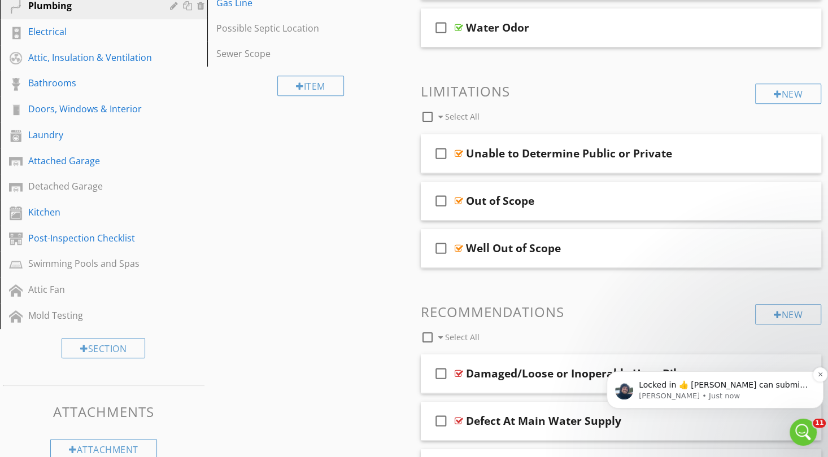
click at [672, 387] on p "Locked in 👍 Melissa can submit website edit requests. If you have any further q…" at bounding box center [724, 385] width 171 height 11
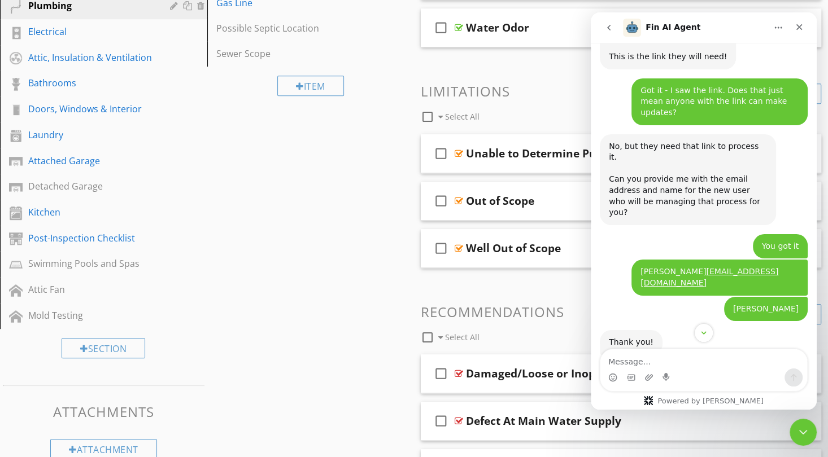
scroll to position [1646, 0]
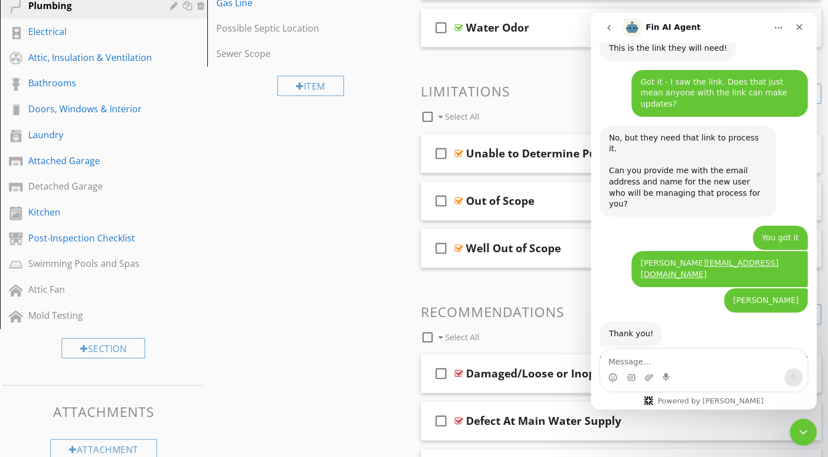
click at [660, 365] on textarea "Message…" at bounding box center [703, 359] width 207 height 19
type textarea "Awesome ty! Close ticket!"
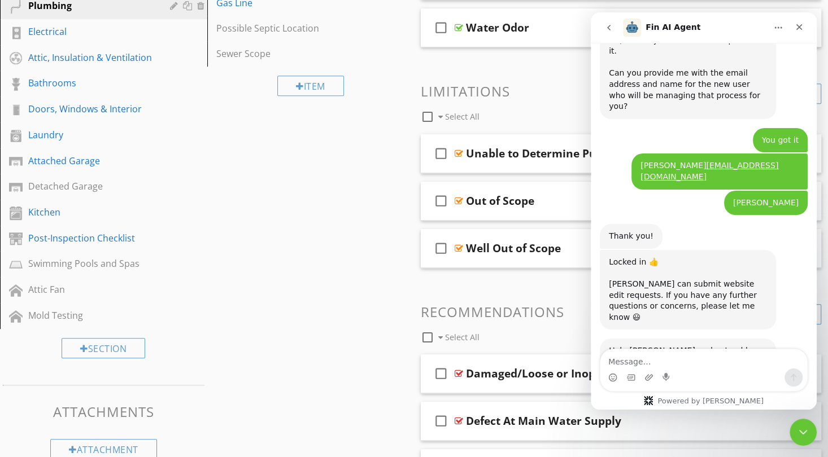
scroll to position [1751, 0]
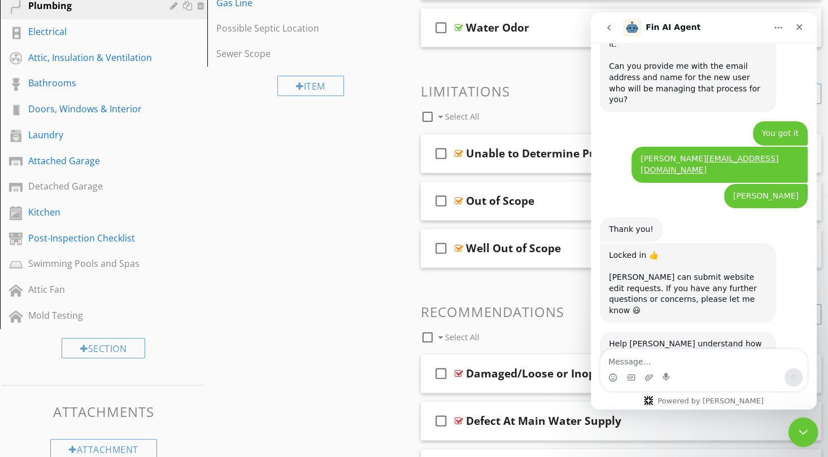
click at [804, 427] on icon "Close Intercom Messenger" at bounding box center [802, 431] width 14 height 14
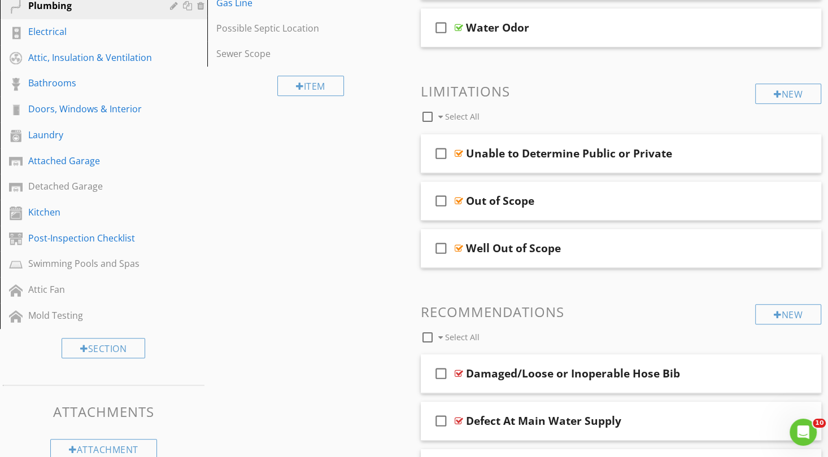
scroll to position [289, 0]
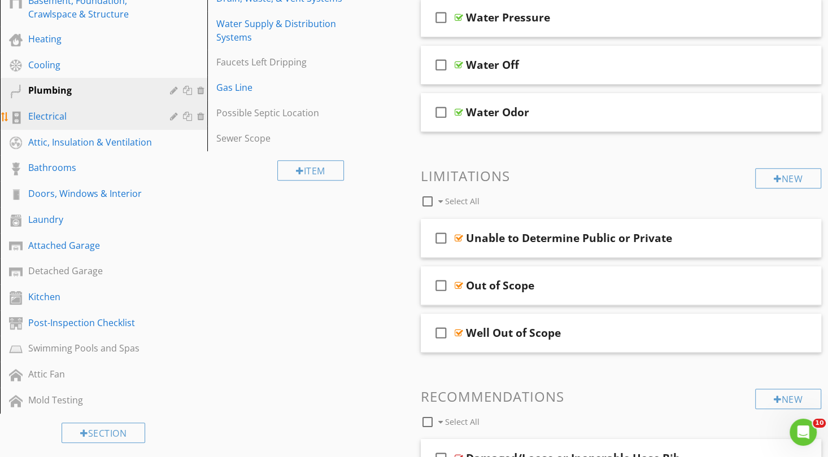
click at [45, 115] on div "Electrical" at bounding box center [90, 117] width 125 height 14
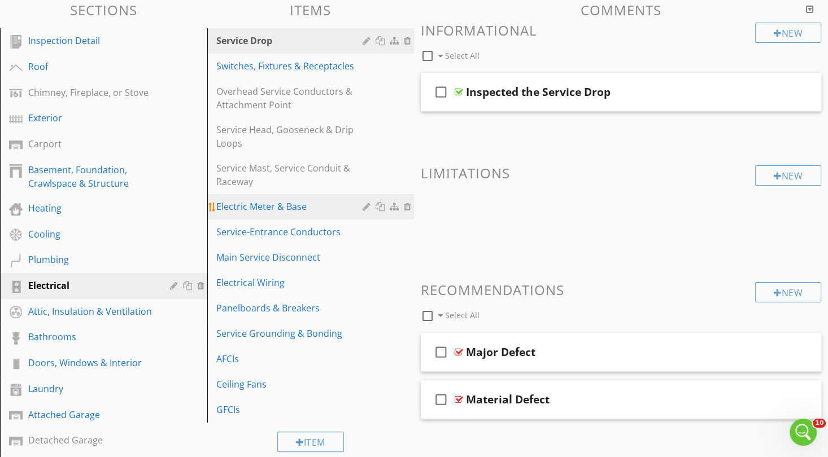
scroll to position [1794, 0]
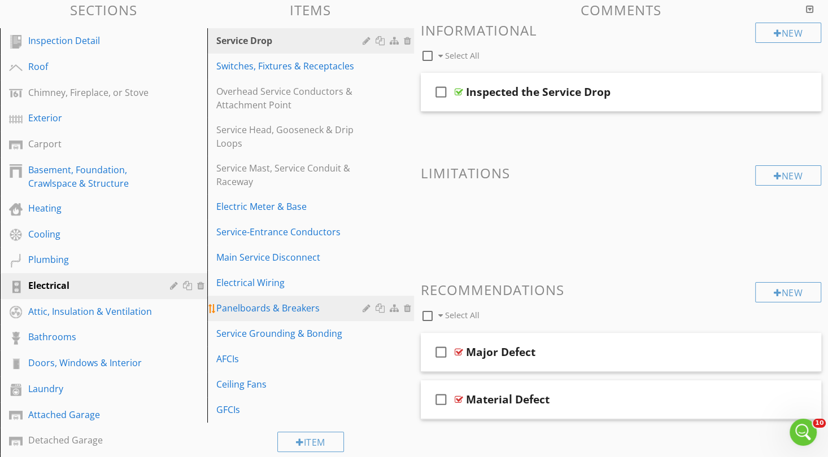
click at [262, 306] on div "Panelboards & Breakers" at bounding box center [291, 309] width 150 height 14
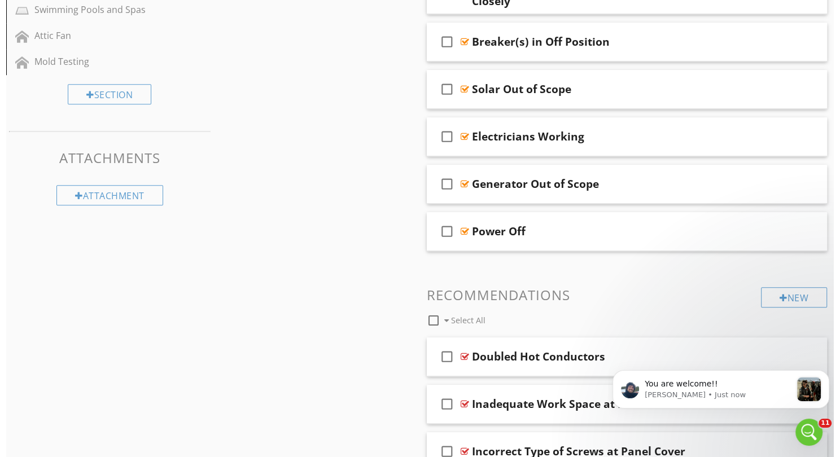
scroll to position [712, 0]
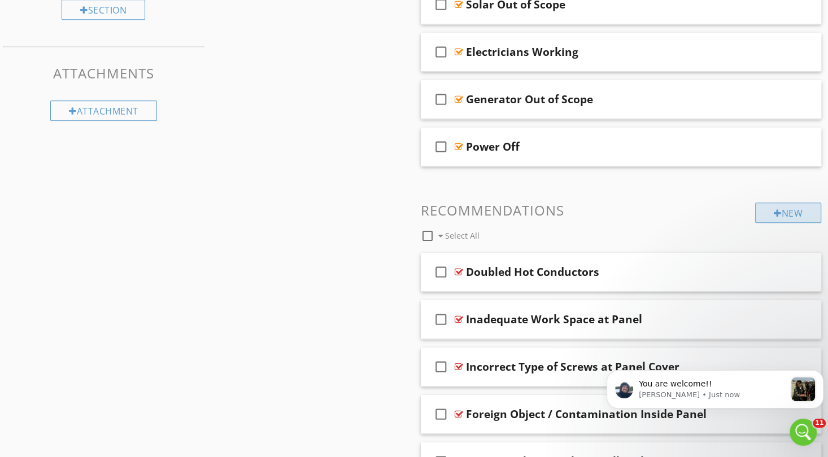
click at [782, 212] on div "New" at bounding box center [788, 213] width 66 height 20
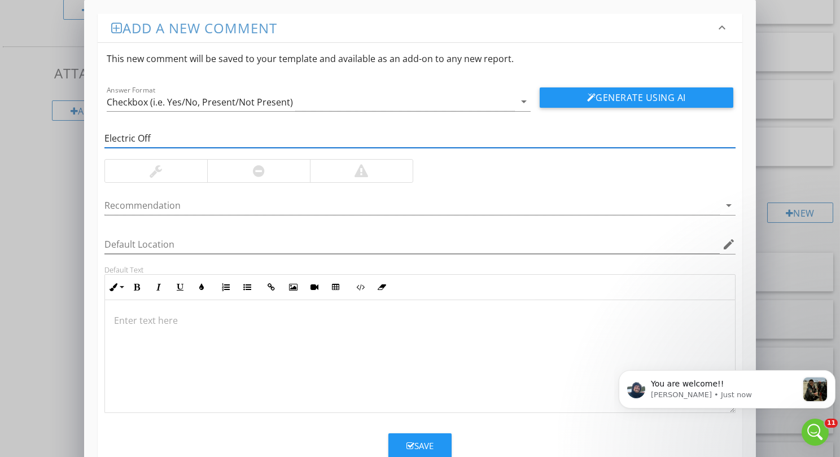
type input "Electric Off"
drag, startPoint x: 223, startPoint y: 193, endPoint x: 219, endPoint y: 198, distance: 6.4
click at [223, 194] on div "Recommendation arrow_drop_down" at bounding box center [419, 208] width 631 height 37
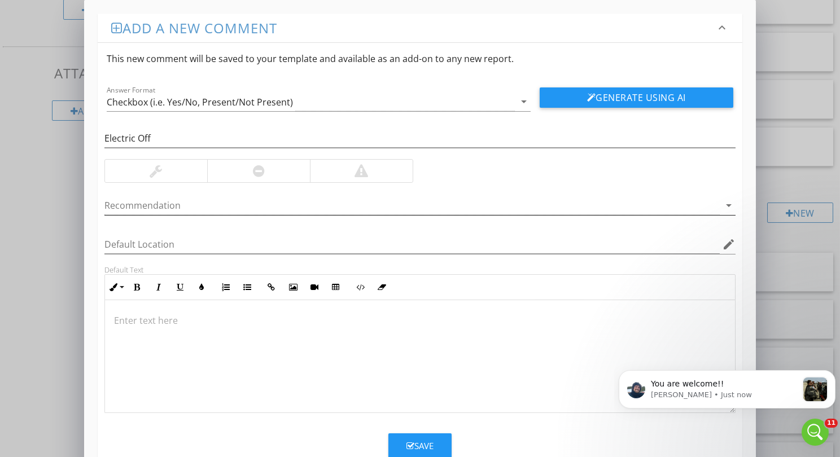
click at [219, 198] on div at bounding box center [412, 206] width 616 height 19
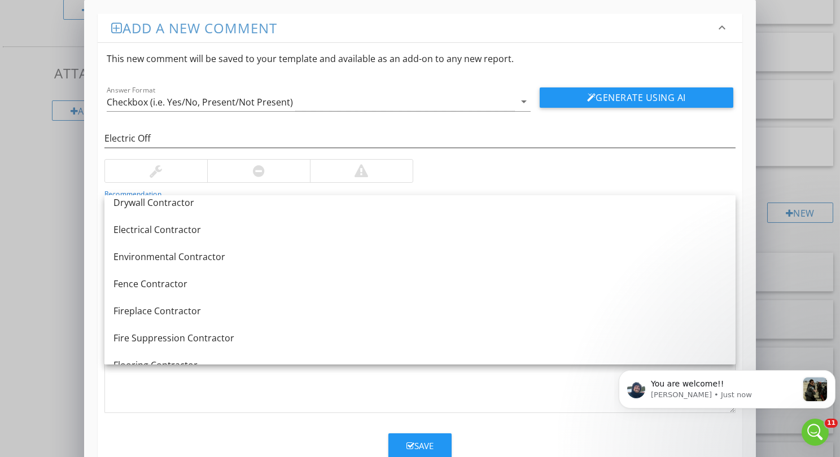
scroll to position [424, 0]
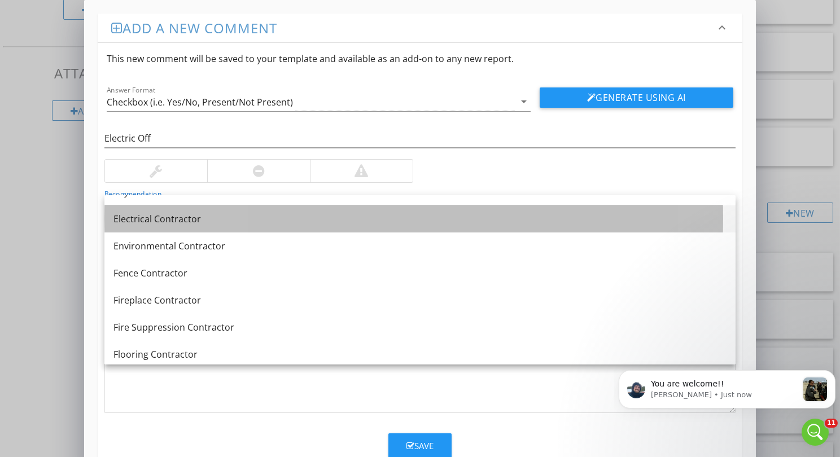
click at [208, 221] on div "Electrical Contractor" at bounding box center [420, 219] width 613 height 14
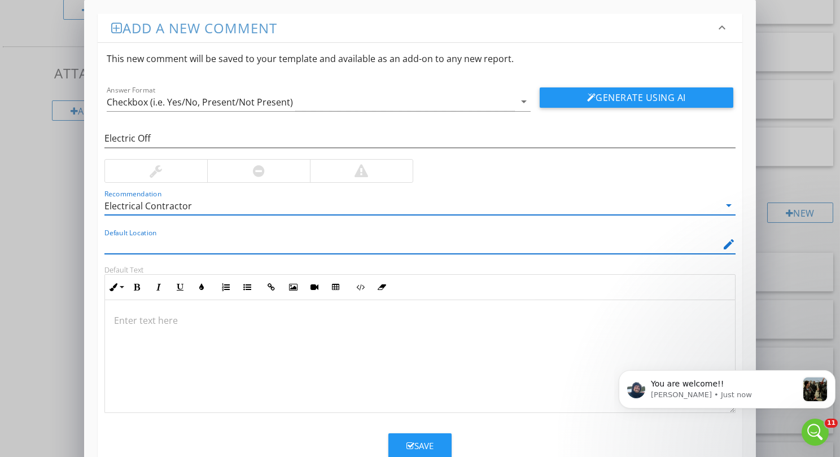
click at [175, 238] on input "Default Location" at bounding box center [412, 245] width 616 height 19
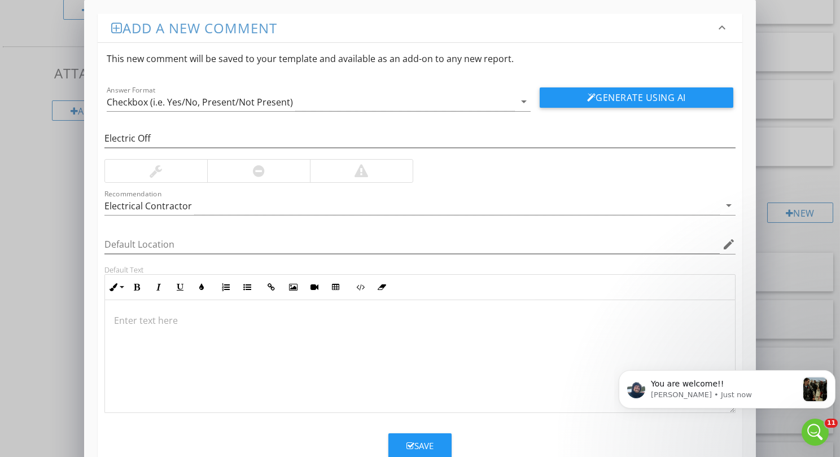
click at [260, 175] on div at bounding box center [259, 171] width 12 height 14
click at [184, 328] on div at bounding box center [420, 356] width 630 height 113
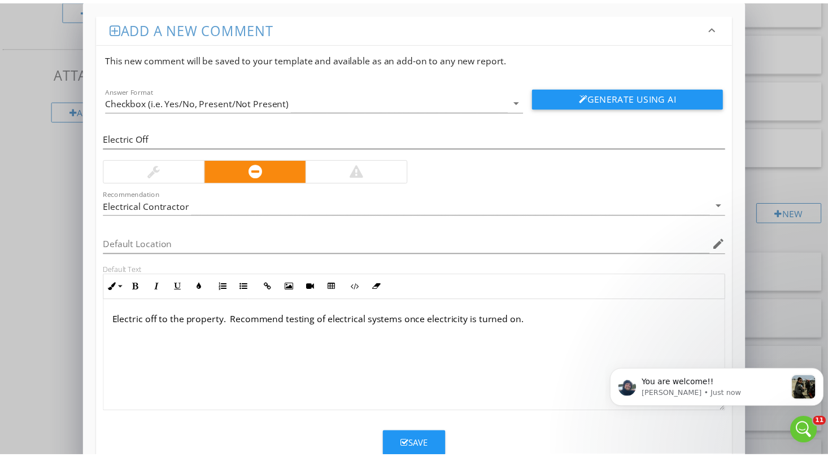
scroll to position [0, 0]
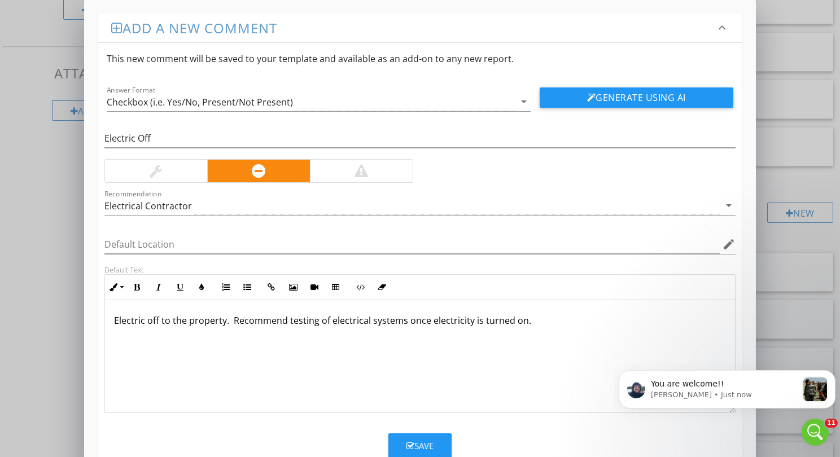
click at [406, 439] on button "Save" at bounding box center [420, 446] width 63 height 25
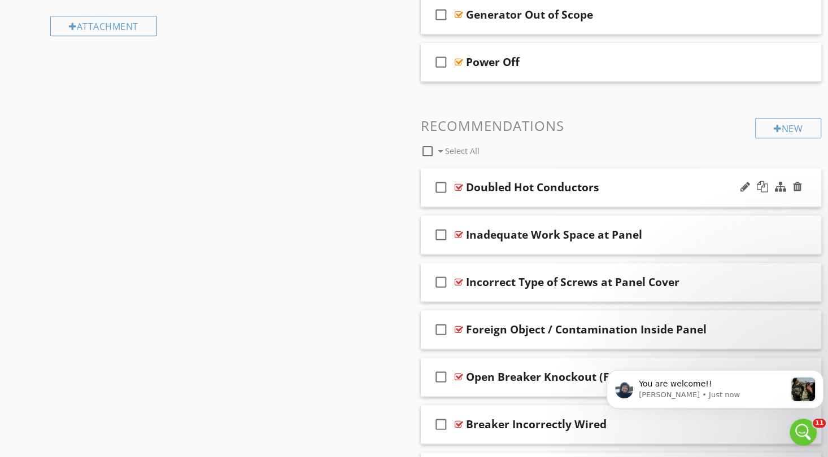
scroll to position [627, 0]
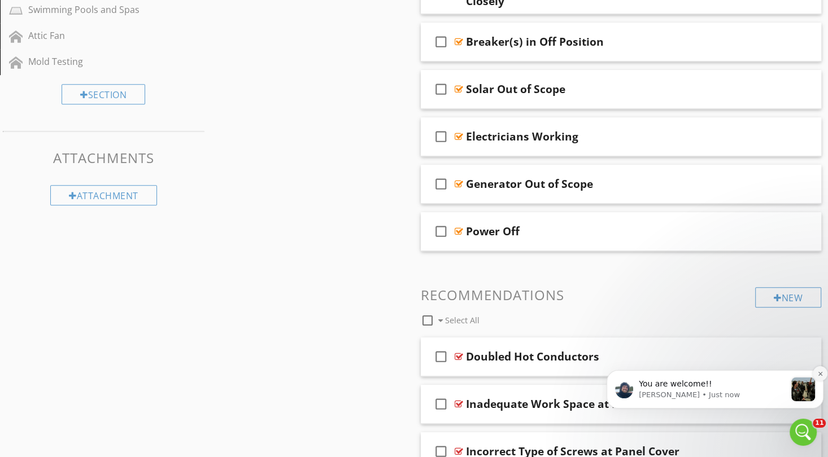
click at [821, 373] on icon "Dismiss notification" at bounding box center [820, 374] width 4 height 4
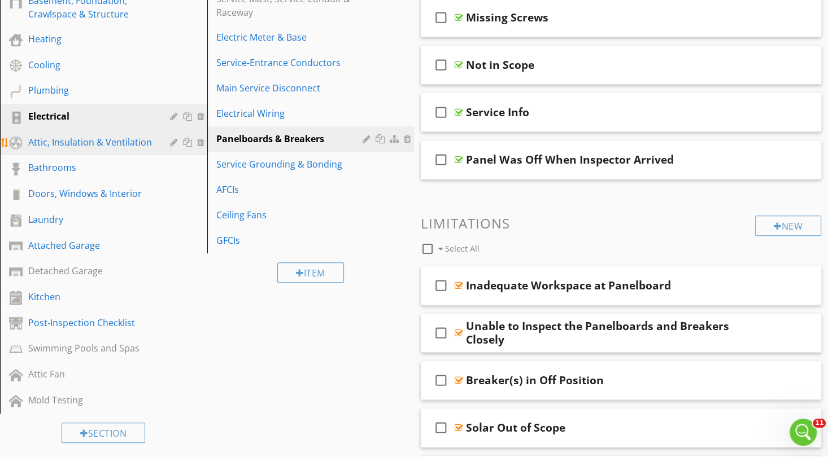
scroll to position [204, 0]
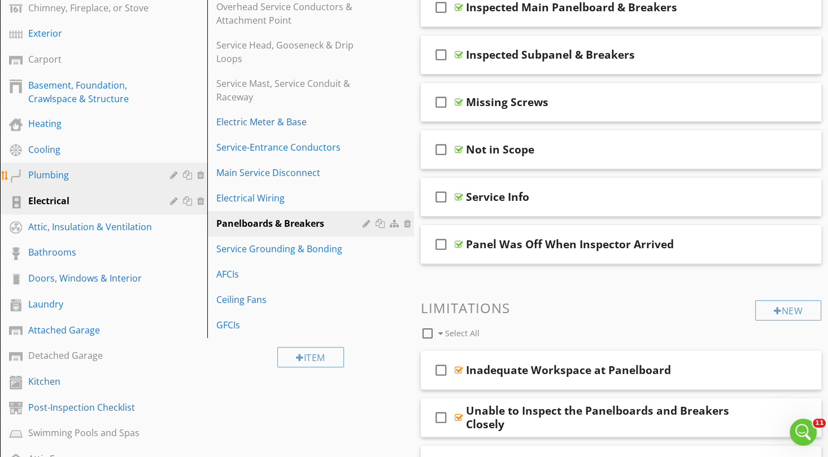
click at [79, 176] on div "Plumbing" at bounding box center [90, 175] width 125 height 14
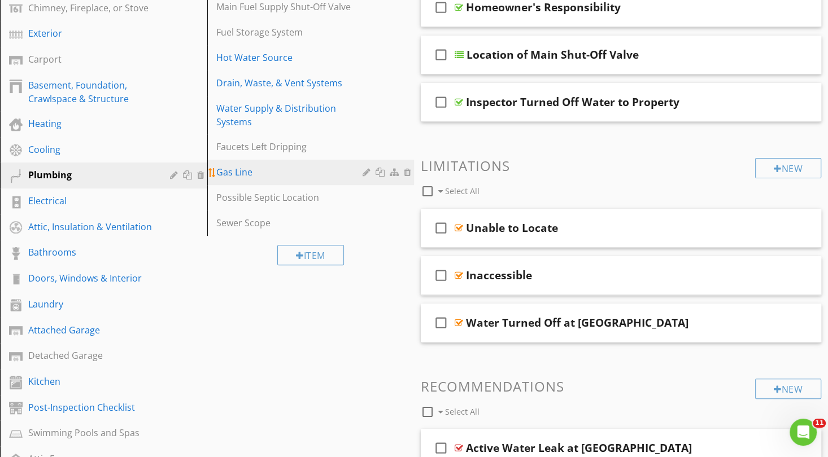
click at [284, 166] on div "Gas Line" at bounding box center [291, 172] width 150 height 14
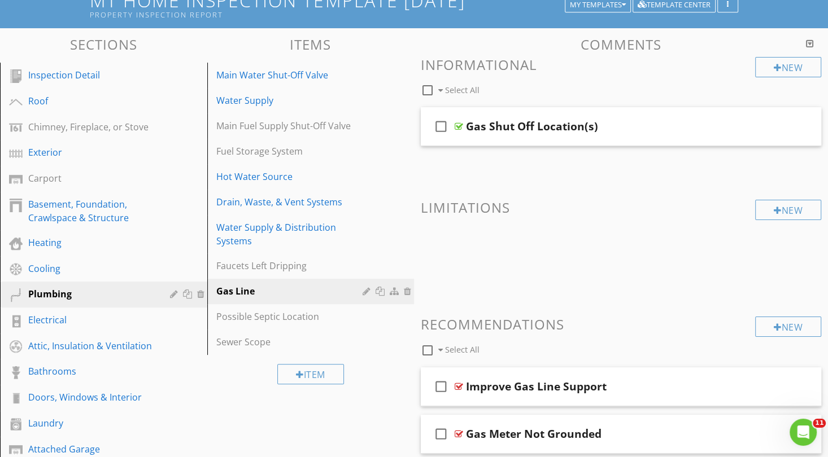
scroll to position [169, 0]
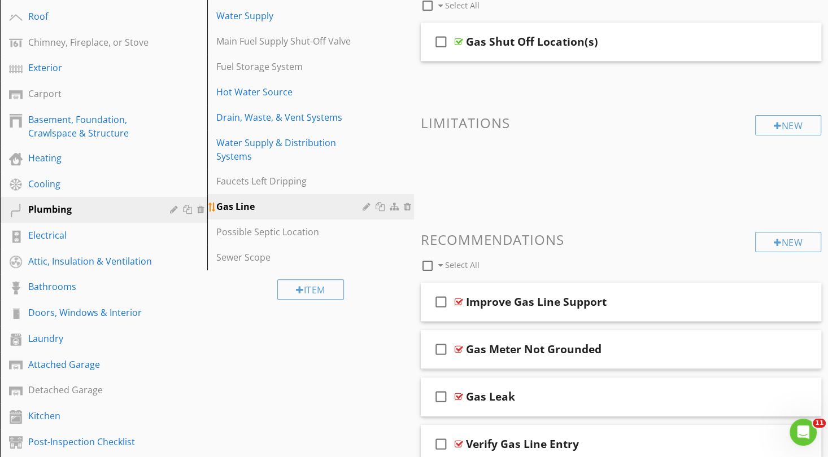
click at [367, 207] on div at bounding box center [368, 206] width 11 height 9
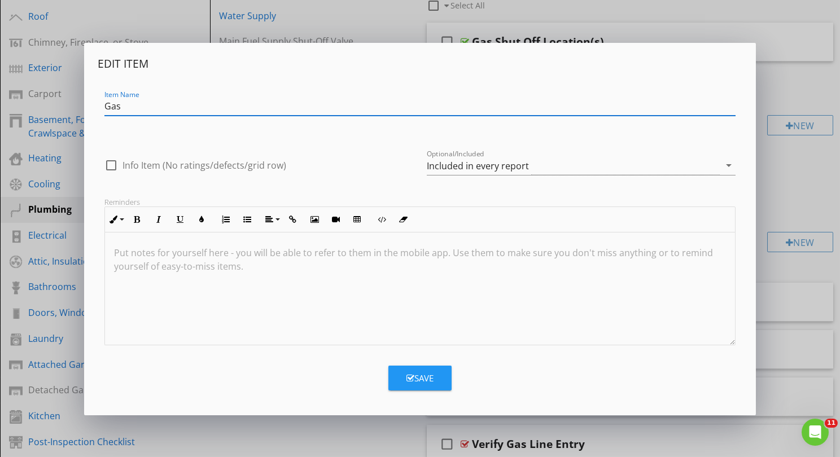
type input "Gas"
click at [419, 379] on div "Save" at bounding box center [420, 378] width 27 height 13
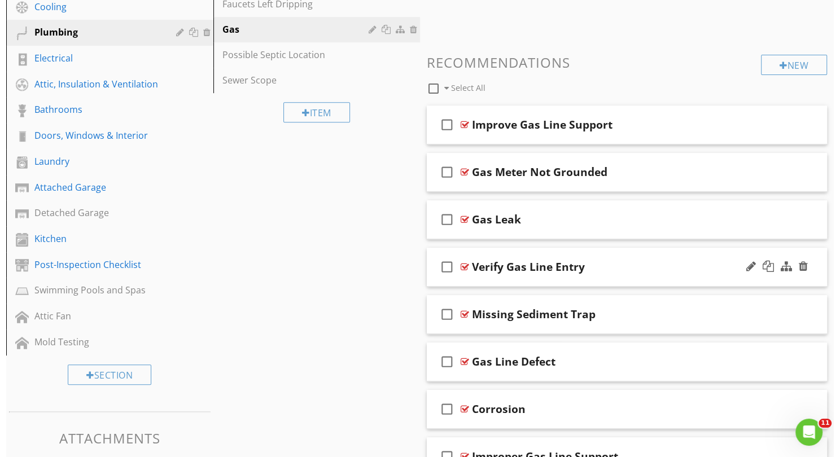
scroll to position [335, 0]
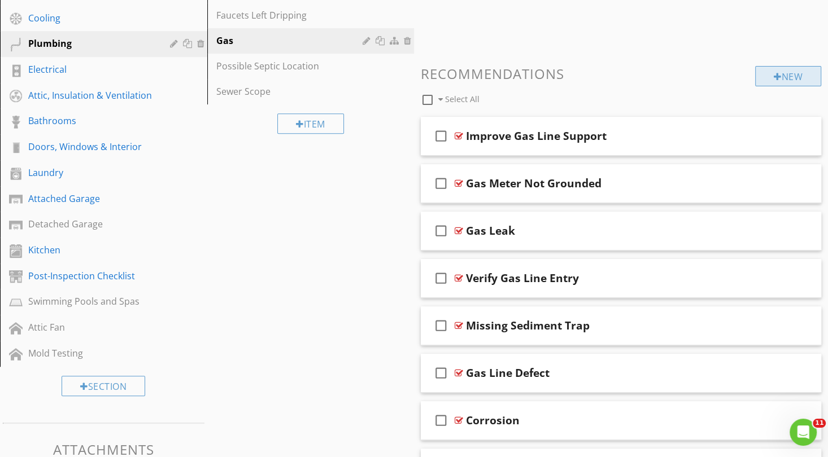
click at [801, 79] on div "New" at bounding box center [788, 76] width 66 height 20
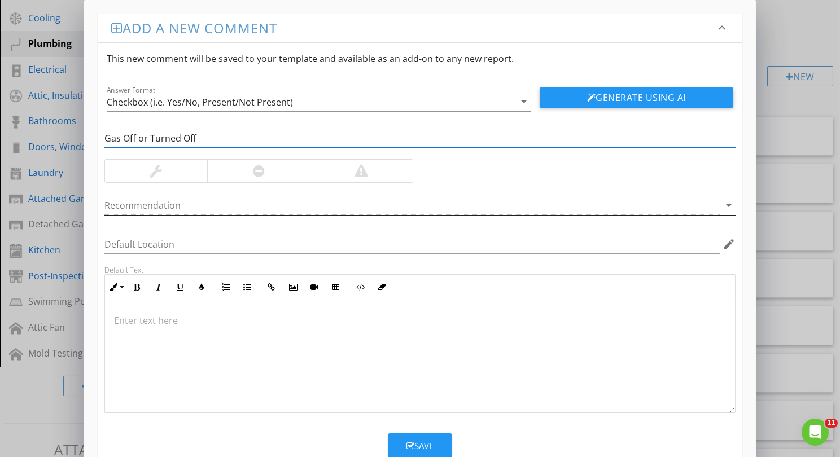
type input "Gas Off or Turned Off"
click at [170, 201] on div at bounding box center [412, 206] width 616 height 19
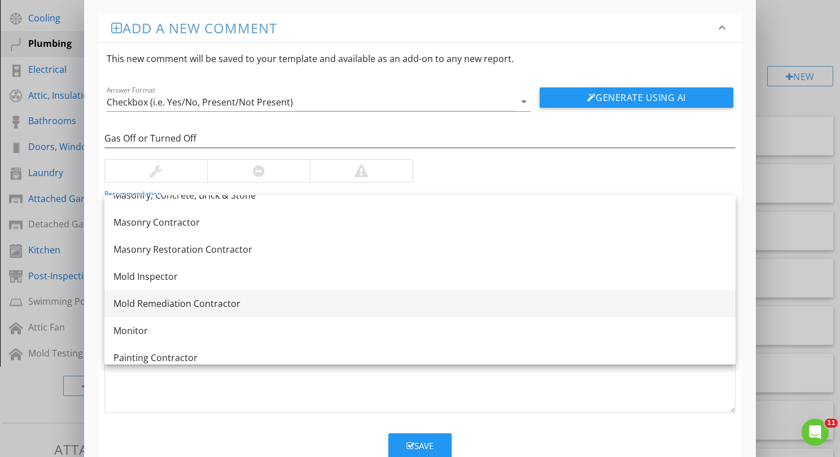
scroll to position [1101, 0]
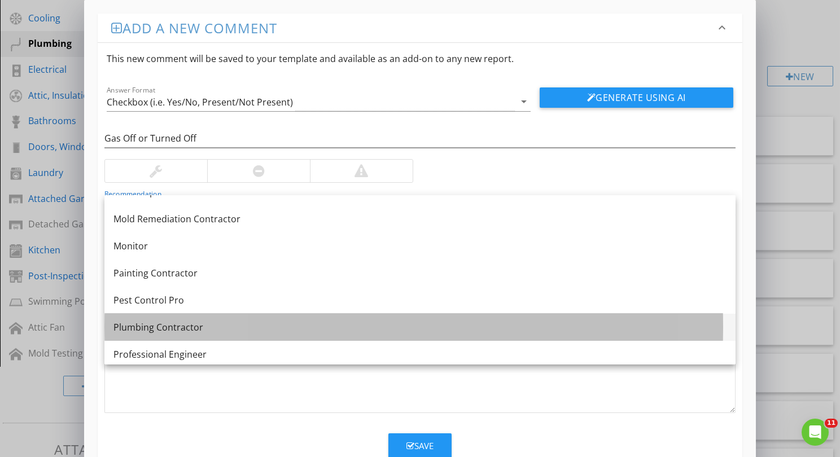
click at [193, 321] on div "Plumbing Contractor" at bounding box center [420, 328] width 613 height 14
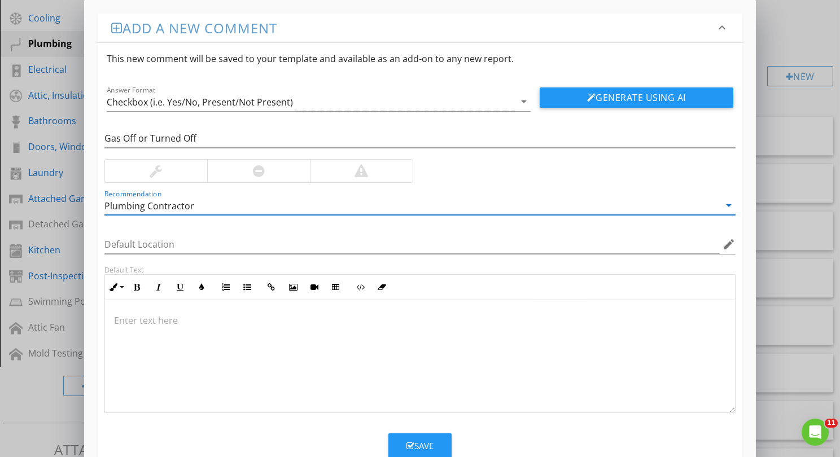
click at [181, 316] on p at bounding box center [420, 321] width 612 height 14
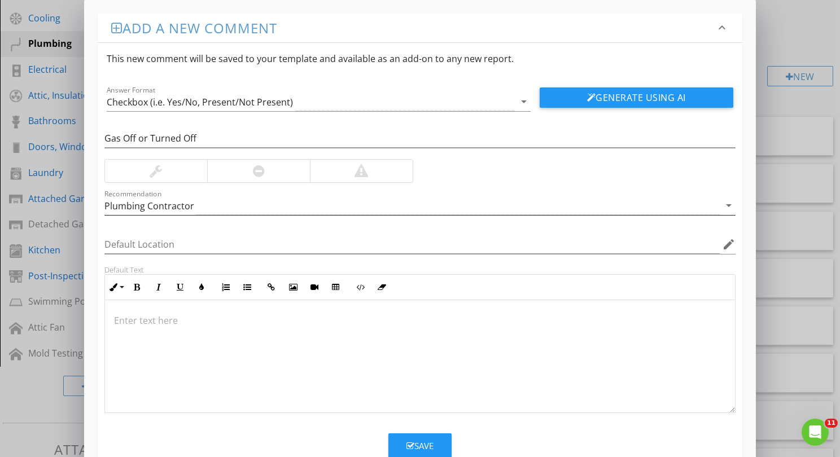
drag, startPoint x: 271, startPoint y: 175, endPoint x: 272, endPoint y: 210, distance: 34.5
click at [272, 175] on div at bounding box center [258, 171] width 103 height 23
click at [207, 316] on p at bounding box center [420, 321] width 612 height 14
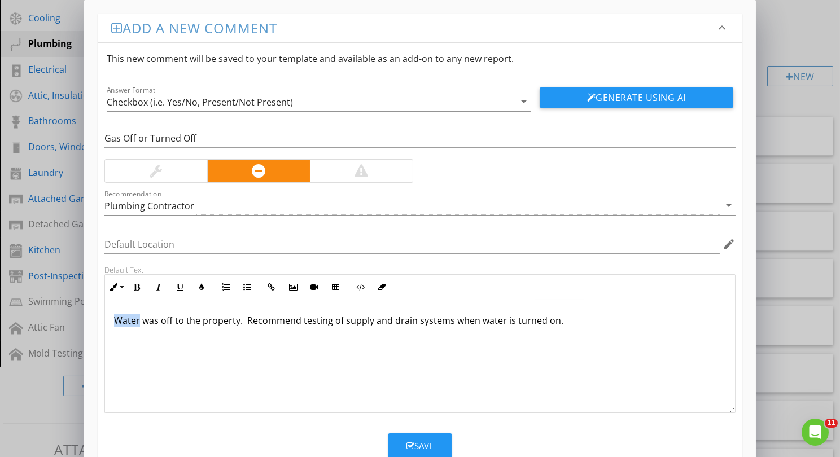
drag, startPoint x: 140, startPoint y: 317, endPoint x: 86, endPoint y: 312, distance: 53.4
click at [86, 312] on div "Add a new comment keyboard_arrow_down This new comment will be saved to your te…" at bounding box center [420, 241] width 672 height 483
click at [474, 324] on p "Gas was off or turned off locally at the property. Recommend testing of supply …" at bounding box center [420, 321] width 612 height 14
drag, startPoint x: 524, startPoint y: 316, endPoint x: 414, endPoint y: 323, distance: 110.4
click at [414, 323] on p "Gas was off or turned off locally at the property. Recommend testing of supply …" at bounding box center [420, 321] width 612 height 14
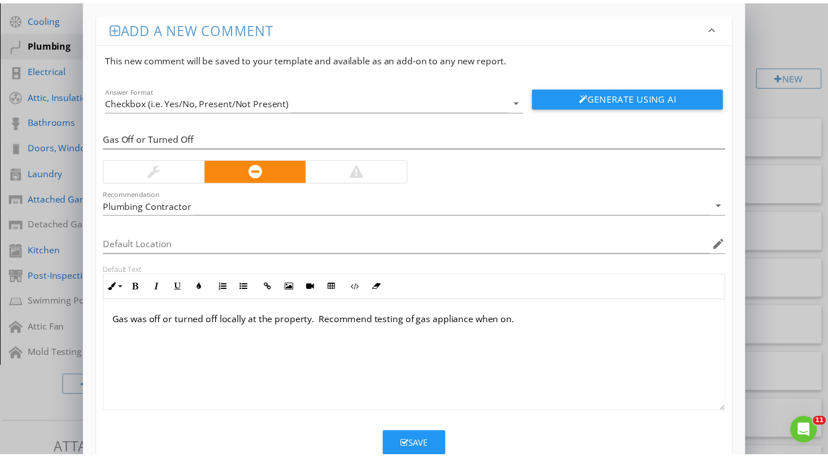
scroll to position [0, 0]
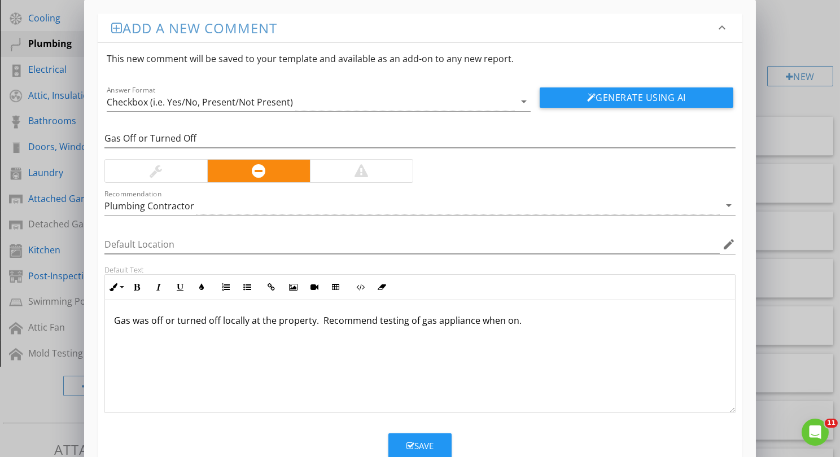
click at [433, 440] on div "Save" at bounding box center [420, 446] width 27 height 13
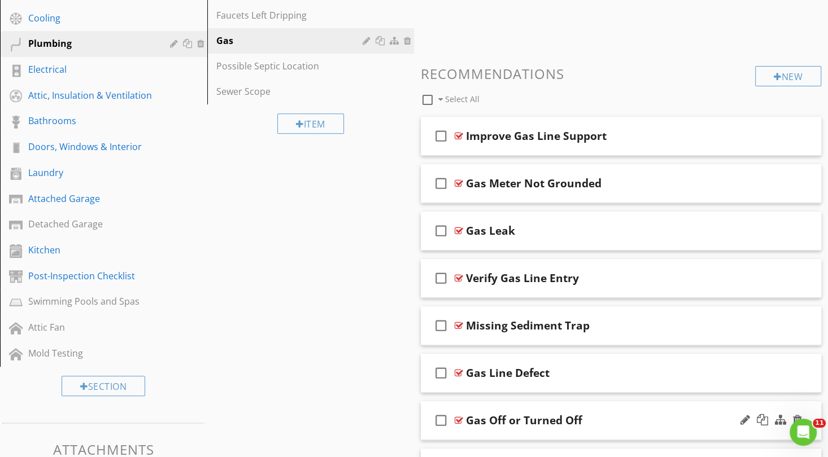
click at [499, 420] on div "Gas Off or Turned Off" at bounding box center [524, 421] width 116 height 14
click at [451, 433] on div "check_box_outline_blank Gas Off or Turned Off" at bounding box center [621, 421] width 400 height 39
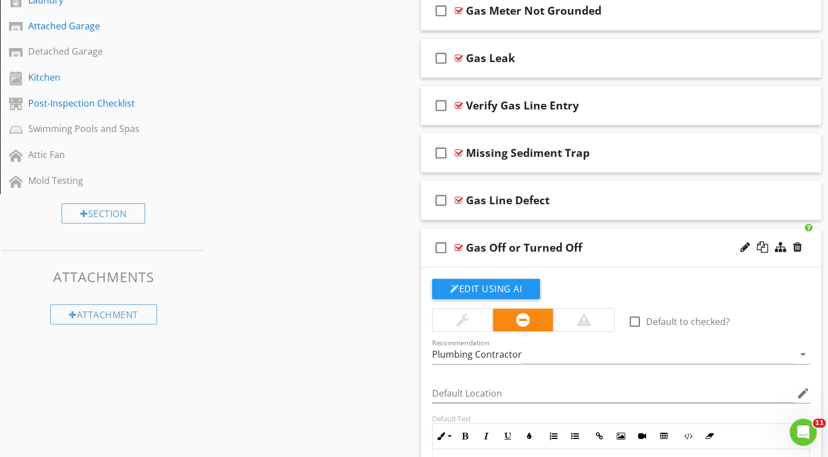
scroll to position [590, 0]
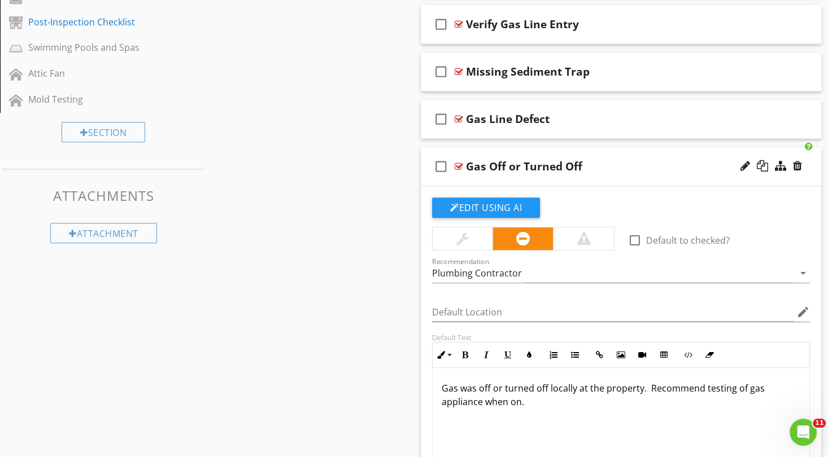
click at [539, 398] on p "Gas was off or turned off locally at the property. Recommend testing of gas app…" at bounding box center [621, 395] width 359 height 27
click at [444, 398] on p "Gas was off or turned off locally at the property. Recommend testing of gas app…" at bounding box center [621, 395] width 359 height 27
click at [442, 399] on p "Gas was off or turned off locally at the property. Recommend testing of gas app…" at bounding box center [621, 395] width 359 height 27
click at [552, 400] on p "Gas was off or turned off locally at the property. Recommend testing of gas sto…" at bounding box center [621, 395] width 359 height 27
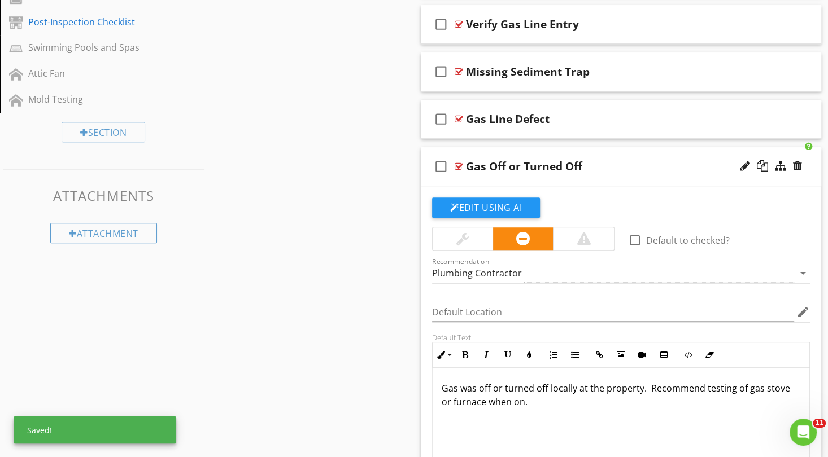
scroll to position [0, 0]
click at [732, 203] on div "Edit Using AI" at bounding box center [621, 212] width 378 height 29
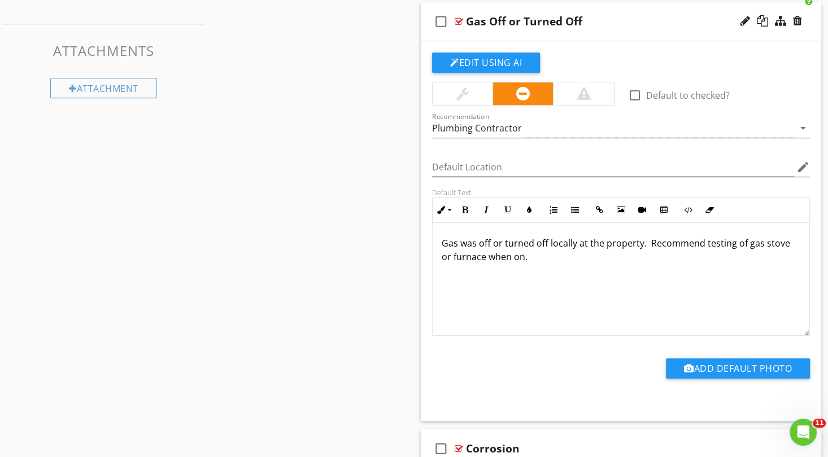
scroll to position [759, 0]
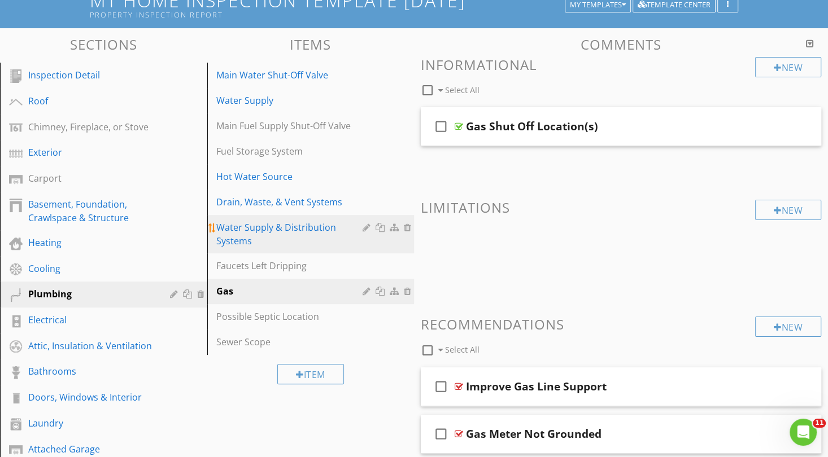
scroll to position [0, 0]
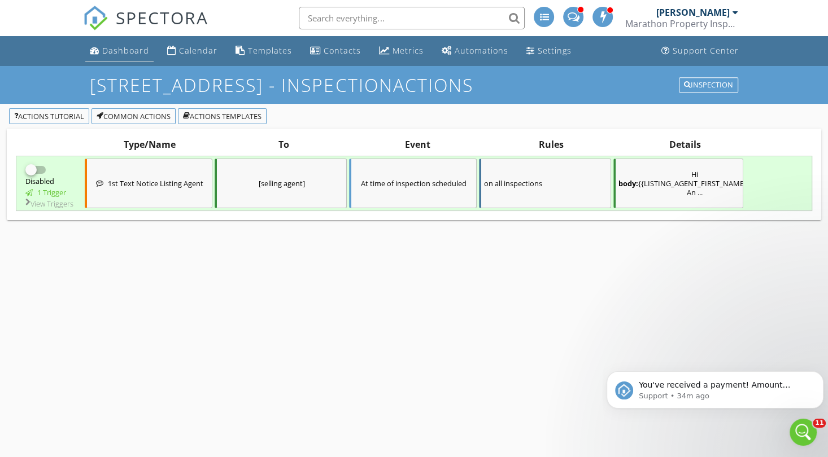
click at [138, 55] on div "Dashboard" at bounding box center [125, 50] width 47 height 11
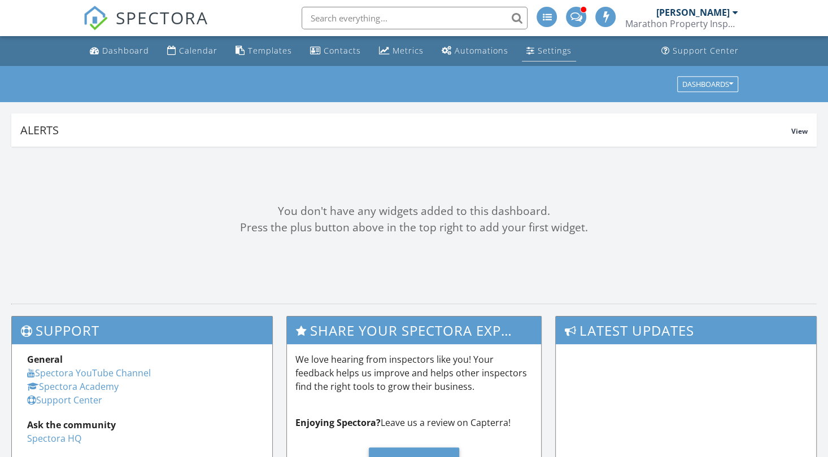
click at [549, 53] on div "Settings" at bounding box center [555, 50] width 34 height 11
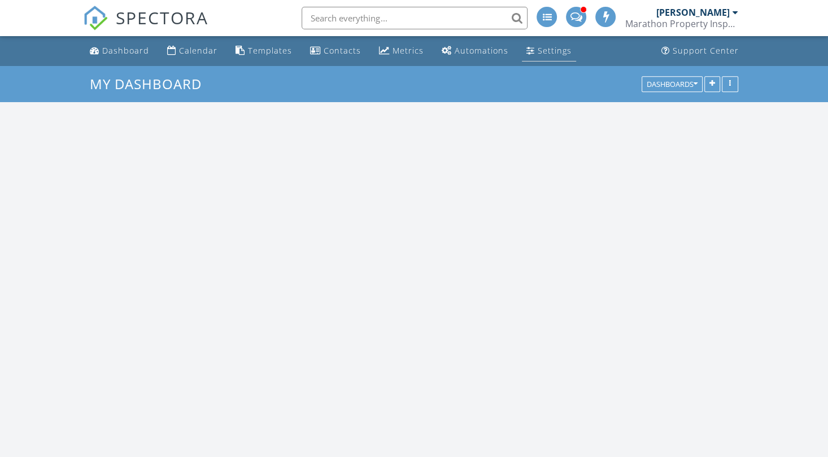
scroll to position [1843, 853]
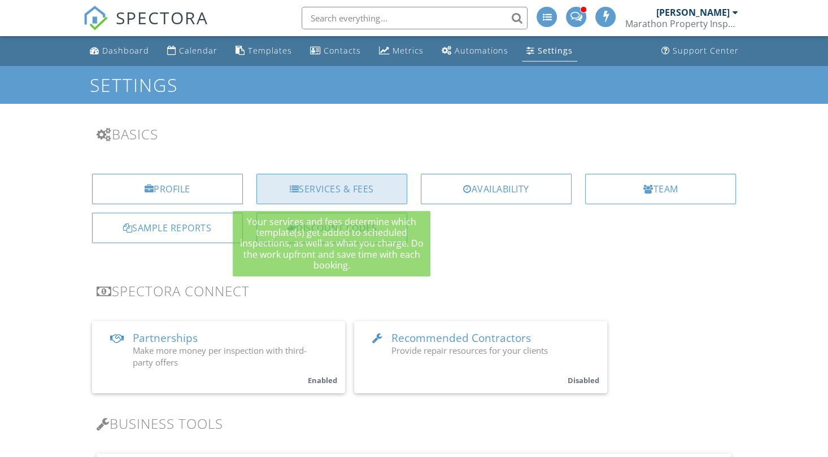
click at [356, 190] on div "Services & Fees" at bounding box center [331, 189] width 151 height 30
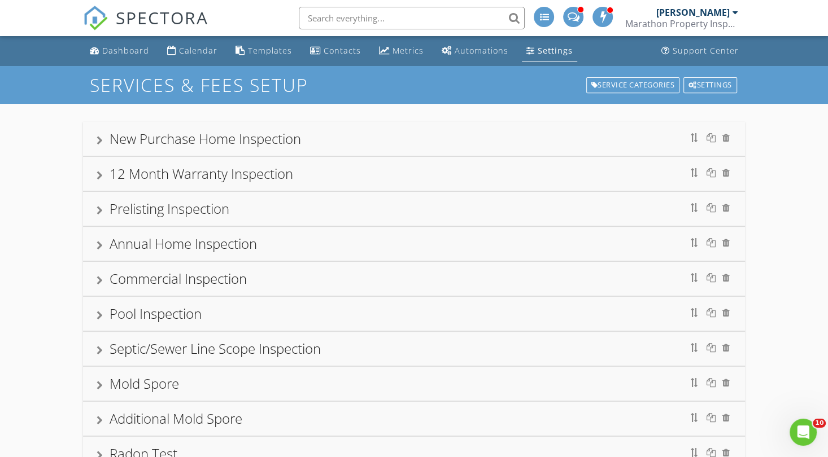
click at [100, 141] on div at bounding box center [100, 140] width 6 height 9
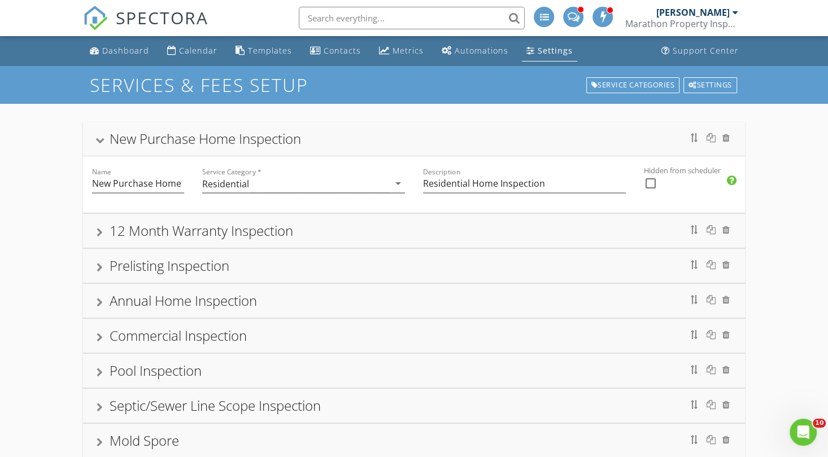
click at [166, 140] on div "New Purchase Home Inspection" at bounding box center [205, 138] width 191 height 19
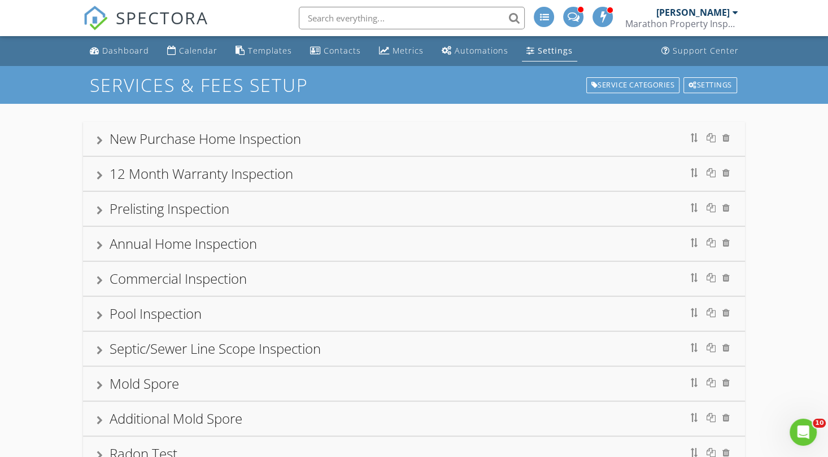
click at [155, 136] on div "New Purchase Home Inspection" at bounding box center [205, 138] width 191 height 19
